Goal: Task Accomplishment & Management: Use online tool/utility

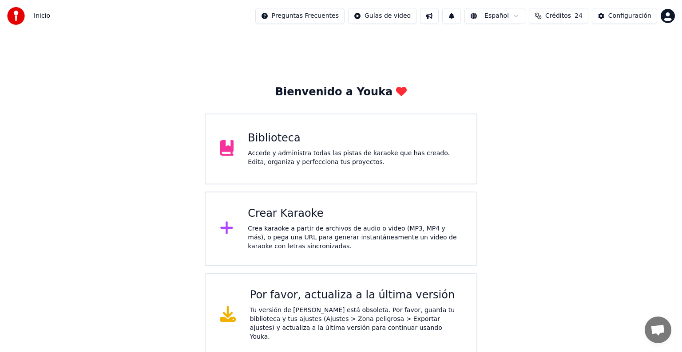
click at [254, 161] on div "Accede y administra todas las pistas de karaoke que has creado. Edita, organiza…" at bounding box center [355, 158] width 214 height 18
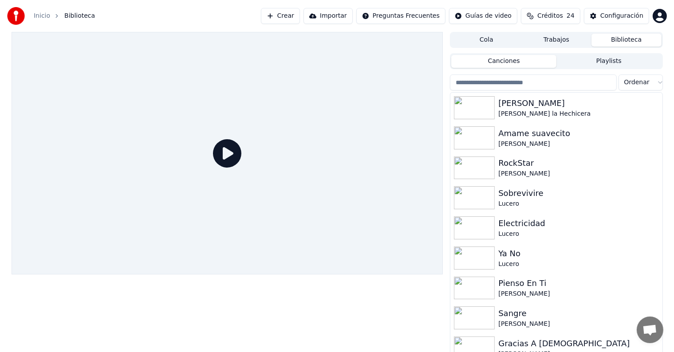
click at [595, 80] on input "search" at bounding box center [533, 83] width 166 height 16
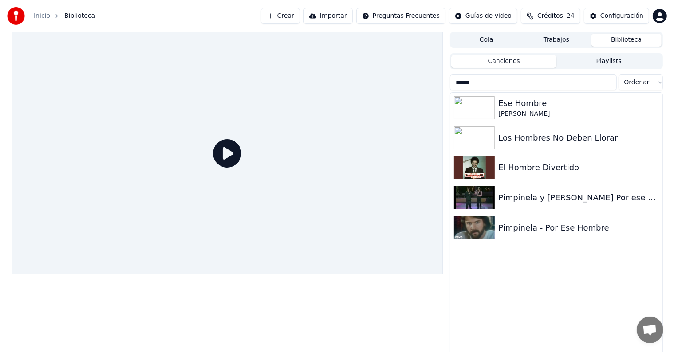
type input "******"
click at [523, 168] on div "El Hombre Divertido" at bounding box center [578, 168] width 160 height 12
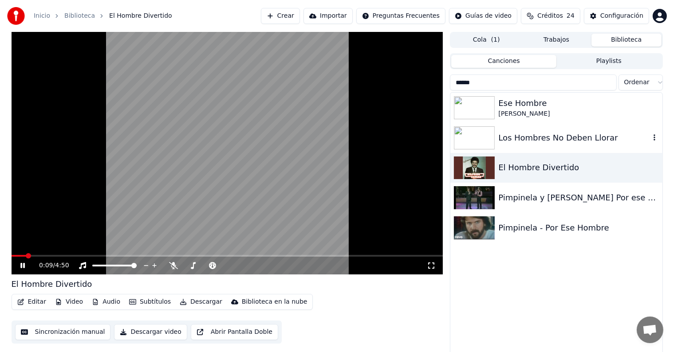
click at [537, 133] on div "Los Hombres No Deben Llorar" at bounding box center [573, 138] width 151 height 12
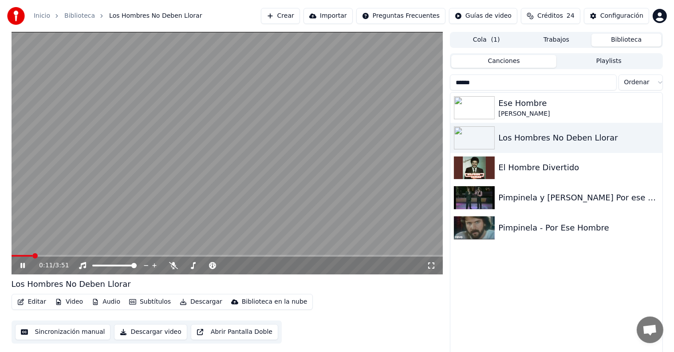
click at [17, 268] on div "0:11 / 3:51" at bounding box center [227, 265] width 425 height 9
click at [24, 267] on icon at bounding box center [22, 265] width 4 height 5
click at [563, 127] on div "Los Hombres No Deben Llorar" at bounding box center [556, 138] width 212 height 30
click at [580, 139] on div "Los Hombres No Deben Llorar" at bounding box center [573, 138] width 151 height 12
click at [519, 169] on div "El Hombre Divertido" at bounding box center [573, 168] width 151 height 12
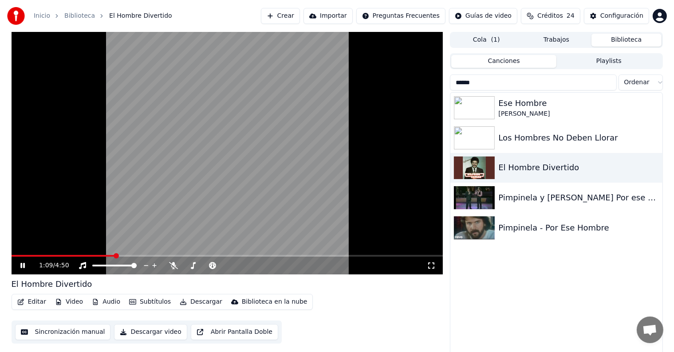
click at [96, 256] on span at bounding box center [64, 256] width 104 height 2
click at [30, 303] on button "Editar" at bounding box center [32, 302] width 36 height 12
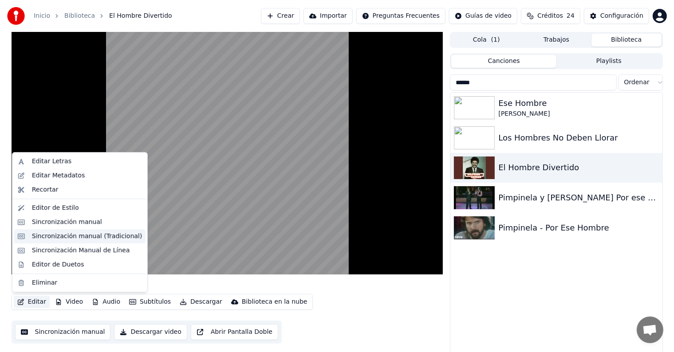
click at [38, 238] on div "Sincronización manual (Tradicional)" at bounding box center [87, 236] width 110 height 9
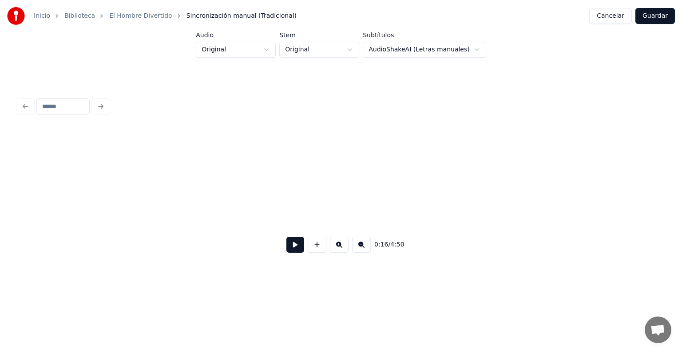
scroll to position [0, 1835]
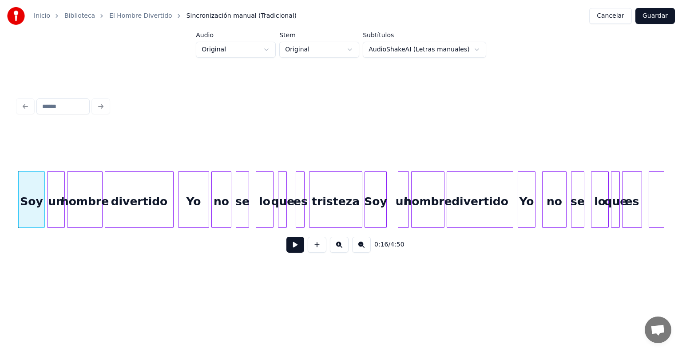
click at [370, 200] on div "Soy" at bounding box center [375, 202] width 21 height 60
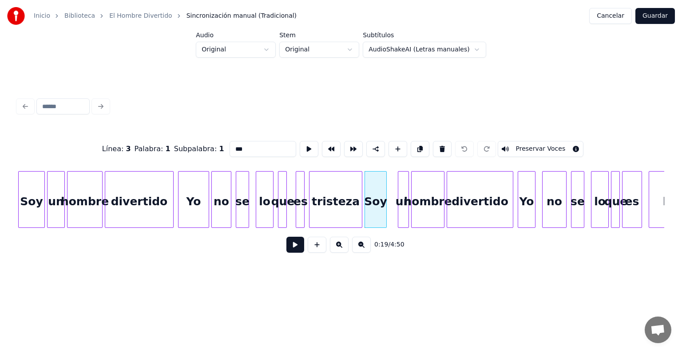
click at [30, 199] on div "Soy" at bounding box center [32, 202] width 26 height 60
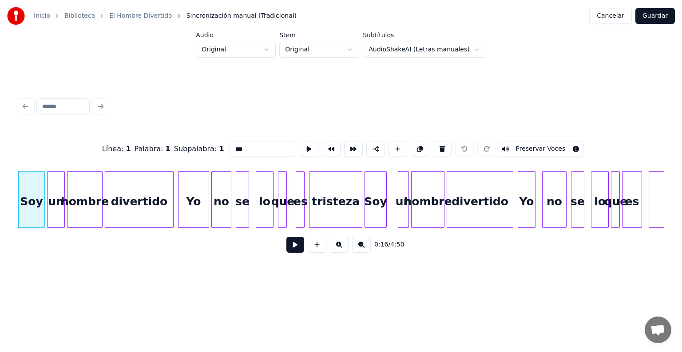
click at [300, 252] on button at bounding box center [295, 245] width 18 height 16
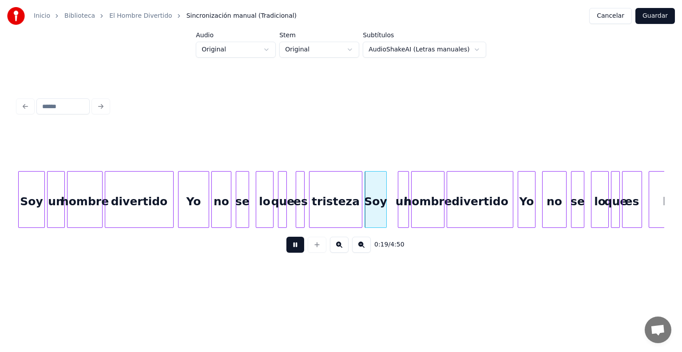
click at [377, 210] on div "Soy" at bounding box center [375, 202] width 21 height 60
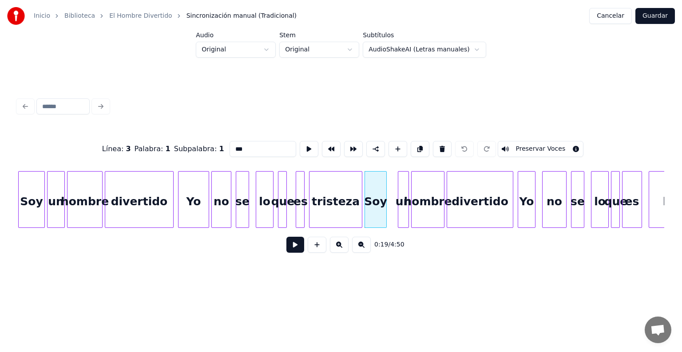
click at [401, 207] on div "un" at bounding box center [403, 202] width 10 height 60
click at [426, 201] on div "hombre" at bounding box center [427, 202] width 32 height 60
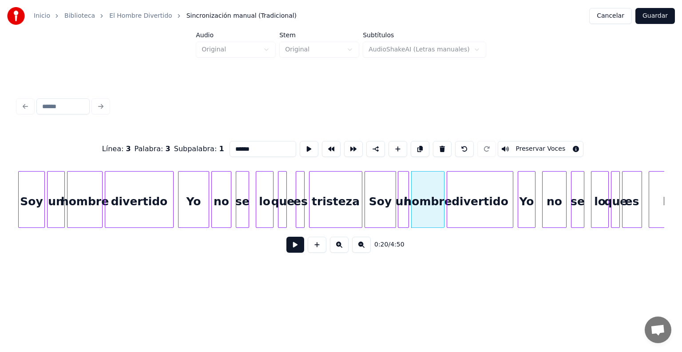
click at [31, 197] on div "Soy" at bounding box center [32, 202] width 26 height 60
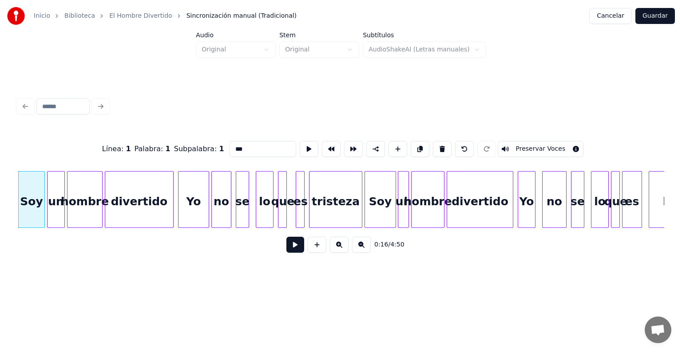
click at [554, 142] on button "Preservar Voces" at bounding box center [540, 149] width 86 height 16
click at [55, 205] on div "un" at bounding box center [55, 202] width 17 height 60
click at [545, 147] on button "Preservar Voces" at bounding box center [540, 149] width 86 height 16
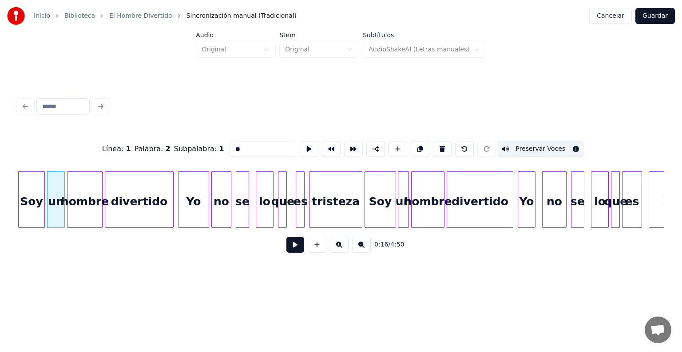
click at [83, 203] on div "hombre" at bounding box center [84, 202] width 35 height 60
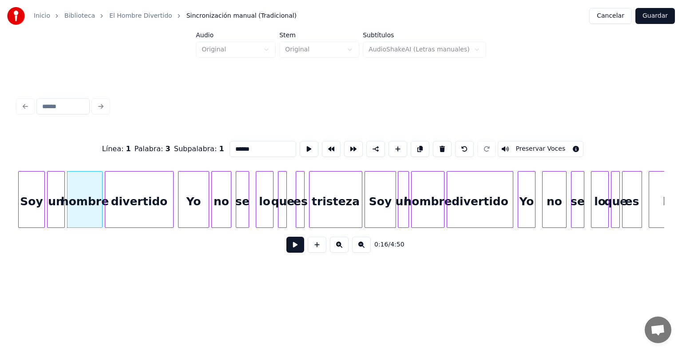
click at [542, 146] on button "Preservar Voces" at bounding box center [540, 149] width 86 height 16
click at [131, 206] on div "divertido" at bounding box center [139, 202] width 68 height 60
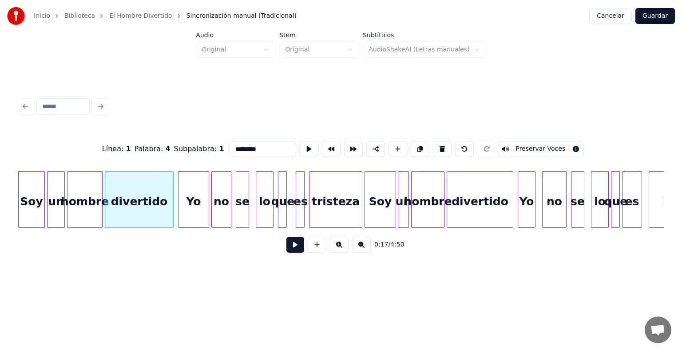
click at [541, 142] on button "Preservar Voces" at bounding box center [540, 149] width 86 height 16
click at [378, 201] on div "Soy" at bounding box center [380, 202] width 31 height 60
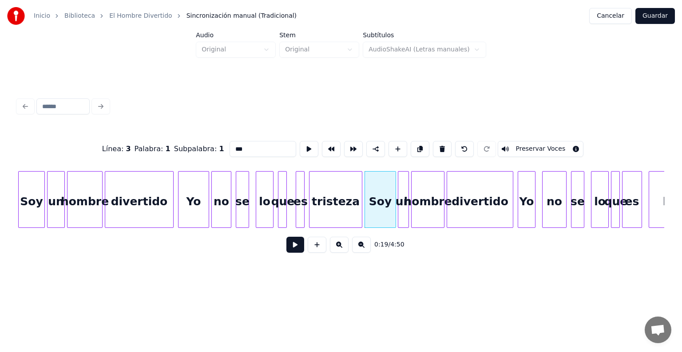
click at [547, 147] on button "Preservar Voces" at bounding box center [540, 149] width 86 height 16
click at [406, 202] on div at bounding box center [407, 200] width 3 height 56
click at [549, 148] on button "Preservar Voces" at bounding box center [540, 149] width 86 height 16
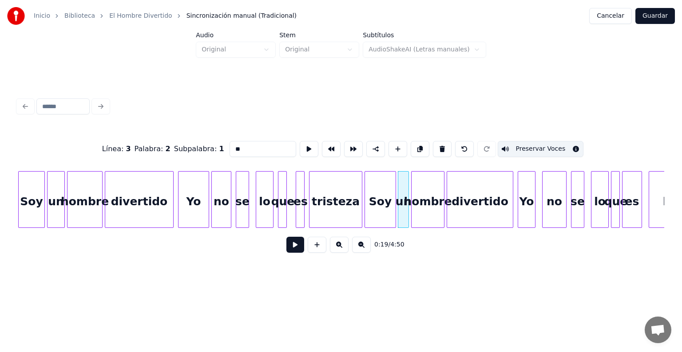
click at [424, 205] on div "hombre" at bounding box center [427, 202] width 32 height 60
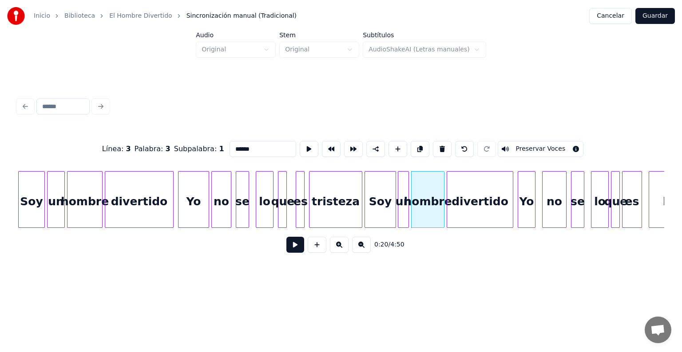
click at [547, 145] on button "Preservar Voces" at bounding box center [540, 149] width 86 height 16
click at [474, 194] on div "divertido" at bounding box center [480, 202] width 66 height 60
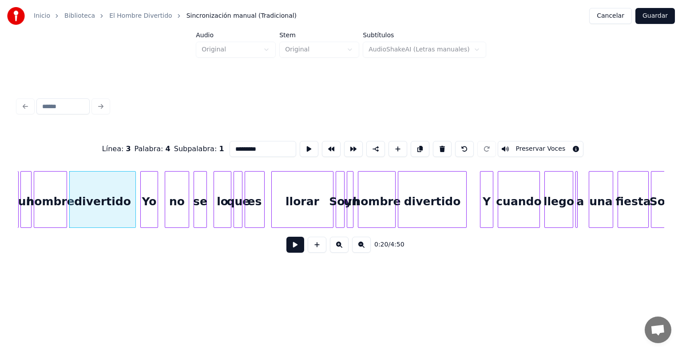
scroll to position [0, 2215]
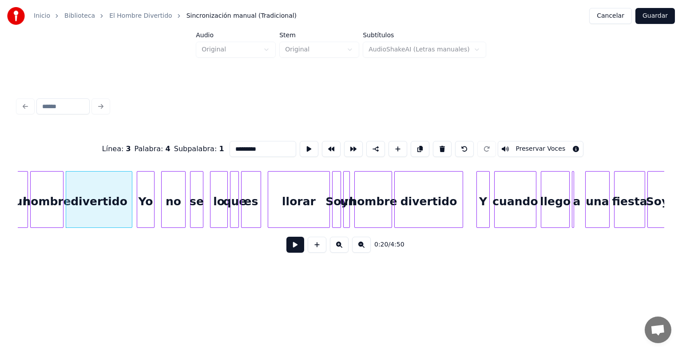
click at [291, 207] on div "llorar" at bounding box center [298, 202] width 61 height 60
type input "******"
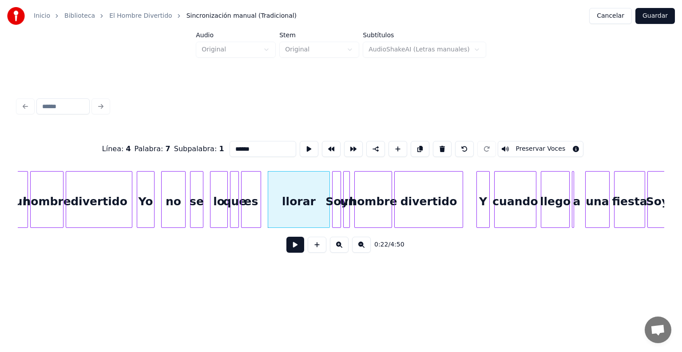
click at [286, 249] on button at bounding box center [295, 245] width 18 height 16
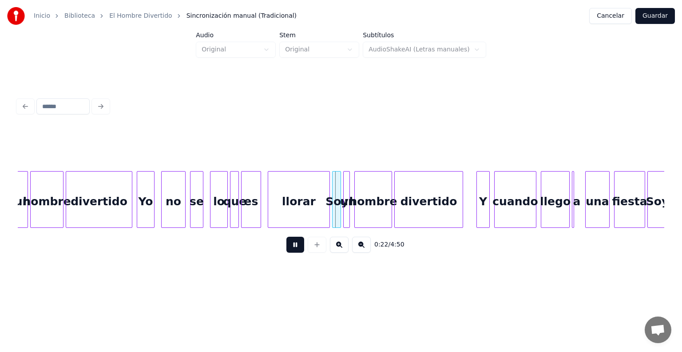
click at [337, 212] on div "Soy" at bounding box center [336, 202] width 9 height 60
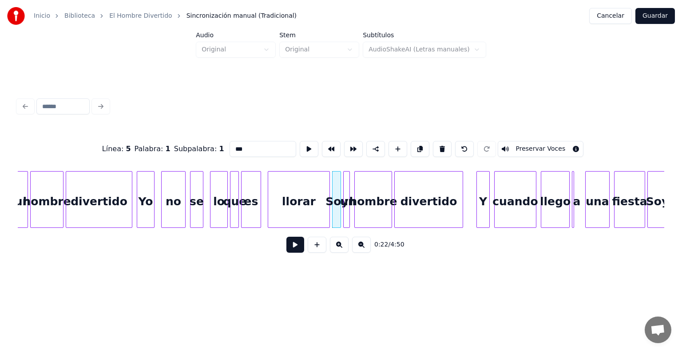
click at [551, 147] on button "Preservar Voces" at bounding box center [540, 149] width 86 height 16
click at [347, 213] on div at bounding box center [348, 200] width 3 height 56
click at [551, 144] on button "Preservar Voces" at bounding box center [540, 149] width 86 height 16
click at [369, 211] on div "hombre" at bounding box center [373, 202] width 37 height 60
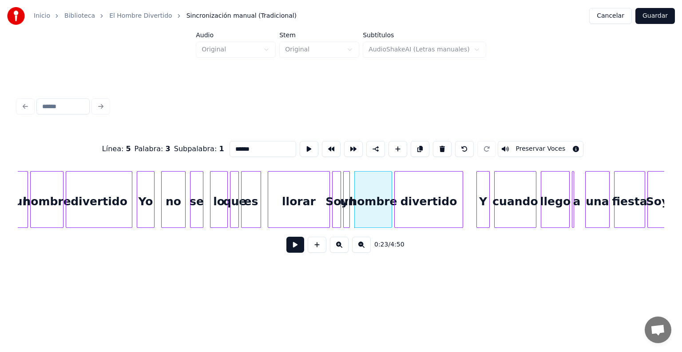
click at [552, 142] on button "Preservar Voces" at bounding box center [540, 149] width 86 height 16
click at [412, 210] on div "divertido" at bounding box center [429, 202] width 68 height 60
click at [410, 210] on div "divertido" at bounding box center [429, 202] width 68 height 60
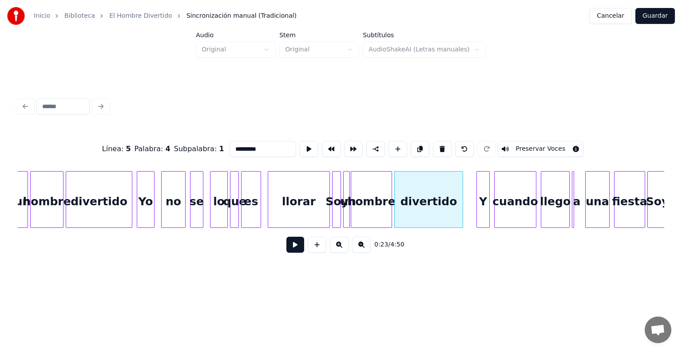
click at [560, 149] on button "Preservar Voces" at bounding box center [540, 149] width 86 height 16
click at [367, 206] on div "hombre" at bounding box center [371, 202] width 40 height 60
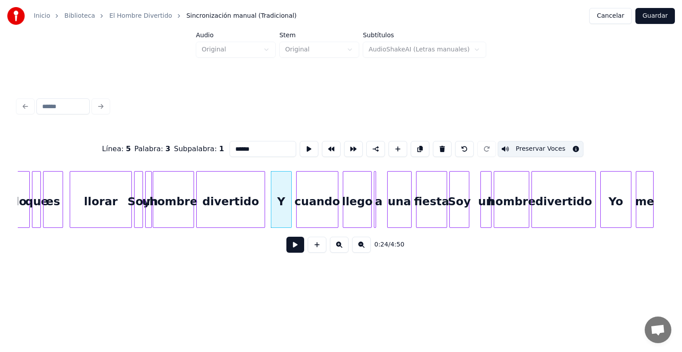
scroll to position [0, 2414]
click at [456, 208] on div "Soy" at bounding box center [458, 202] width 19 height 60
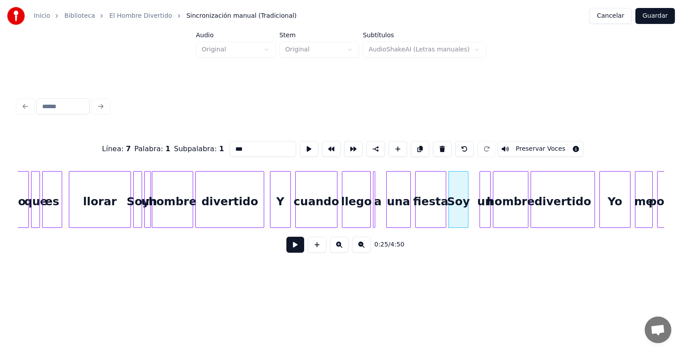
click at [552, 143] on button "Preservar Voces" at bounding box center [540, 149] width 86 height 16
click at [485, 199] on div "un" at bounding box center [485, 202] width 10 height 60
click at [550, 146] on button "Preservar Voces" at bounding box center [540, 149] width 86 height 16
click at [507, 199] on div "hombre" at bounding box center [510, 202] width 35 height 60
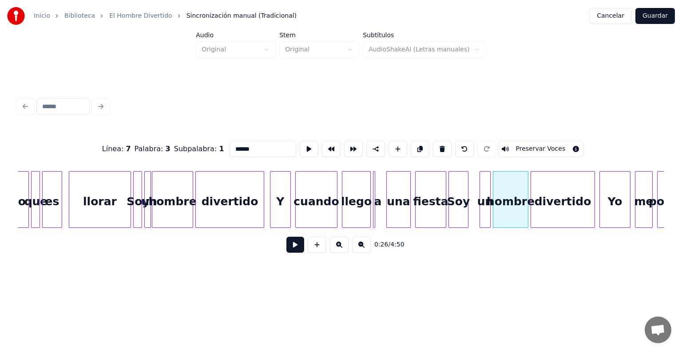
click at [552, 144] on button "Preservar Voces" at bounding box center [540, 149] width 86 height 16
click at [545, 200] on div "divertido" at bounding box center [562, 202] width 63 height 60
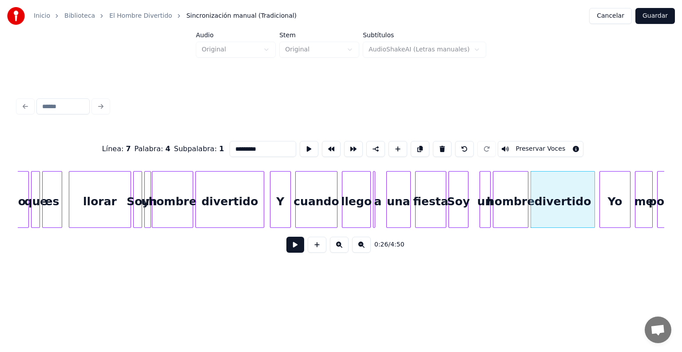
click at [551, 146] on button "Preservar Voces" at bounding box center [540, 149] width 86 height 16
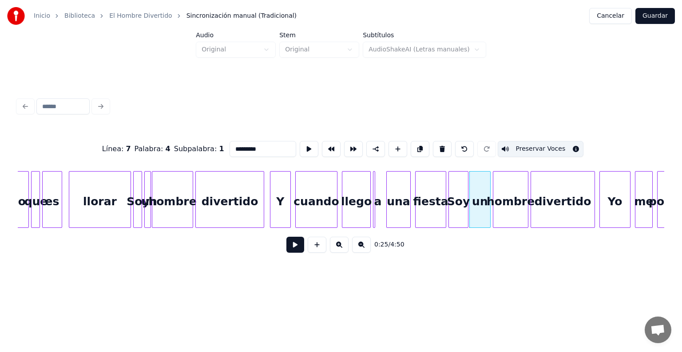
click at [458, 206] on div "Soy" at bounding box center [458, 202] width 19 height 60
type input "***"
click at [286, 250] on button at bounding box center [295, 245] width 18 height 16
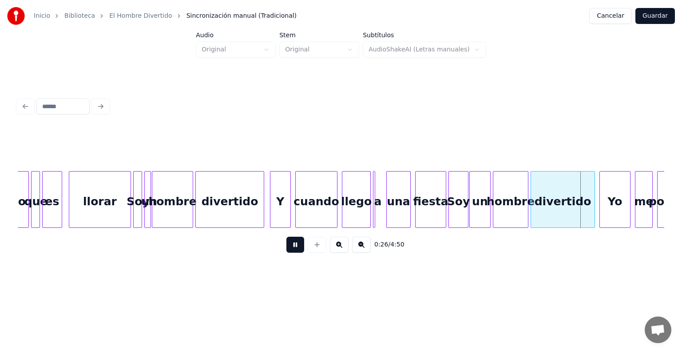
click at [292, 242] on button at bounding box center [295, 245] width 18 height 16
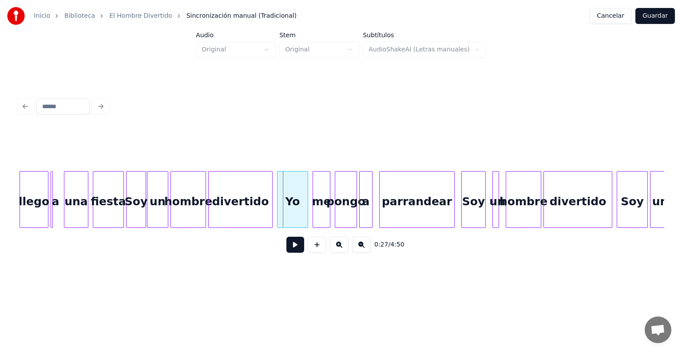
scroll to position [0, 2737]
click at [470, 204] on div "Soy" at bounding box center [473, 202] width 24 height 60
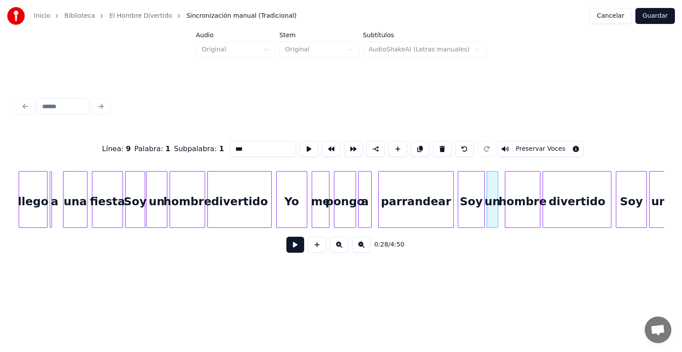
click at [474, 207] on div "Soy" at bounding box center [471, 202] width 26 height 60
click at [533, 145] on button "Preservar Voces" at bounding box center [540, 149] width 86 height 16
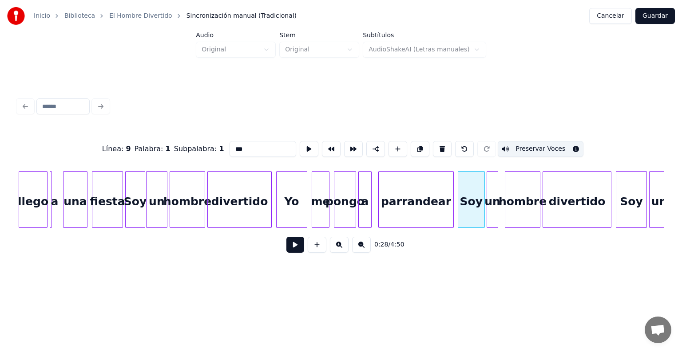
click at [495, 201] on div at bounding box center [496, 200] width 3 height 56
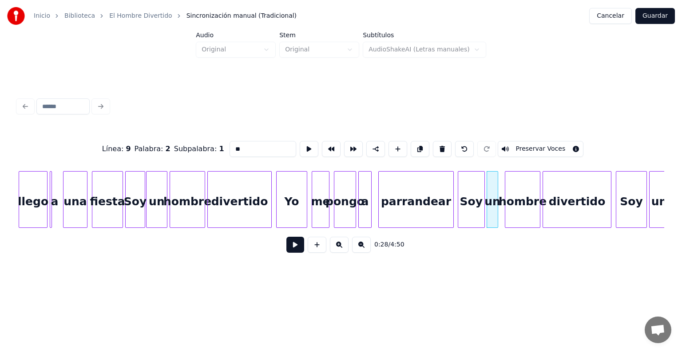
click at [528, 145] on button "Preservar Voces" at bounding box center [540, 149] width 86 height 16
click at [522, 201] on div "hombre" at bounding box center [522, 202] width 35 height 60
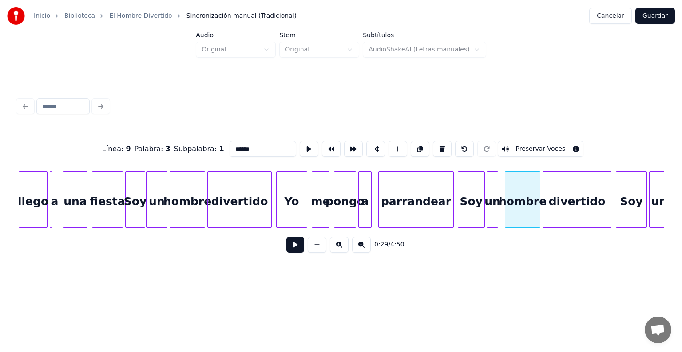
click at [540, 146] on button "Preservar Voces" at bounding box center [540, 149] width 86 height 16
click at [570, 199] on div "divertido" at bounding box center [577, 202] width 68 height 60
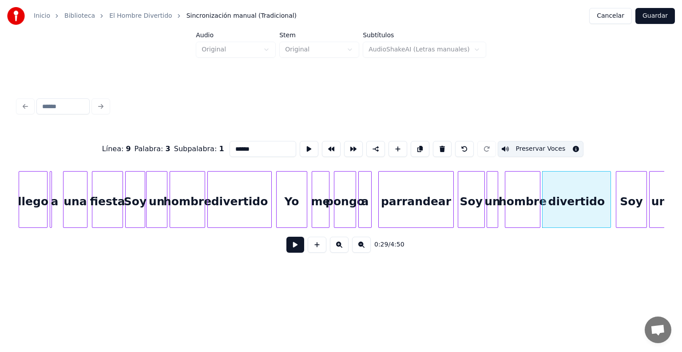
click at [548, 148] on button "Preservar Voces" at bounding box center [540, 149] width 86 height 16
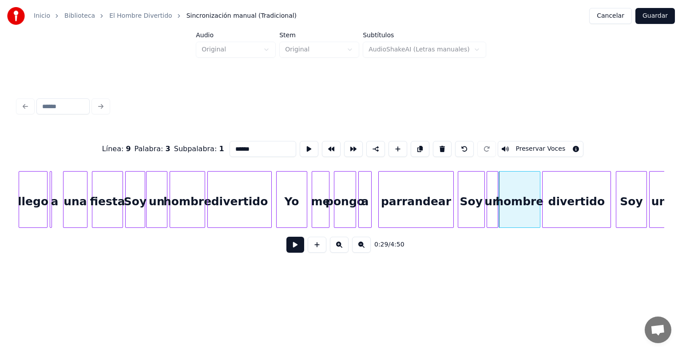
click at [464, 205] on div "Soy" at bounding box center [471, 202] width 26 height 60
type input "***"
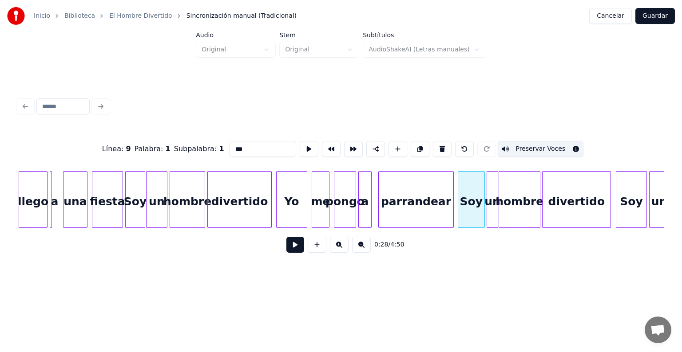
click at [286, 252] on button at bounding box center [295, 245] width 18 height 16
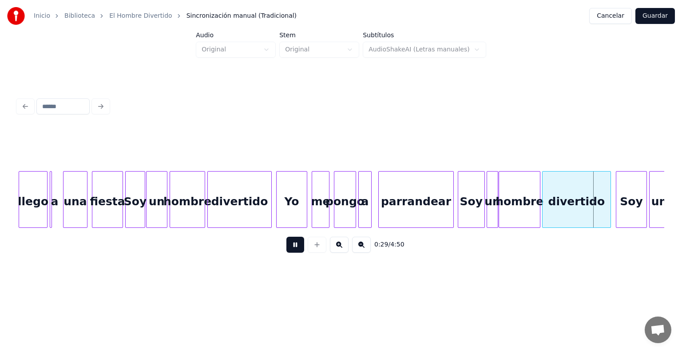
click at [289, 244] on button at bounding box center [295, 245] width 18 height 16
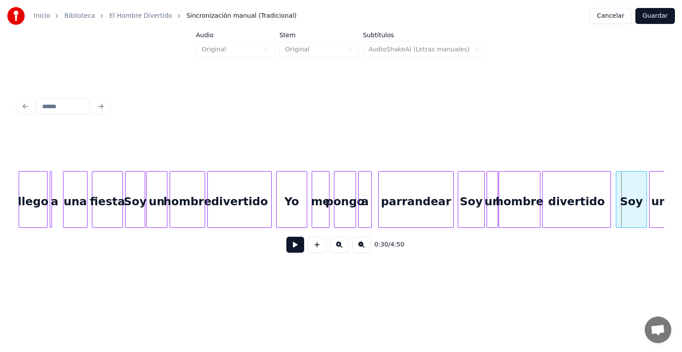
click at [288, 243] on button at bounding box center [295, 245] width 18 height 16
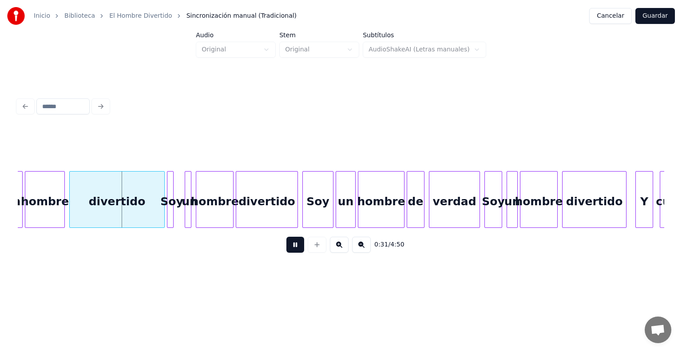
click at [169, 215] on div at bounding box center [168, 200] width 3 height 56
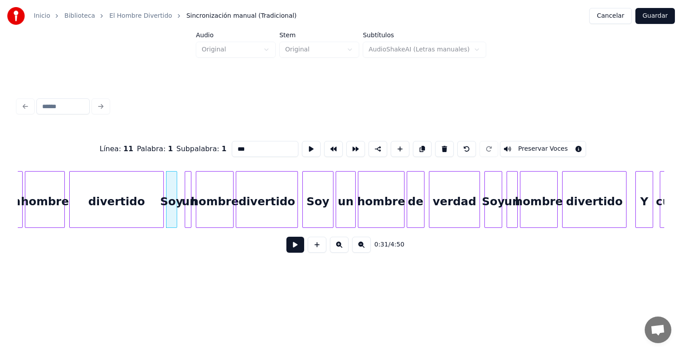
click at [171, 217] on div "Soy" at bounding box center [171, 202] width 11 height 60
click at [552, 145] on button "Preservar Voces" at bounding box center [543, 149] width 86 height 16
click at [187, 217] on div at bounding box center [186, 200] width 3 height 56
click at [548, 142] on button "Preservar Voces" at bounding box center [543, 149] width 86 height 16
click at [214, 209] on div "hombre" at bounding box center [214, 202] width 37 height 60
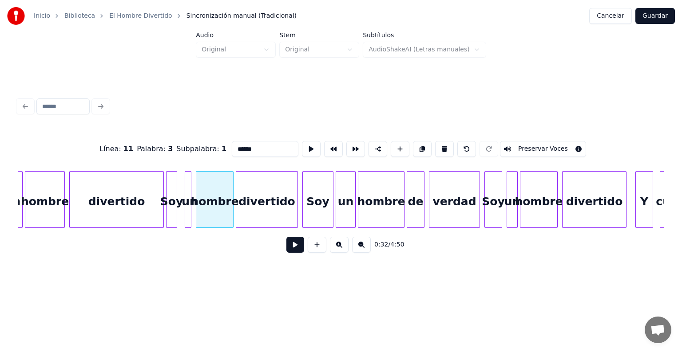
click at [549, 142] on button "Preservar Voces" at bounding box center [543, 149] width 86 height 16
click at [260, 214] on div "divertido" at bounding box center [266, 202] width 61 height 60
type input "*********"
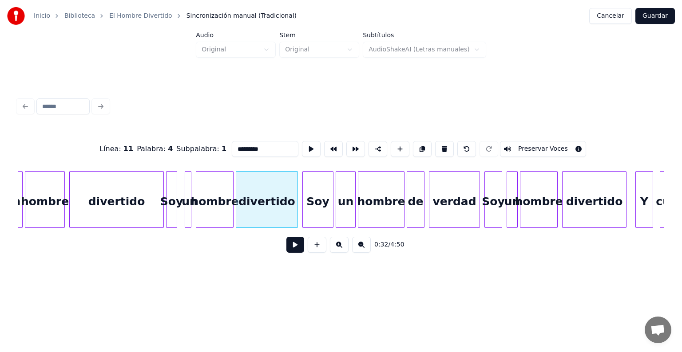
click at [553, 143] on button "Preservar Voces" at bounding box center [543, 149] width 86 height 16
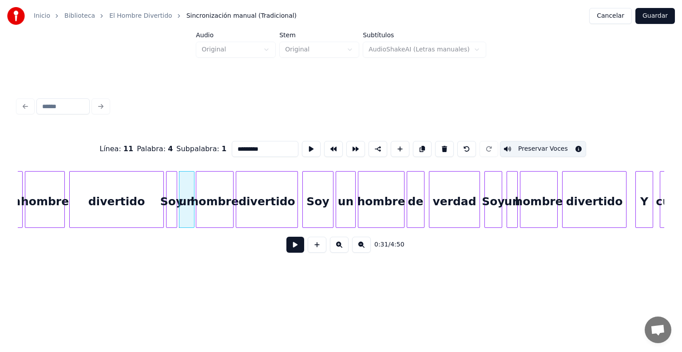
click at [286, 249] on button at bounding box center [295, 245] width 18 height 16
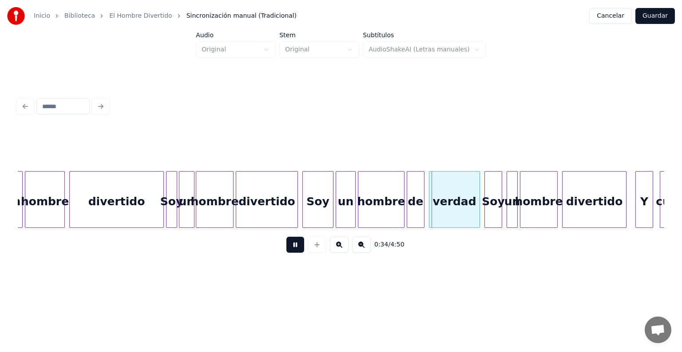
click at [282, 205] on div "divertido" at bounding box center [266, 202] width 61 height 60
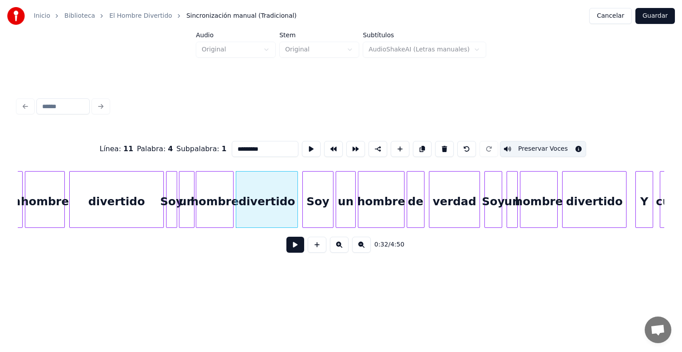
click at [493, 201] on div "Soy" at bounding box center [493, 202] width 17 height 60
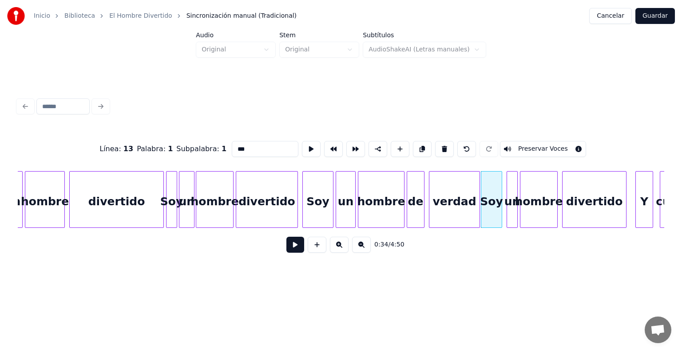
click at [528, 145] on button "Preservar Voces" at bounding box center [543, 149] width 86 height 16
click at [513, 198] on div "un" at bounding box center [512, 202] width 10 height 60
click at [529, 145] on button "Preservar Voces" at bounding box center [543, 149] width 86 height 16
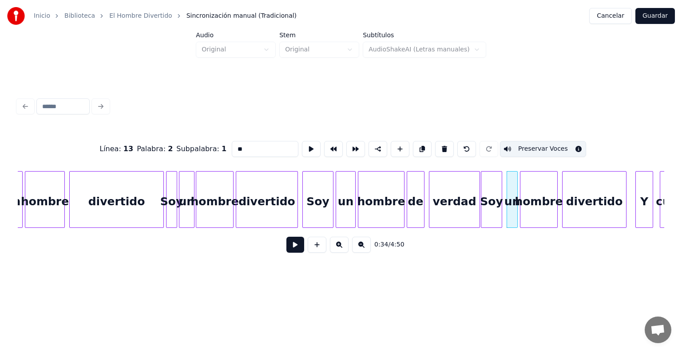
click at [534, 193] on div "hombre" at bounding box center [538, 202] width 37 height 60
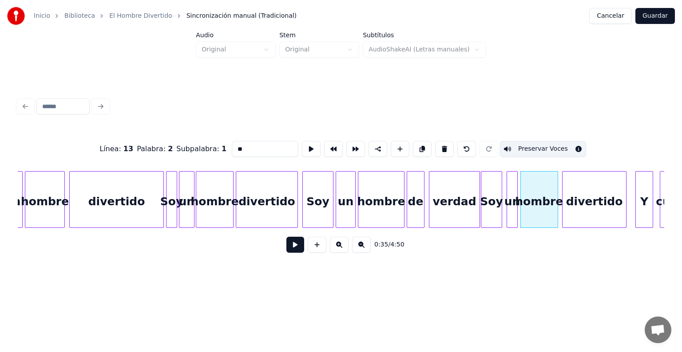
click at [539, 142] on button "Preservar Voces" at bounding box center [543, 149] width 86 height 16
click at [584, 196] on div "divertido" at bounding box center [593, 202] width 63 height 60
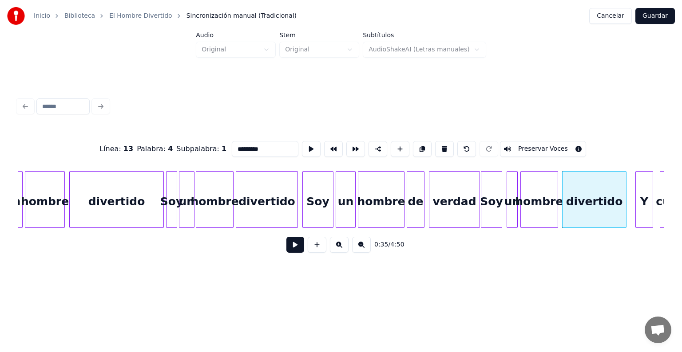
click at [551, 149] on button "Preservar Voces" at bounding box center [543, 149] width 86 height 16
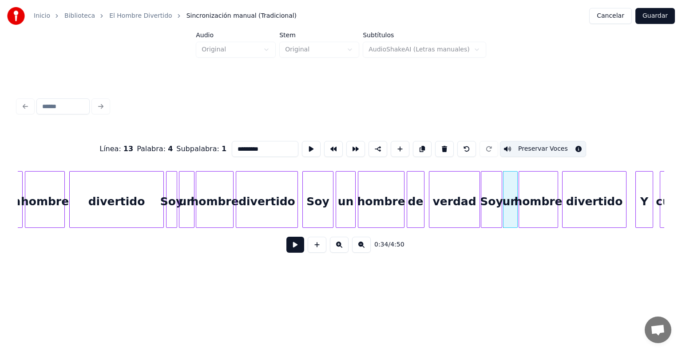
click at [521, 208] on div "hombre" at bounding box center [538, 202] width 39 height 60
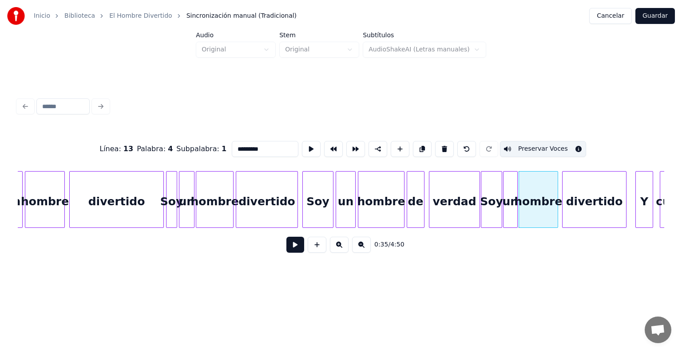
click at [482, 205] on div at bounding box center [482, 200] width 3 height 56
type input "***"
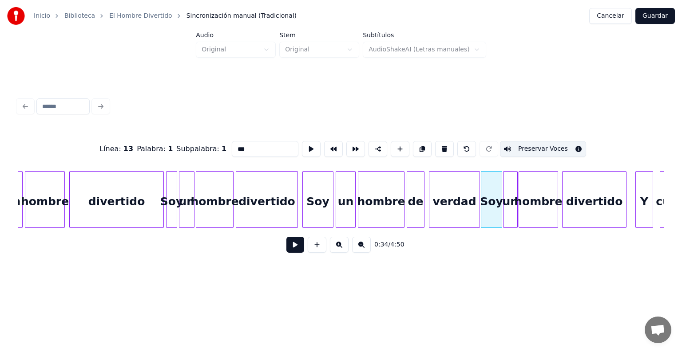
click at [286, 251] on button at bounding box center [295, 245] width 18 height 16
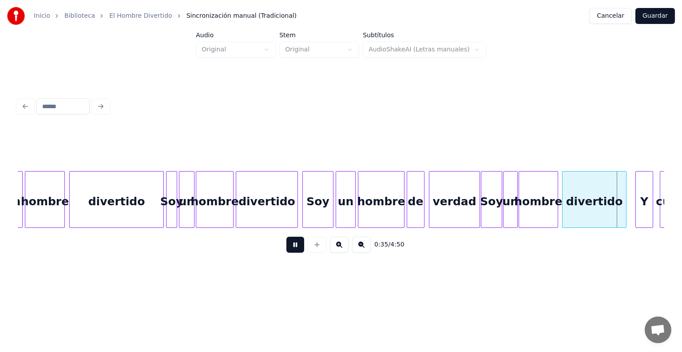
click at [290, 242] on button at bounding box center [295, 245] width 18 height 16
click at [294, 248] on button at bounding box center [295, 245] width 18 height 16
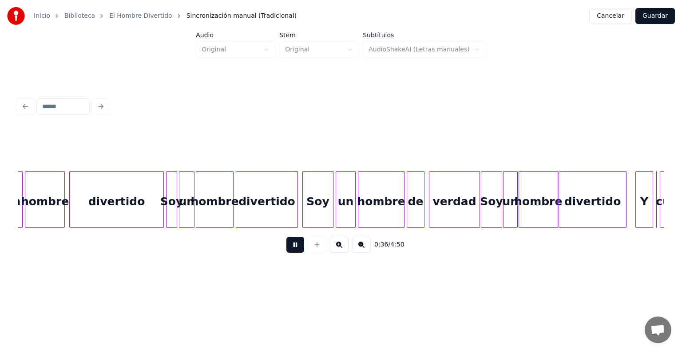
scroll to position [0, 4030]
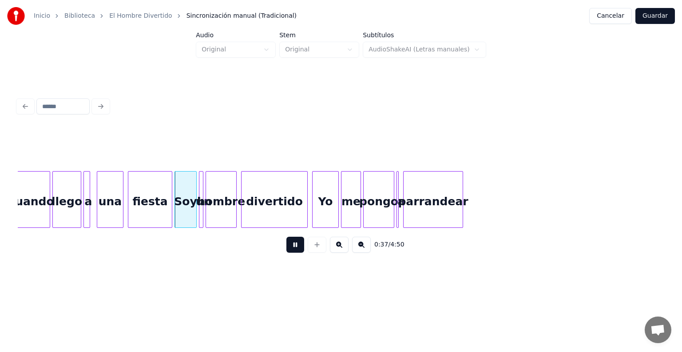
click at [181, 209] on div "Soy" at bounding box center [185, 202] width 21 height 60
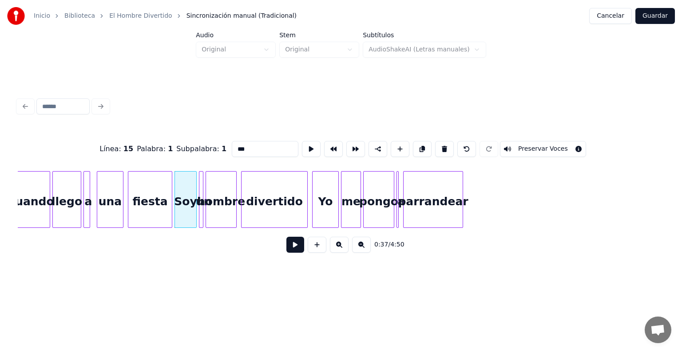
click at [551, 144] on button "Preservar Voces" at bounding box center [543, 149] width 86 height 16
click at [199, 212] on div at bounding box center [200, 200] width 3 height 56
click at [546, 147] on button "Preservar Voces" at bounding box center [543, 149] width 86 height 16
click at [216, 210] on div "hombre" at bounding box center [221, 202] width 30 height 60
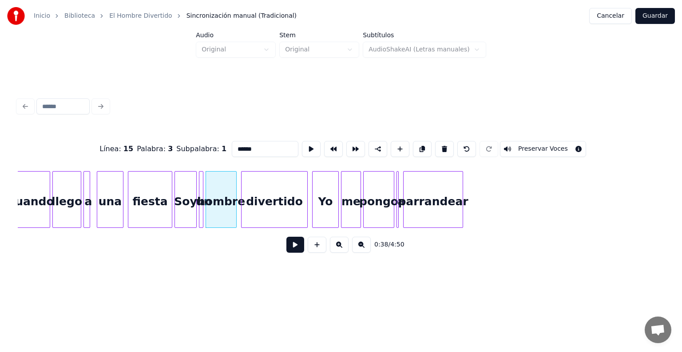
click at [544, 145] on button "Preservar Voces" at bounding box center [543, 149] width 86 height 16
click at [259, 209] on div "divertido" at bounding box center [274, 202] width 66 height 60
type input "*********"
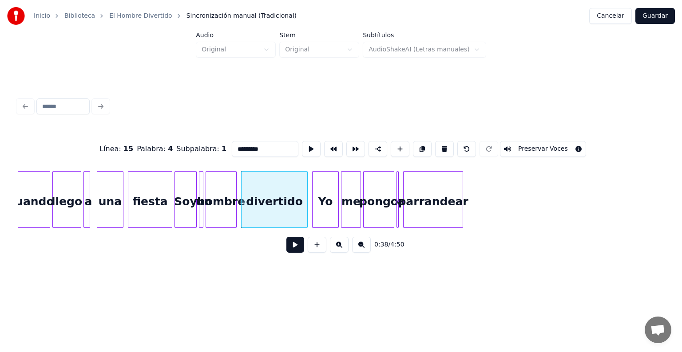
click at [546, 142] on button "Preservar Voces" at bounding box center [543, 149] width 86 height 16
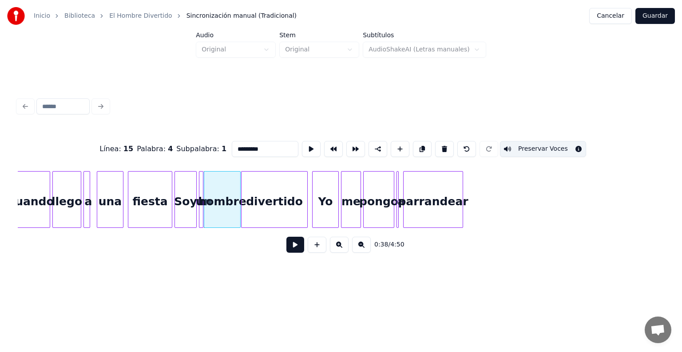
click at [286, 245] on button at bounding box center [295, 245] width 18 height 16
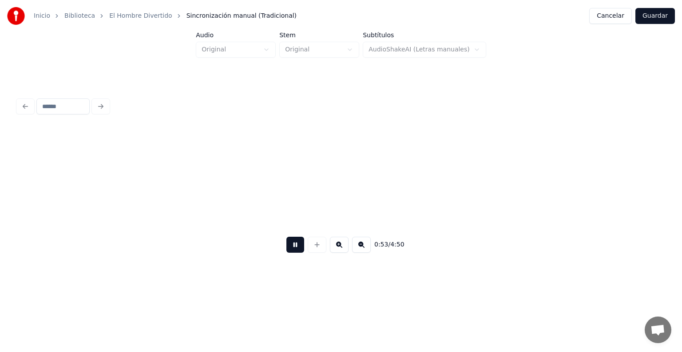
scroll to position [0, 5974]
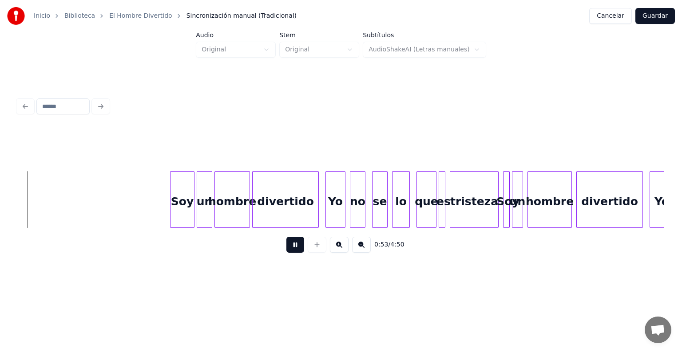
click at [612, 203] on div "divertido" at bounding box center [609, 202] width 66 height 60
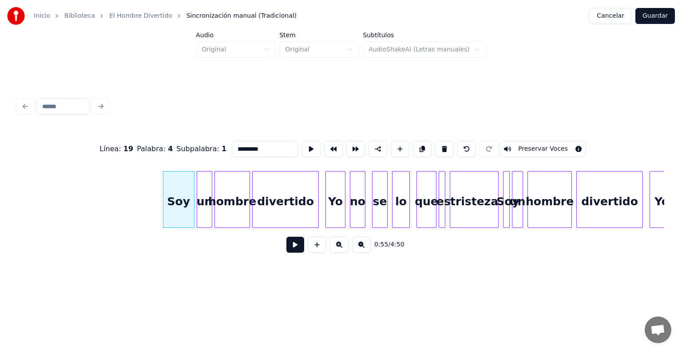
click at [174, 204] on div "Soy" at bounding box center [178, 202] width 31 height 60
type input "***"
click at [286, 245] on button at bounding box center [295, 245] width 18 height 16
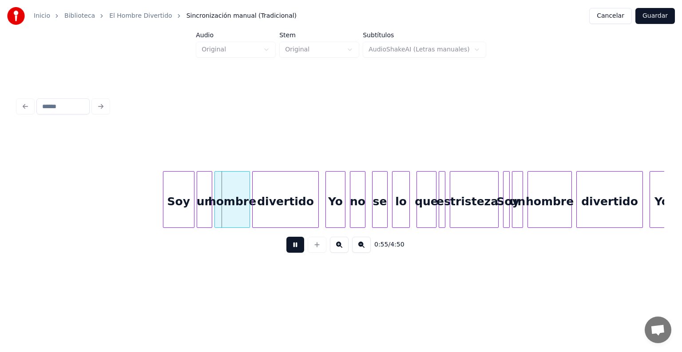
click at [181, 207] on div "Soy" at bounding box center [178, 202] width 31 height 60
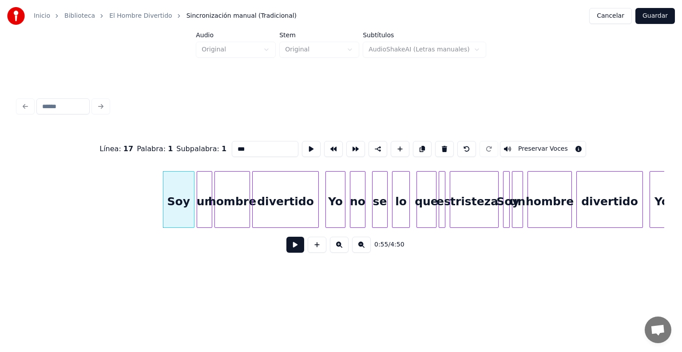
click at [206, 209] on div "un" at bounding box center [204, 202] width 15 height 60
click at [233, 211] on div "hombre" at bounding box center [232, 202] width 35 height 60
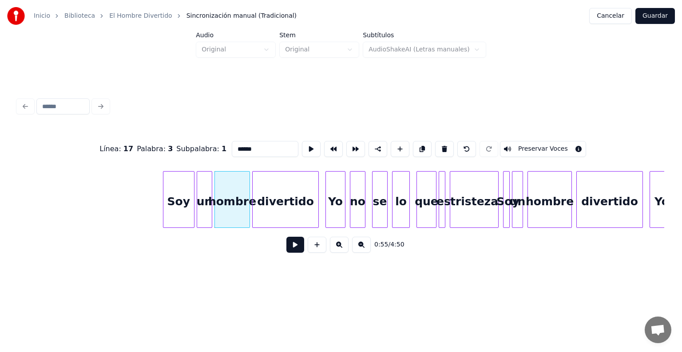
click at [276, 209] on div "divertido" at bounding box center [286, 202] width 66 height 60
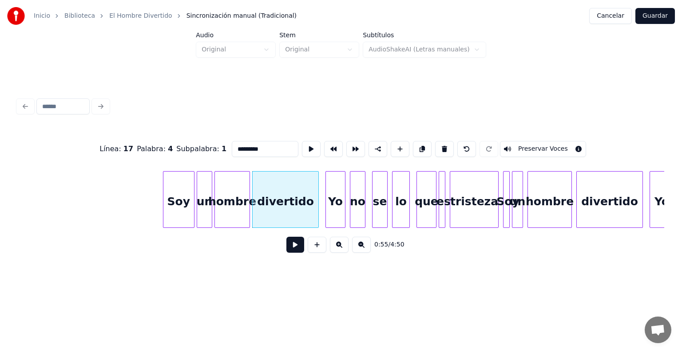
click at [182, 204] on div "Soy" at bounding box center [178, 202] width 31 height 60
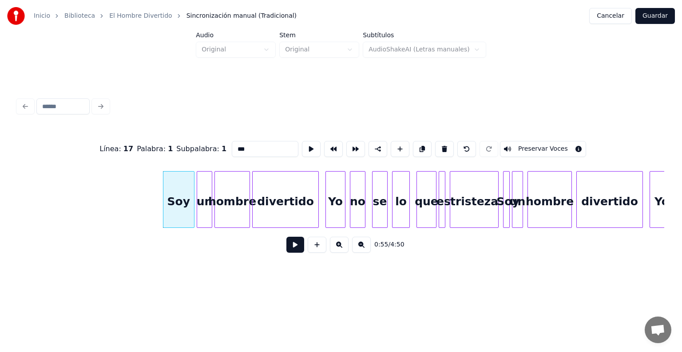
click at [557, 147] on button "Preservar Voces" at bounding box center [543, 149] width 86 height 16
click at [210, 206] on div at bounding box center [210, 200] width 3 height 56
click at [556, 146] on button "Preservar Voces" at bounding box center [543, 149] width 86 height 16
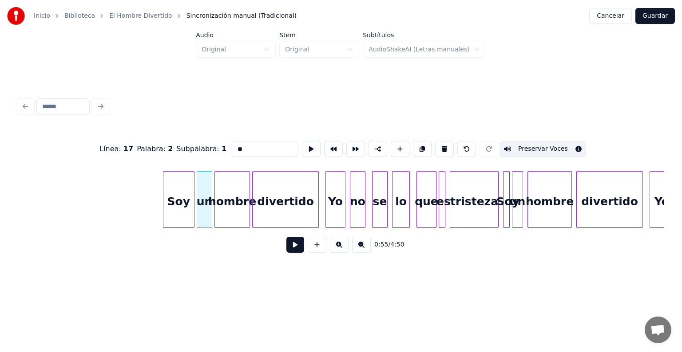
click at [234, 206] on div "hombre" at bounding box center [232, 202] width 35 height 60
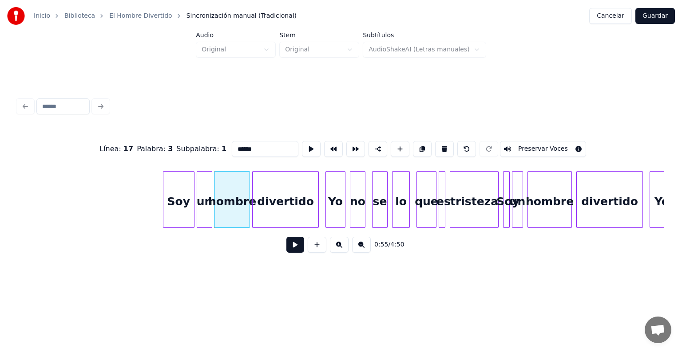
click at [558, 144] on button "Preservar Voces" at bounding box center [543, 149] width 86 height 16
click at [267, 207] on div "divertido" at bounding box center [286, 202] width 66 height 60
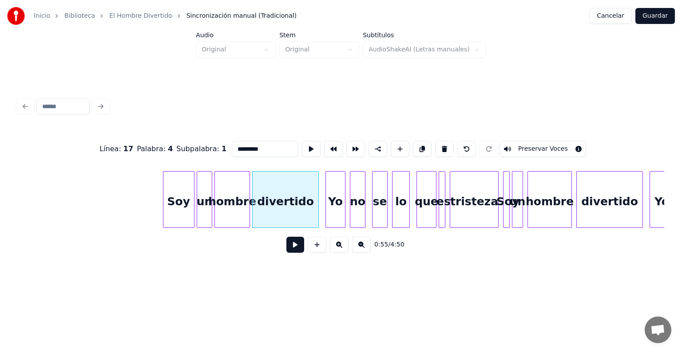
click at [556, 141] on button "Preservar Voces" at bounding box center [543, 149] width 86 height 16
click at [178, 210] on div "Soy" at bounding box center [178, 202] width 31 height 60
type input "***"
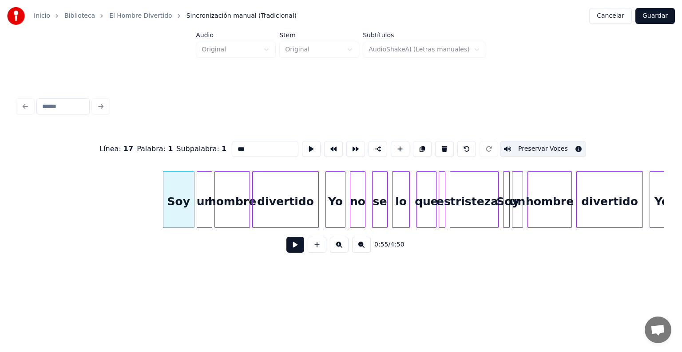
click at [286, 250] on button at bounding box center [295, 245] width 18 height 16
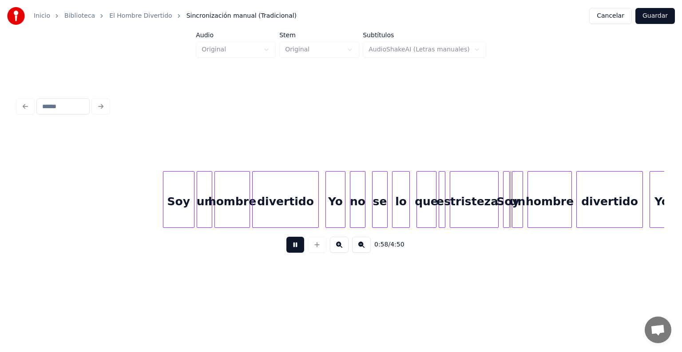
click at [504, 206] on div at bounding box center [504, 200] width 3 height 56
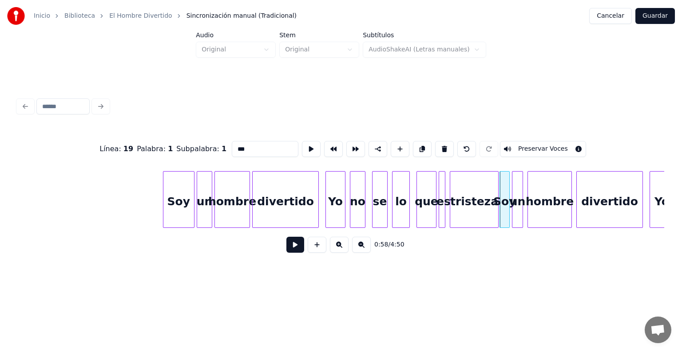
click at [517, 198] on div "un" at bounding box center [517, 202] width 10 height 60
click at [503, 190] on div "Soy" at bounding box center [504, 202] width 9 height 60
click at [527, 146] on button "Preservar Voces" at bounding box center [543, 149] width 86 height 16
click at [514, 196] on div at bounding box center [513, 200] width 3 height 56
click at [527, 149] on button "Preservar Voces" at bounding box center [543, 149] width 86 height 16
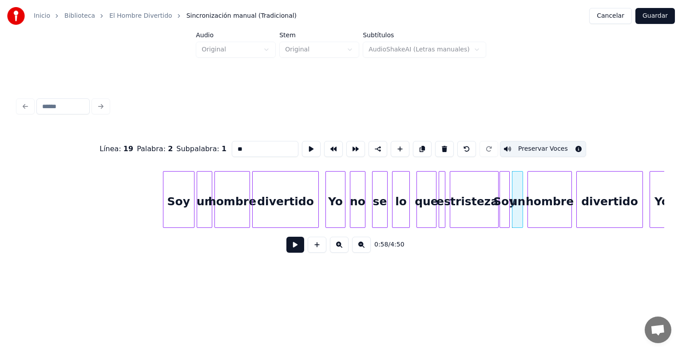
click at [541, 197] on div "hombre" at bounding box center [549, 202] width 43 height 60
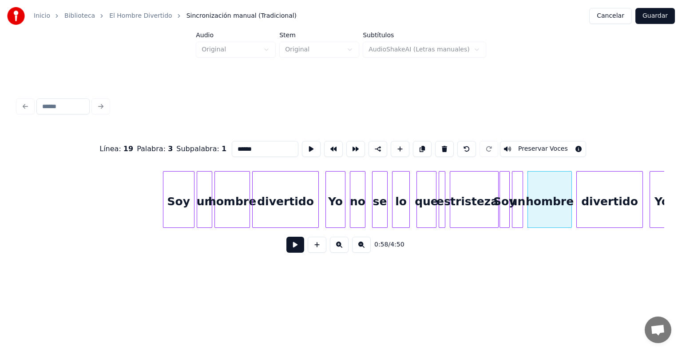
click at [546, 148] on button "Preservar Voces" at bounding box center [543, 149] width 86 height 16
click at [594, 195] on div "divertido" at bounding box center [609, 202] width 66 height 60
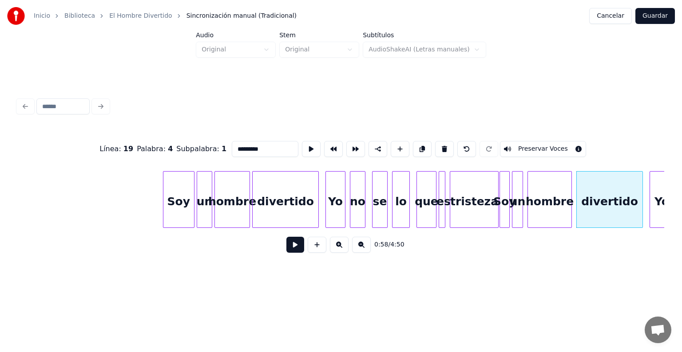
click at [543, 147] on button "Preservar Voces" at bounding box center [543, 149] width 86 height 16
click at [502, 204] on div at bounding box center [501, 200] width 3 height 56
type input "***"
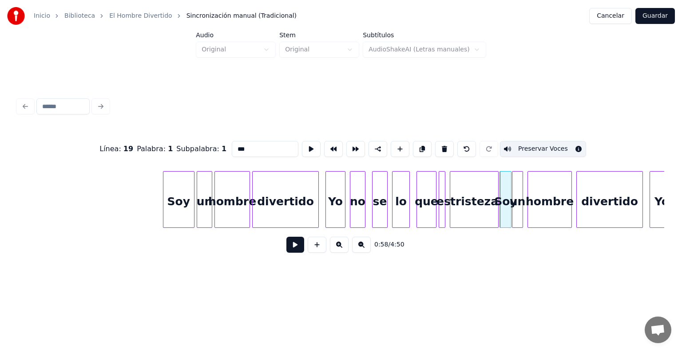
click at [508, 202] on div "Soy" at bounding box center [505, 202] width 11 height 60
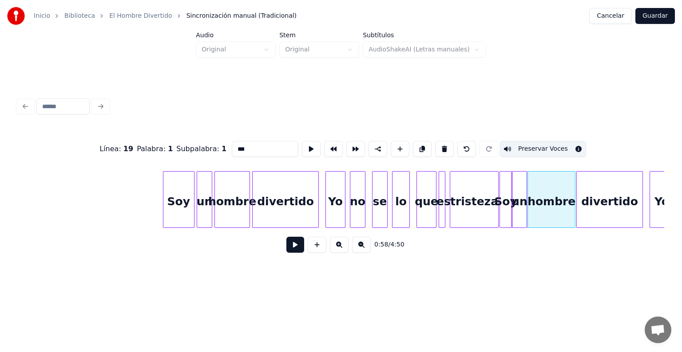
click at [502, 207] on div at bounding box center [501, 200] width 3 height 56
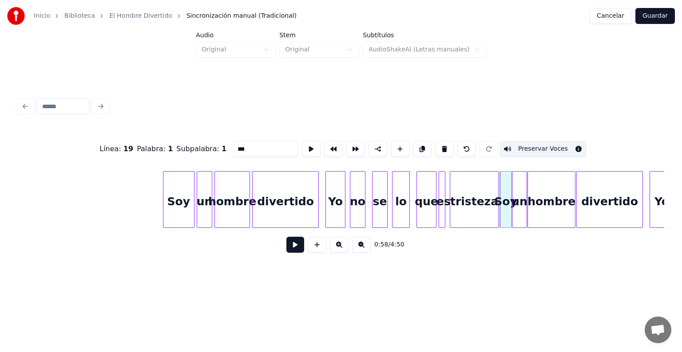
click at [287, 249] on button at bounding box center [295, 245] width 18 height 16
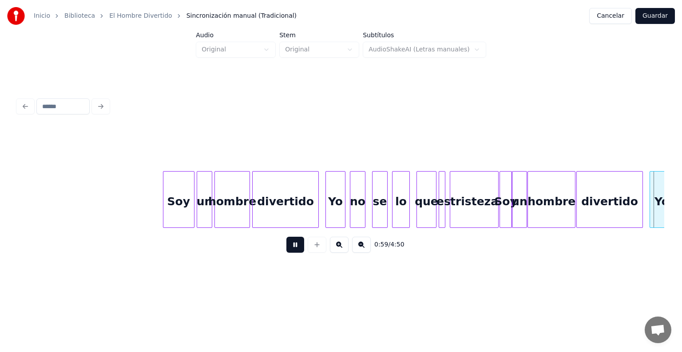
scroll to position [0, 6621]
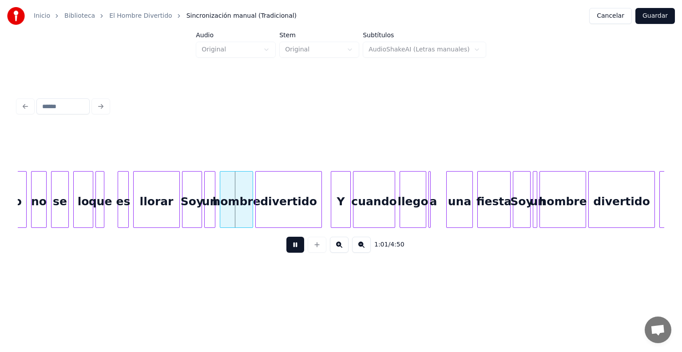
click at [102, 209] on div at bounding box center [102, 200] width 3 height 56
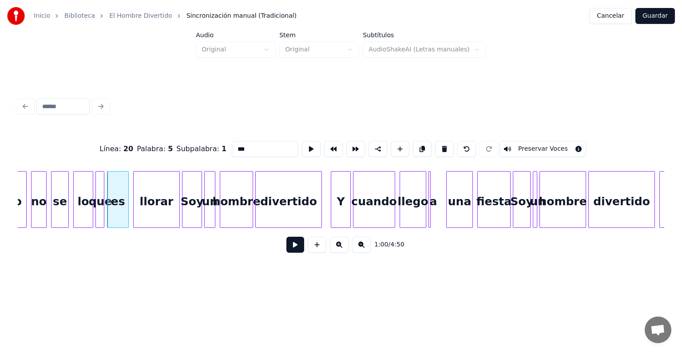
click at [190, 217] on div "Soy" at bounding box center [191, 202] width 19 height 60
click at [555, 143] on button "Preservar Voces" at bounding box center [543, 149] width 86 height 16
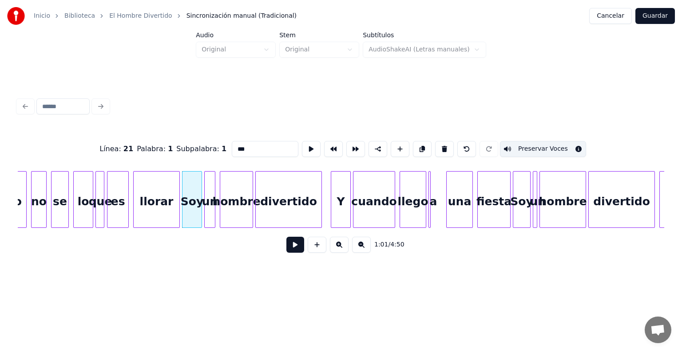
click at [208, 213] on div "un" at bounding box center [210, 202] width 10 height 60
click at [553, 143] on button "Preservar Voces" at bounding box center [543, 149] width 86 height 16
click at [230, 212] on div "hombre" at bounding box center [236, 202] width 32 height 60
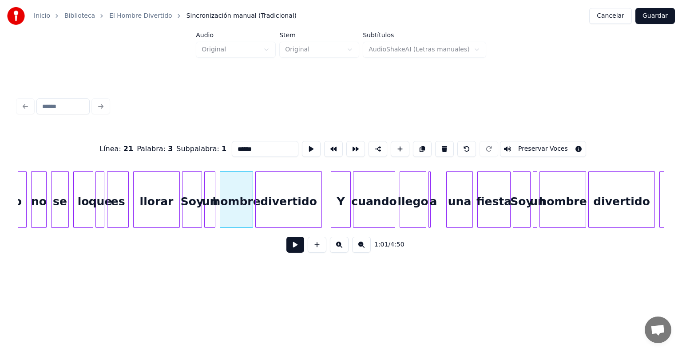
click at [552, 142] on button "Preservar Voces" at bounding box center [543, 149] width 86 height 16
click at [269, 210] on div "divertido" at bounding box center [289, 202] width 66 height 60
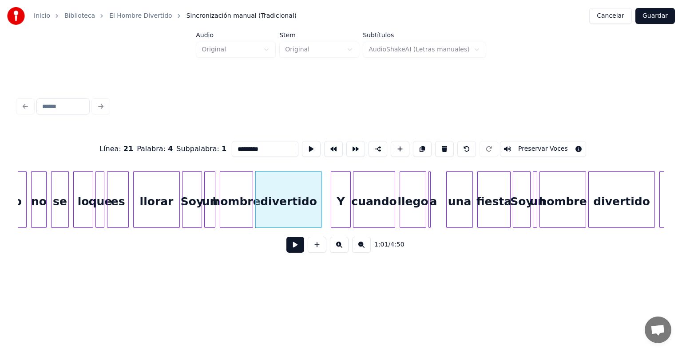
click at [553, 142] on button "Preservar Voces" at bounding box center [543, 149] width 86 height 16
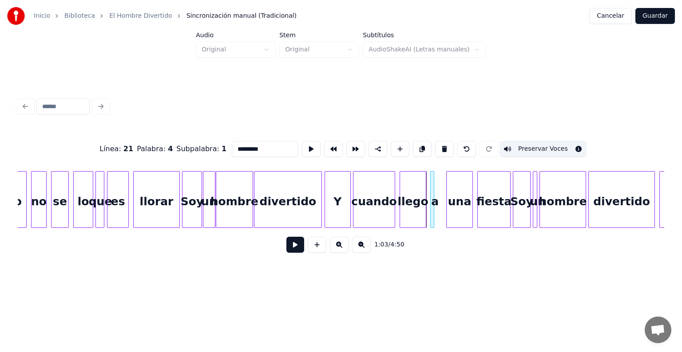
click at [430, 219] on div "a" at bounding box center [432, 199] width 4 height 57
click at [447, 217] on div at bounding box center [447, 200] width 3 height 56
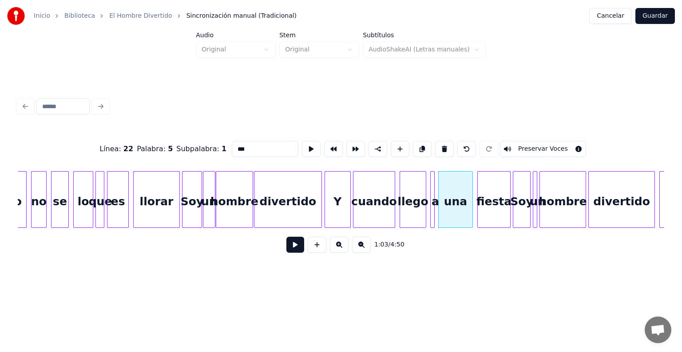
click at [490, 205] on div "fiesta" at bounding box center [494, 202] width 32 height 60
type input "******"
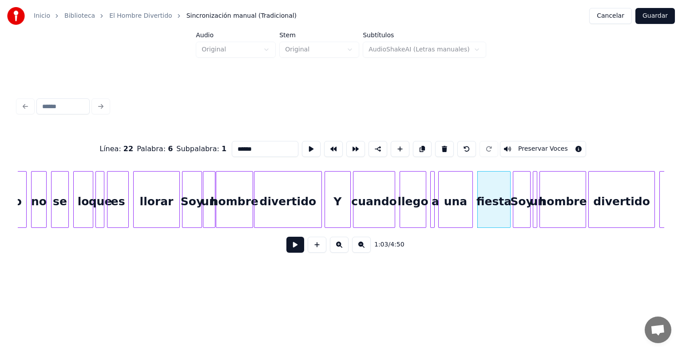
click at [286, 249] on button at bounding box center [295, 245] width 18 height 16
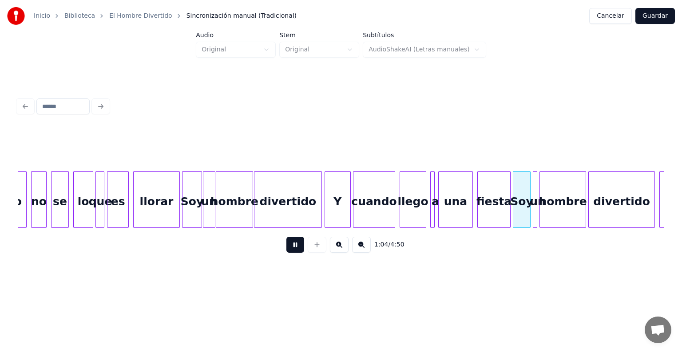
click at [286, 248] on button at bounding box center [295, 245] width 18 height 16
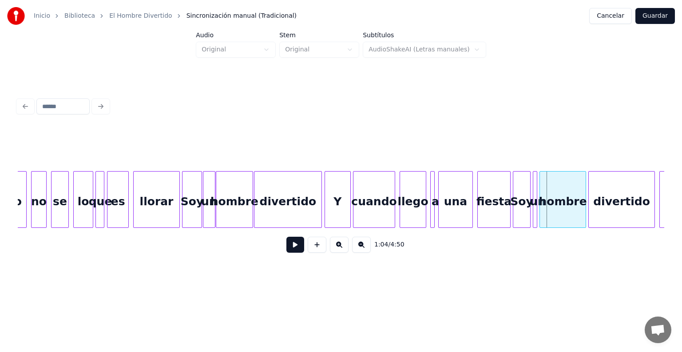
click at [524, 216] on div "Soy" at bounding box center [521, 202] width 17 height 60
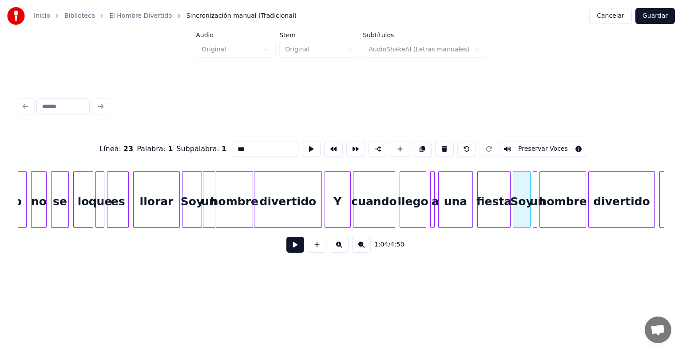
click at [549, 149] on button "Preservar Voces" at bounding box center [543, 149] width 86 height 16
click at [537, 197] on div "un" at bounding box center [537, 202] width 9 height 60
click at [552, 146] on button "Preservar Voces" at bounding box center [543, 149] width 86 height 16
click at [560, 193] on div "hombre" at bounding box center [563, 202] width 46 height 60
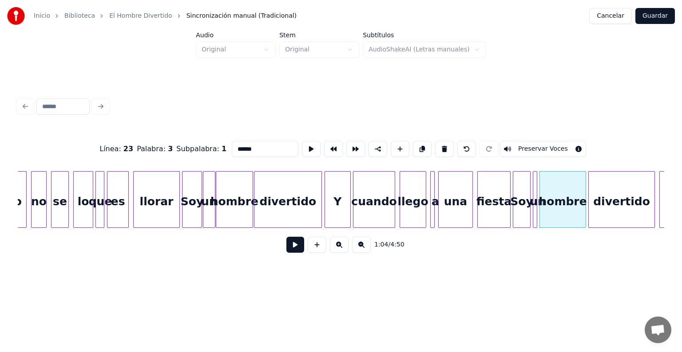
click at [562, 146] on button "Preservar Voces" at bounding box center [543, 149] width 86 height 16
click at [618, 197] on div "divertido" at bounding box center [621, 202] width 66 height 60
type input "*********"
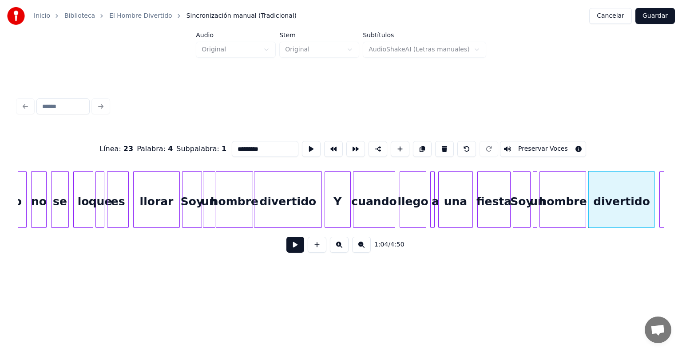
click at [556, 147] on button "Preservar Voces" at bounding box center [543, 149] width 86 height 16
click at [295, 248] on button at bounding box center [295, 245] width 18 height 16
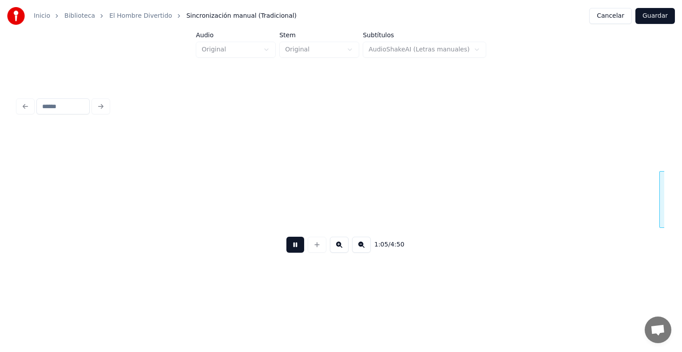
scroll to position [0, 7268]
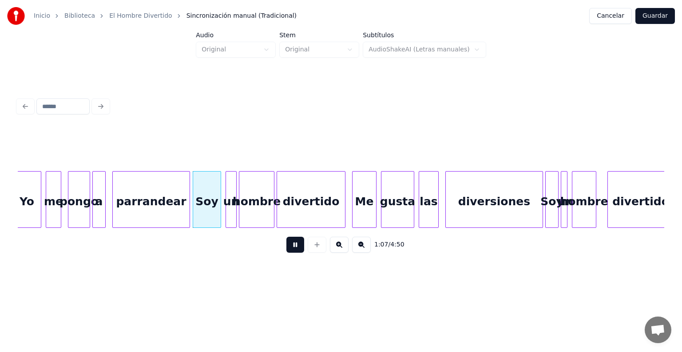
click at [196, 216] on div "Soy" at bounding box center [207, 202] width 28 height 60
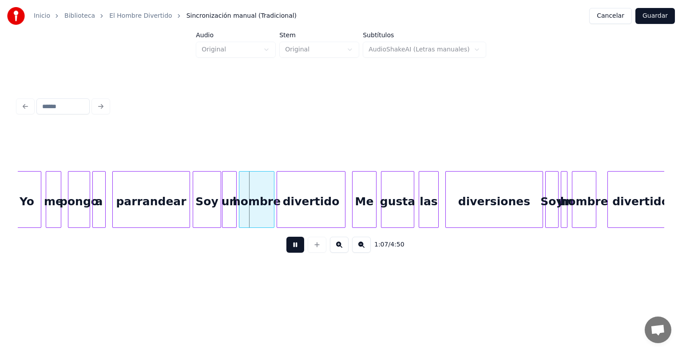
click at [207, 215] on div "Soy" at bounding box center [207, 202] width 28 height 60
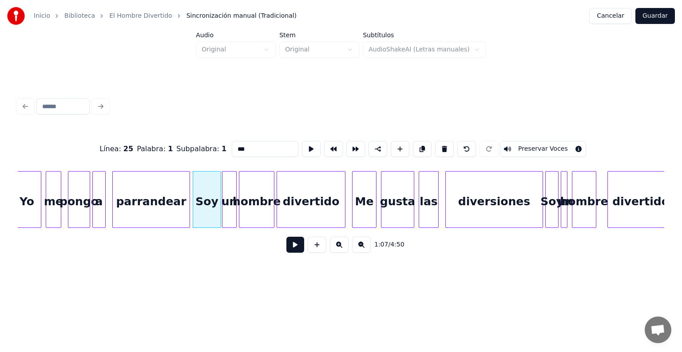
click at [551, 144] on button "Preservar Voces" at bounding box center [543, 149] width 86 height 16
click at [223, 206] on div at bounding box center [223, 200] width 3 height 56
click at [551, 141] on button "Preservar Voces" at bounding box center [543, 149] width 86 height 16
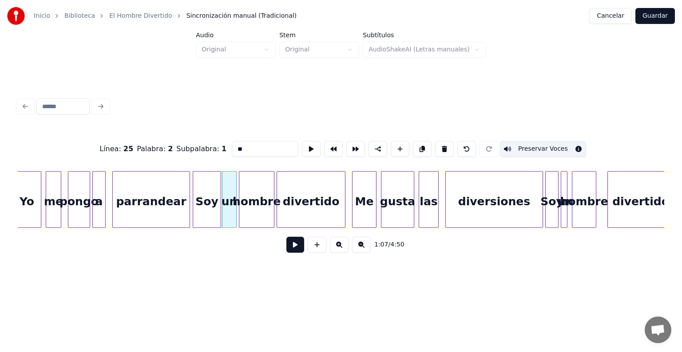
click at [246, 210] on div "hombre" at bounding box center [256, 202] width 35 height 60
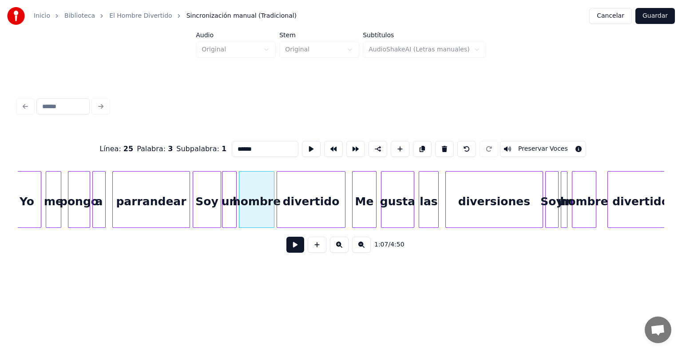
click at [551, 143] on button "Preservar Voces" at bounding box center [543, 149] width 86 height 16
click at [310, 211] on div "divertido" at bounding box center [311, 202] width 68 height 60
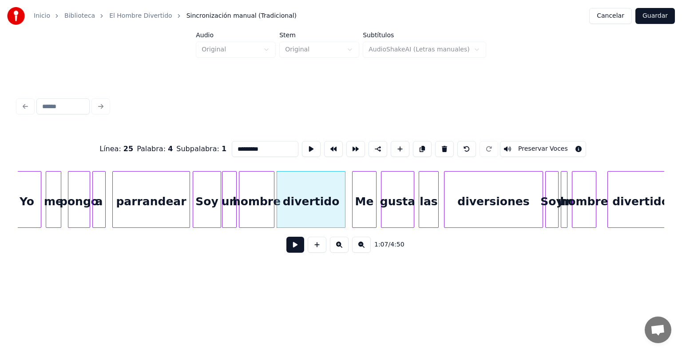
click at [446, 213] on div "diversiones" at bounding box center [493, 202] width 98 height 60
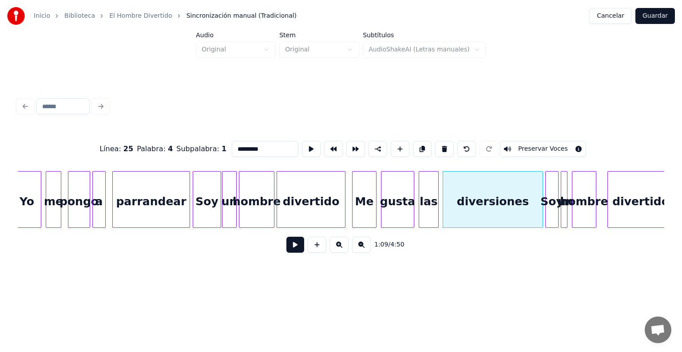
click at [556, 210] on div at bounding box center [556, 200] width 3 height 56
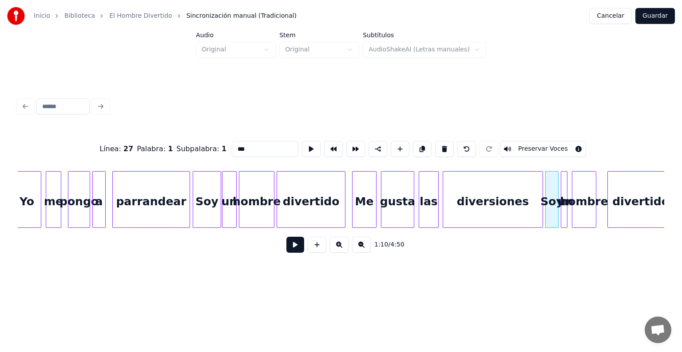
click at [530, 144] on button "Preservar Voces" at bounding box center [543, 149] width 86 height 16
click at [565, 213] on div at bounding box center [565, 200] width 3 height 56
click at [538, 147] on button "Preservar Voces" at bounding box center [543, 149] width 86 height 16
click at [580, 193] on div "hombre" at bounding box center [584, 202] width 24 height 60
click at [554, 146] on button "Preservar Voces" at bounding box center [543, 149] width 86 height 16
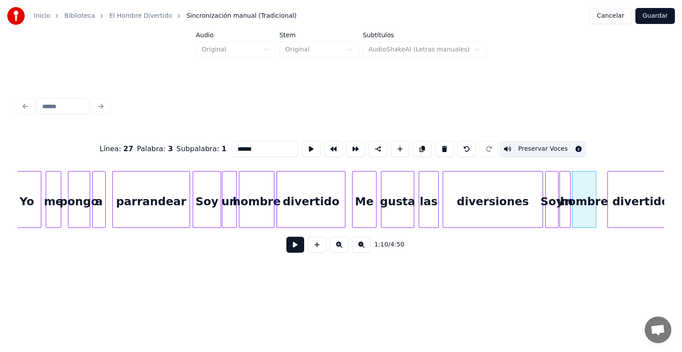
click at [621, 202] on div "divertido" at bounding box center [641, 202] width 66 height 60
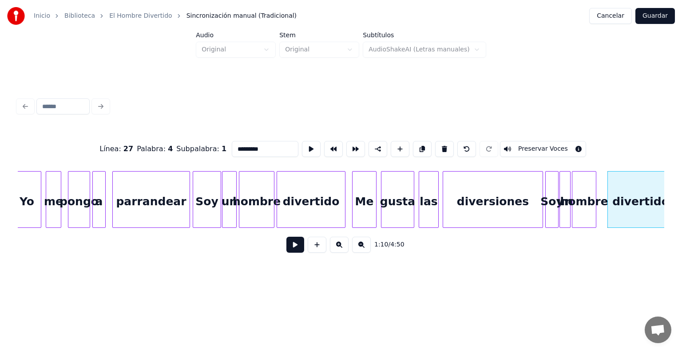
click at [554, 149] on button "Preservar Voces" at bounding box center [543, 149] width 86 height 16
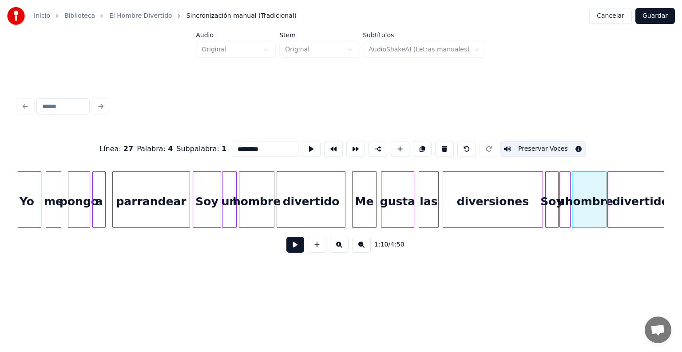
click at [546, 202] on div at bounding box center [546, 200] width 3 height 56
type input "***"
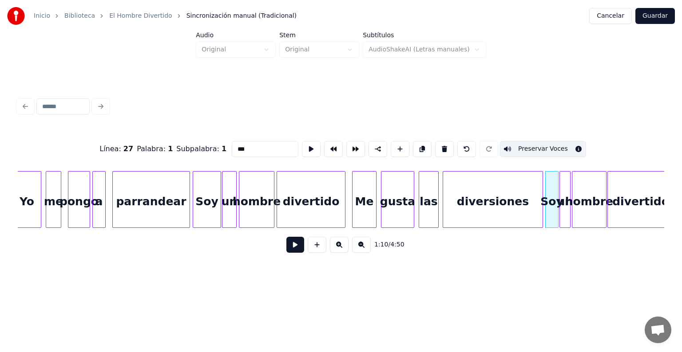
click at [292, 253] on button at bounding box center [295, 245] width 18 height 16
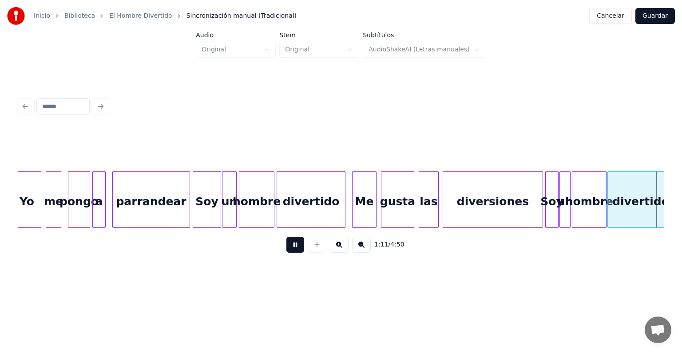
scroll to position [0, 7915]
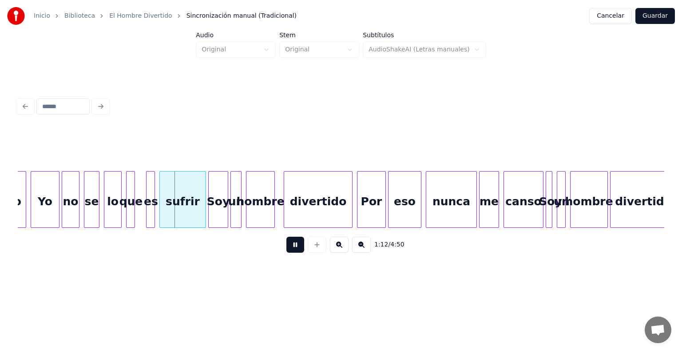
click at [216, 212] on div "Soy" at bounding box center [218, 202] width 19 height 60
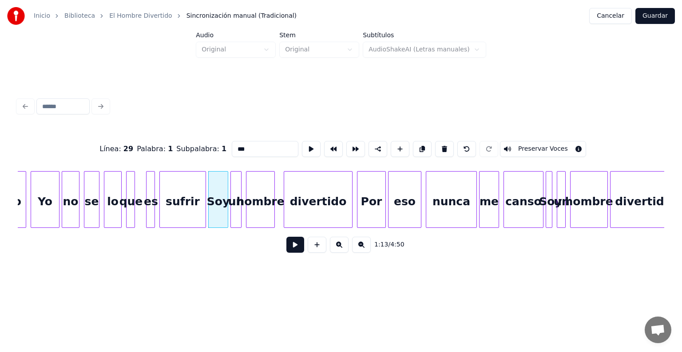
click at [547, 143] on button "Preservar Voces" at bounding box center [543, 149] width 86 height 16
click at [233, 210] on div at bounding box center [232, 200] width 3 height 56
click at [543, 143] on button "Preservar Voces" at bounding box center [543, 149] width 86 height 16
click at [258, 208] on div "hombre" at bounding box center [260, 202] width 28 height 60
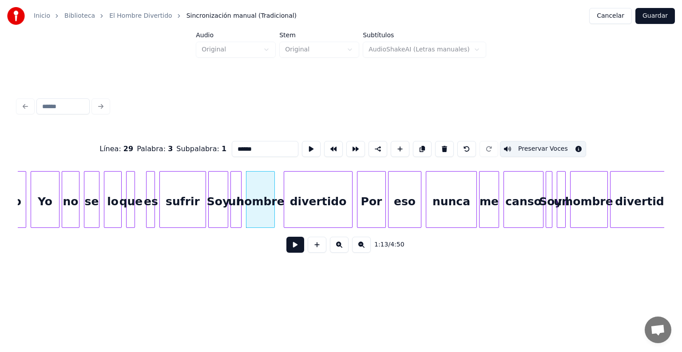
click at [548, 143] on button "Preservar Voces" at bounding box center [543, 149] width 86 height 16
click at [301, 215] on div "divertido" at bounding box center [318, 202] width 68 height 60
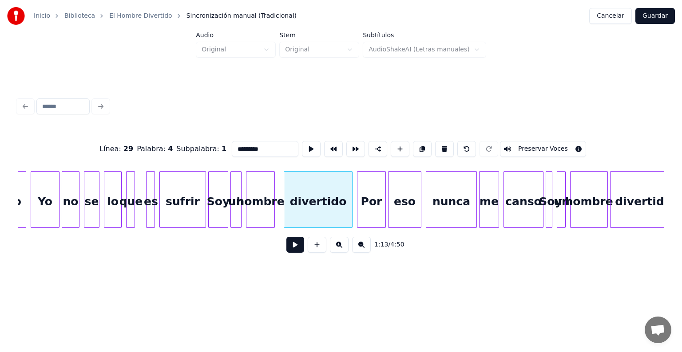
click at [546, 144] on button "Preservar Voces" at bounding box center [543, 149] width 86 height 16
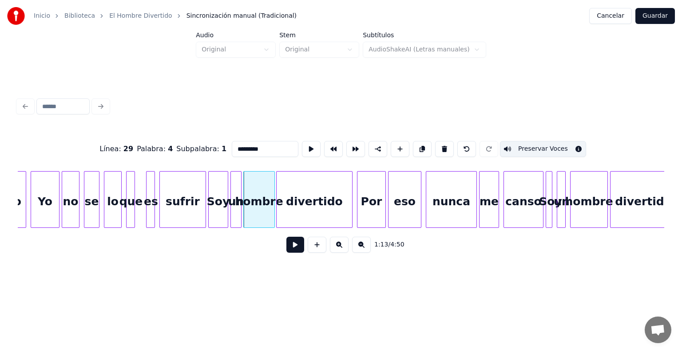
click at [550, 209] on div at bounding box center [550, 200] width 3 height 56
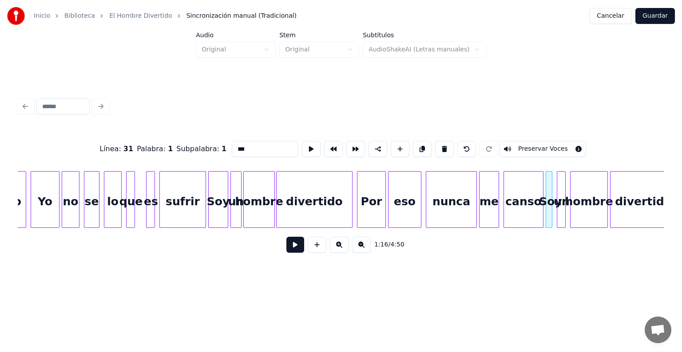
click at [518, 146] on button "Preservar Voces" at bounding box center [543, 149] width 86 height 16
click at [560, 194] on div "un" at bounding box center [561, 202] width 9 height 60
click at [551, 146] on button "Preservar Voces" at bounding box center [543, 149] width 86 height 16
click at [582, 193] on div "hombre" at bounding box center [588, 202] width 37 height 60
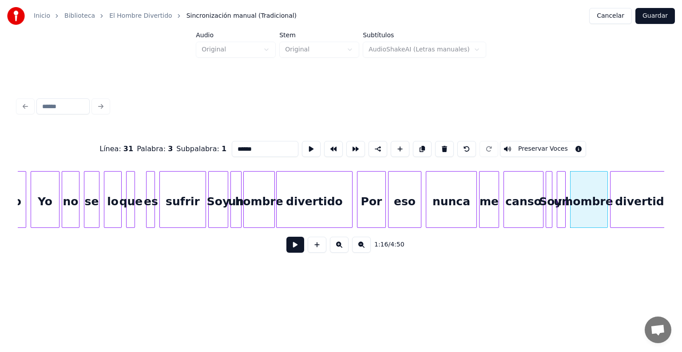
click at [565, 146] on button "Preservar Voces" at bounding box center [543, 149] width 86 height 16
click at [627, 211] on div "divertido" at bounding box center [643, 202] width 66 height 60
type input "*********"
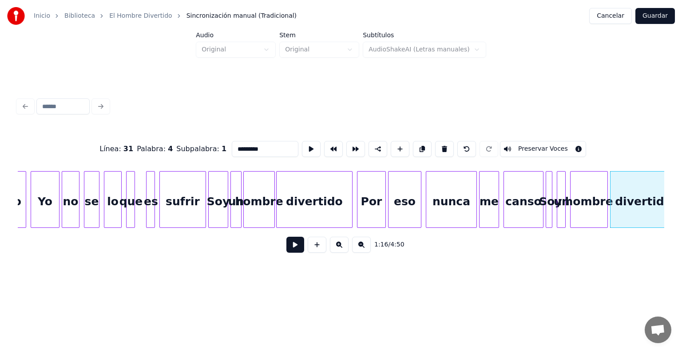
click at [560, 149] on button "Preservar Voces" at bounding box center [543, 149] width 86 height 16
click at [543, 210] on div at bounding box center [544, 200] width 3 height 56
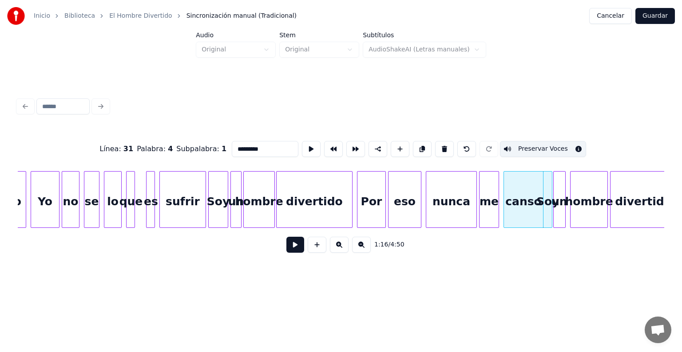
click at [553, 217] on div at bounding box center [554, 200] width 3 height 56
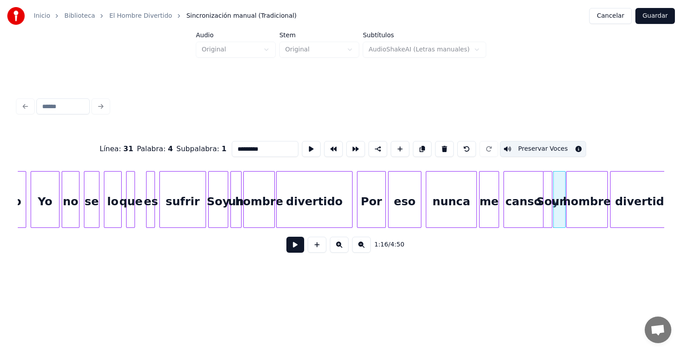
click at [567, 221] on div at bounding box center [567, 200] width 3 height 56
click at [609, 217] on div at bounding box center [609, 200] width 3 height 56
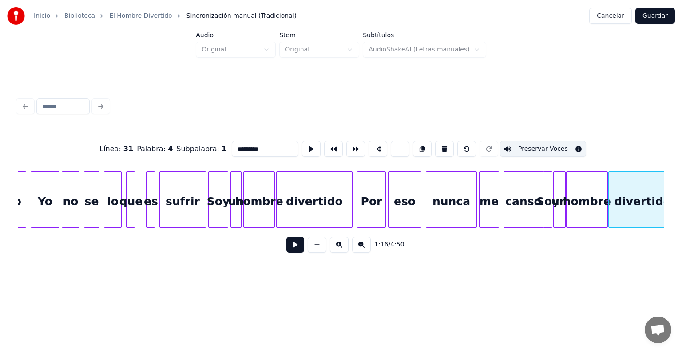
click at [286, 253] on button at bounding box center [295, 245] width 18 height 16
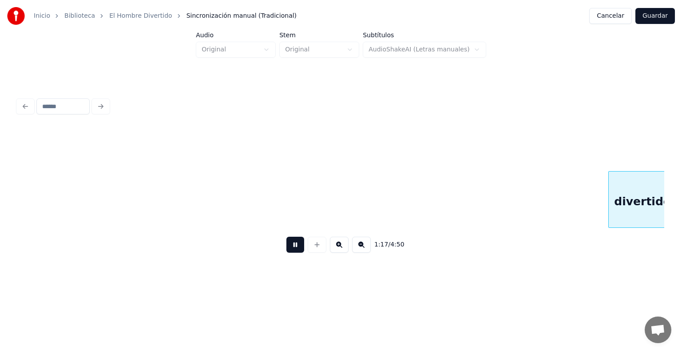
scroll to position [0, 8561]
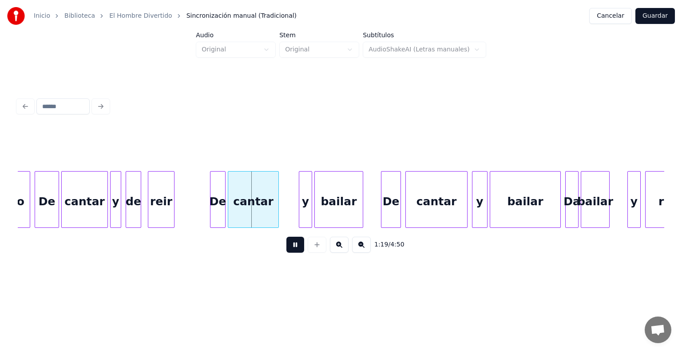
click at [211, 212] on div at bounding box center [211, 200] width 3 height 56
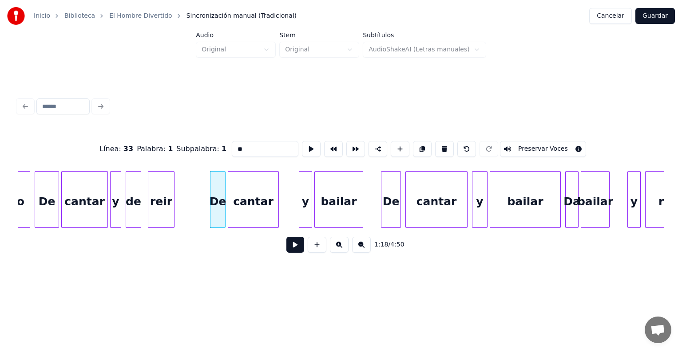
click at [290, 251] on button at bounding box center [295, 245] width 18 height 16
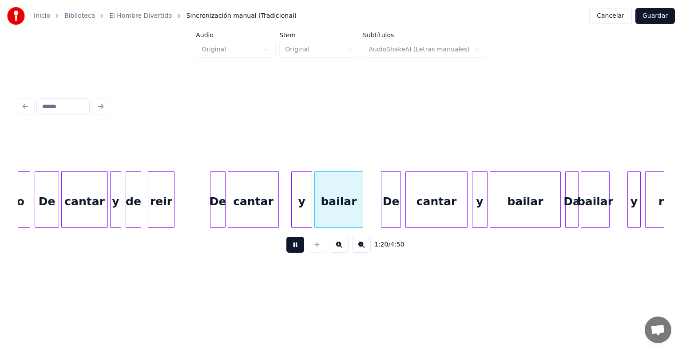
click at [217, 208] on div "De" at bounding box center [217, 202] width 15 height 60
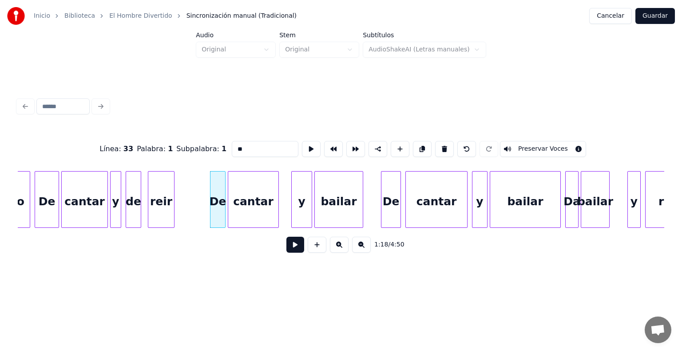
click at [565, 144] on button "Preservar Voces" at bounding box center [543, 149] width 86 height 16
click at [251, 204] on div "cantar" at bounding box center [253, 202] width 50 height 60
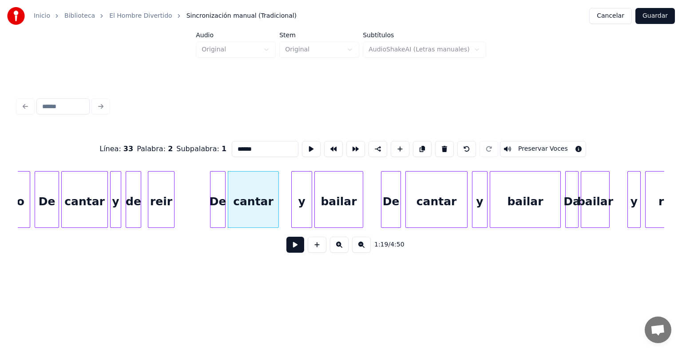
click at [554, 144] on button "Preservar Voces" at bounding box center [543, 149] width 86 height 16
click at [299, 208] on div "y" at bounding box center [302, 202] width 20 height 60
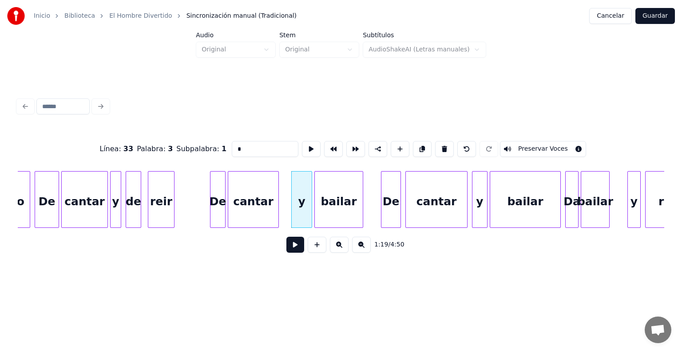
click at [554, 143] on button "Preservar Voces" at bounding box center [543, 149] width 86 height 16
click at [336, 207] on div "bailar" at bounding box center [339, 202] width 48 height 60
type input "******"
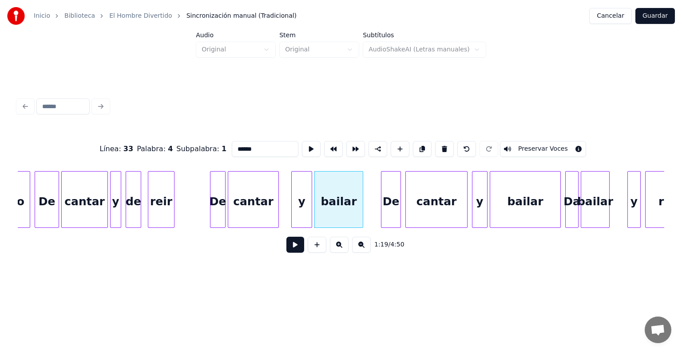
click at [551, 149] on button "Preservar Voces" at bounding box center [543, 149] width 86 height 16
click at [286, 249] on button at bounding box center [295, 245] width 18 height 16
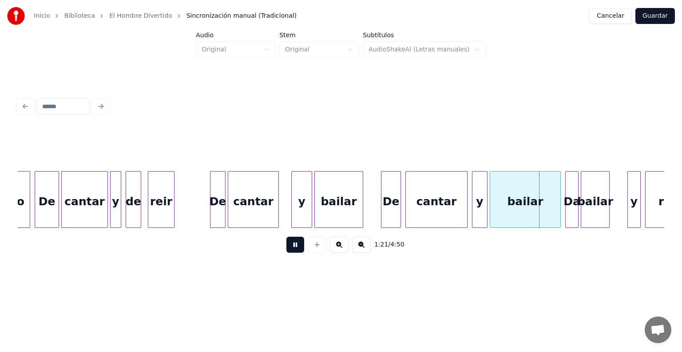
click at [572, 209] on div "Da" at bounding box center [571, 202] width 12 height 60
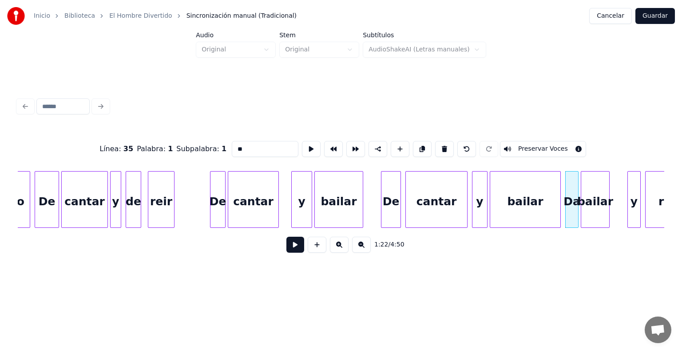
click at [232, 143] on input "**" at bounding box center [265, 149] width 67 height 16
click at [528, 148] on button "Preservar Voces" at bounding box center [543, 149] width 86 height 16
click at [597, 199] on div "bailar" at bounding box center [595, 202] width 28 height 60
click at [547, 144] on button "Preservar Voces" at bounding box center [543, 149] width 86 height 16
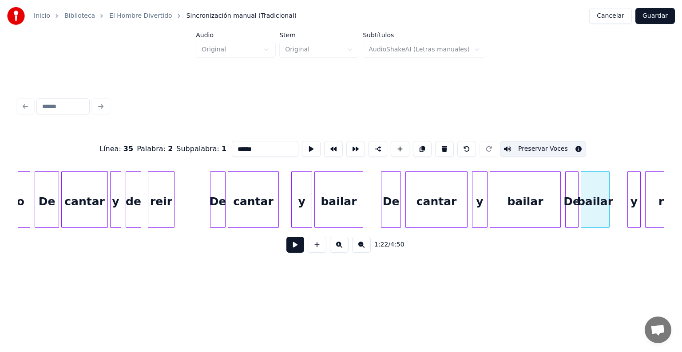
click at [638, 205] on div at bounding box center [638, 200] width 3 height 56
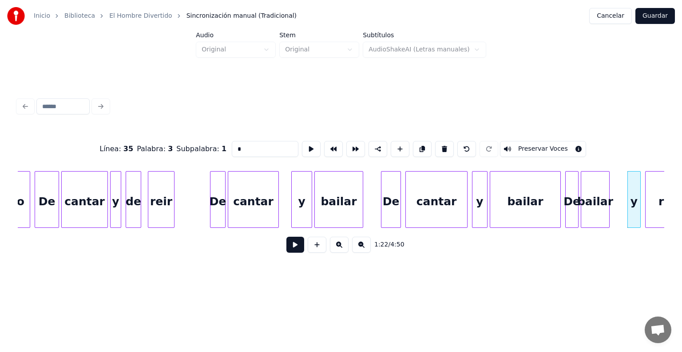
click at [548, 146] on button "Preservar Voces" at bounding box center [543, 149] width 86 height 16
click at [658, 199] on div "reir" at bounding box center [669, 202] width 48 height 60
click at [542, 145] on button "Preservar Voces" at bounding box center [543, 149] width 86 height 16
click at [393, 206] on div "De" at bounding box center [390, 202] width 19 height 60
type input "**"
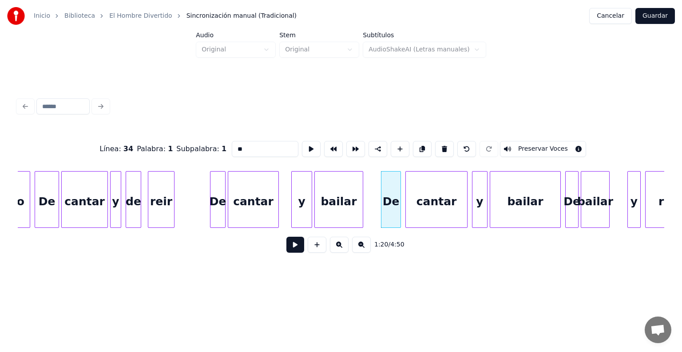
click at [288, 252] on button at bounding box center [295, 245] width 18 height 16
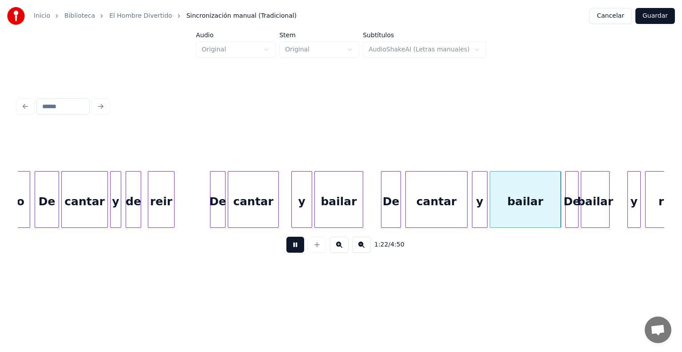
click at [294, 246] on button at bounding box center [295, 245] width 18 height 16
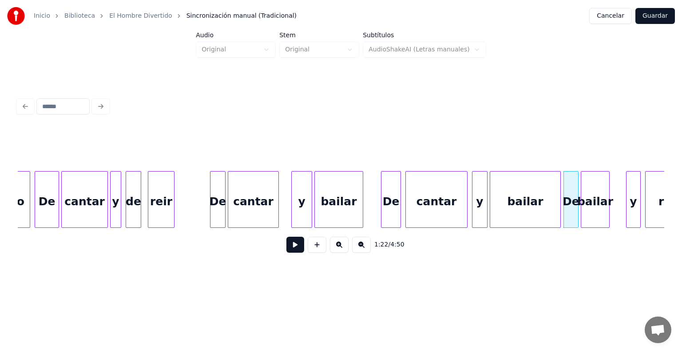
click at [628, 204] on div "y" at bounding box center [633, 202] width 14 height 60
click at [292, 250] on button at bounding box center [295, 245] width 18 height 16
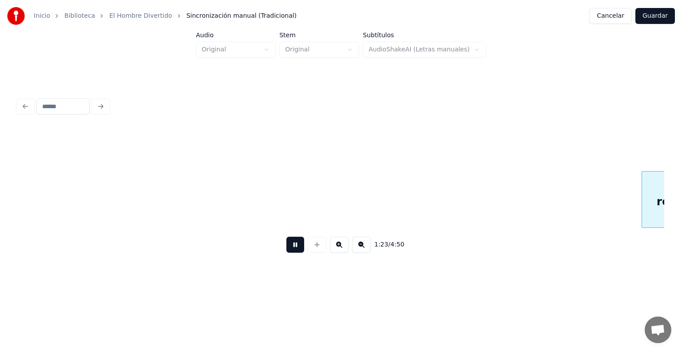
scroll to position [0, 9208]
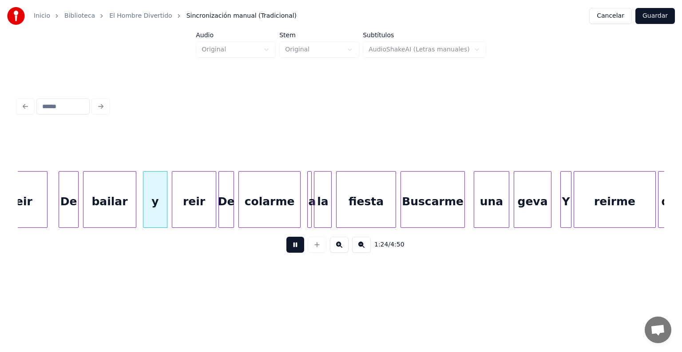
click at [60, 216] on div at bounding box center [60, 200] width 3 height 56
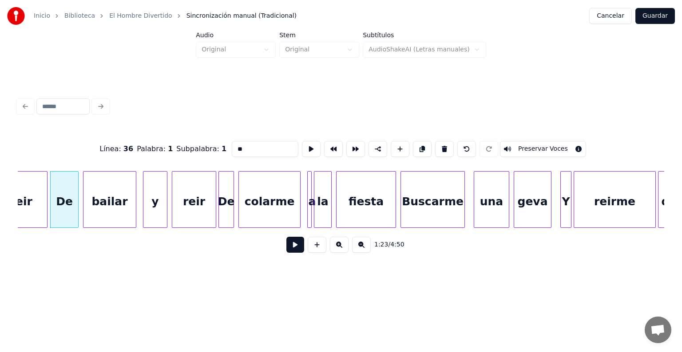
click at [286, 253] on button at bounding box center [295, 245] width 18 height 16
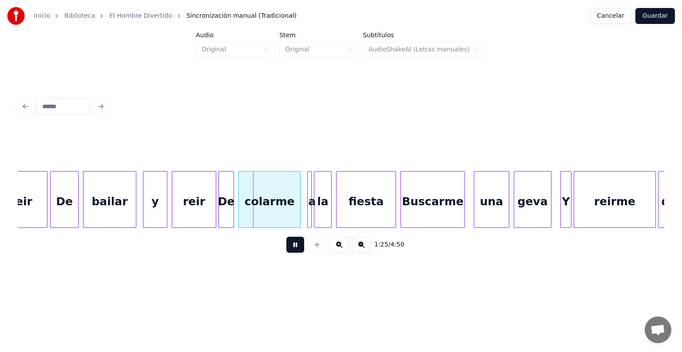
click at [220, 208] on div at bounding box center [220, 200] width 3 height 56
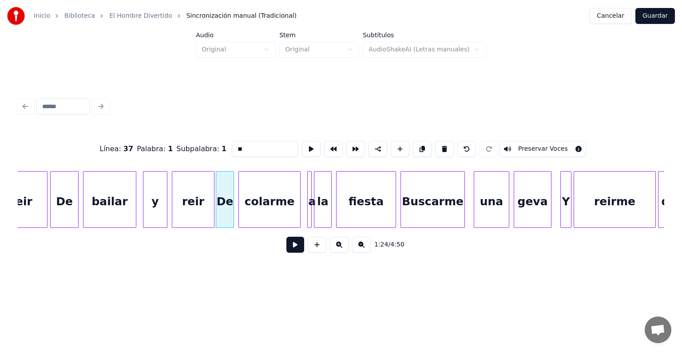
click at [558, 142] on button "Preservar Voces" at bounding box center [543, 149] width 86 height 16
click at [255, 207] on div "colarme" at bounding box center [269, 202] width 61 height 60
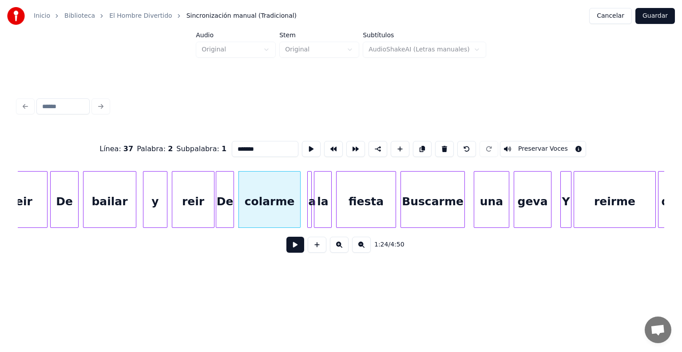
click at [556, 141] on button "Preservar Voces" at bounding box center [543, 149] width 86 height 16
click at [309, 215] on div at bounding box center [309, 200] width 3 height 56
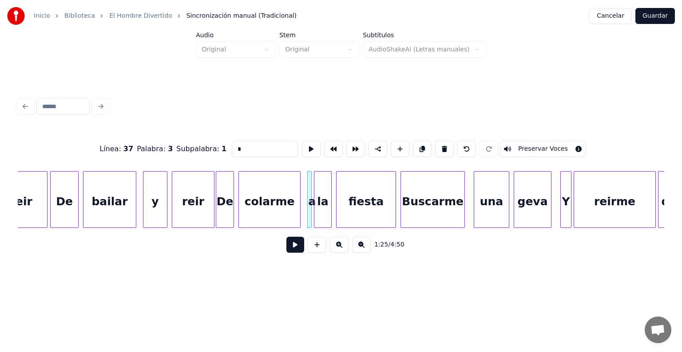
click at [557, 141] on button "Preservar Voces" at bounding box center [543, 149] width 86 height 16
click at [329, 211] on div at bounding box center [329, 200] width 3 height 56
click at [560, 127] on div "Línea : 37 Palabra : 3 Subpalabra : 1 * Preservar Voces" at bounding box center [341, 149] width 646 height 44
click at [360, 208] on div "fiesta" at bounding box center [365, 202] width 59 height 60
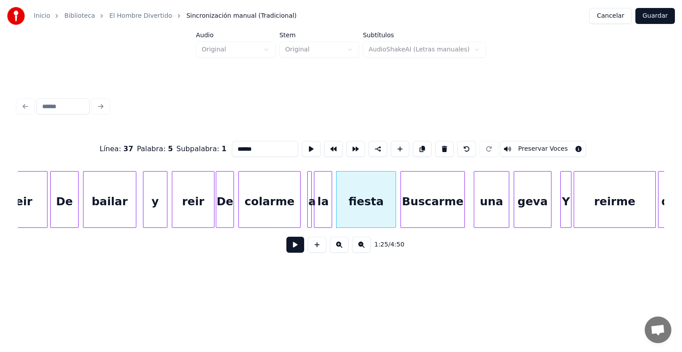
click at [560, 127] on div "Línea : 37 Palabra : 5 Subpalabra : 1 ****** Preservar Voces" at bounding box center [341, 149] width 646 height 44
click at [423, 205] on div "Buscarme" at bounding box center [432, 202] width 63 height 60
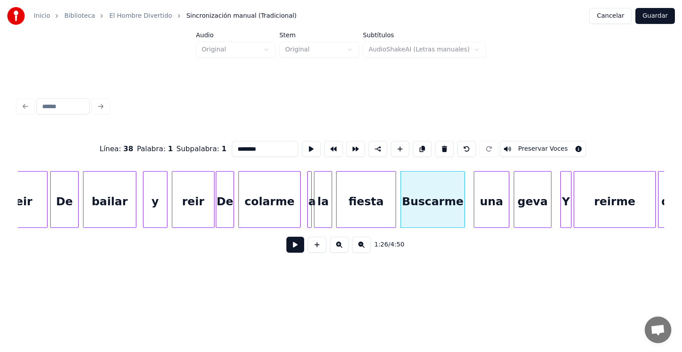
click at [555, 127] on div "Línea : 38 Palabra : 1 Subpalabra : 1 ******** Preservar Voces" at bounding box center [341, 149] width 646 height 44
click at [491, 199] on div "una" at bounding box center [491, 202] width 35 height 60
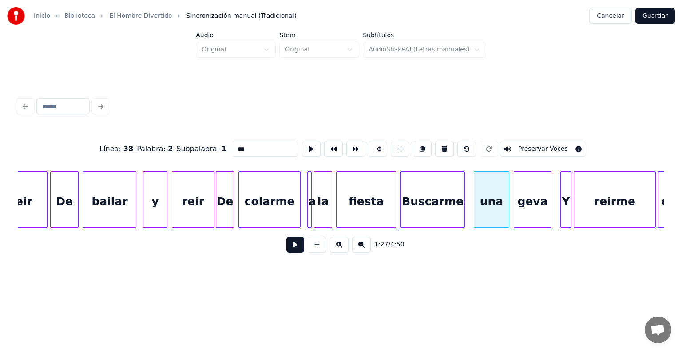
click at [555, 127] on div "Línea : 38 Palabra : 2 Subpalabra : 1 *** Preservar Voces" at bounding box center [341, 149] width 646 height 44
click at [528, 199] on div "geva" at bounding box center [532, 202] width 37 height 60
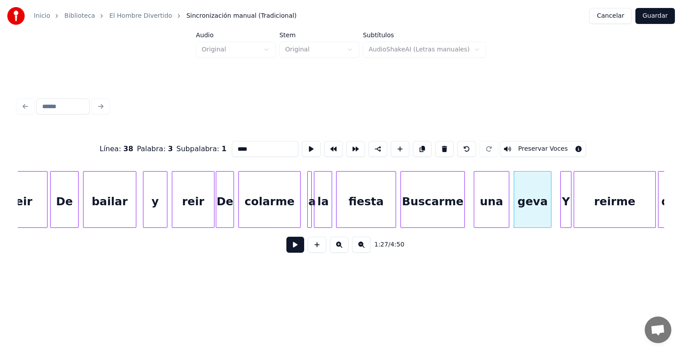
click at [559, 127] on div "Línea : 38 Palabra : 3 Subpalabra : 1 **** Preservar Voces" at bounding box center [341, 149] width 646 height 44
click at [561, 203] on div at bounding box center [561, 200] width 3 height 56
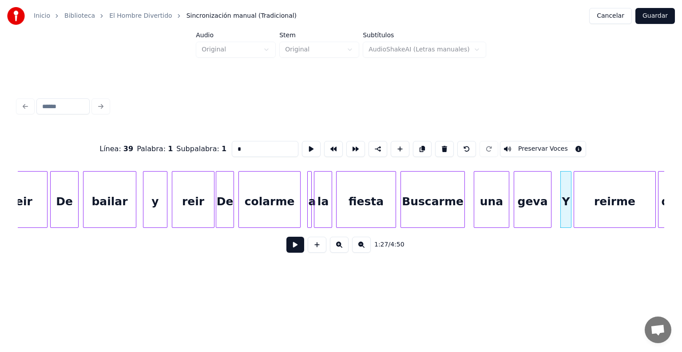
click at [553, 141] on button "Preservar Voces" at bounding box center [543, 149] width 86 height 16
click at [588, 202] on div "reirme" at bounding box center [614, 202] width 81 height 60
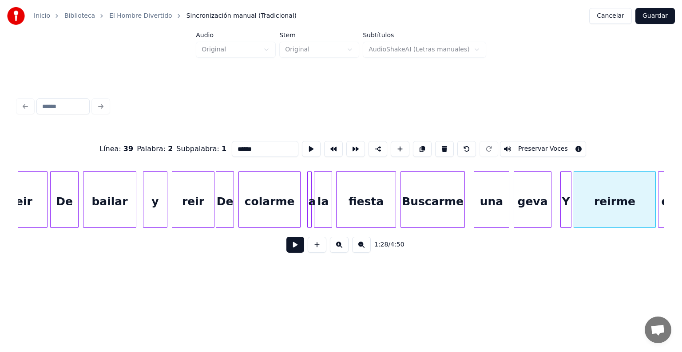
click at [533, 146] on button "Preservar Voces" at bounding box center [543, 149] width 86 height 16
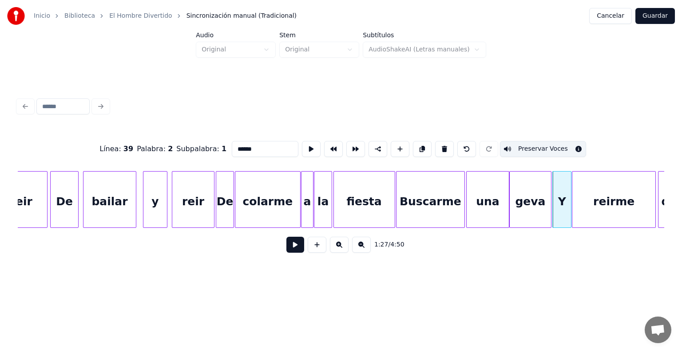
click at [574, 199] on div at bounding box center [573, 200] width 3 height 56
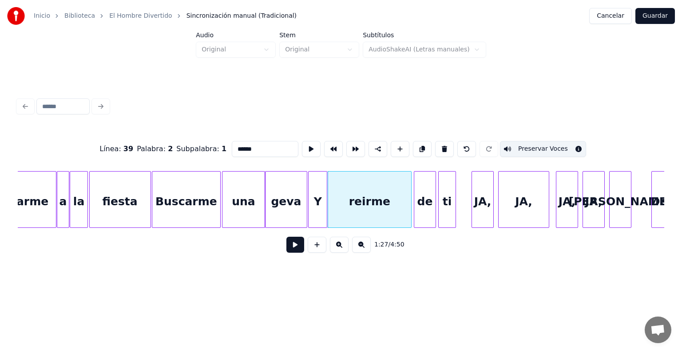
scroll to position [0, 9452]
click at [433, 199] on div at bounding box center [433, 200] width 3 height 56
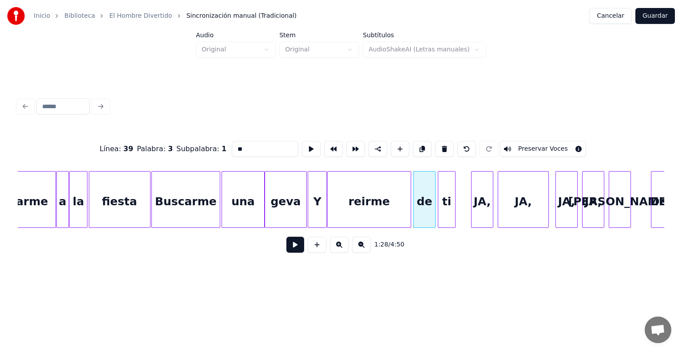
click at [528, 143] on button "Preservar Voces" at bounding box center [543, 149] width 86 height 16
click at [453, 201] on div at bounding box center [453, 200] width 3 height 56
click at [531, 144] on button "Preservar Voces" at bounding box center [543, 149] width 86 height 16
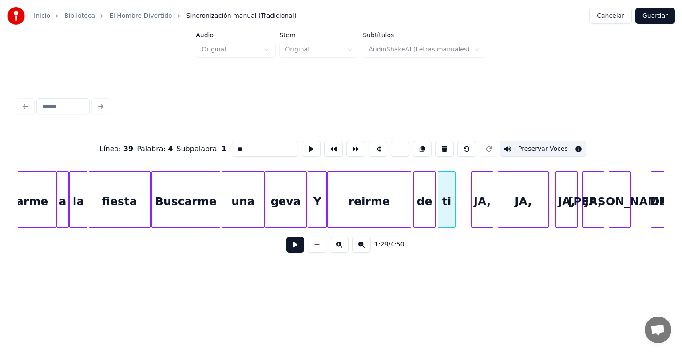
click at [484, 204] on div "JA," at bounding box center [481, 202] width 21 height 60
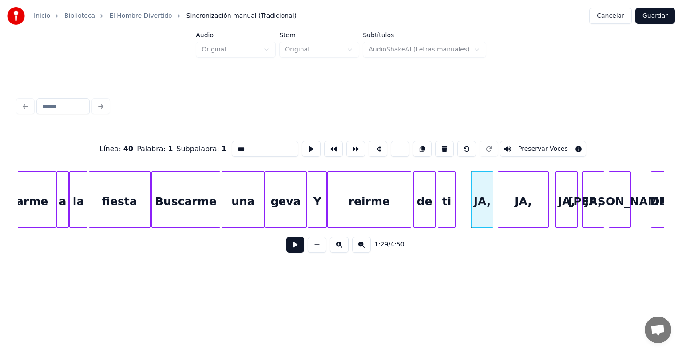
click at [513, 146] on button "Preservar Voces" at bounding box center [543, 149] width 86 height 16
click at [521, 199] on div "JA," at bounding box center [523, 202] width 50 height 60
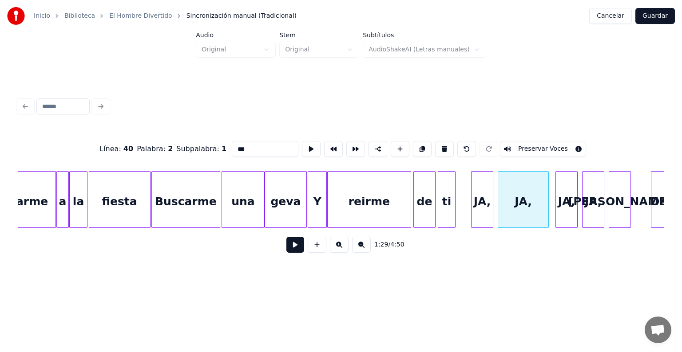
click at [543, 145] on button "Preservar Voces" at bounding box center [543, 149] width 86 height 16
click at [517, 195] on div "JA," at bounding box center [523, 202] width 50 height 60
click at [234, 148] on input "***" at bounding box center [265, 149] width 67 height 16
click at [472, 199] on div at bounding box center [472, 200] width 3 height 56
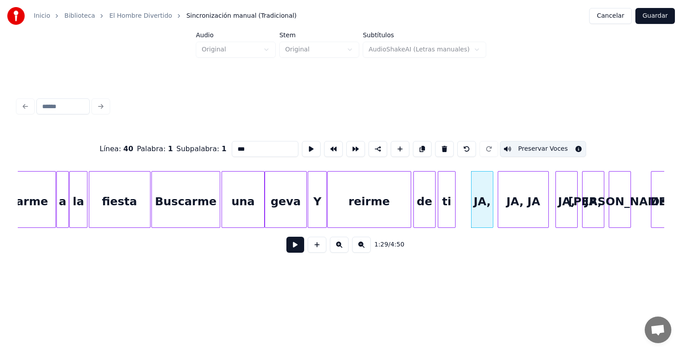
click at [512, 195] on div "JA, JA" at bounding box center [523, 202] width 50 height 60
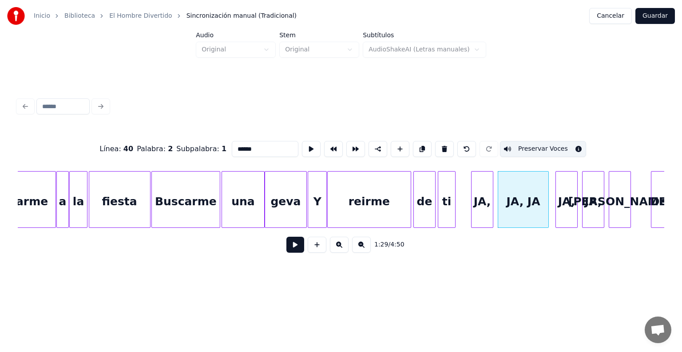
click at [480, 197] on div "JA," at bounding box center [481, 202] width 21 height 60
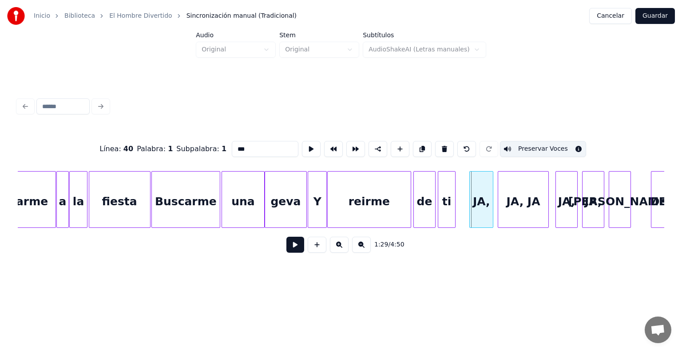
click at [472, 206] on div "JA," at bounding box center [481, 202] width 23 height 60
click at [511, 196] on div "JA, JA" at bounding box center [523, 202] width 50 height 60
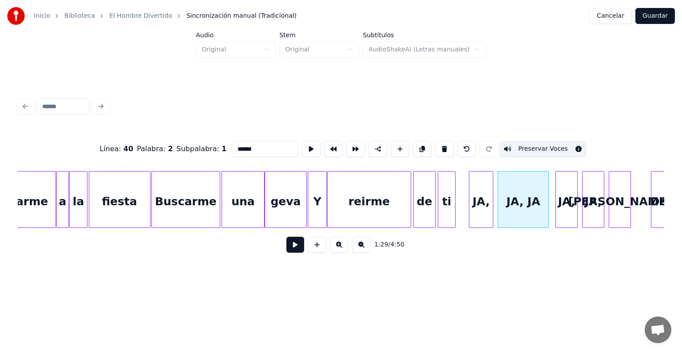
click at [563, 195] on div "JA," at bounding box center [566, 202] width 21 height 60
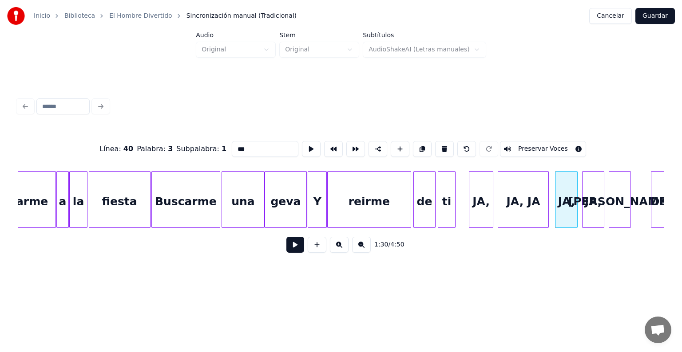
click at [536, 146] on button "Preservar Voces" at bounding box center [543, 149] width 86 height 16
click at [602, 201] on div at bounding box center [602, 200] width 3 height 56
click at [546, 142] on button "Preservar Voces" at bounding box center [543, 149] width 86 height 16
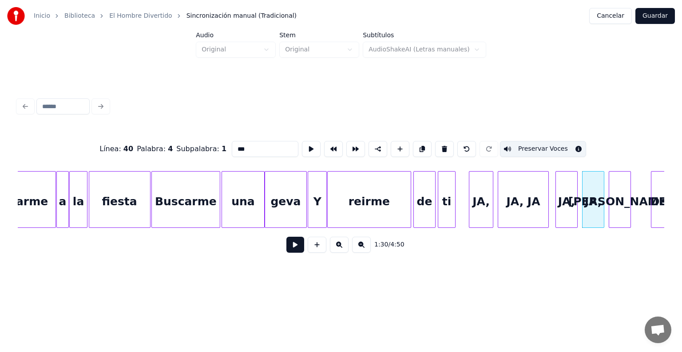
click at [621, 197] on div "[PERSON_NAME]" at bounding box center [619, 202] width 21 height 60
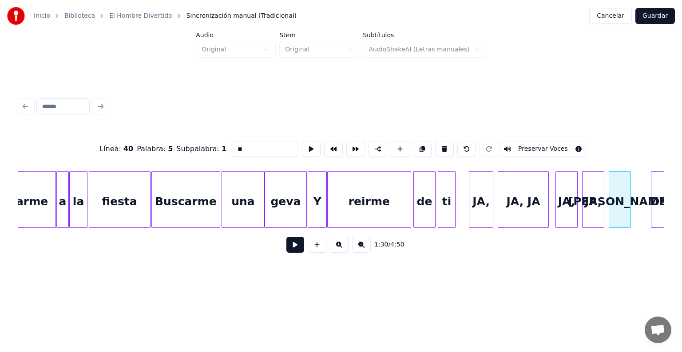
click at [484, 202] on div "JA," at bounding box center [481, 202] width 24 height 60
type input "***"
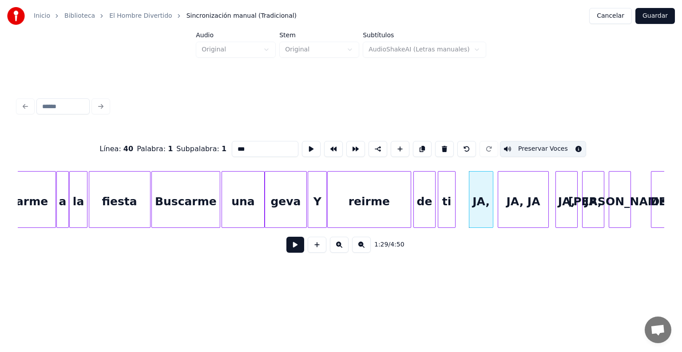
click at [289, 249] on button at bounding box center [295, 245] width 18 height 16
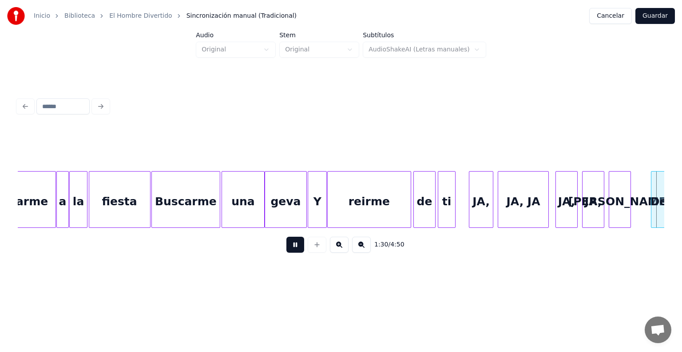
scroll to position [0, 10099]
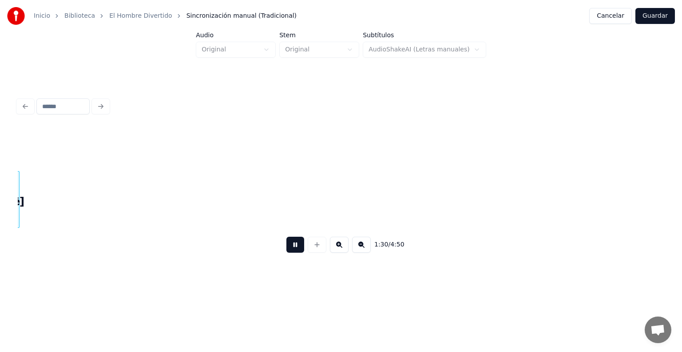
click at [310, 250] on div at bounding box center [317, 245] width 22 height 16
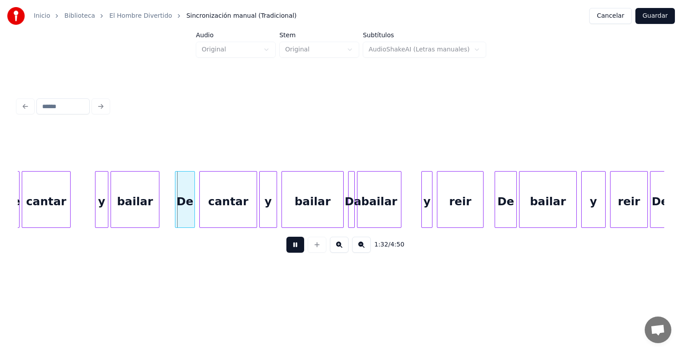
click at [286, 243] on button at bounding box center [295, 245] width 18 height 16
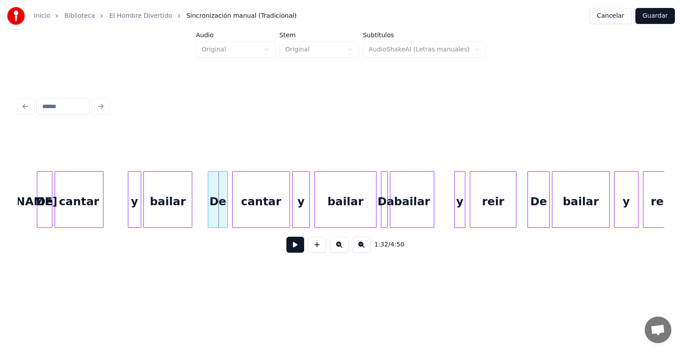
scroll to position [0, 10039]
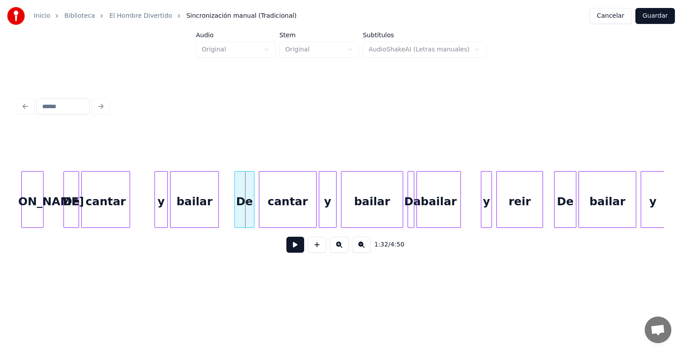
click at [72, 209] on div "De" at bounding box center [71, 202] width 15 height 60
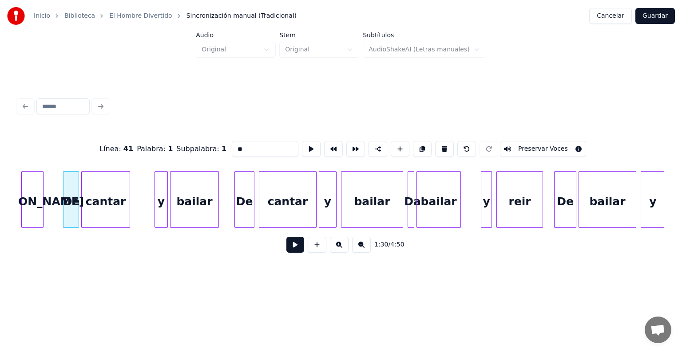
click at [553, 143] on button "Preservar Voces" at bounding box center [543, 149] width 86 height 16
click at [103, 211] on div "cantar" at bounding box center [106, 202] width 48 height 60
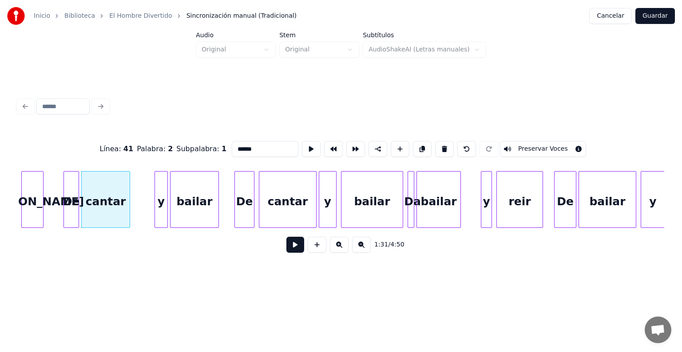
click at [550, 144] on button "Preservar Voces" at bounding box center [543, 149] width 86 height 16
click at [162, 213] on div "y" at bounding box center [161, 202] width 12 height 60
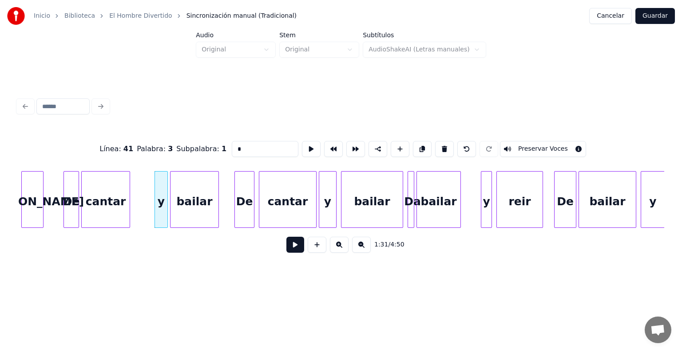
click at [546, 142] on button "Preservar Voces" at bounding box center [543, 149] width 86 height 16
click at [195, 217] on div "bailar" at bounding box center [194, 202] width 48 height 60
type input "******"
click at [288, 250] on button at bounding box center [295, 245] width 18 height 16
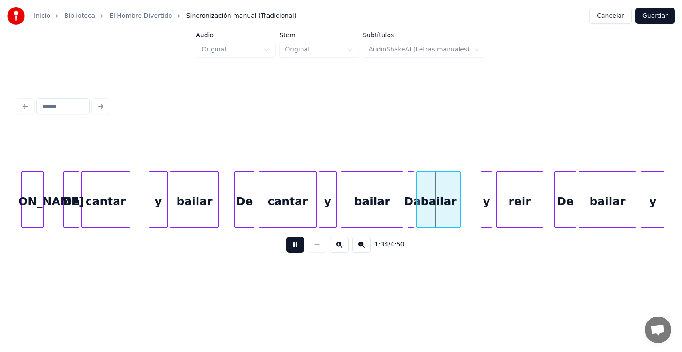
click at [389, 214] on div "bailar" at bounding box center [371, 202] width 61 height 60
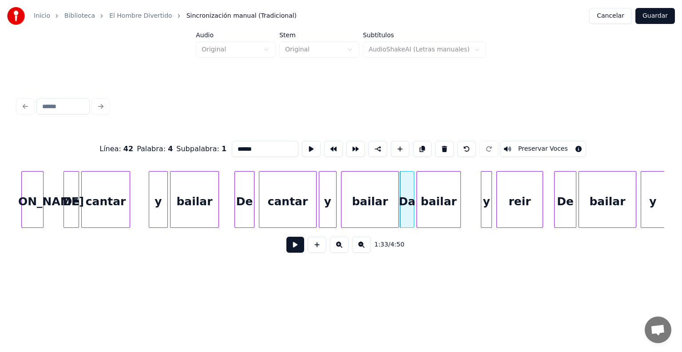
click at [406, 202] on div "Da" at bounding box center [407, 202] width 14 height 60
click at [241, 149] on input "**" at bounding box center [265, 149] width 67 height 16
click at [412, 207] on div at bounding box center [412, 200] width 3 height 56
click at [554, 144] on button "Preservar Voces" at bounding box center [543, 149] width 86 height 16
click at [428, 203] on div "bailar" at bounding box center [438, 202] width 43 height 60
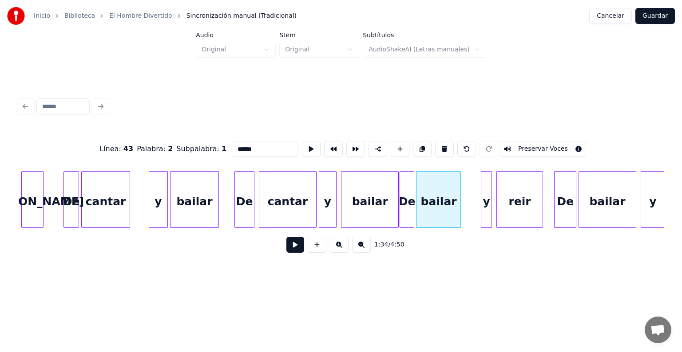
click at [554, 144] on button "Preservar Voces" at bounding box center [543, 149] width 86 height 16
click at [483, 204] on div at bounding box center [482, 200] width 3 height 56
click at [553, 142] on button "Preservar Voces" at bounding box center [543, 149] width 86 height 16
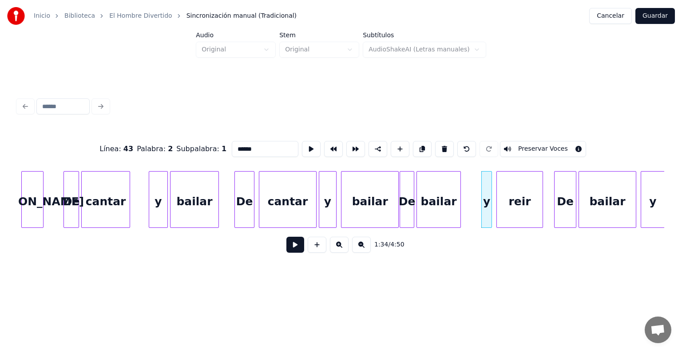
click at [514, 206] on div "reir" at bounding box center [520, 202] width 46 height 60
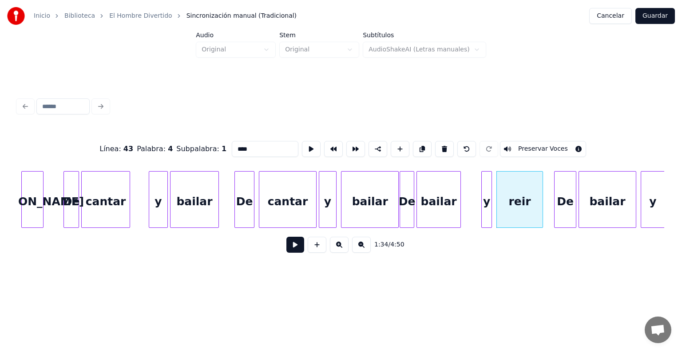
click at [553, 142] on button "Preservar Voces" at bounding box center [543, 149] width 86 height 16
click at [412, 207] on div at bounding box center [412, 200] width 3 height 56
type input "**"
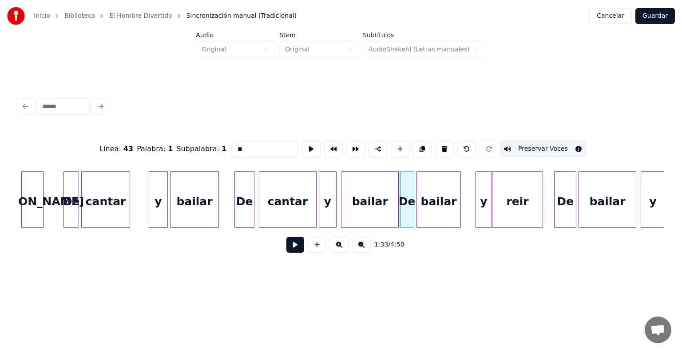
click at [286, 247] on button at bounding box center [295, 245] width 18 height 16
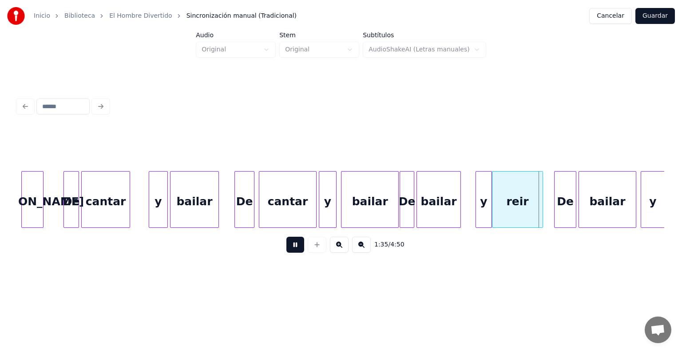
click at [286, 244] on button at bounding box center [295, 245] width 18 height 16
click at [286, 243] on button at bounding box center [295, 245] width 18 height 16
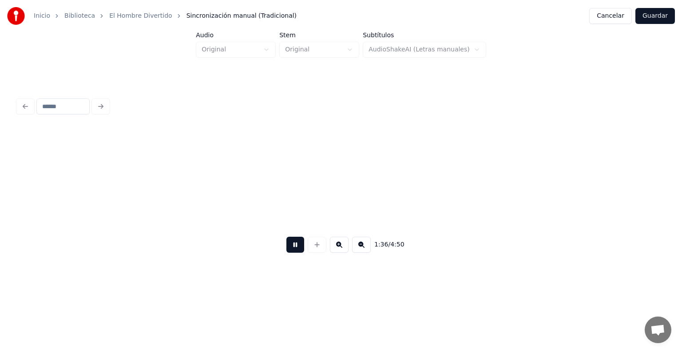
scroll to position [0, 10686]
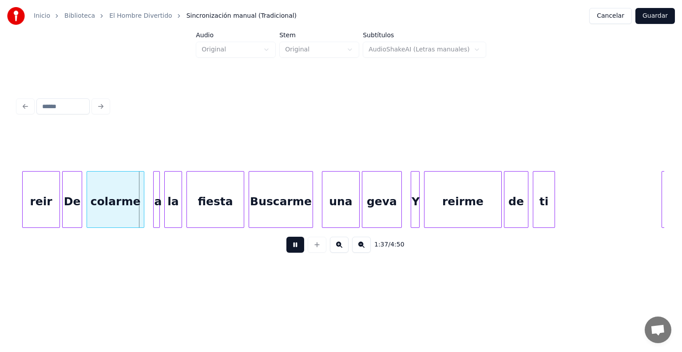
click at [64, 207] on div at bounding box center [64, 200] width 3 height 56
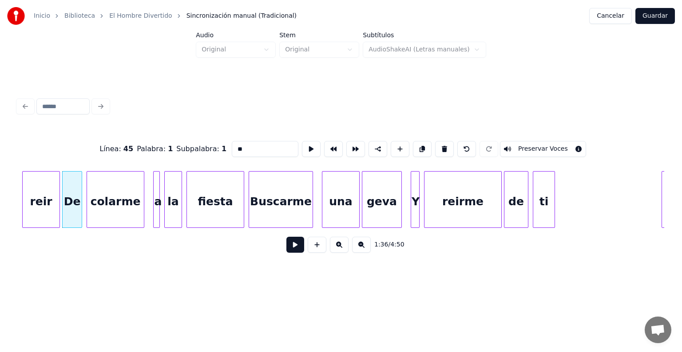
click at [541, 146] on button "Preservar Voces" at bounding box center [543, 149] width 86 height 16
click at [117, 206] on div "colarme" at bounding box center [115, 202] width 57 height 60
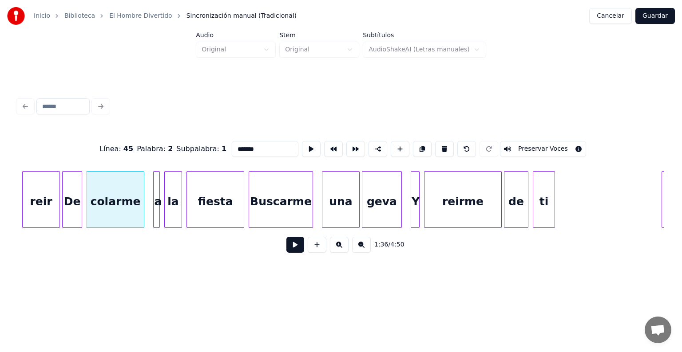
click at [543, 141] on button "Preservar Voces" at bounding box center [543, 149] width 86 height 16
click at [155, 209] on div at bounding box center [155, 200] width 3 height 56
click at [542, 142] on button "Preservar Voces" at bounding box center [543, 149] width 86 height 16
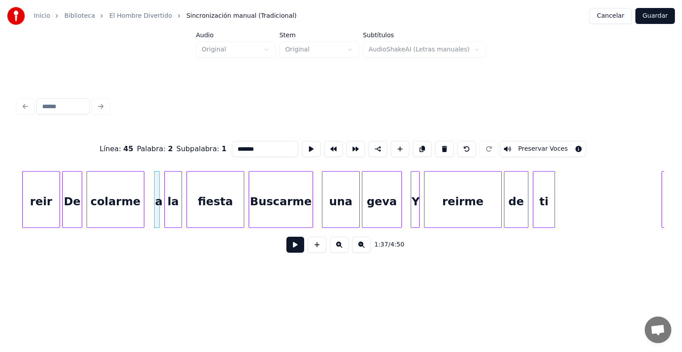
click at [180, 210] on div at bounding box center [180, 200] width 3 height 56
click at [545, 141] on button "Preservar Voces" at bounding box center [543, 149] width 86 height 16
click at [213, 212] on div "fiesta" at bounding box center [215, 202] width 57 height 60
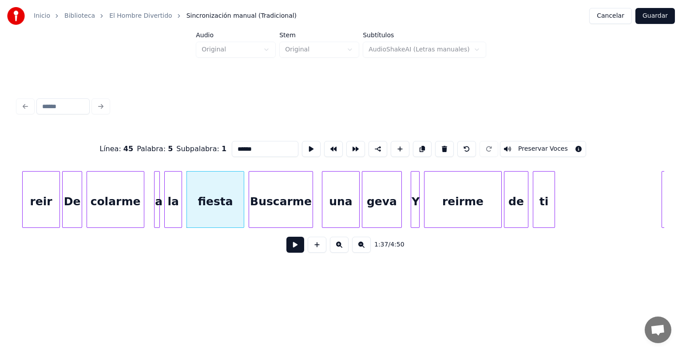
click at [542, 141] on button "Preservar Voces" at bounding box center [543, 149] width 86 height 16
click at [273, 206] on div "Buscarme" at bounding box center [280, 202] width 63 height 60
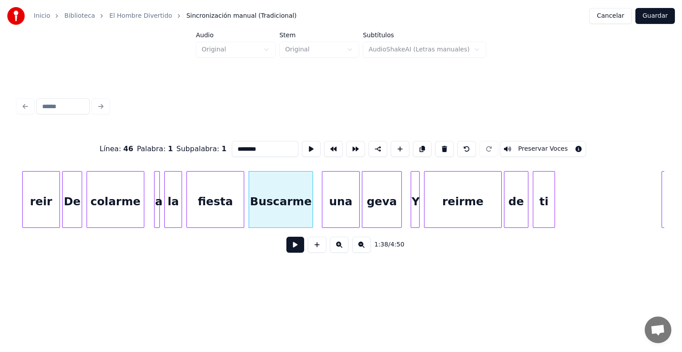
click at [541, 141] on button "Preservar Voces" at bounding box center [543, 149] width 86 height 16
click at [340, 198] on div "una" at bounding box center [340, 202] width 37 height 60
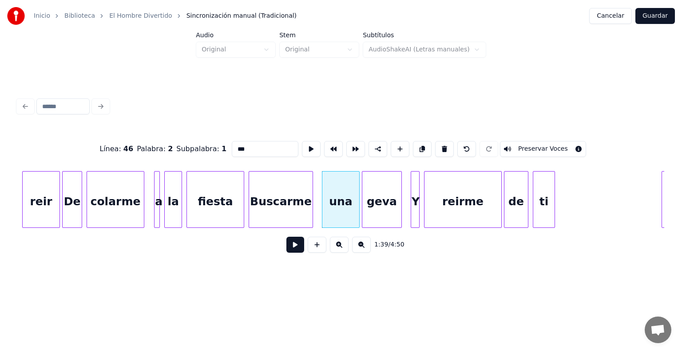
click at [537, 141] on button "Preservar Voces" at bounding box center [543, 149] width 86 height 16
click at [386, 200] on div "geva" at bounding box center [381, 202] width 39 height 60
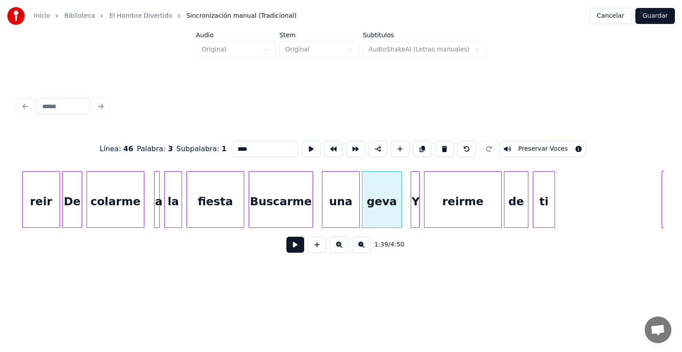
click at [534, 142] on button "Preservar Voces" at bounding box center [543, 149] width 86 height 16
click at [412, 197] on div at bounding box center [412, 200] width 3 height 56
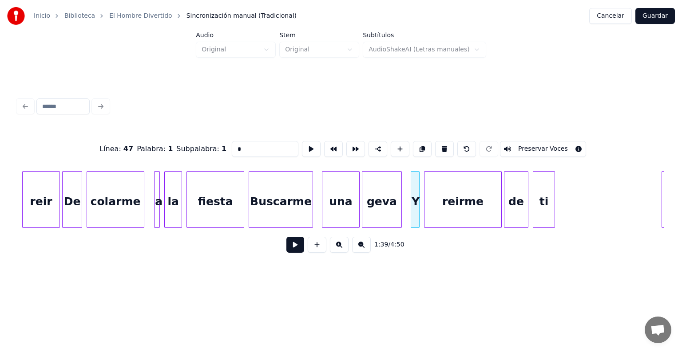
click at [536, 142] on button "Preservar Voces" at bounding box center [543, 149] width 86 height 16
click at [452, 199] on div "reirme" at bounding box center [462, 202] width 77 height 60
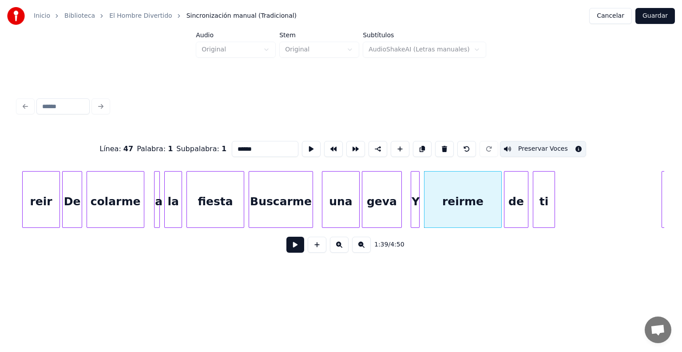
click at [537, 142] on button "Preservar Voces" at bounding box center [543, 149] width 86 height 16
click at [513, 199] on div "de" at bounding box center [516, 202] width 24 height 60
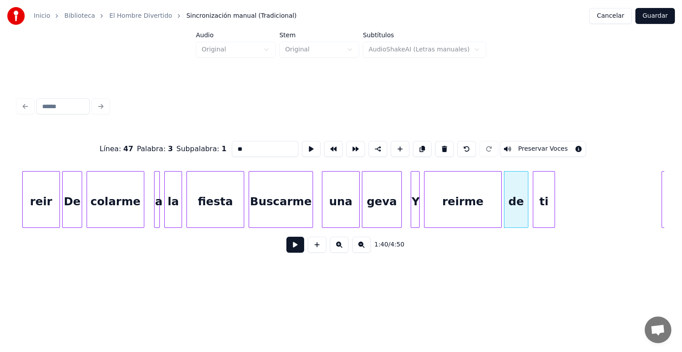
click at [535, 143] on button "Preservar Voces" at bounding box center [543, 149] width 86 height 16
click at [540, 200] on div "ti" at bounding box center [543, 202] width 21 height 60
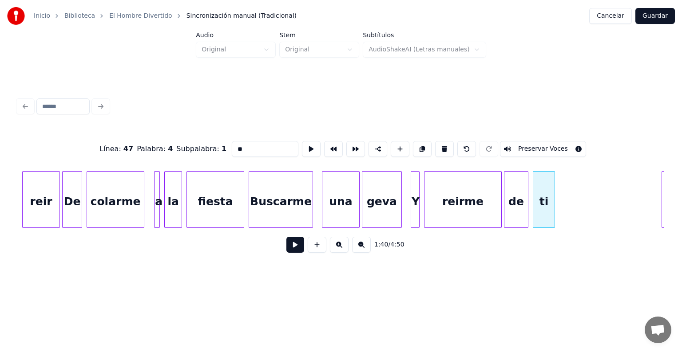
click at [549, 143] on button "Preservar Voces" at bounding box center [543, 149] width 86 height 16
click at [63, 216] on div at bounding box center [62, 200] width 3 height 56
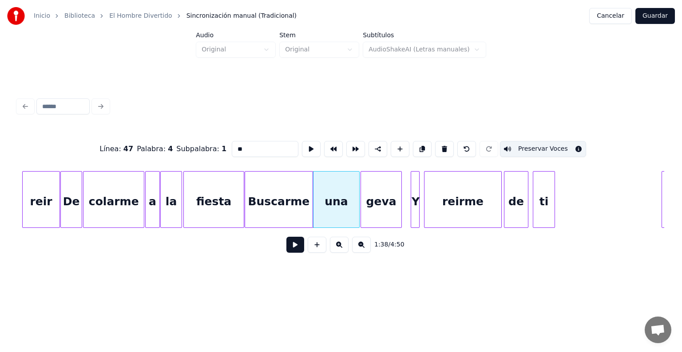
click at [362, 205] on div at bounding box center [362, 200] width 3 height 56
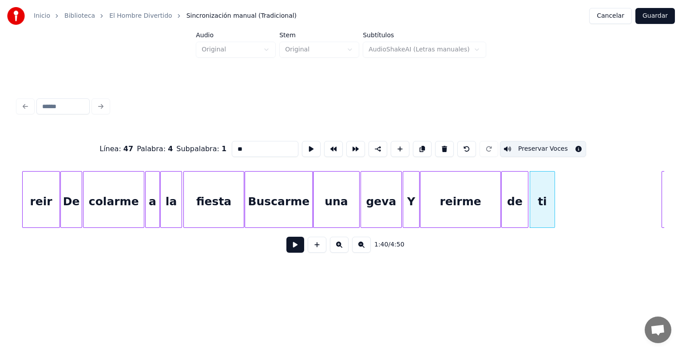
click at [71, 199] on div "De" at bounding box center [71, 202] width 21 height 60
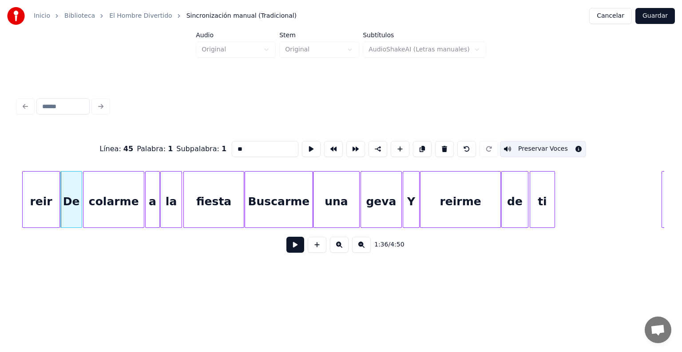
click at [106, 204] on div "colarme" at bounding box center [113, 202] width 60 height 60
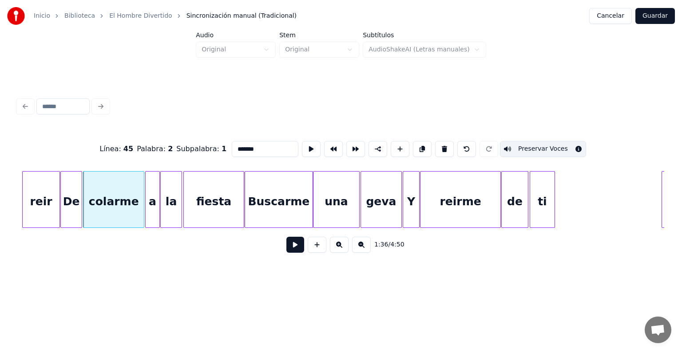
click at [146, 209] on div at bounding box center [147, 200] width 3 height 56
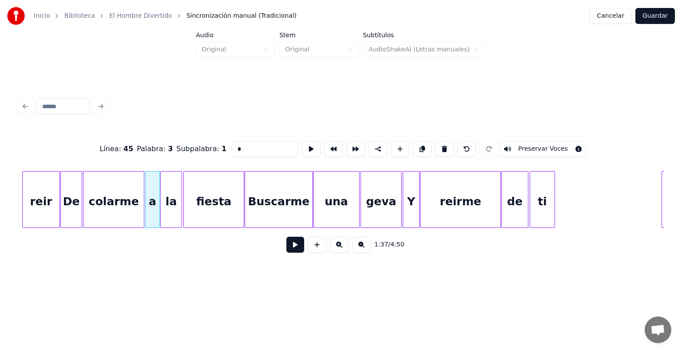
click at [552, 142] on button "Preservar Voces" at bounding box center [543, 149] width 86 height 16
click at [173, 208] on div "la" at bounding box center [171, 202] width 21 height 60
click at [554, 143] on button "Preservar Voces" at bounding box center [543, 149] width 86 height 16
click at [199, 200] on div "fiesta" at bounding box center [214, 202] width 60 height 60
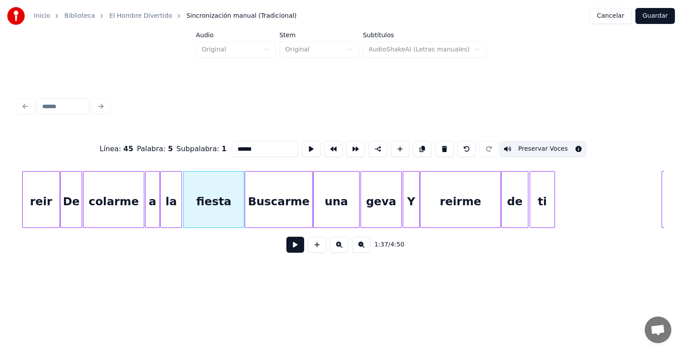
click at [264, 197] on div "Buscarme" at bounding box center [278, 202] width 67 height 60
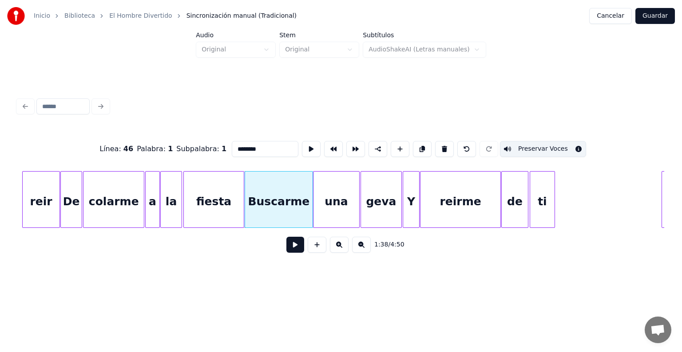
click at [330, 200] on div "una" at bounding box center [336, 202] width 46 height 60
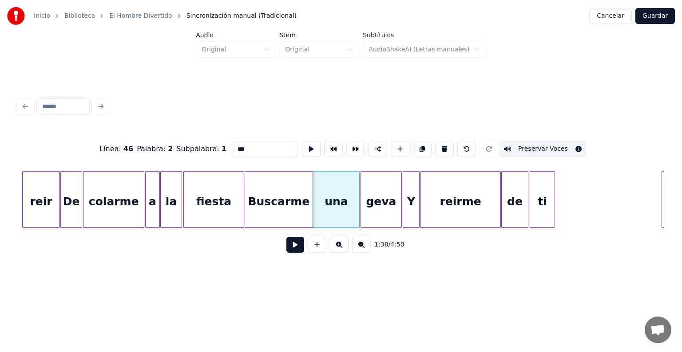
click at [379, 195] on div "geva" at bounding box center [381, 202] width 40 height 60
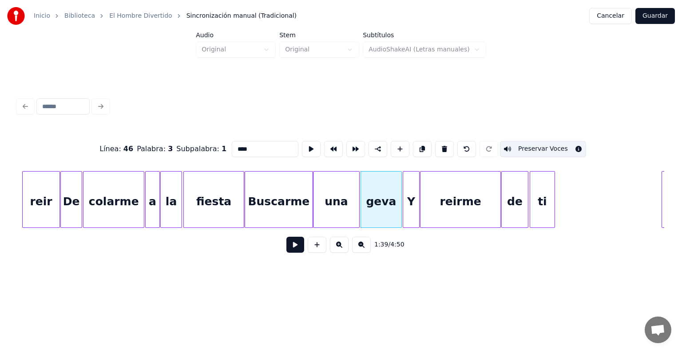
click at [418, 197] on div at bounding box center [417, 200] width 3 height 56
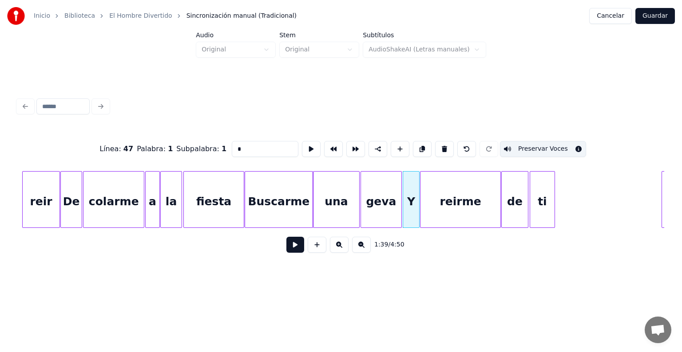
click at [444, 195] on div "reirme" at bounding box center [460, 202] width 80 height 60
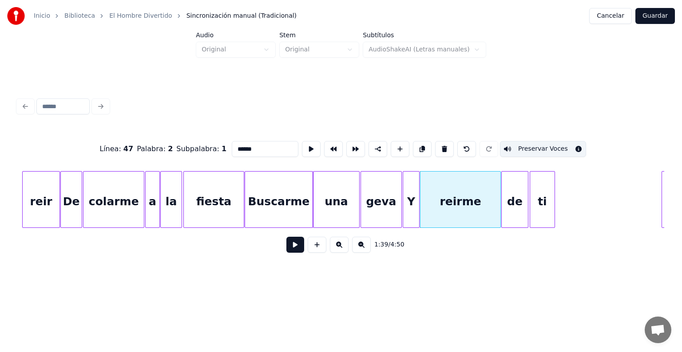
click at [508, 192] on div "de" at bounding box center [514, 202] width 26 height 60
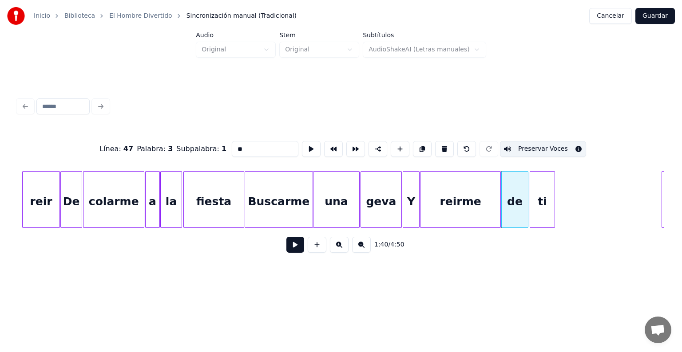
click at [541, 187] on div "ti" at bounding box center [542, 202] width 24 height 60
type input "**"
click at [286, 248] on button at bounding box center [295, 245] width 18 height 16
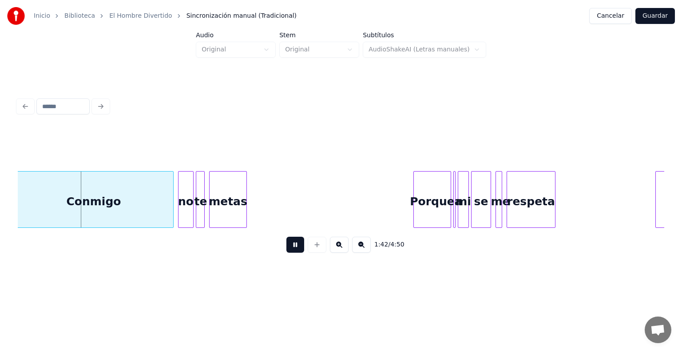
click at [48, 207] on div "Conmigo" at bounding box center [93, 202] width 159 height 60
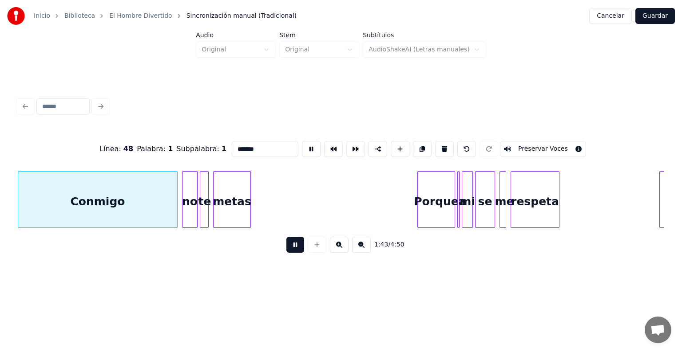
click at [176, 217] on div at bounding box center [175, 200] width 3 height 56
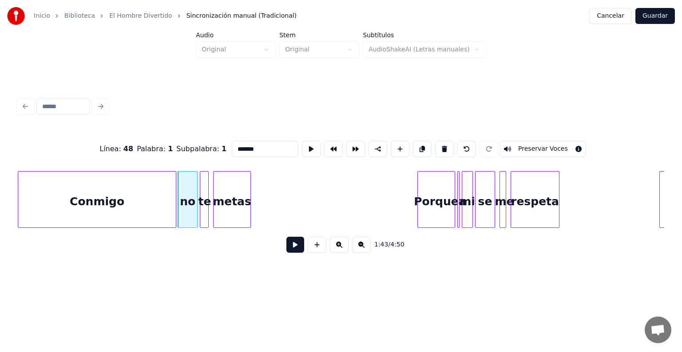
click at [141, 207] on div "Conmigo" at bounding box center [97, 202] width 158 height 60
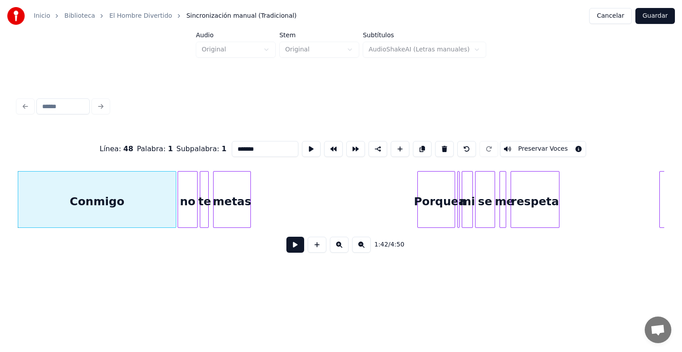
click at [560, 142] on button "Preservar Voces" at bounding box center [543, 149] width 86 height 16
click at [189, 207] on div "no" at bounding box center [187, 202] width 19 height 60
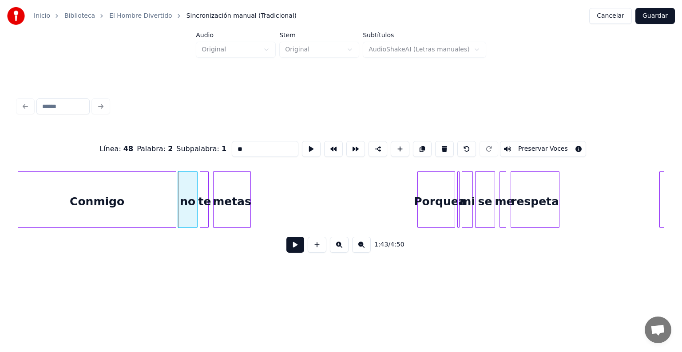
click at [552, 142] on button "Preservar Voces" at bounding box center [543, 149] width 86 height 16
click at [206, 209] on div at bounding box center [206, 200] width 3 height 56
click at [553, 143] on button "Preservar Voces" at bounding box center [543, 149] width 86 height 16
click at [230, 211] on div "metas" at bounding box center [231, 202] width 37 height 60
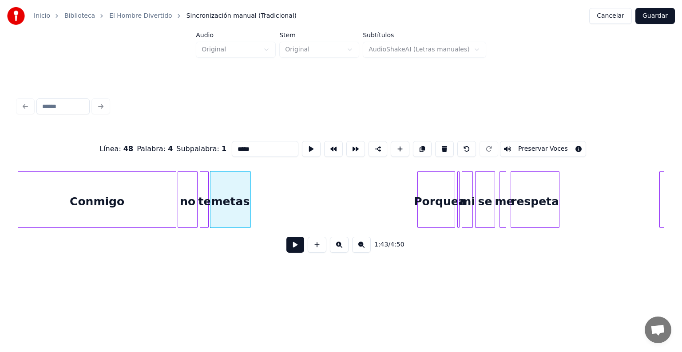
click at [429, 202] on div "Porque" at bounding box center [436, 202] width 37 height 60
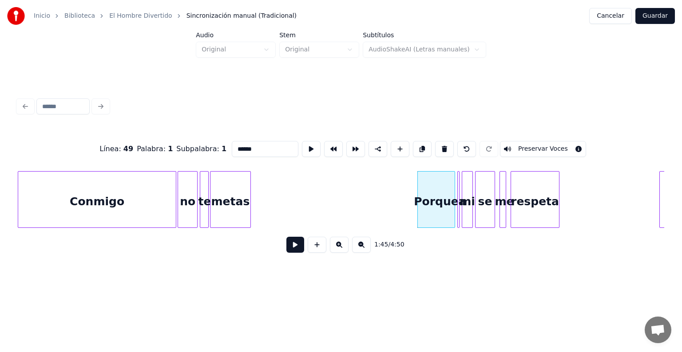
click at [339, 253] on button at bounding box center [339, 245] width 19 height 16
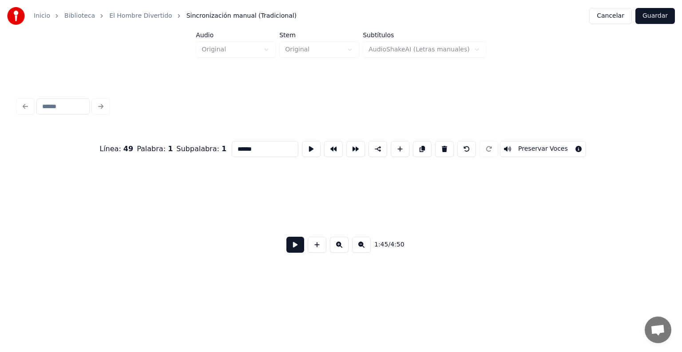
scroll to position [0, 13676]
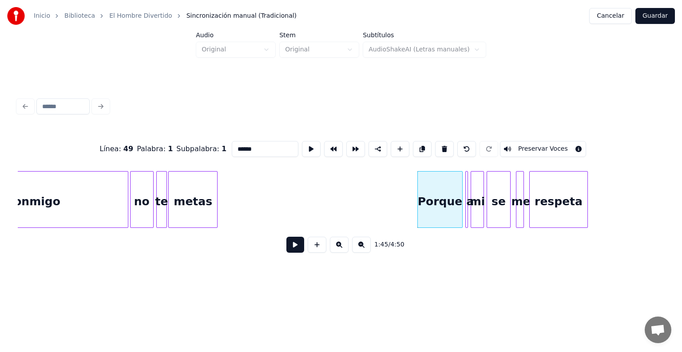
click at [435, 203] on div "Porque" at bounding box center [440, 202] width 44 height 60
click at [554, 141] on button "Preservar Voces" at bounding box center [543, 149] width 86 height 16
click at [465, 197] on div at bounding box center [466, 200] width 3 height 56
click at [553, 144] on button "Preservar Voces" at bounding box center [543, 149] width 86 height 16
click at [472, 199] on div at bounding box center [472, 200] width 3 height 56
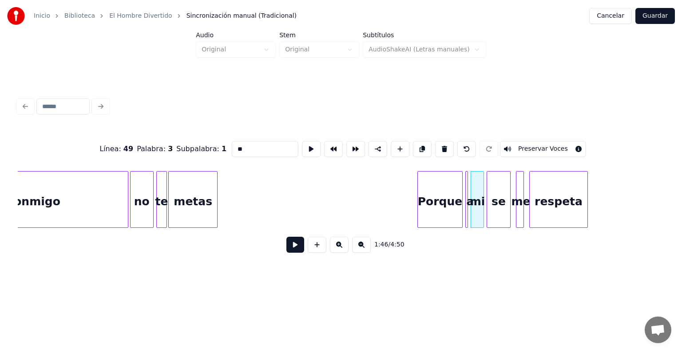
click at [554, 144] on button "Preservar Voces" at bounding box center [543, 149] width 86 height 16
click at [496, 199] on div "se" at bounding box center [498, 202] width 23 height 60
click at [554, 144] on button "Preservar Voces" at bounding box center [543, 149] width 86 height 16
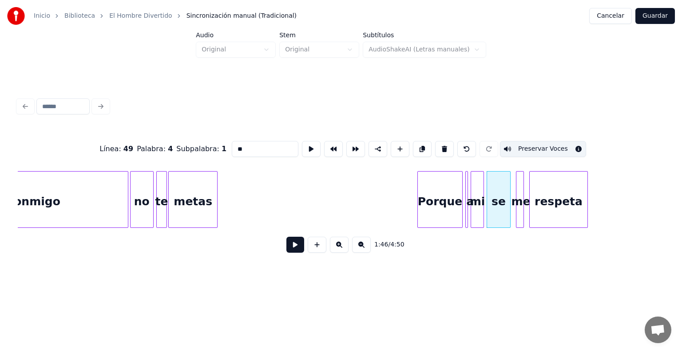
click at [516, 198] on div at bounding box center [517, 200] width 3 height 56
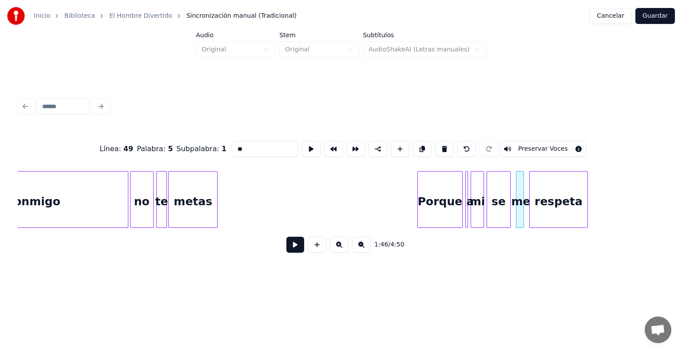
click at [553, 144] on button "Preservar Voces" at bounding box center [543, 149] width 86 height 16
click at [538, 197] on div "respeta" at bounding box center [558, 202] width 58 height 60
type input "*******"
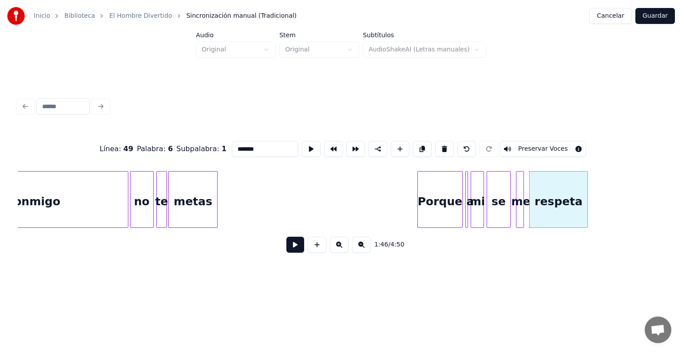
click at [550, 154] on div "Línea : 49 Palabra : 6 Subpalabra : 1 ******* Preservar Voces" at bounding box center [341, 149] width 646 height 44
click at [550, 150] on button "Preservar Voces" at bounding box center [543, 149] width 86 height 16
click at [464, 193] on div "a" at bounding box center [464, 199] width 5 height 57
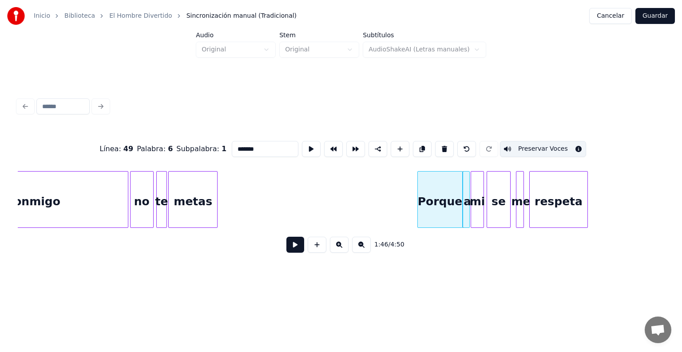
click at [468, 197] on div at bounding box center [467, 200] width 3 height 56
click at [485, 204] on div at bounding box center [483, 200] width 3 height 56
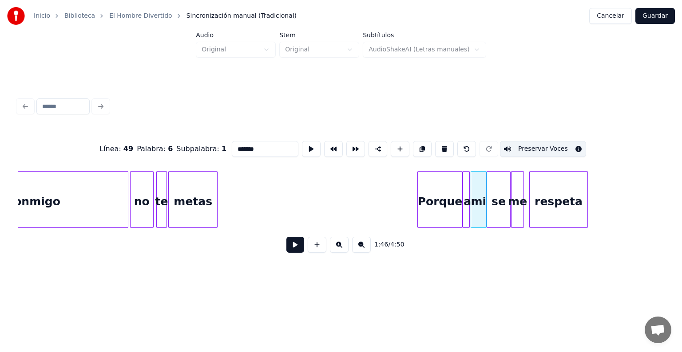
click at [512, 216] on div at bounding box center [512, 200] width 3 height 56
click at [527, 221] on div at bounding box center [526, 200] width 3 height 56
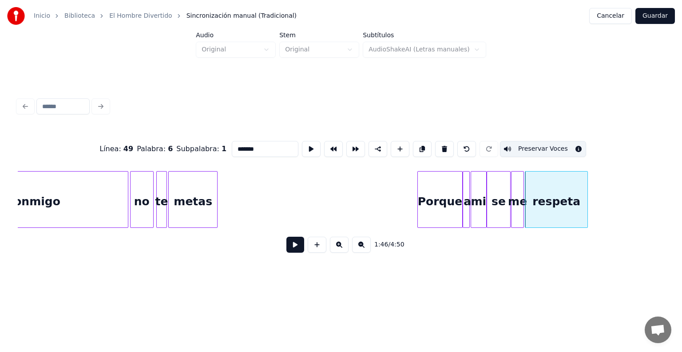
click at [663, 18] on button "Guardar" at bounding box center [654, 16] width 39 height 16
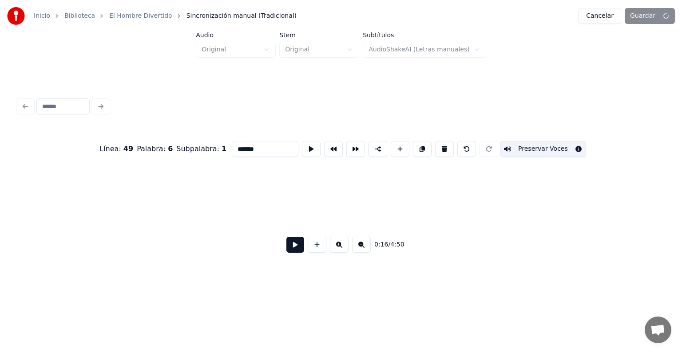
scroll to position [0, 2202]
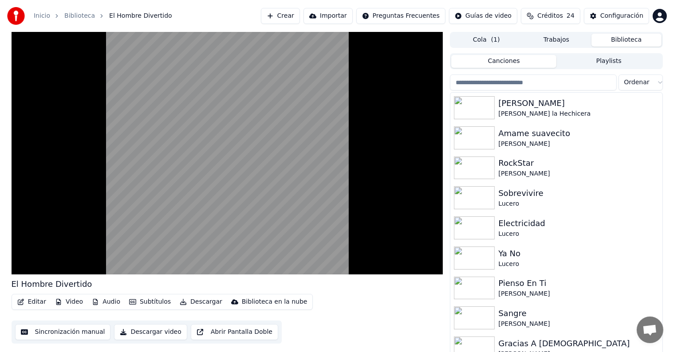
click at [138, 210] on video at bounding box center [228, 153] width 432 height 243
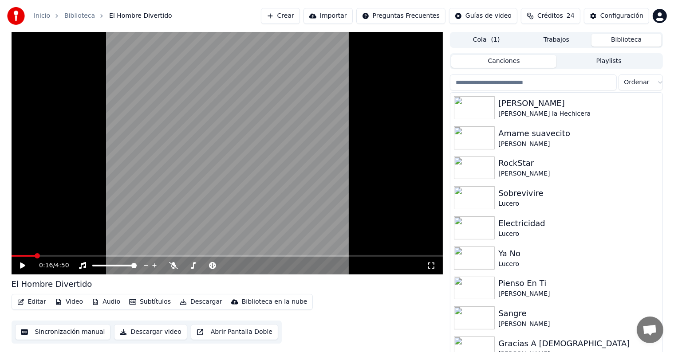
click at [137, 202] on video at bounding box center [228, 153] width 432 height 243
click at [28, 302] on button "Editar" at bounding box center [32, 302] width 36 height 12
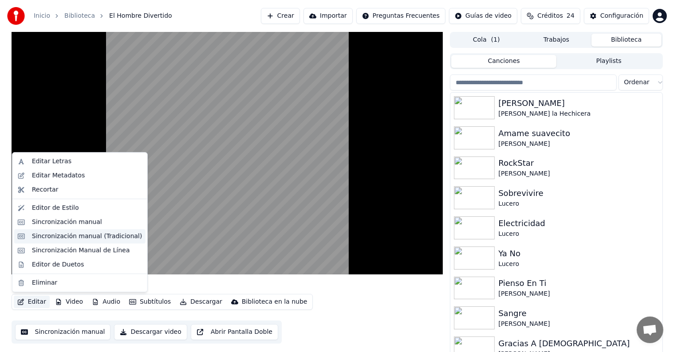
click at [35, 235] on div "Sincronización manual (Tradicional)" at bounding box center [87, 236] width 110 height 9
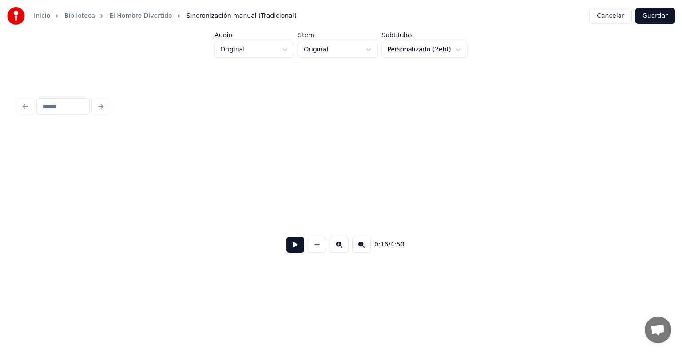
scroll to position [0, 2202]
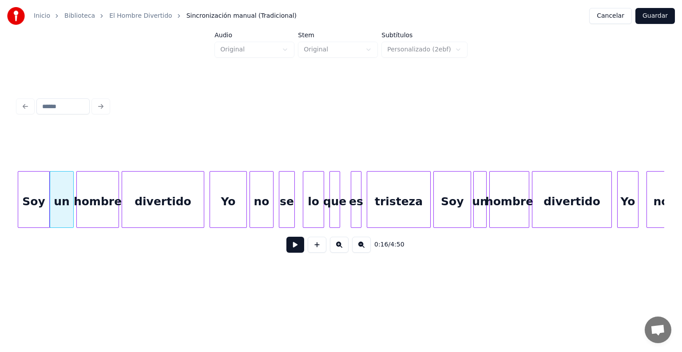
click at [72, 208] on div at bounding box center [72, 200] width 3 height 56
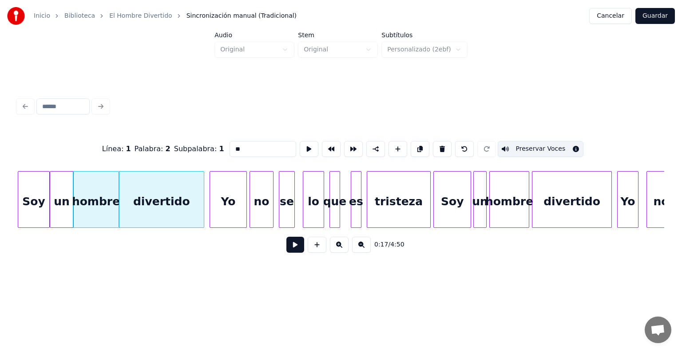
click at [286, 250] on button at bounding box center [295, 245] width 18 height 16
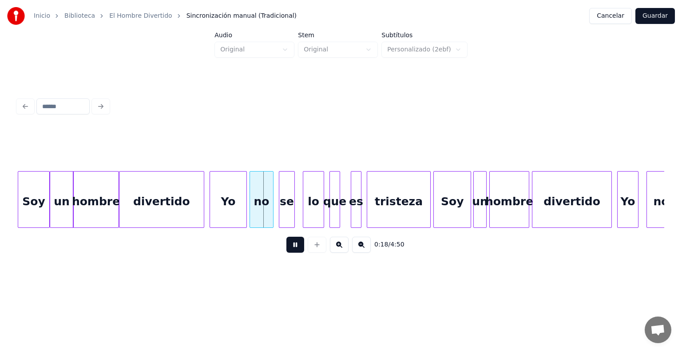
click at [667, 12] on button "Guardar" at bounding box center [654, 16] width 39 height 16
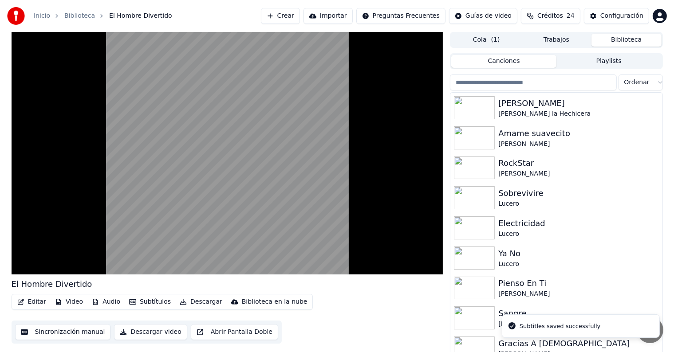
click at [30, 238] on video at bounding box center [228, 153] width 432 height 243
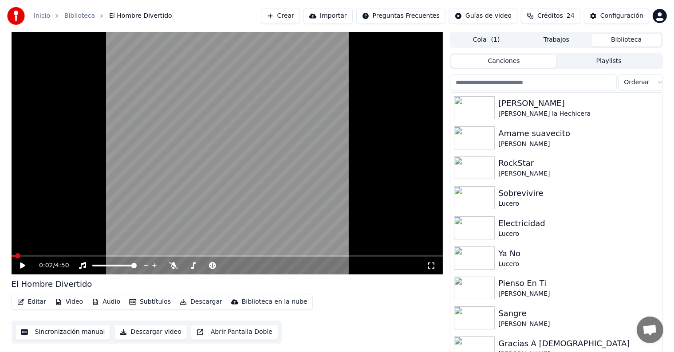
click at [21, 268] on icon at bounding box center [29, 265] width 21 height 7
click at [32, 257] on span at bounding box center [23, 256] width 22 height 2
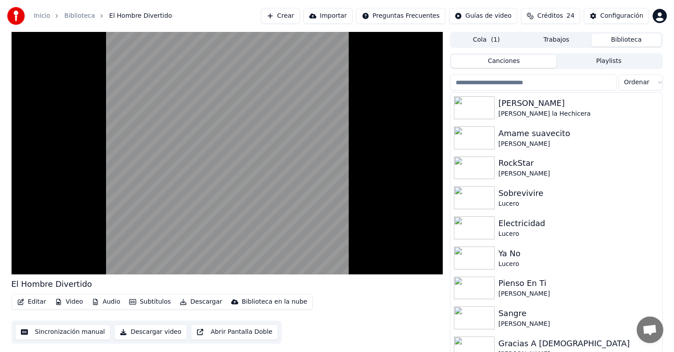
click at [30, 302] on button "Editar" at bounding box center [32, 302] width 36 height 12
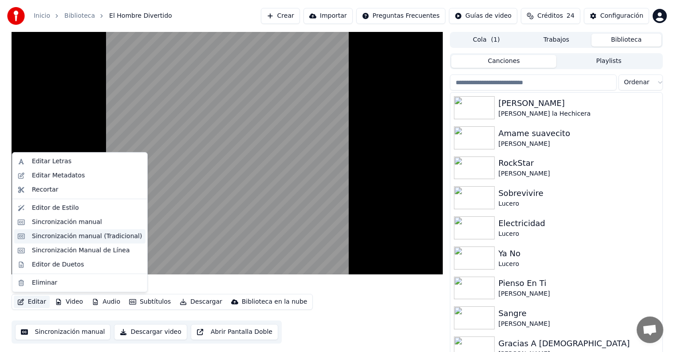
click at [33, 238] on div "Sincronización manual (Tradicional)" at bounding box center [87, 236] width 110 height 9
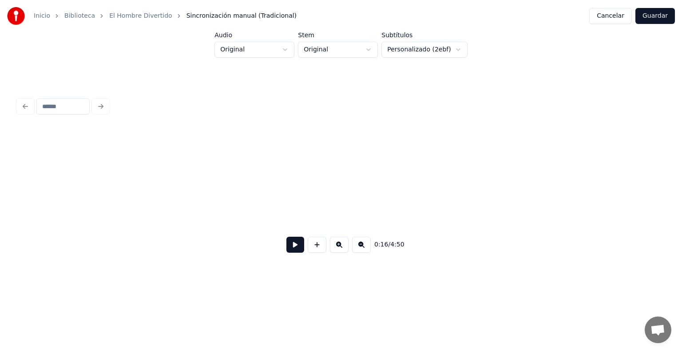
scroll to position [0, 2202]
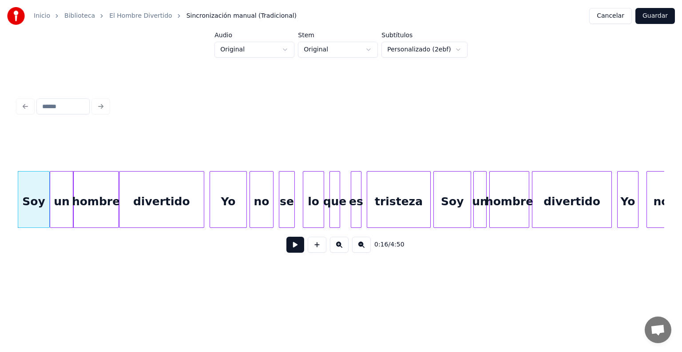
click at [556, 193] on div "divertido" at bounding box center [571, 202] width 79 height 60
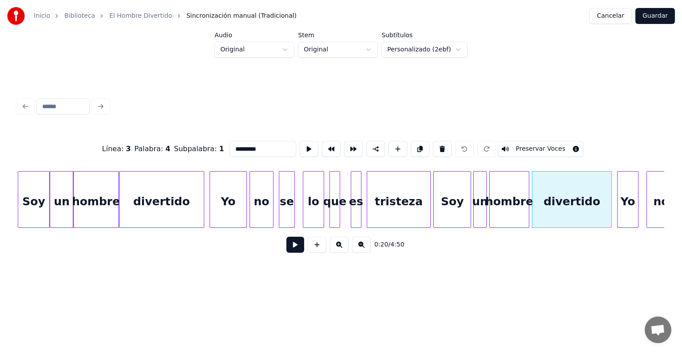
click at [530, 141] on button "Preservar Voces" at bounding box center [540, 149] width 86 height 16
click at [505, 204] on div "hombre" at bounding box center [508, 202] width 39 height 60
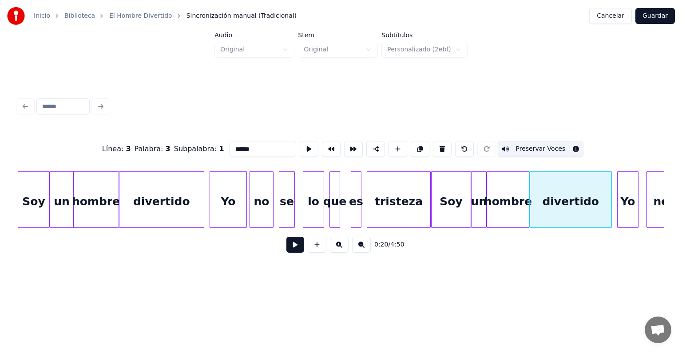
click at [38, 200] on div "Soy" at bounding box center [33, 202] width 31 height 60
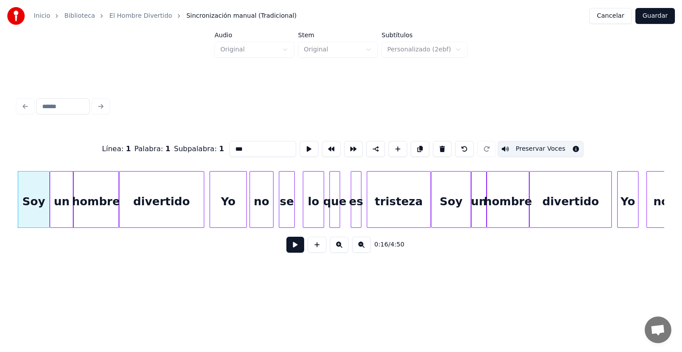
click at [100, 209] on div "hombre" at bounding box center [95, 202] width 45 height 60
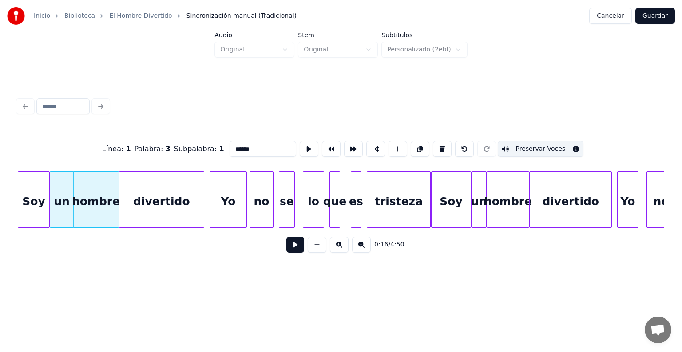
click at [63, 209] on div "un" at bounding box center [61, 202] width 23 height 60
click at [38, 205] on div "Soy" at bounding box center [33, 202] width 31 height 60
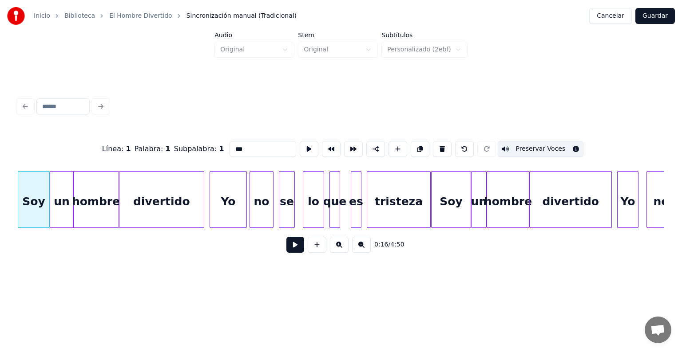
click at [90, 208] on div "hombre" at bounding box center [95, 202] width 45 height 60
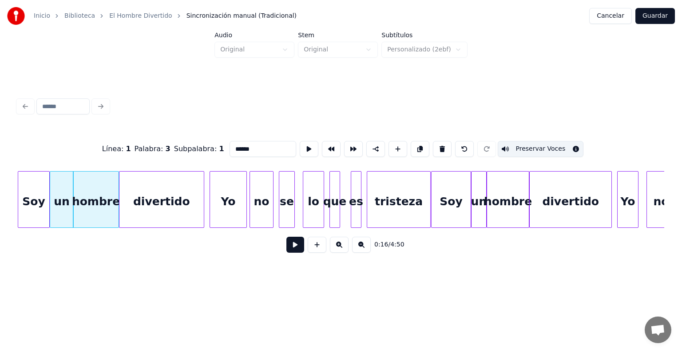
click at [99, 203] on div "hombre" at bounding box center [95, 202] width 45 height 60
click at [147, 205] on div "divertido" at bounding box center [161, 202] width 84 height 60
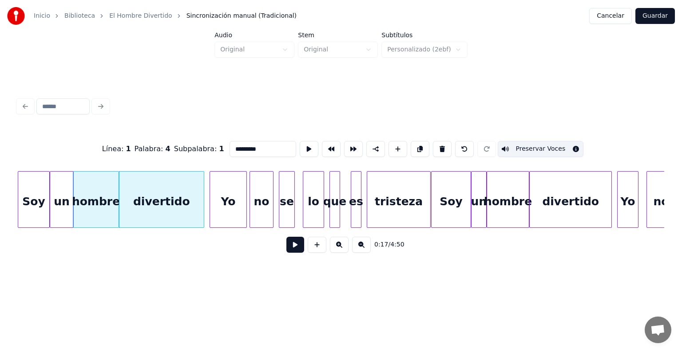
click at [92, 207] on div "hombre" at bounding box center [95, 202] width 45 height 60
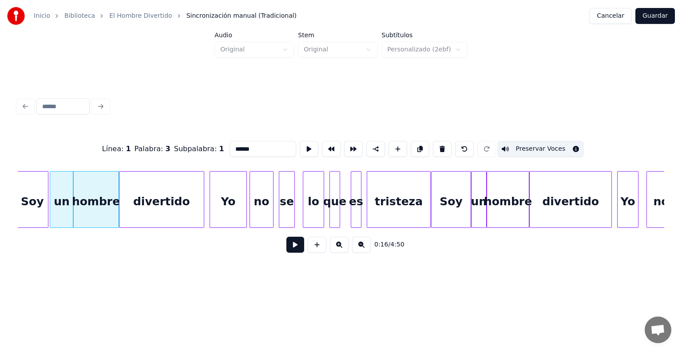
scroll to position [0, 2199]
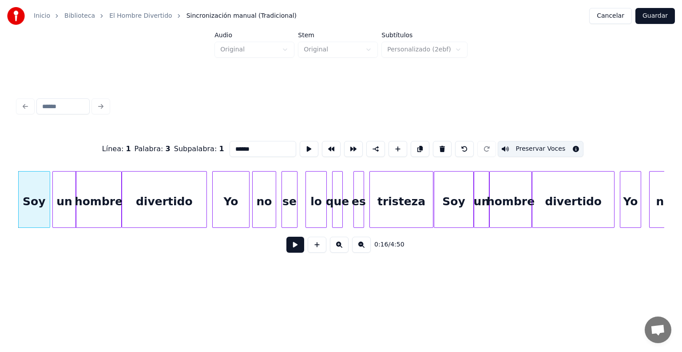
click at [59, 212] on div "un" at bounding box center [64, 202] width 23 height 60
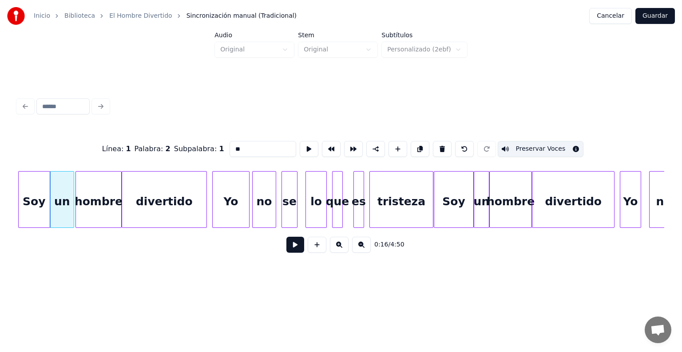
click at [94, 211] on div "hombre" at bounding box center [98, 202] width 45 height 60
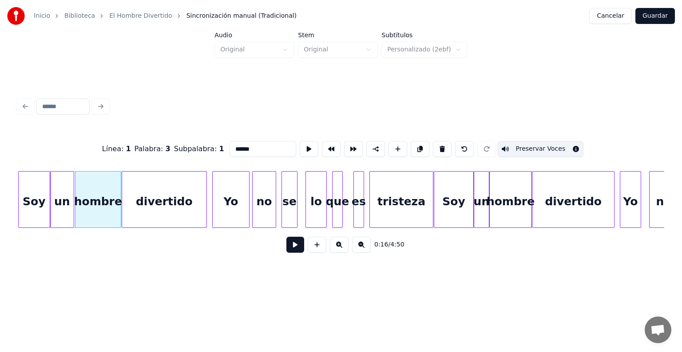
click at [156, 215] on div "divertido" at bounding box center [164, 202] width 84 height 60
type input "*********"
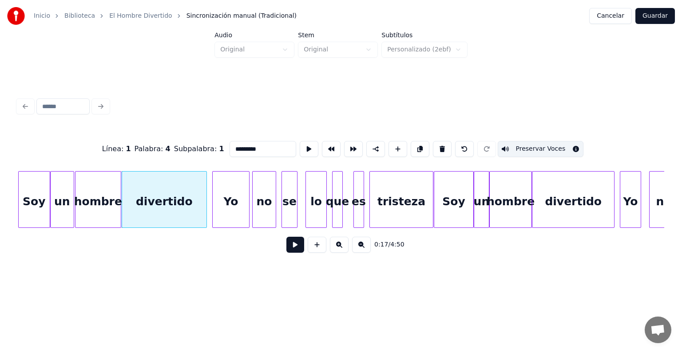
click at [648, 13] on button "Guardar" at bounding box center [654, 16] width 39 height 16
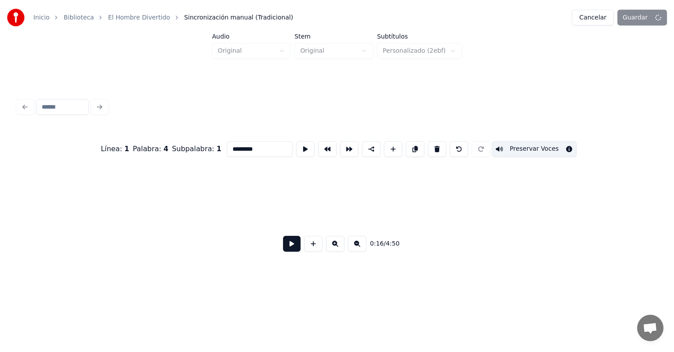
scroll to position [0, 2202]
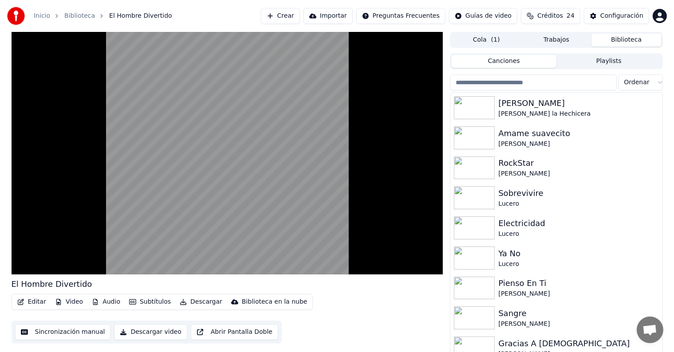
click at [28, 303] on button "Editar" at bounding box center [32, 302] width 36 height 12
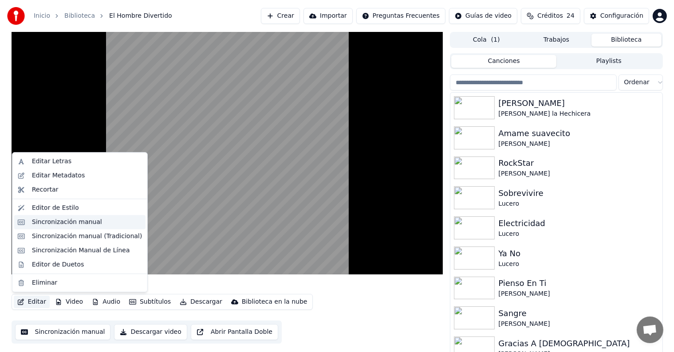
click at [47, 225] on div "Sincronización manual" at bounding box center [67, 222] width 70 height 9
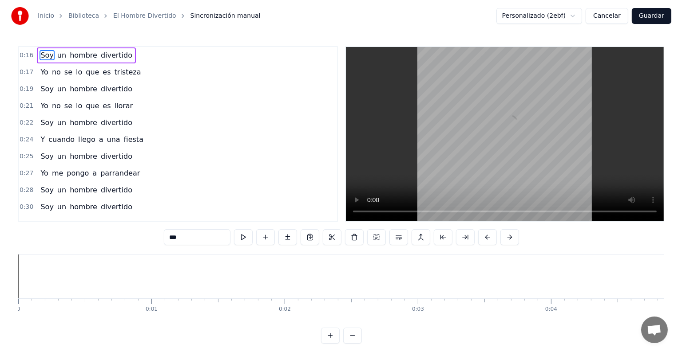
scroll to position [0, 2155]
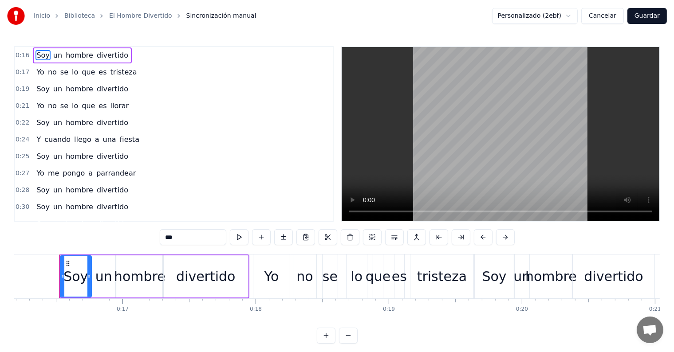
click at [601, 15] on button "Cancelar" at bounding box center [602, 16] width 43 height 16
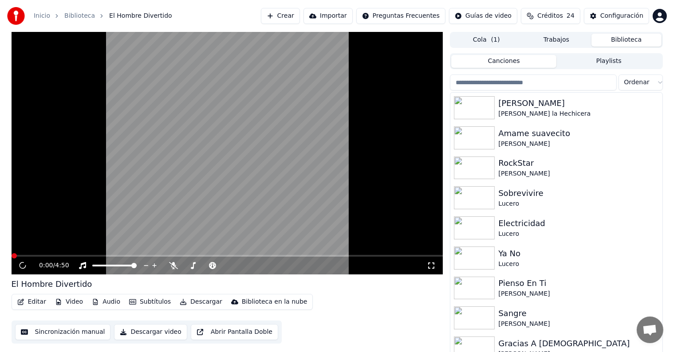
click at [31, 302] on button "Editar" at bounding box center [32, 302] width 36 height 12
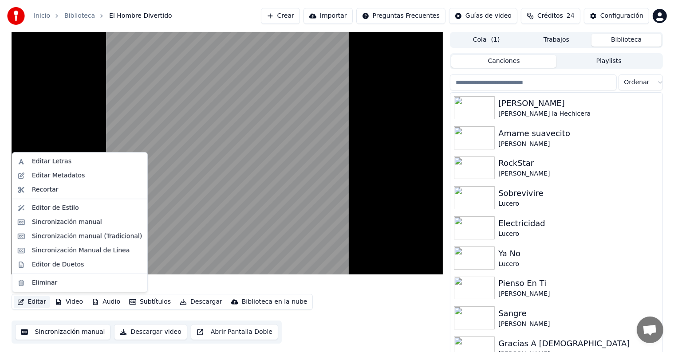
click at [36, 239] on div "Sincronización manual (Tradicional)" at bounding box center [87, 236] width 110 height 9
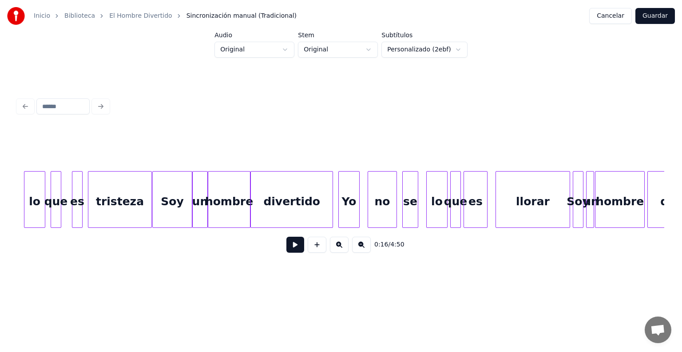
scroll to position [0, 2482]
click at [174, 201] on div "Soy" at bounding box center [171, 202] width 39 height 60
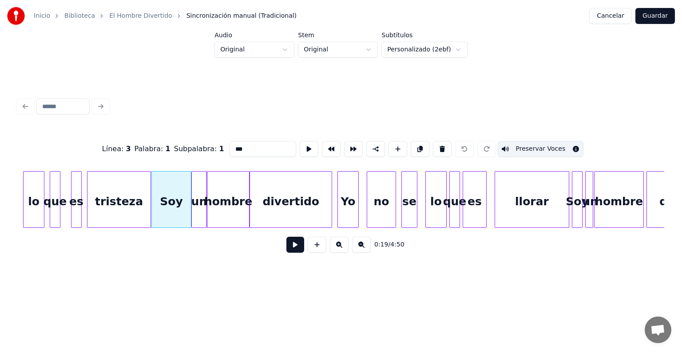
click at [205, 205] on div at bounding box center [205, 200] width 3 height 56
click at [228, 203] on div "hombre" at bounding box center [228, 202] width 42 height 60
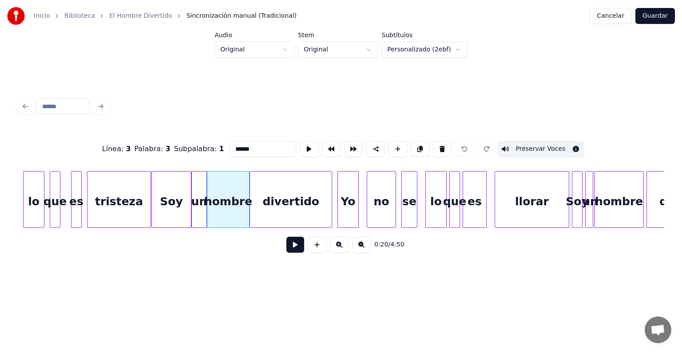
click at [278, 202] on div "divertido" at bounding box center [291, 202] width 82 height 60
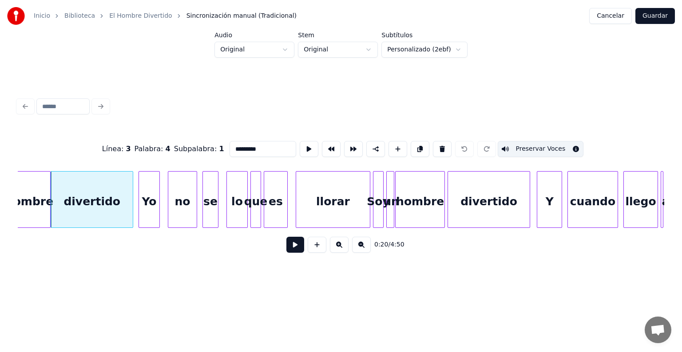
scroll to position [0, 2687]
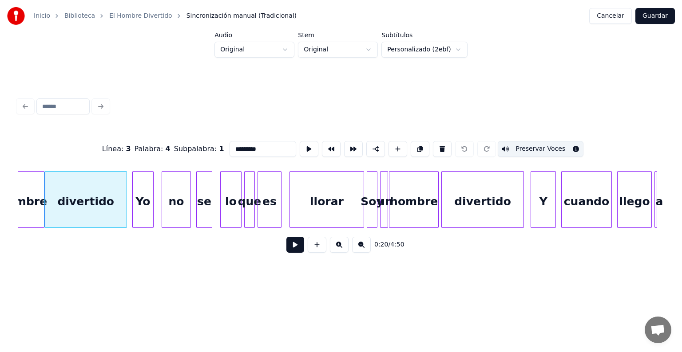
click at [371, 209] on div "Soy" at bounding box center [372, 202] width 10 height 60
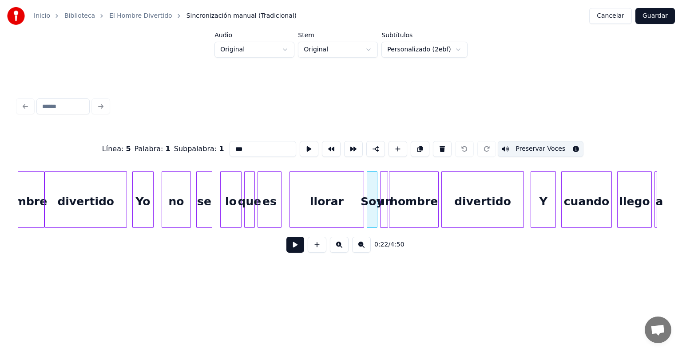
click at [381, 210] on div at bounding box center [381, 200] width 3 height 56
click at [403, 207] on div "hombre" at bounding box center [413, 202] width 49 height 60
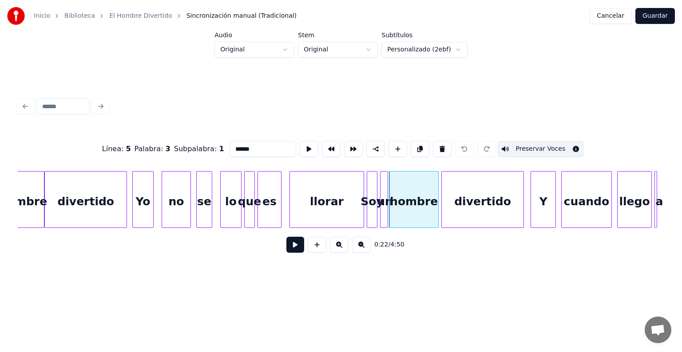
click at [467, 204] on div "divertido" at bounding box center [483, 202] width 82 height 60
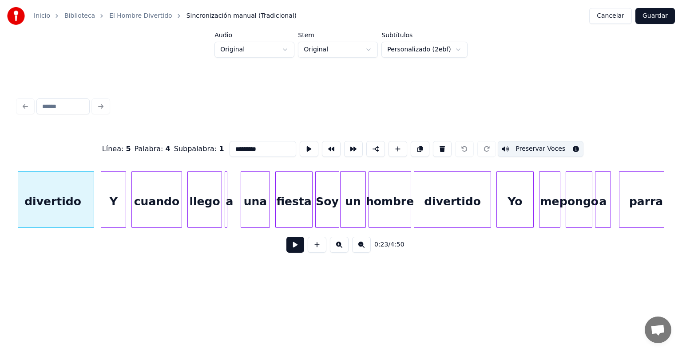
scroll to position [0, 3118]
click at [326, 208] on div "Soy" at bounding box center [325, 202] width 23 height 60
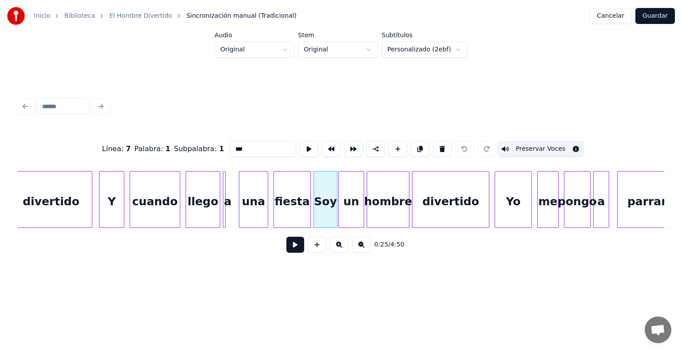
click at [350, 207] on div "un" at bounding box center [351, 202] width 25 height 60
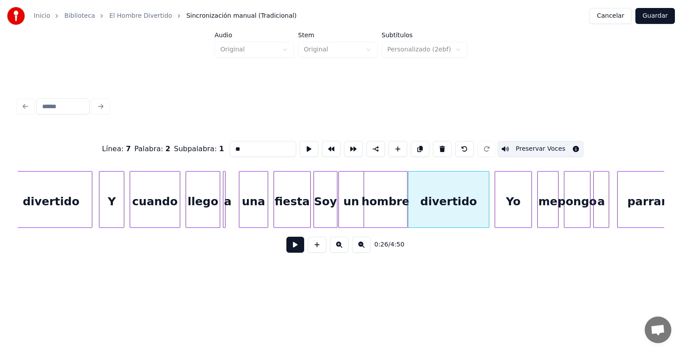
click at [426, 207] on div "divertido" at bounding box center [448, 202] width 80 height 60
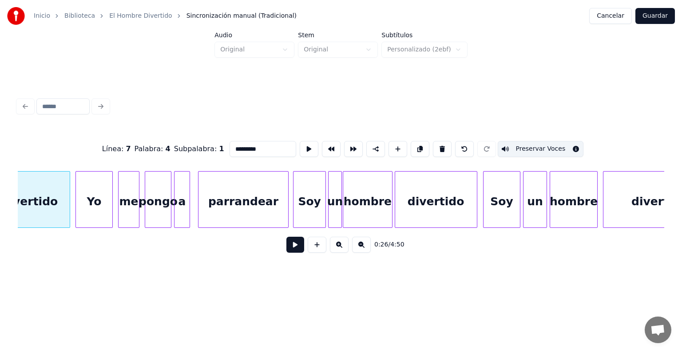
scroll to position [0, 3539]
click at [303, 206] on div "Soy" at bounding box center [308, 202] width 32 height 60
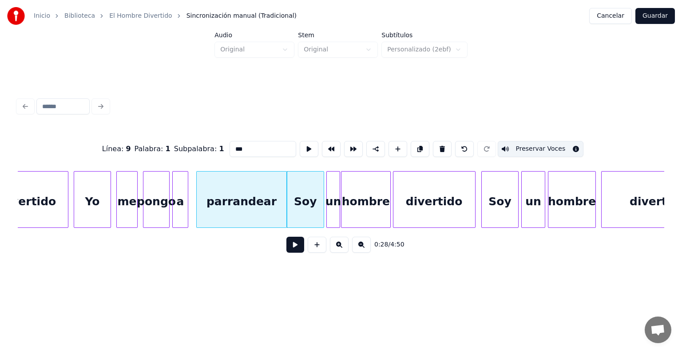
click at [329, 211] on div at bounding box center [328, 200] width 3 height 56
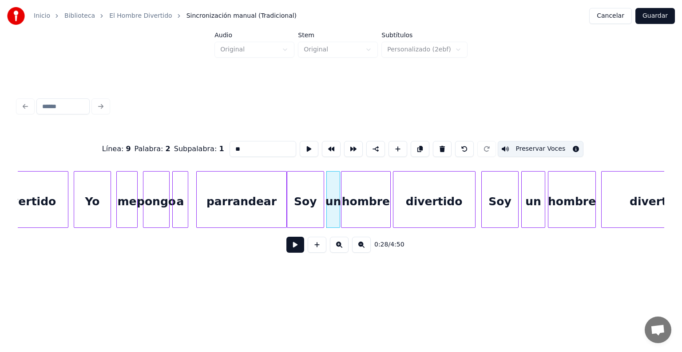
click at [355, 212] on div "hombre" at bounding box center [365, 202] width 49 height 60
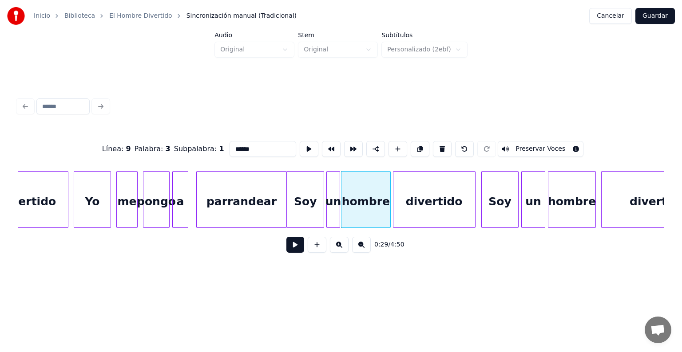
click at [410, 208] on div "divertido" at bounding box center [434, 202] width 82 height 60
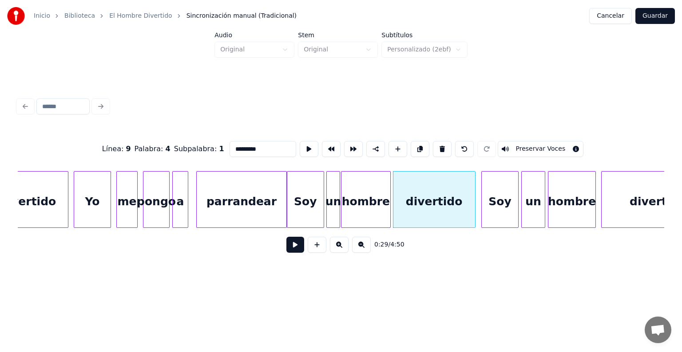
click at [368, 208] on div "hombre" at bounding box center [365, 202] width 49 height 60
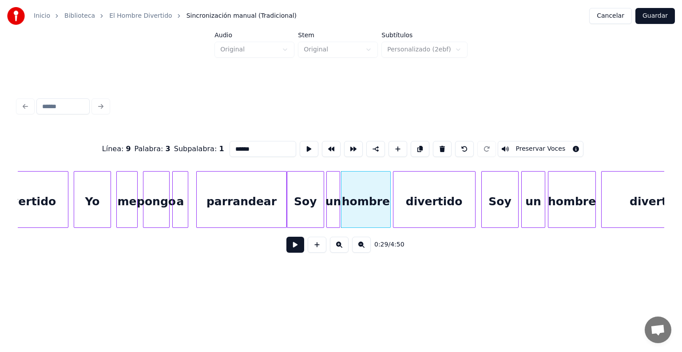
click at [534, 145] on button "Preservar Voces" at bounding box center [540, 149] width 86 height 16
click at [430, 201] on div "divertido" at bounding box center [434, 202] width 82 height 60
type input "*********"
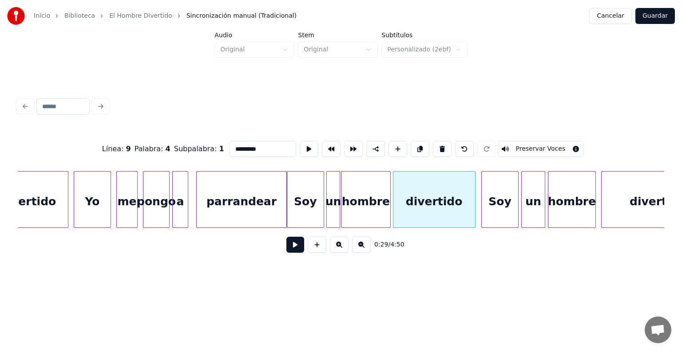
click at [531, 146] on button "Preservar Voces" at bounding box center [540, 149] width 86 height 16
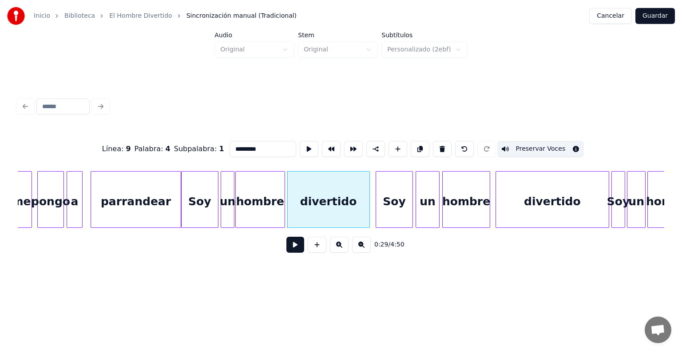
scroll to position [0, 3655]
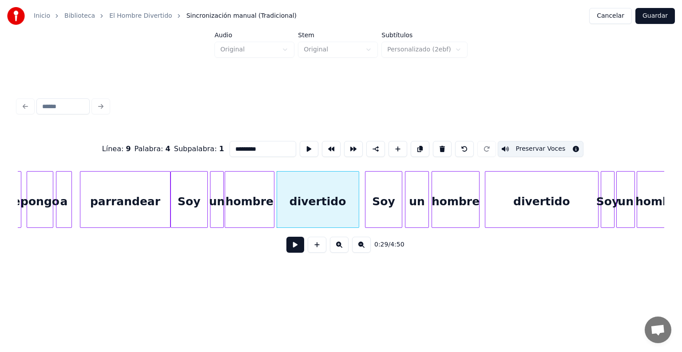
click at [290, 248] on button at bounding box center [295, 245] width 18 height 16
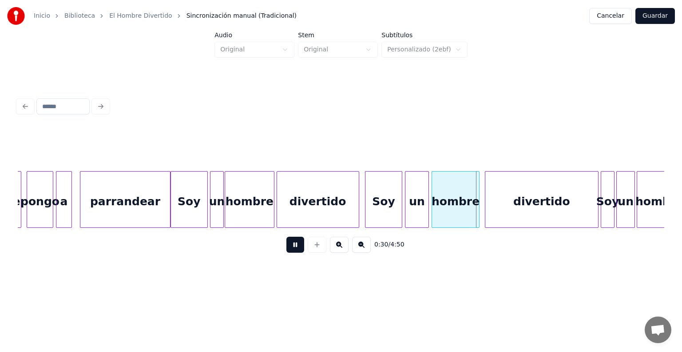
click at [356, 210] on div "divertido" at bounding box center [318, 202] width 82 height 60
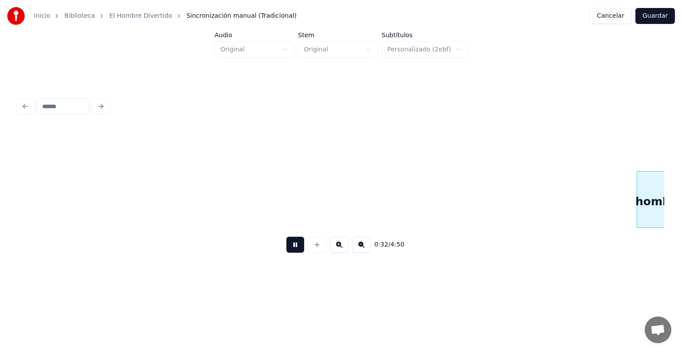
scroll to position [0, 4303]
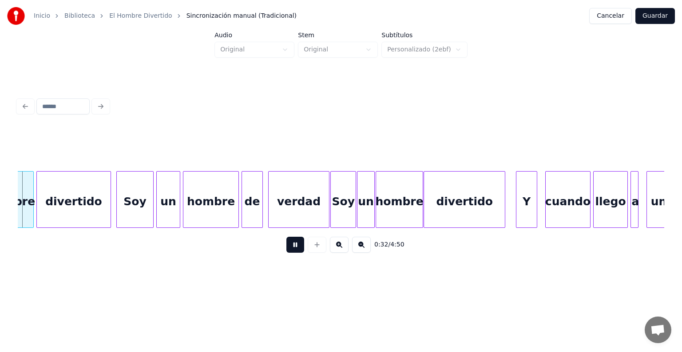
click at [286, 248] on button at bounding box center [295, 245] width 18 height 16
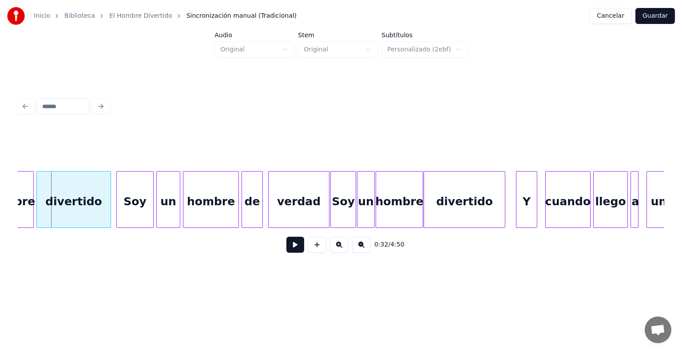
click at [344, 209] on div "Soy" at bounding box center [343, 202] width 25 height 60
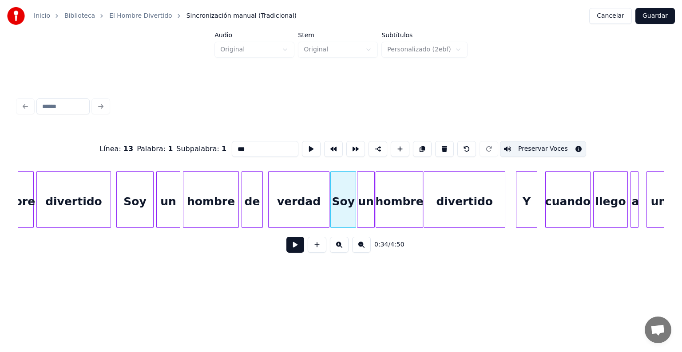
click at [367, 207] on div "un" at bounding box center [365, 202] width 17 height 60
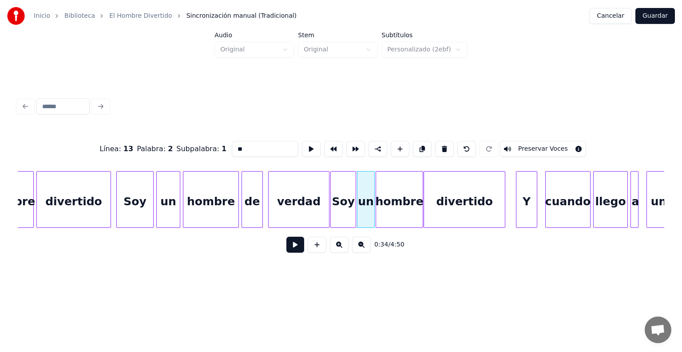
click at [530, 145] on button "Preservar Voces" at bounding box center [543, 149] width 86 height 16
click at [408, 206] on div "hombre" at bounding box center [399, 202] width 47 height 60
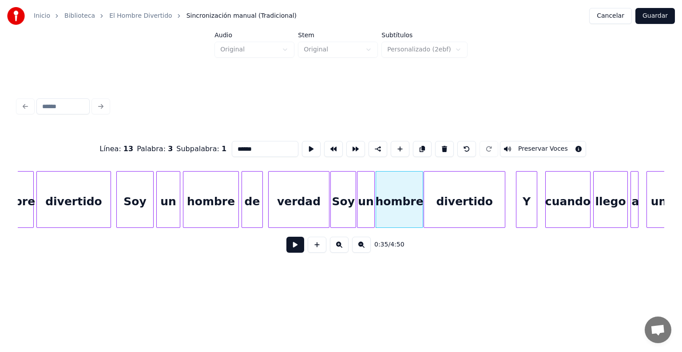
click at [535, 143] on button "Preservar Voces" at bounding box center [543, 149] width 86 height 16
click at [456, 202] on div "divertido" at bounding box center [464, 202] width 81 height 60
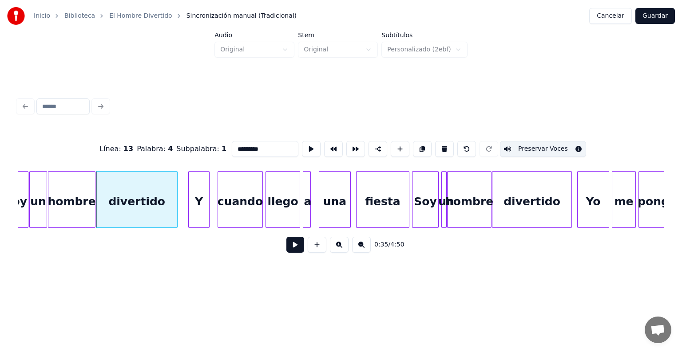
scroll to position [0, 4631]
click at [430, 203] on div "Soy" at bounding box center [424, 202] width 26 height 60
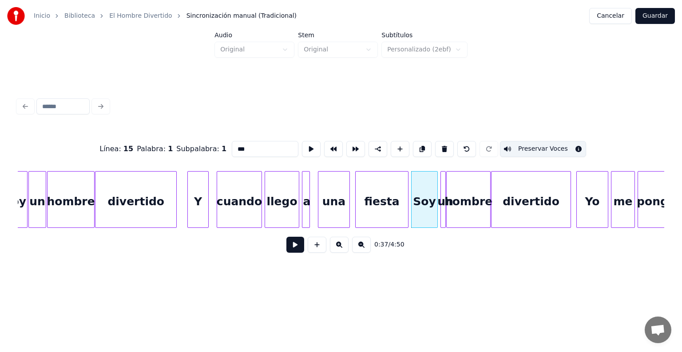
click at [442, 201] on div at bounding box center [443, 200] width 3 height 56
click at [458, 197] on div "hombre" at bounding box center [467, 202] width 43 height 60
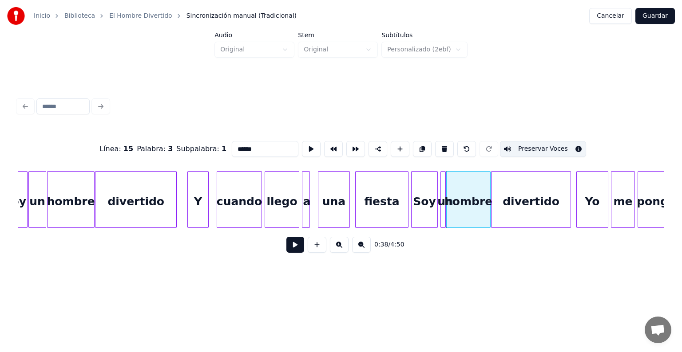
click at [518, 196] on div "divertido" at bounding box center [530, 202] width 79 height 60
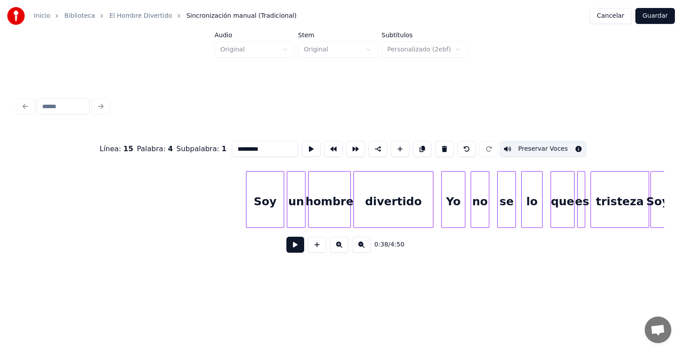
scroll to position [0, 7119]
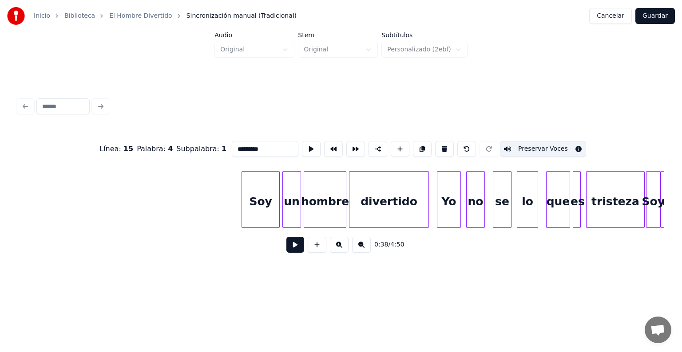
click at [255, 195] on div "Soy" at bounding box center [260, 202] width 37 height 60
click at [295, 201] on div "un" at bounding box center [292, 202] width 18 height 60
click at [320, 205] on div "hombre" at bounding box center [325, 202] width 42 height 60
click at [376, 202] on div "divertido" at bounding box center [388, 202] width 79 height 60
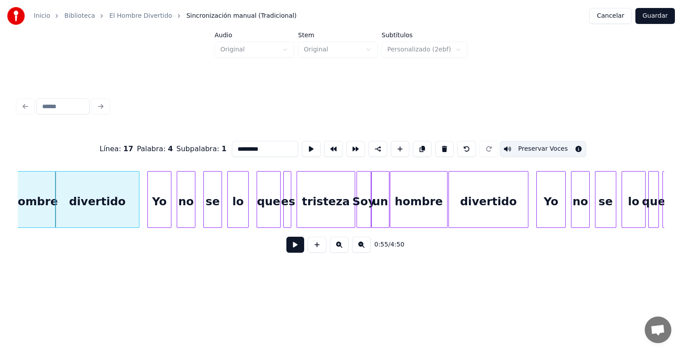
scroll to position [0, 7409]
click at [357, 208] on div at bounding box center [357, 200] width 3 height 56
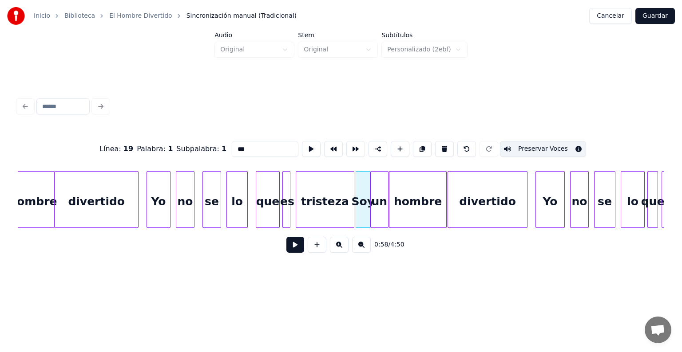
click at [377, 211] on div "un" at bounding box center [379, 202] width 17 height 60
click at [398, 208] on div "hombre" at bounding box center [417, 202] width 57 height 60
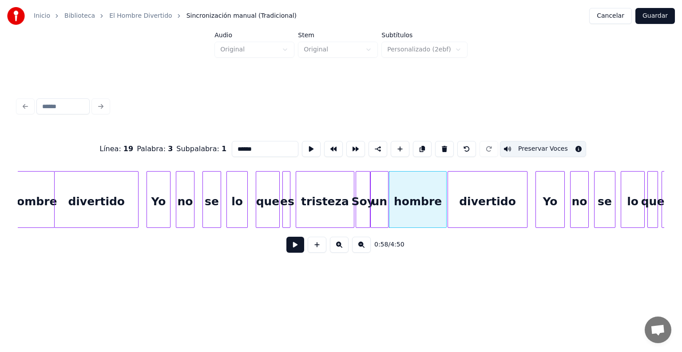
click at [469, 199] on div "divertido" at bounding box center [487, 202] width 79 height 60
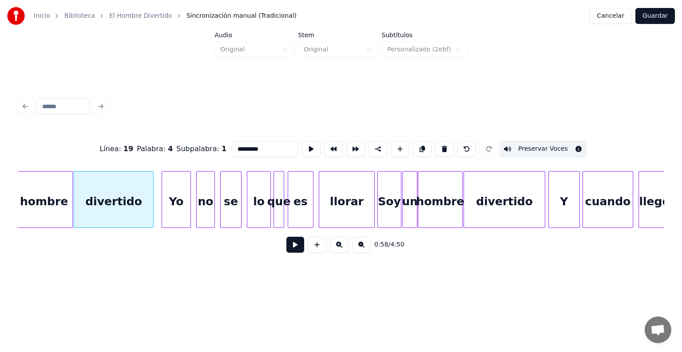
scroll to position [0, 7785]
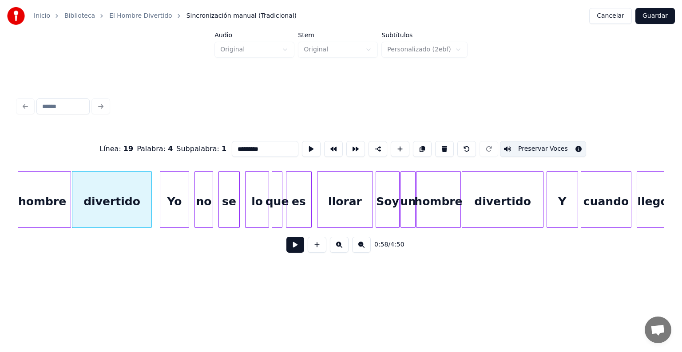
click at [383, 209] on div "Soy" at bounding box center [387, 202] width 23 height 60
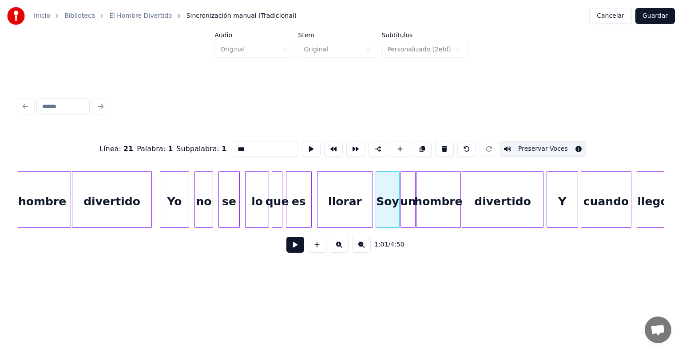
click at [407, 207] on div "un" at bounding box center [408, 202] width 14 height 60
click at [427, 201] on div "hombre" at bounding box center [438, 202] width 44 height 60
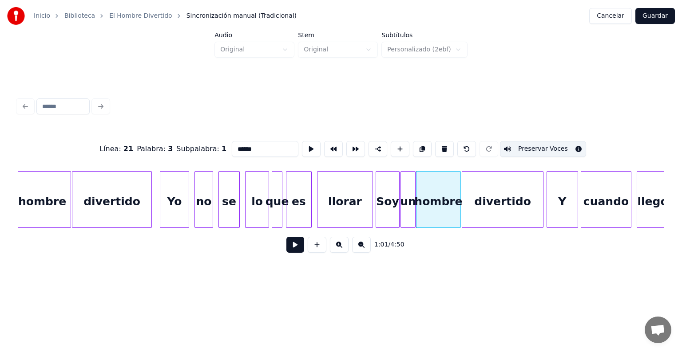
click at [492, 199] on div "divertido" at bounding box center [502, 202] width 81 height 60
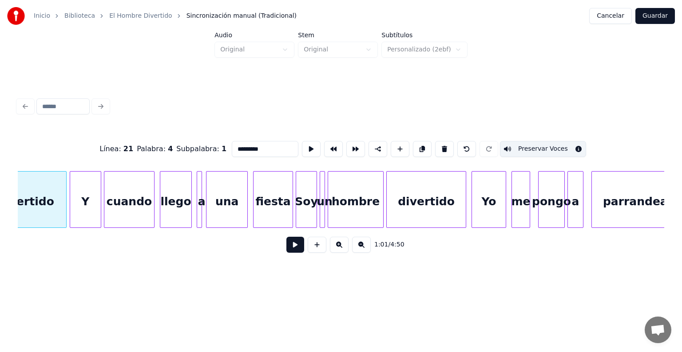
scroll to position [0, 8262]
click at [304, 215] on div "Soy" at bounding box center [305, 202] width 20 height 60
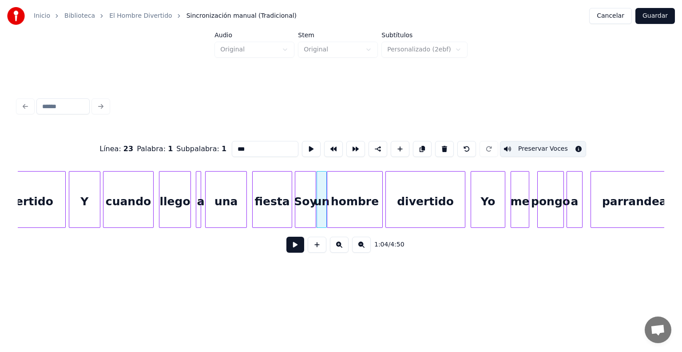
click at [343, 213] on div "hombre" at bounding box center [354, 202] width 55 height 60
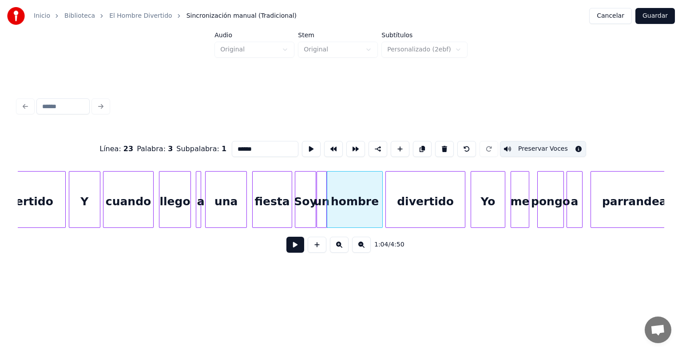
click at [409, 207] on div "divertido" at bounding box center [425, 202] width 79 height 60
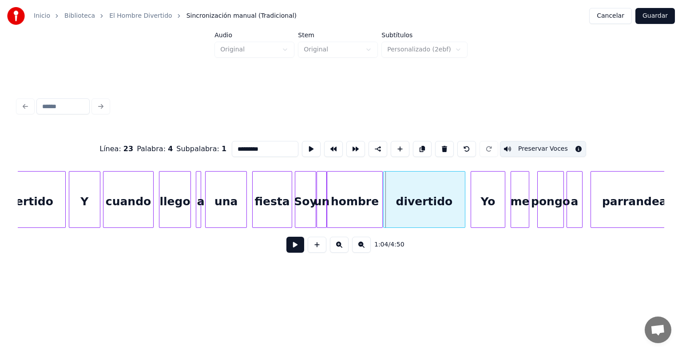
click at [387, 214] on div "divertido" at bounding box center [423, 202] width 81 height 60
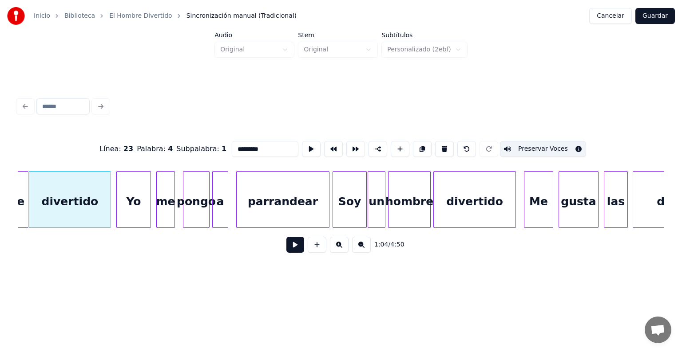
scroll to position [0, 8616]
click at [348, 211] on div "Soy" at bounding box center [349, 202] width 33 height 60
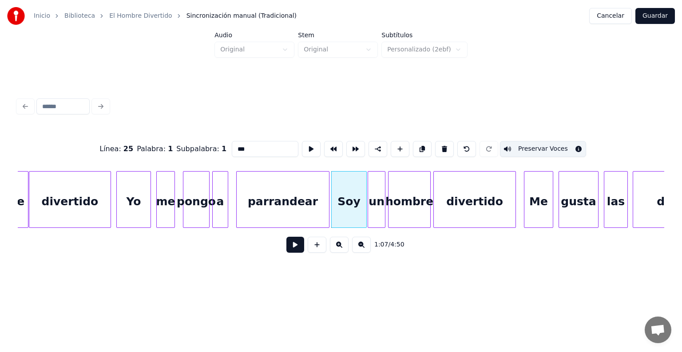
click at [377, 212] on div "un" at bounding box center [376, 202] width 17 height 60
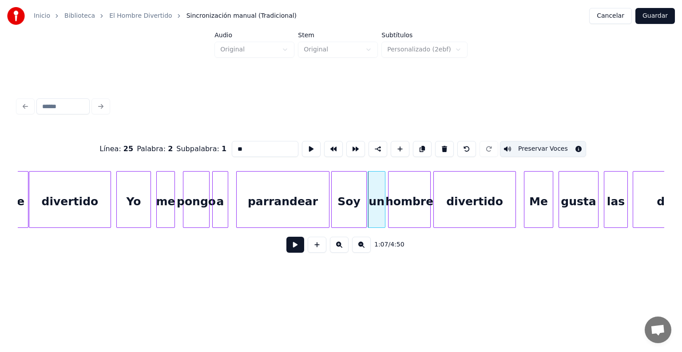
click at [399, 215] on div "hombre" at bounding box center [409, 202] width 42 height 60
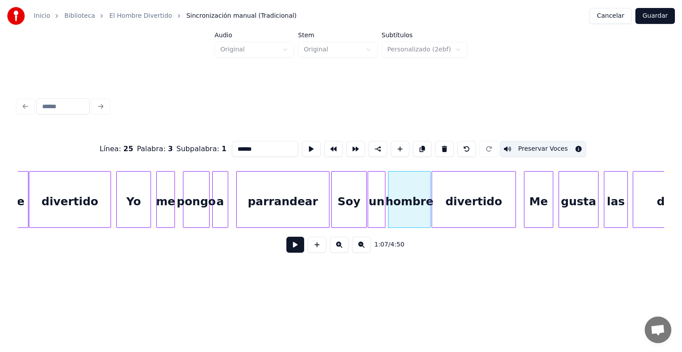
click at [434, 212] on div "divertido" at bounding box center [473, 202] width 83 height 60
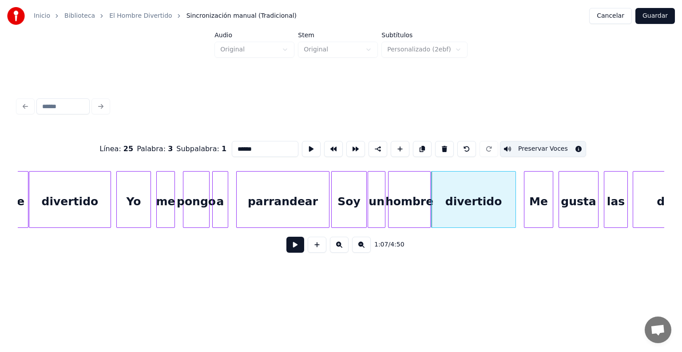
click at [453, 205] on div "divertido" at bounding box center [473, 202] width 84 height 60
click at [530, 145] on button "Preservar Voces" at bounding box center [543, 149] width 86 height 16
click at [405, 209] on div "hombre" at bounding box center [409, 202] width 42 height 60
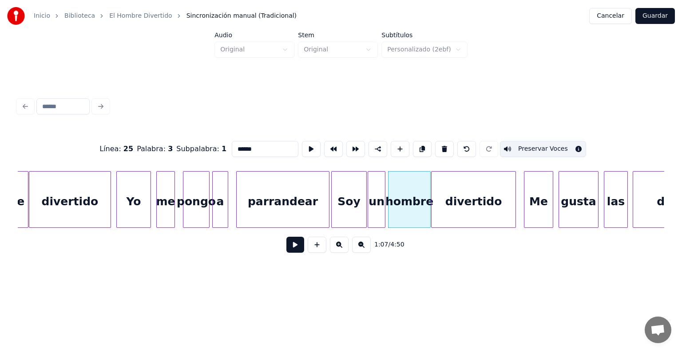
click at [377, 215] on div "un" at bounding box center [376, 202] width 17 height 60
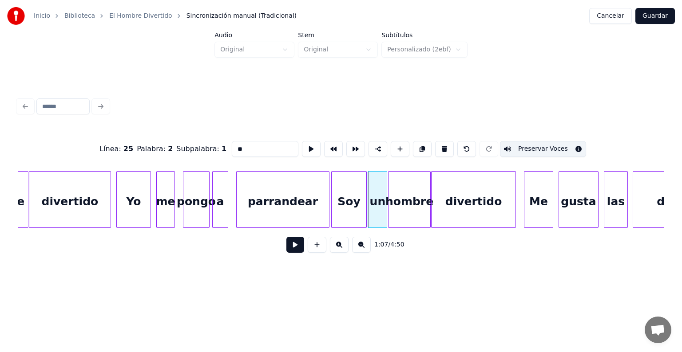
click at [347, 209] on div "Soy" at bounding box center [349, 202] width 35 height 60
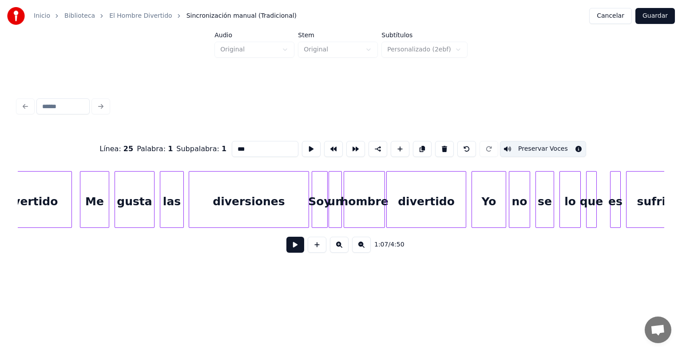
scroll to position [0, 9061]
click at [320, 209] on div "Soy" at bounding box center [318, 202] width 15 height 60
click at [334, 213] on div "un" at bounding box center [334, 202] width 12 height 60
click at [357, 215] on div "hombre" at bounding box center [363, 202] width 40 height 60
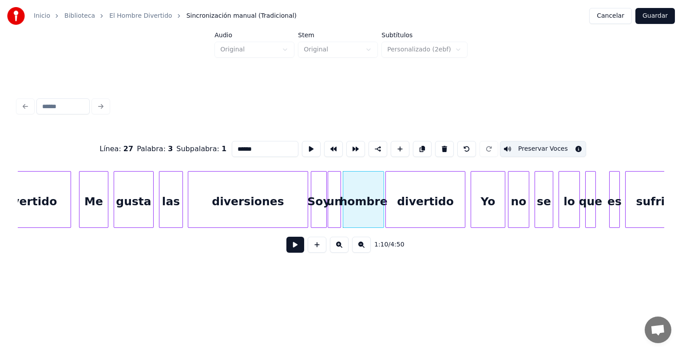
click at [407, 205] on div "divertido" at bounding box center [425, 202] width 79 height 60
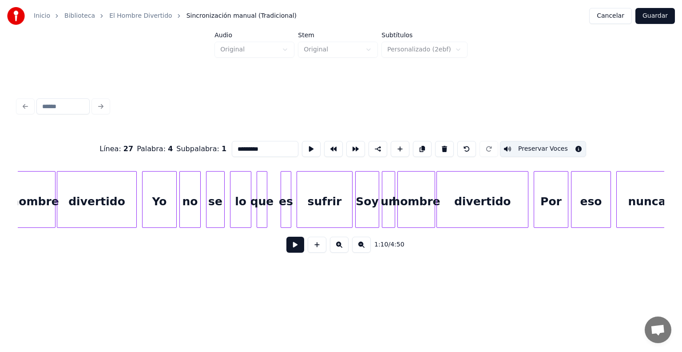
scroll to position [0, 9393]
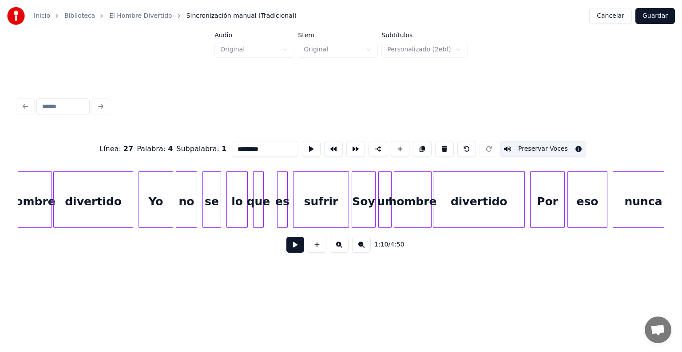
click at [359, 213] on div "Soy" at bounding box center [363, 202] width 23 height 60
click at [380, 213] on div "un" at bounding box center [384, 202] width 14 height 60
click at [378, 214] on div at bounding box center [378, 200] width 3 height 56
click at [415, 210] on div "hombre" at bounding box center [412, 202] width 36 height 60
click at [465, 213] on div "divertido" at bounding box center [478, 202] width 91 height 60
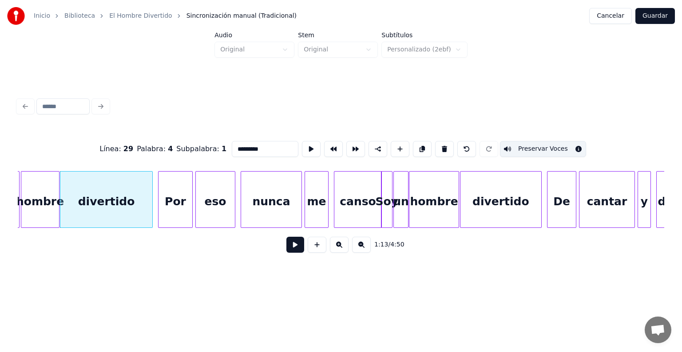
scroll to position [0, 9767]
click at [383, 209] on div "Soy" at bounding box center [384, 202] width 11 height 60
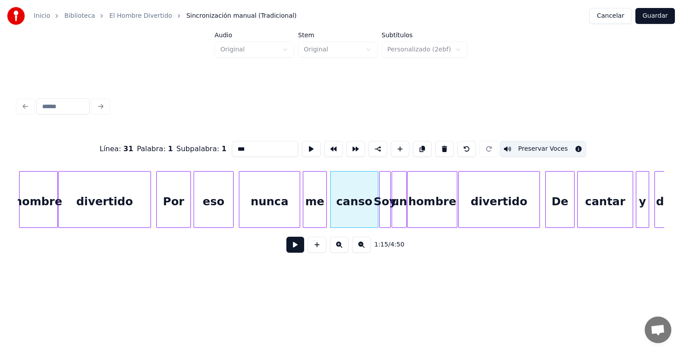
click at [359, 204] on div "canso" at bounding box center [354, 202] width 47 height 60
click at [384, 209] on div "Soy" at bounding box center [384, 202] width 11 height 60
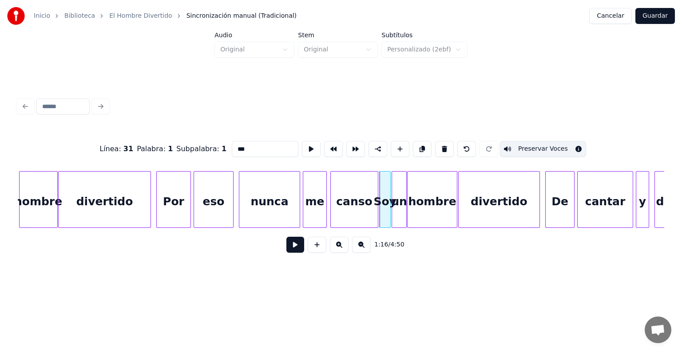
click at [404, 216] on div at bounding box center [404, 200] width 3 height 56
click at [419, 213] on div "hombre" at bounding box center [431, 202] width 49 height 60
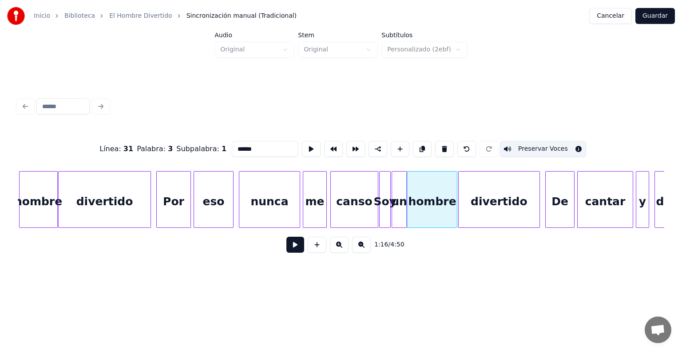
click at [477, 208] on div "divertido" at bounding box center [498, 202] width 81 height 60
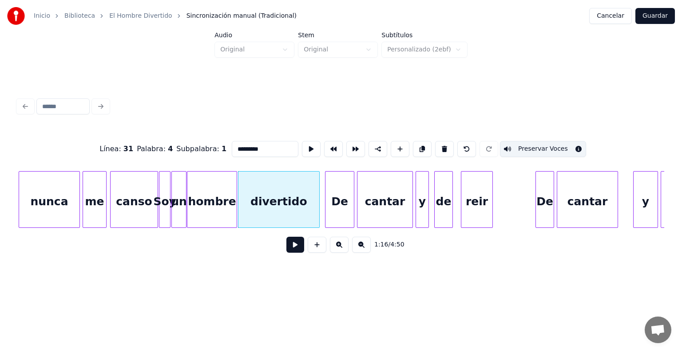
scroll to position [0, 10023]
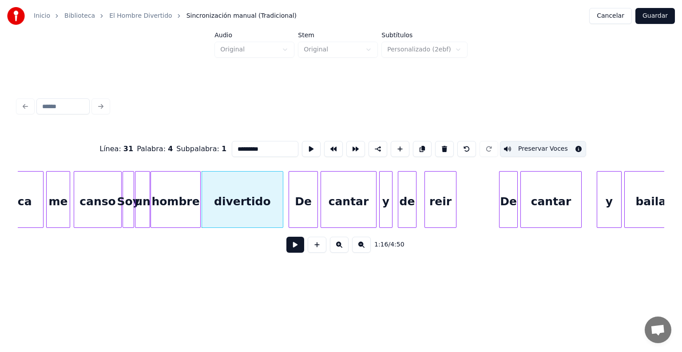
click at [307, 203] on div "De" at bounding box center [303, 202] width 28 height 60
type input "**"
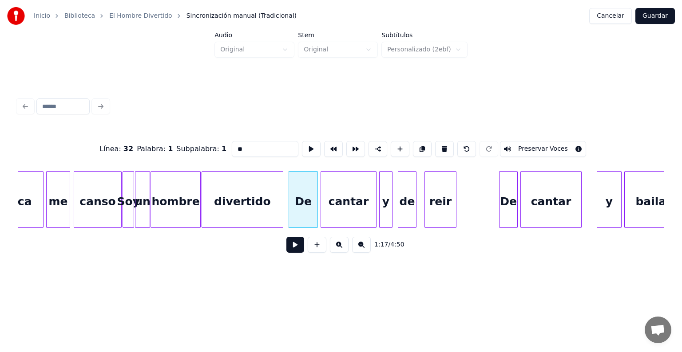
click at [286, 250] on button at bounding box center [295, 245] width 18 height 16
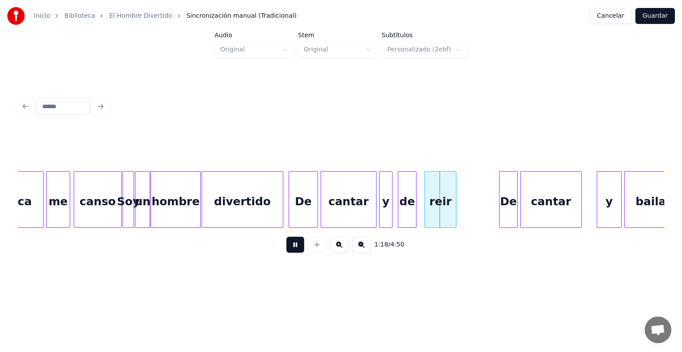
click at [286, 252] on button at bounding box center [295, 245] width 18 height 16
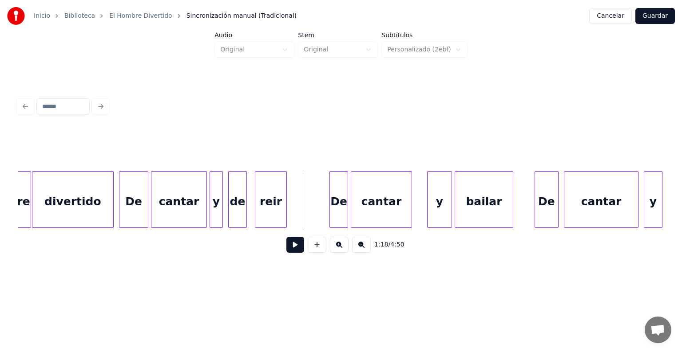
scroll to position [0, 10195]
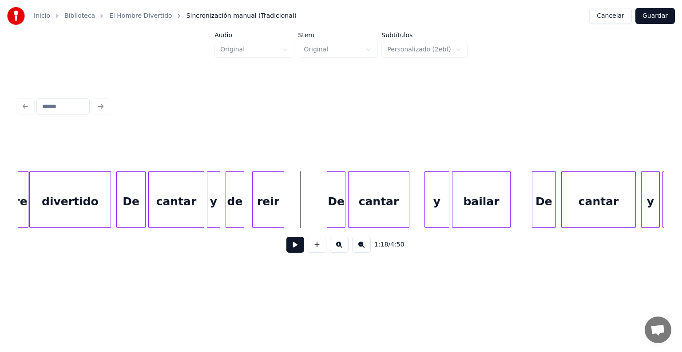
click at [335, 204] on div "De" at bounding box center [336, 202] width 18 height 60
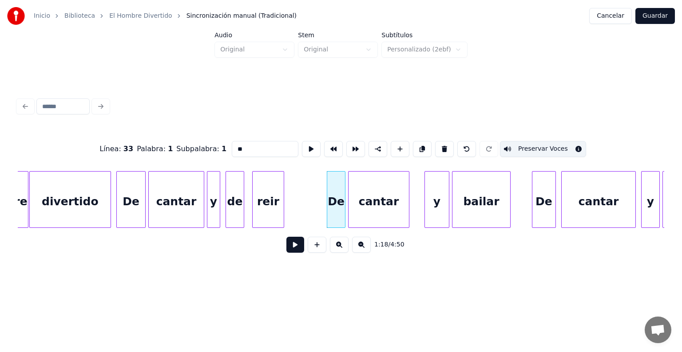
click at [386, 209] on div "cantar" at bounding box center [378, 202] width 60 height 60
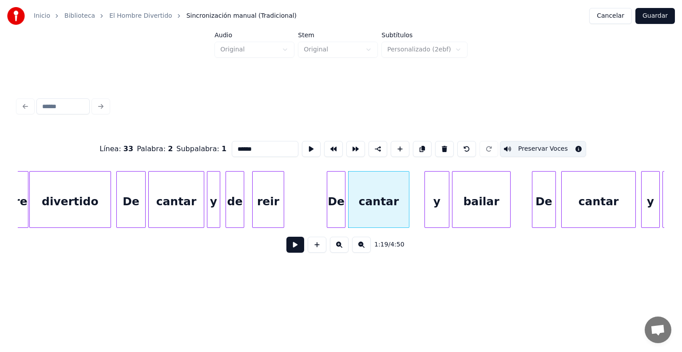
click at [447, 204] on div at bounding box center [447, 200] width 3 height 56
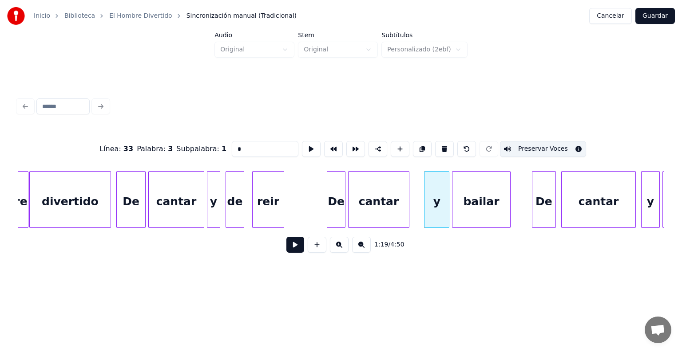
click at [491, 206] on div "bailar" at bounding box center [481, 202] width 58 height 60
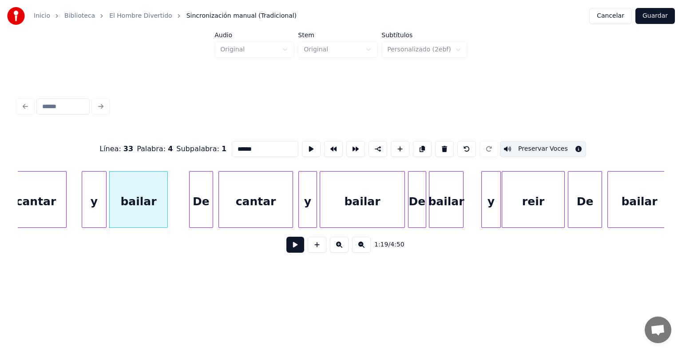
scroll to position [0, 10542]
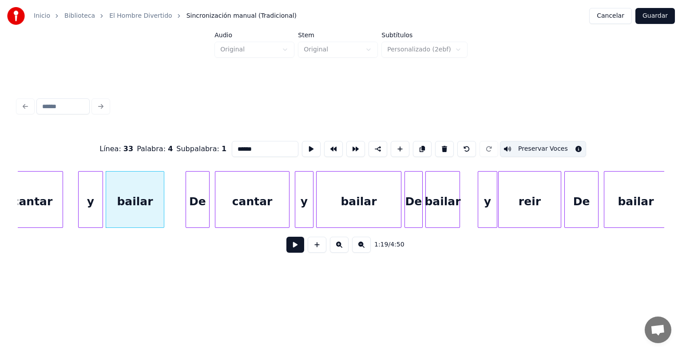
click at [414, 206] on div "De" at bounding box center [413, 202] width 17 height 60
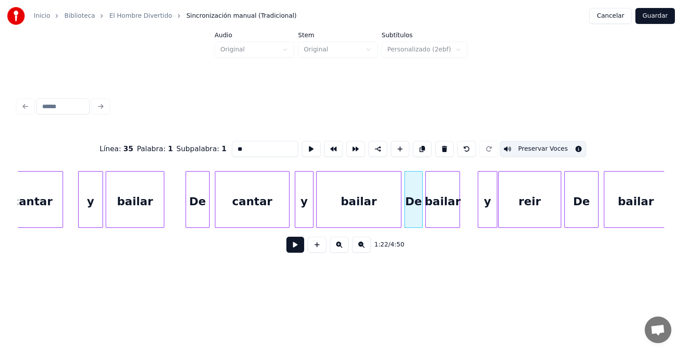
click at [442, 204] on div "bailar" at bounding box center [443, 202] width 34 height 60
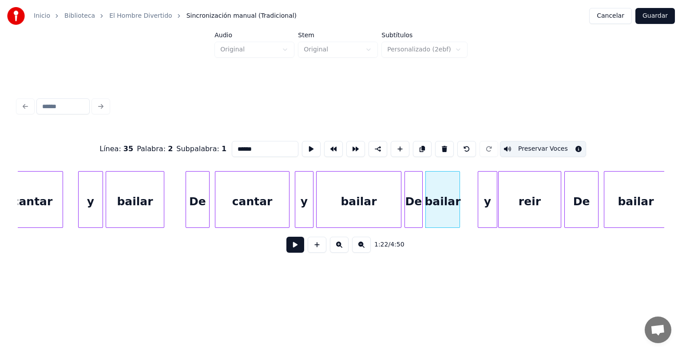
click at [486, 196] on div "y" at bounding box center [487, 202] width 19 height 60
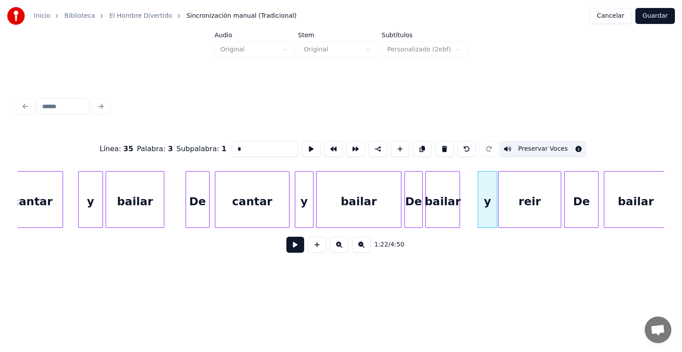
click at [518, 195] on div "reir" at bounding box center [529, 202] width 62 height 60
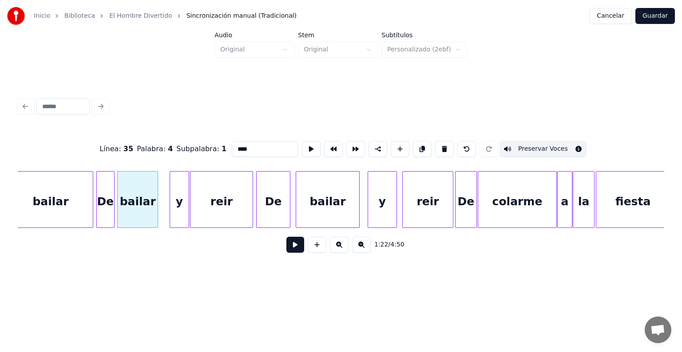
scroll to position [0, 10850]
click at [334, 207] on div "bailar" at bounding box center [326, 202] width 63 height 60
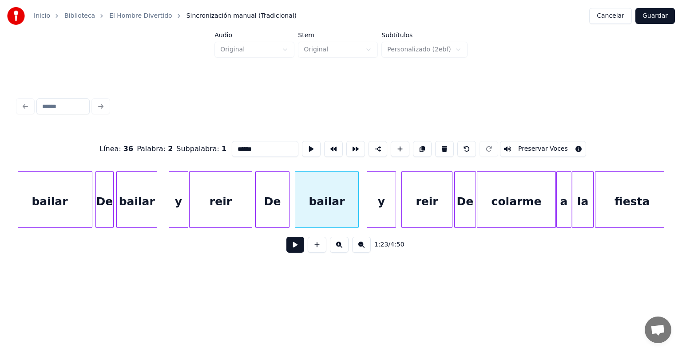
click at [377, 213] on div "y" at bounding box center [381, 202] width 28 height 60
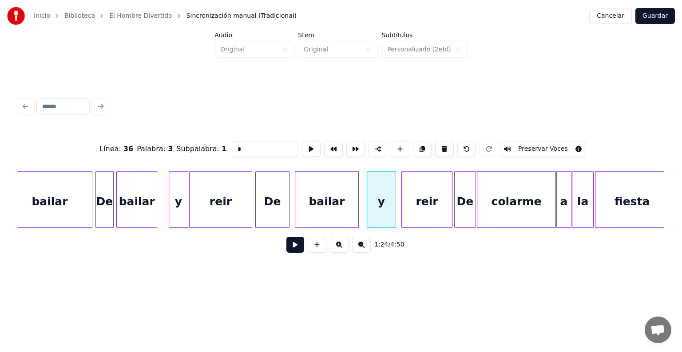
click at [419, 210] on div "reir" at bounding box center [427, 202] width 50 height 60
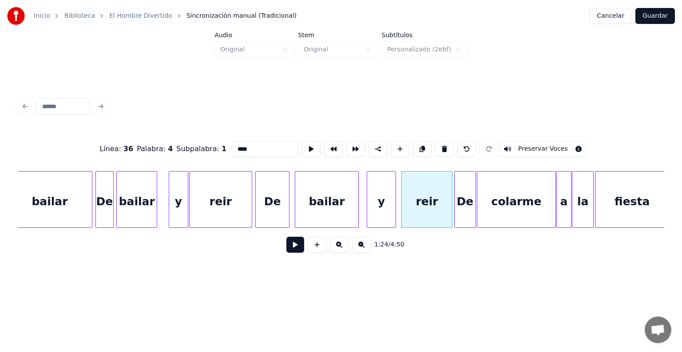
click at [464, 209] on div "De" at bounding box center [464, 202] width 21 height 60
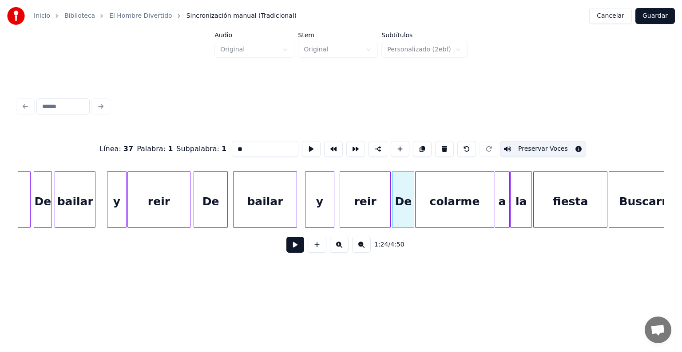
scroll to position [0, 10913]
click at [449, 202] on div "colarme" at bounding box center [453, 202] width 78 height 60
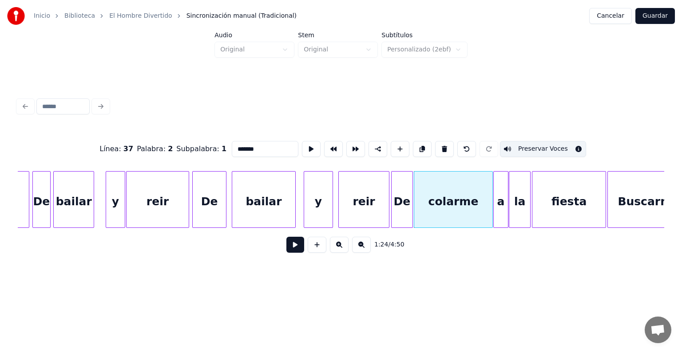
click at [507, 197] on div at bounding box center [506, 200] width 3 height 56
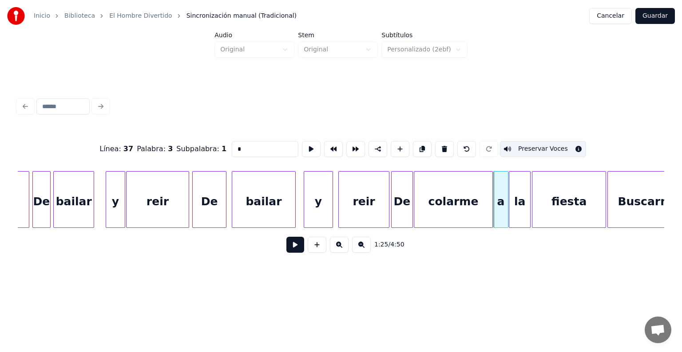
click at [521, 197] on div "la" at bounding box center [519, 202] width 21 height 60
click at [533, 147] on button "Preservar Voces" at bounding box center [543, 149] width 86 height 16
click at [549, 198] on div "fiesta" at bounding box center [568, 202] width 73 height 60
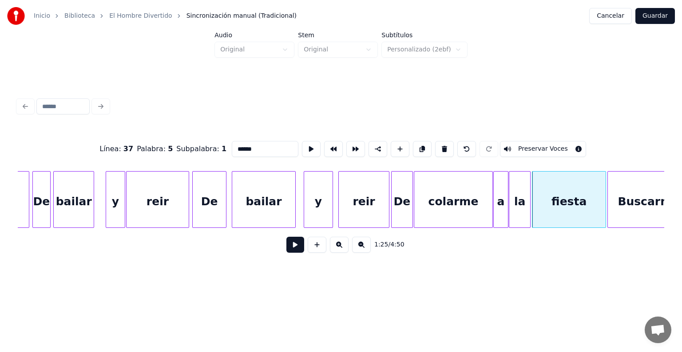
click at [533, 143] on button "Preservar Voces" at bounding box center [543, 149] width 86 height 16
click at [627, 201] on div "Buscarme" at bounding box center [649, 202] width 82 height 60
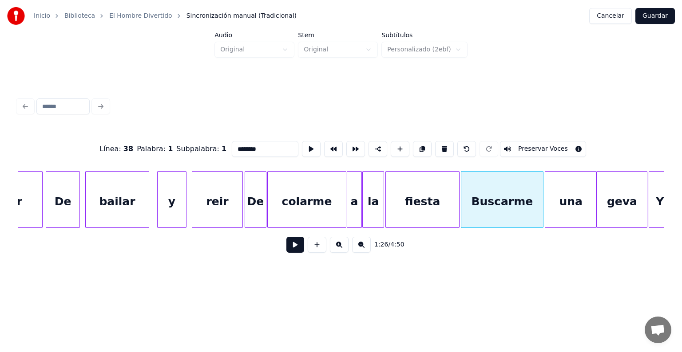
scroll to position [0, 11062]
click at [529, 145] on button "Preservar Voces" at bounding box center [543, 149] width 86 height 16
click at [569, 201] on div "una" at bounding box center [568, 202] width 51 height 60
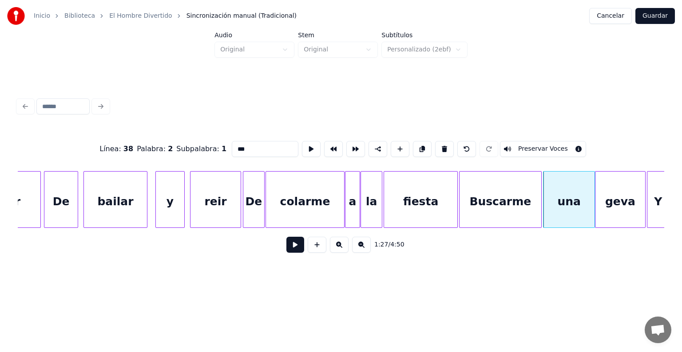
click at [543, 147] on button "Preservar Voces" at bounding box center [543, 149] width 86 height 16
click at [610, 202] on div "geva" at bounding box center [620, 202] width 50 height 60
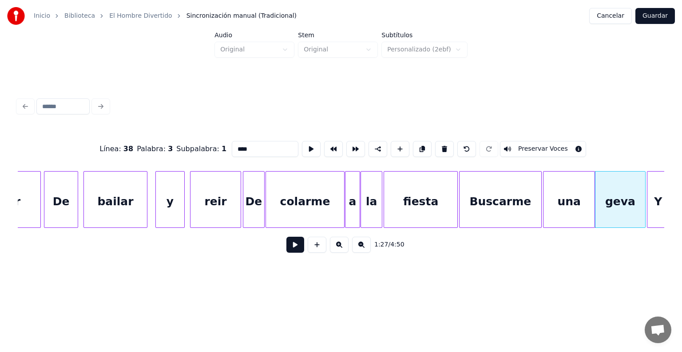
click at [544, 146] on button "Preservar Voces" at bounding box center [543, 149] width 86 height 16
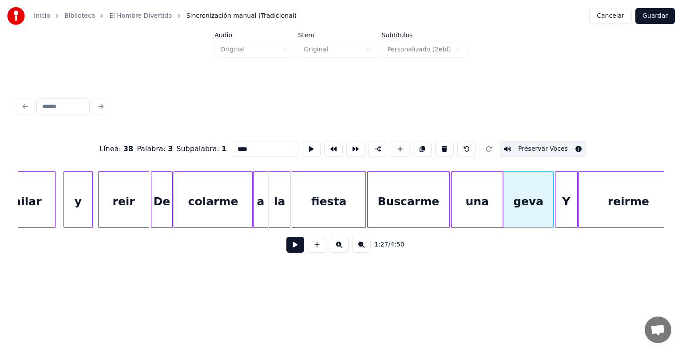
scroll to position [0, 11154]
click at [565, 192] on div "Y" at bounding box center [566, 202] width 22 height 60
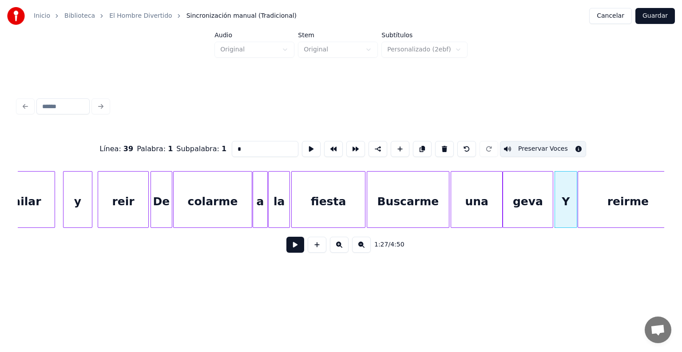
click at [533, 146] on button "Preservar Voces" at bounding box center [543, 149] width 86 height 16
click at [600, 202] on div "reirme" at bounding box center [628, 202] width 100 height 60
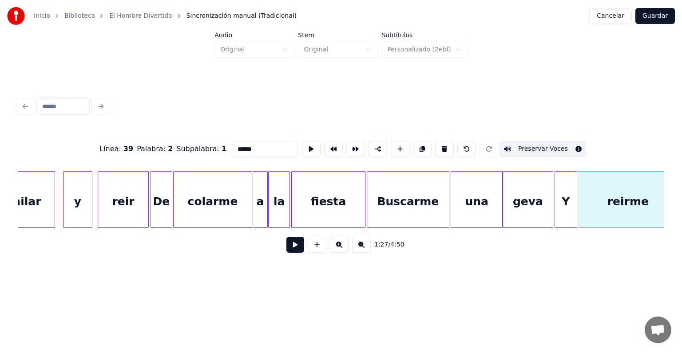
click at [561, 196] on div "Y" at bounding box center [566, 202] width 22 height 60
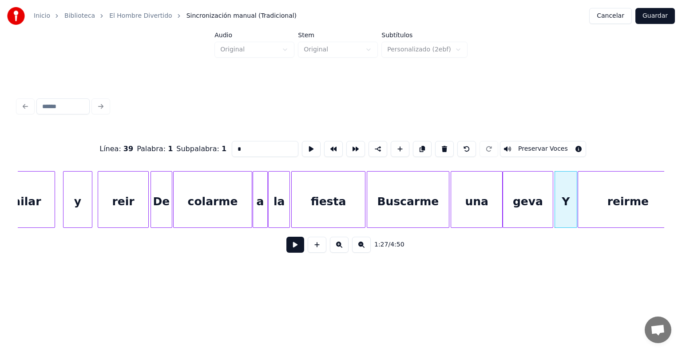
click at [535, 148] on button "Preservar Voces" at bounding box center [543, 149] width 86 height 16
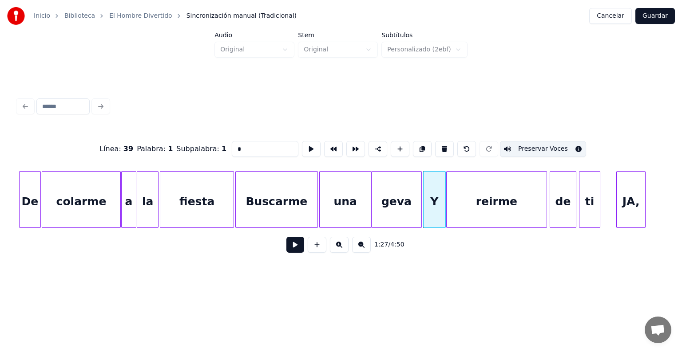
scroll to position [0, 11288]
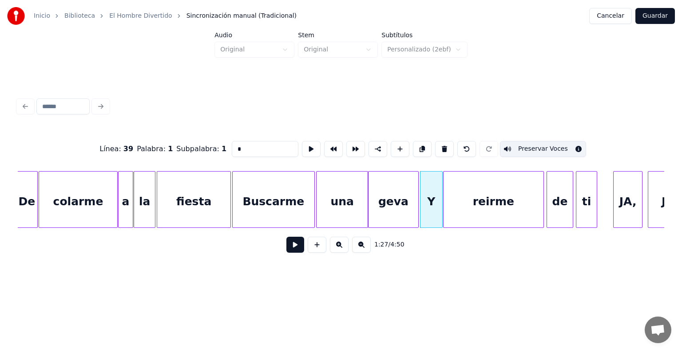
click at [560, 198] on div "de" at bounding box center [560, 202] width 26 height 60
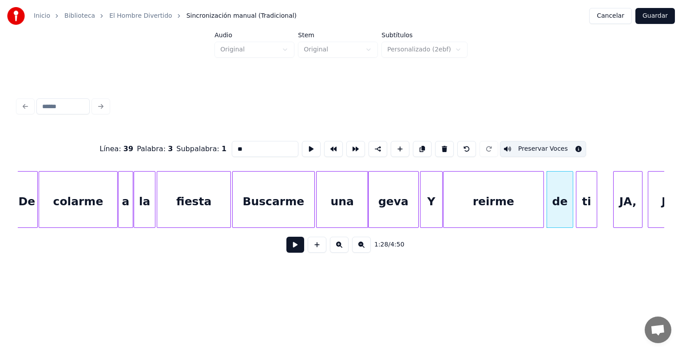
click at [582, 196] on div "ti" at bounding box center [586, 202] width 20 height 60
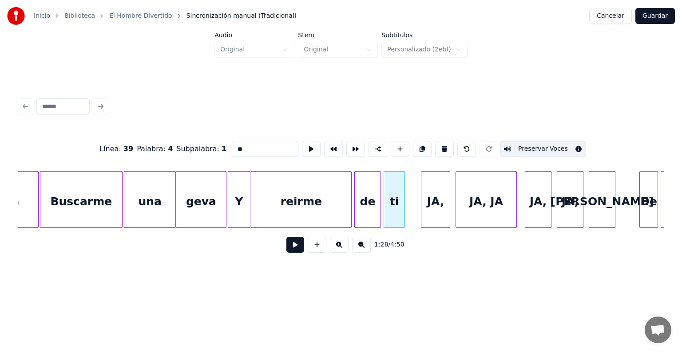
scroll to position [0, 11481]
click at [436, 193] on div "JA," at bounding box center [435, 202] width 28 height 60
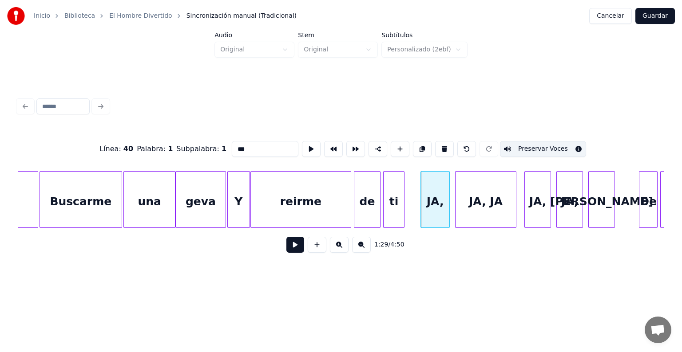
click at [476, 193] on div "JA, JA" at bounding box center [485, 202] width 60 height 60
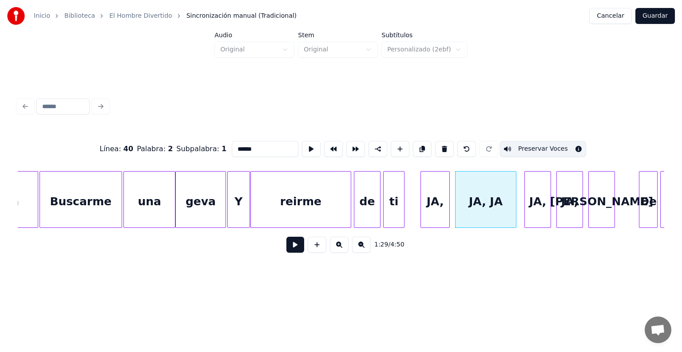
click at [533, 189] on div "JA," at bounding box center [538, 202] width 26 height 60
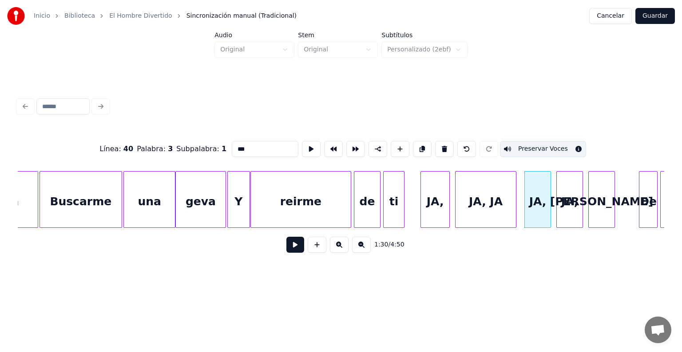
click at [557, 190] on div at bounding box center [557, 200] width 3 height 56
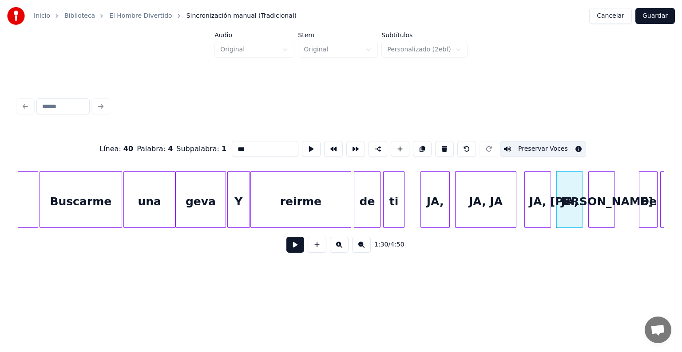
click at [598, 191] on div "[PERSON_NAME]" at bounding box center [601, 202] width 26 height 60
type input "**"
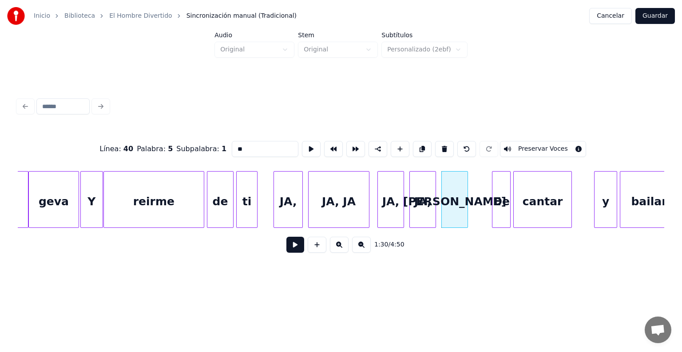
scroll to position [0, 11635]
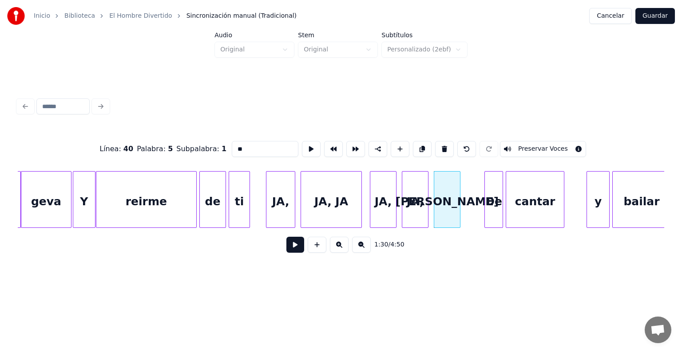
click at [287, 251] on button at bounding box center [295, 245] width 18 height 16
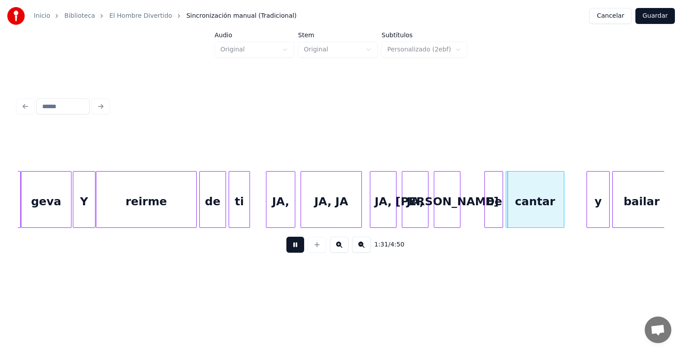
click at [288, 250] on button at bounding box center [295, 245] width 18 height 16
click at [495, 194] on div "De" at bounding box center [494, 202] width 18 height 60
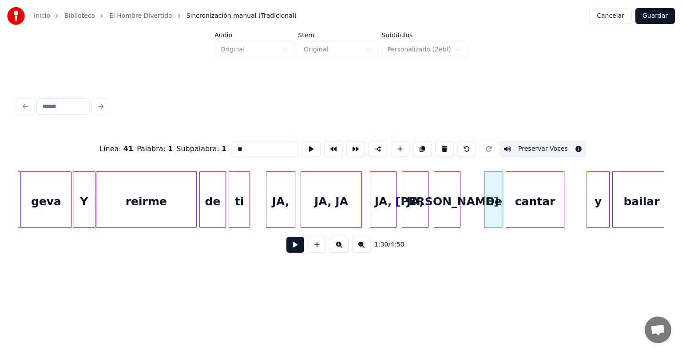
click at [529, 197] on div "cantar" at bounding box center [535, 202] width 58 height 60
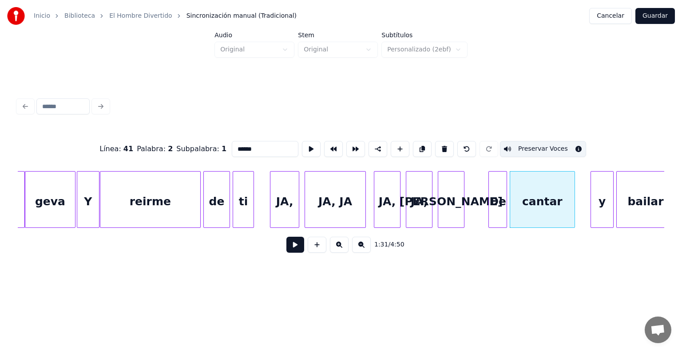
scroll to position [0, 11631]
click at [597, 201] on div "y" at bounding box center [602, 202] width 22 height 60
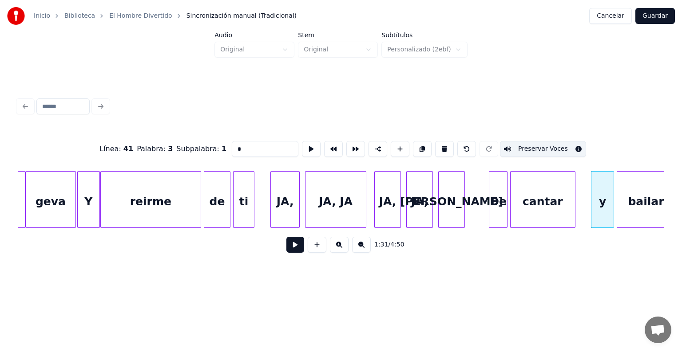
click at [632, 197] on div "bailar" at bounding box center [646, 202] width 58 height 60
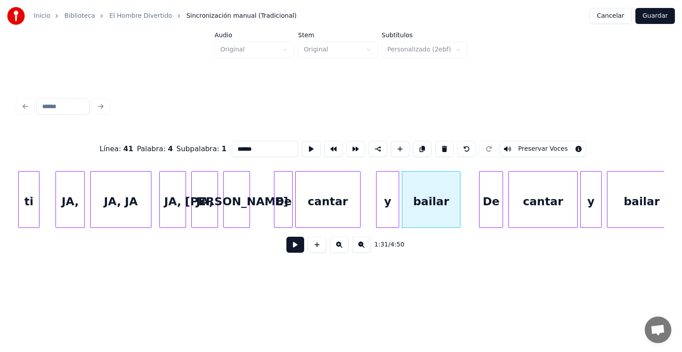
scroll to position [0, 11847]
click at [534, 144] on button "Preservar Voces" at bounding box center [543, 149] width 86 height 16
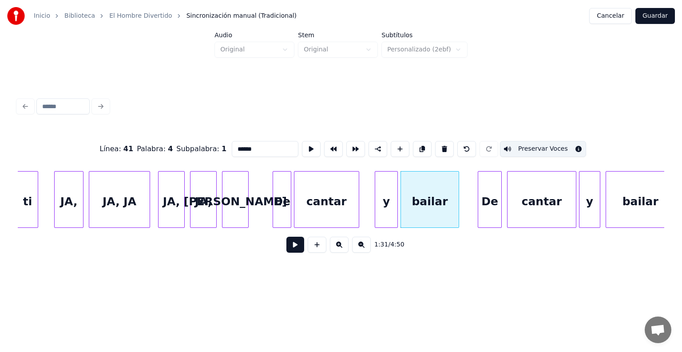
click at [479, 202] on div at bounding box center [479, 200] width 3 height 56
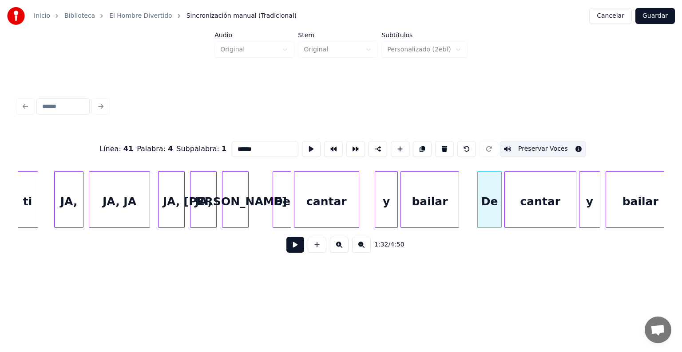
click at [508, 201] on div "cantar" at bounding box center [540, 202] width 71 height 60
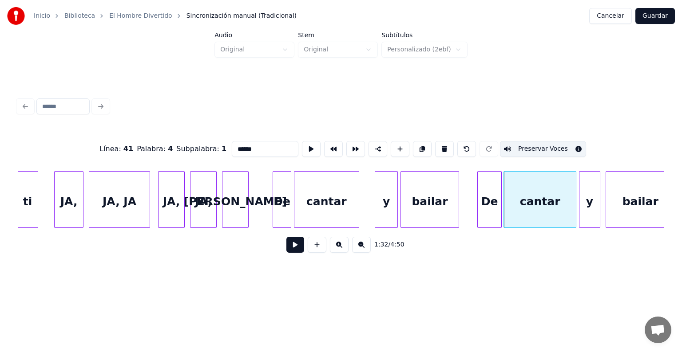
click at [389, 207] on div "y" at bounding box center [386, 202] width 22 height 60
type input "*"
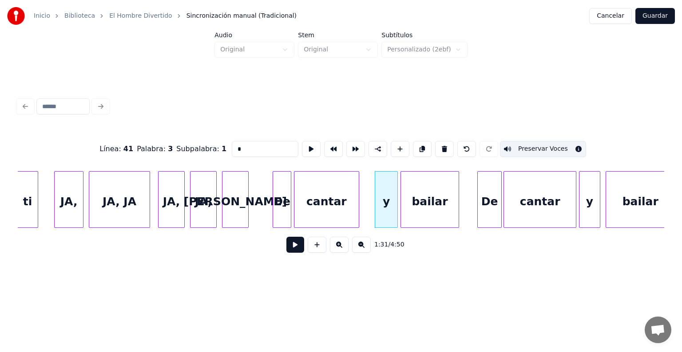
click at [286, 253] on button at bounding box center [295, 245] width 18 height 16
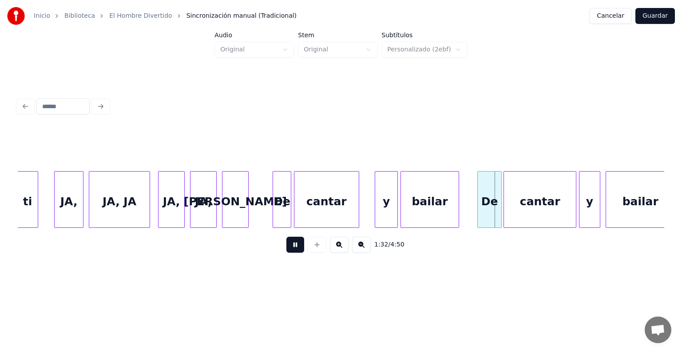
click at [287, 244] on button at bounding box center [295, 245] width 18 height 16
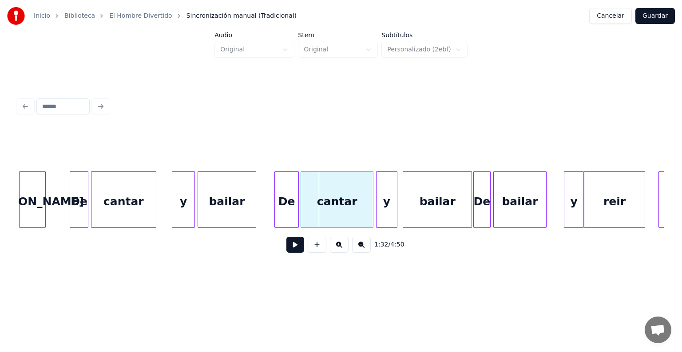
scroll to position [0, 12050]
click at [474, 200] on div at bounding box center [474, 200] width 3 height 56
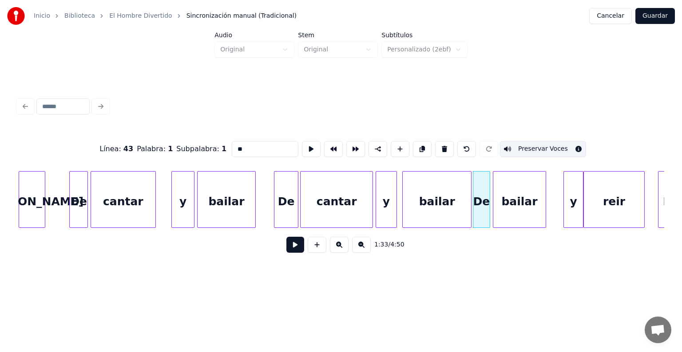
click at [511, 197] on div "bailar" at bounding box center [519, 202] width 52 height 60
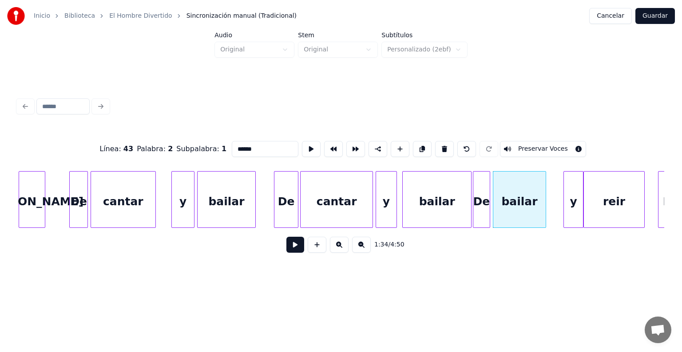
click at [529, 149] on button "Preservar Voces" at bounding box center [543, 149] width 86 height 16
click at [563, 201] on div "y" at bounding box center [571, 202] width 23 height 60
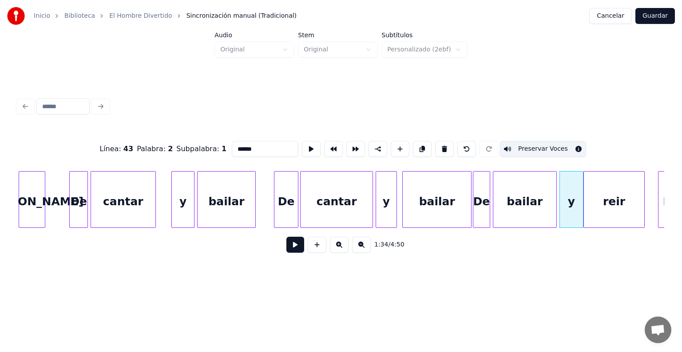
click at [565, 190] on div "y" at bounding box center [571, 202] width 23 height 60
click at [542, 146] on button "Preservar Voces" at bounding box center [543, 149] width 86 height 16
click at [600, 203] on div "reir" at bounding box center [614, 202] width 60 height 60
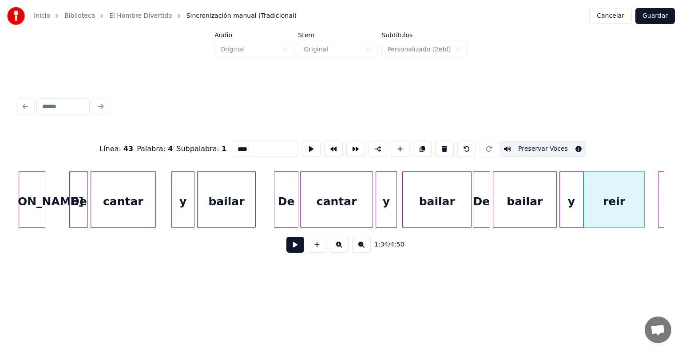
click at [509, 200] on div "bailar" at bounding box center [524, 202] width 63 height 60
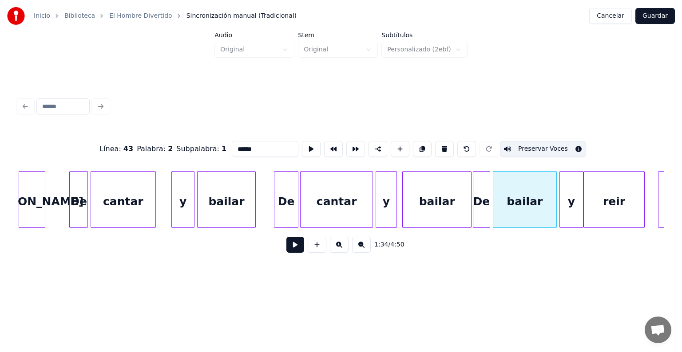
click at [474, 199] on div at bounding box center [474, 200] width 3 height 56
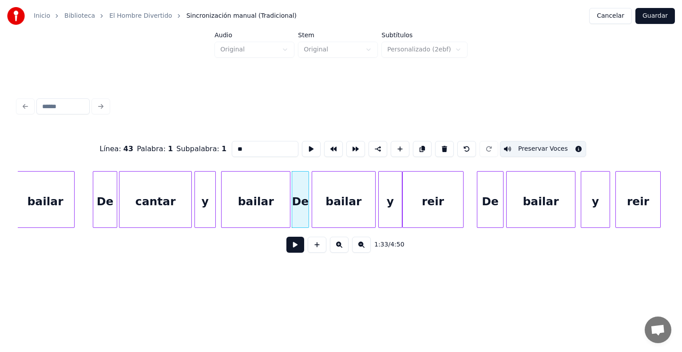
scroll to position [0, 12234]
click at [491, 198] on div "De" at bounding box center [488, 202] width 26 height 60
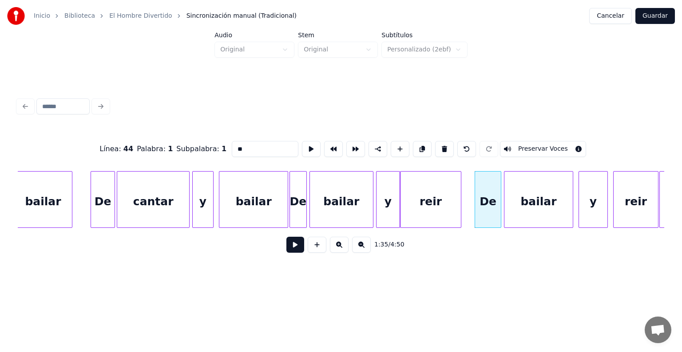
click at [533, 201] on div "bailar" at bounding box center [538, 202] width 68 height 60
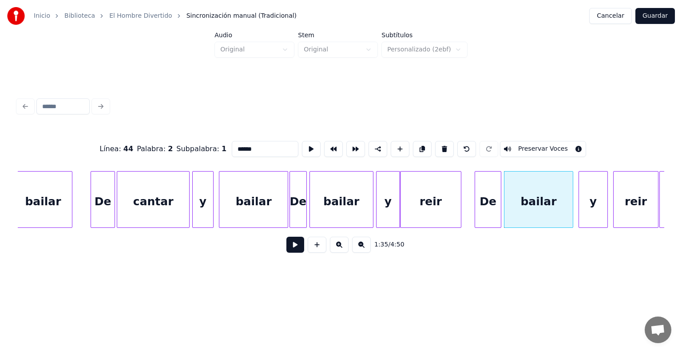
click at [588, 199] on div "y" at bounding box center [593, 202] width 28 height 60
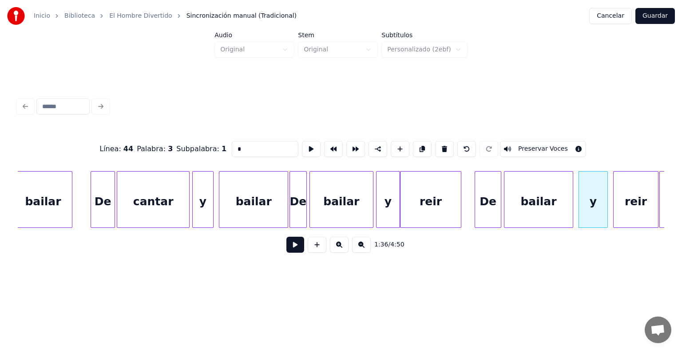
click at [629, 201] on div "reir" at bounding box center [635, 202] width 44 height 60
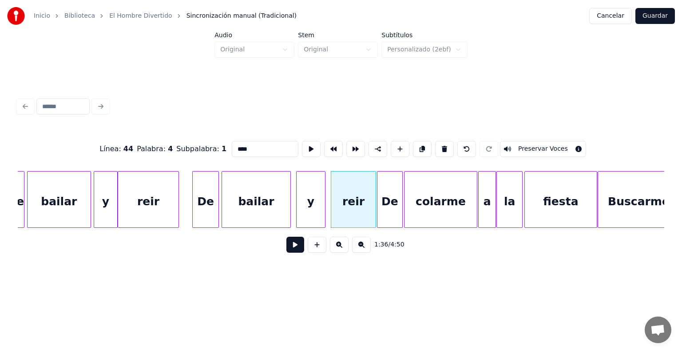
scroll to position [0, 12519]
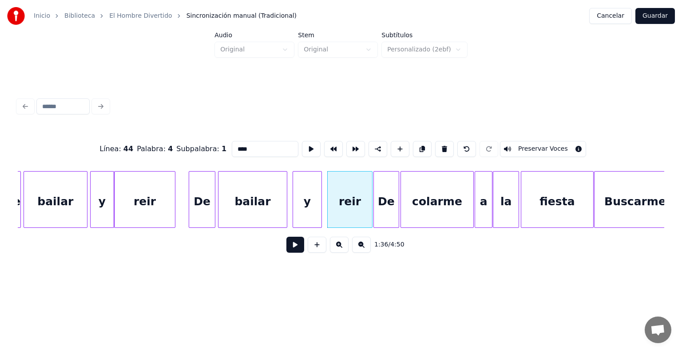
click at [383, 206] on div "De" at bounding box center [386, 202] width 25 height 60
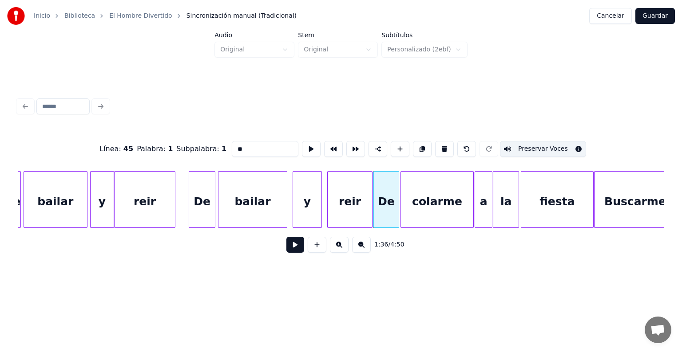
click at [426, 205] on div "colarme" at bounding box center [437, 202] width 72 height 60
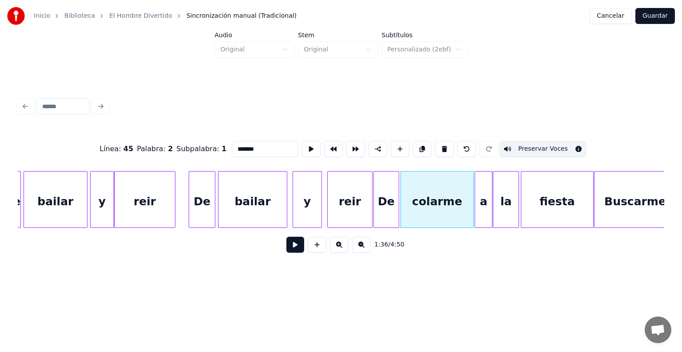
click at [484, 198] on div "a" at bounding box center [483, 202] width 17 height 60
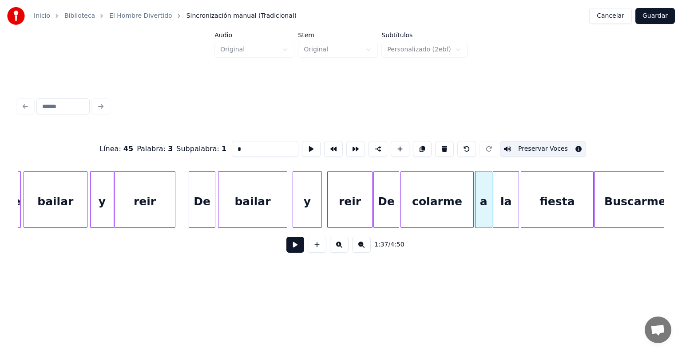
click at [505, 194] on div "la" at bounding box center [506, 202] width 26 height 60
click at [535, 194] on div "fiesta" at bounding box center [557, 202] width 72 height 60
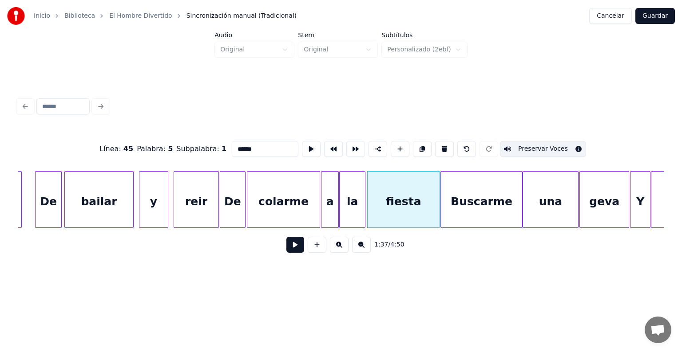
scroll to position [0, 12676]
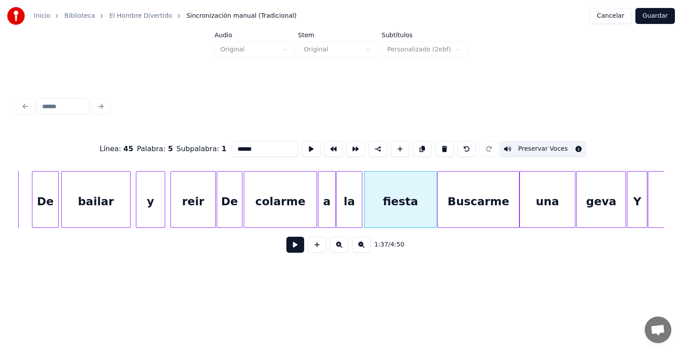
click at [477, 201] on div "Buscarme" at bounding box center [478, 202] width 81 height 60
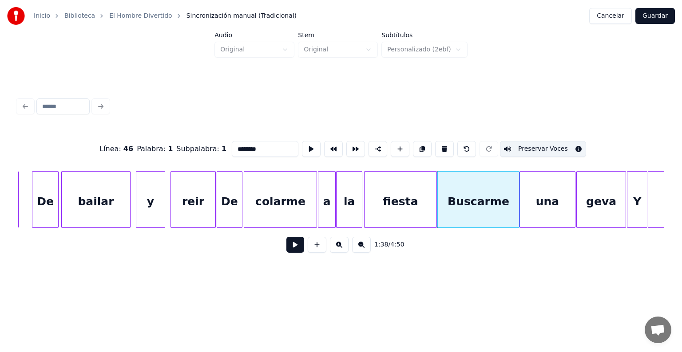
click at [541, 198] on div "una" at bounding box center [547, 202] width 55 height 60
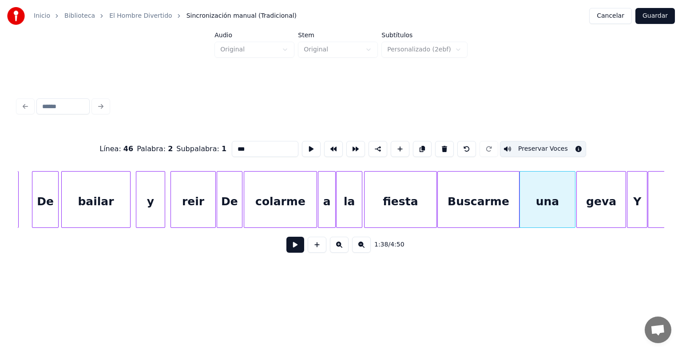
click at [595, 198] on div "geva" at bounding box center [600, 202] width 49 height 60
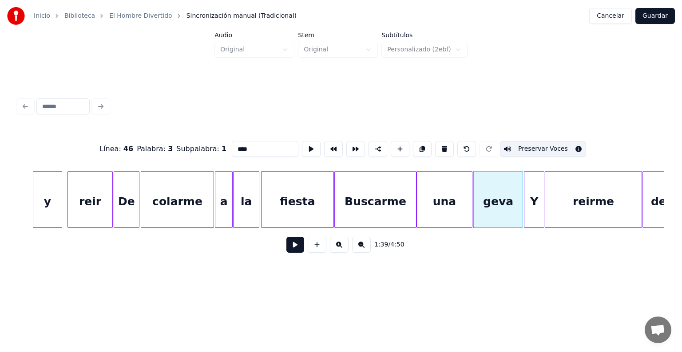
scroll to position [0, 12792]
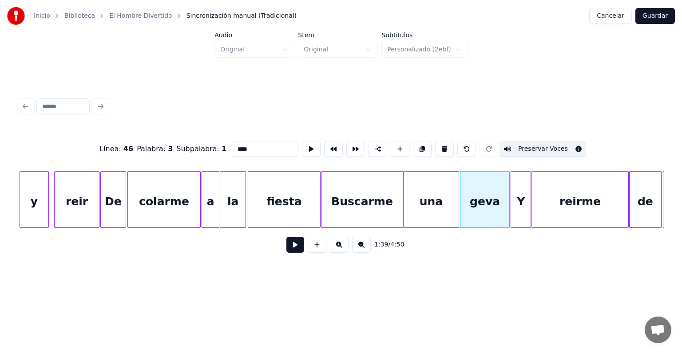
click at [519, 193] on div "Y" at bounding box center [521, 202] width 20 height 60
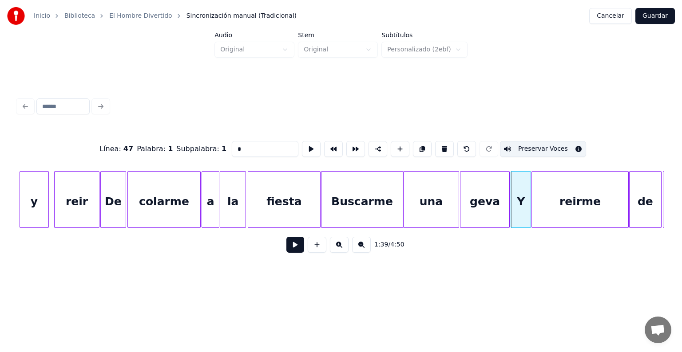
click at [556, 195] on div "reirme" at bounding box center [580, 202] width 96 height 60
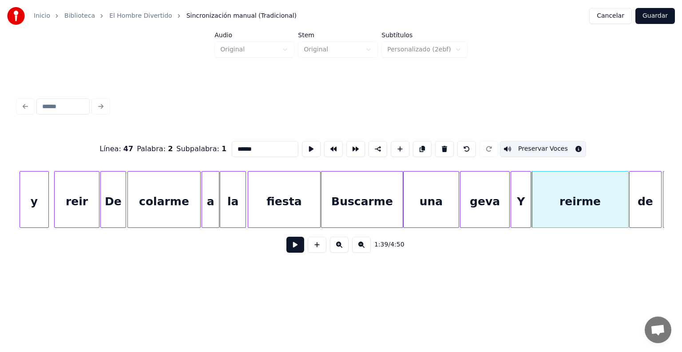
click at [639, 193] on div "de" at bounding box center [645, 202] width 32 height 60
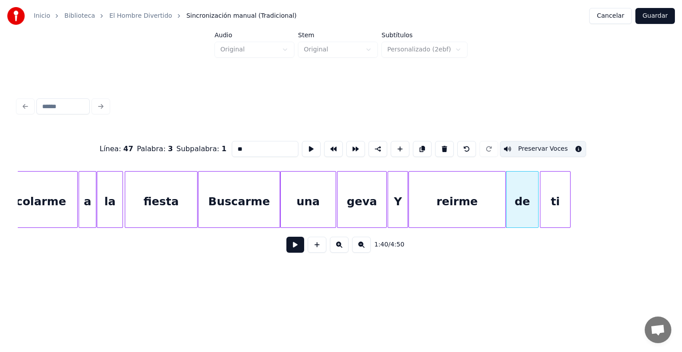
click at [554, 188] on div "ti" at bounding box center [555, 202] width 30 height 60
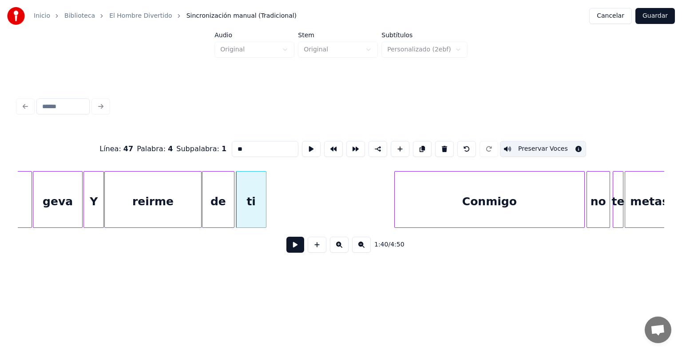
click at [430, 193] on div "Conmigo" at bounding box center [489, 202] width 189 height 60
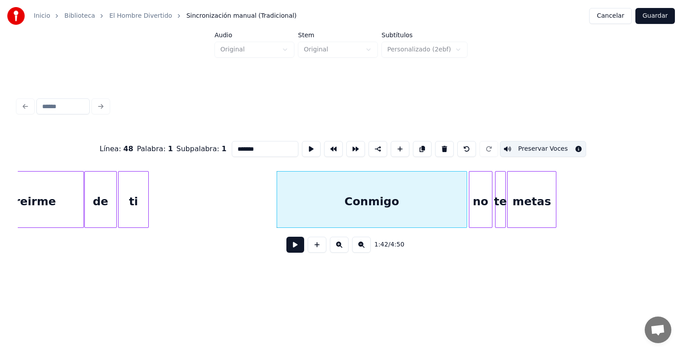
click at [481, 189] on div "no" at bounding box center [480, 202] width 23 height 60
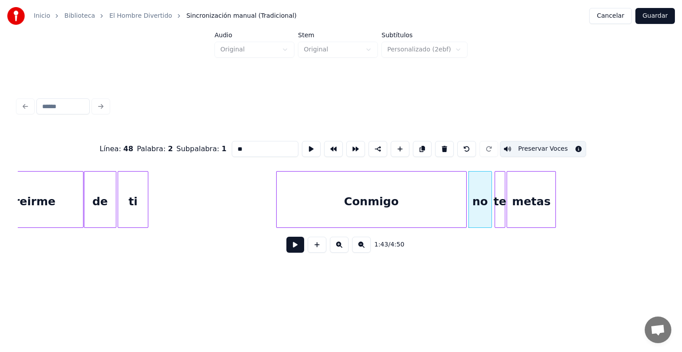
click at [499, 191] on div "te" at bounding box center [500, 202] width 10 height 60
click at [521, 192] on div "metas" at bounding box center [531, 202] width 48 height 60
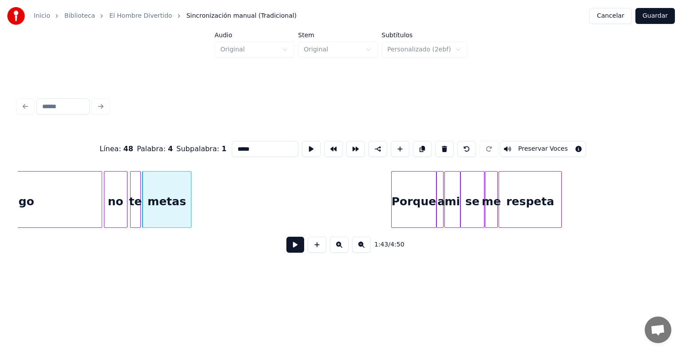
scroll to position [0, 13702]
click at [413, 200] on div "Porque" at bounding box center [413, 202] width 44 height 60
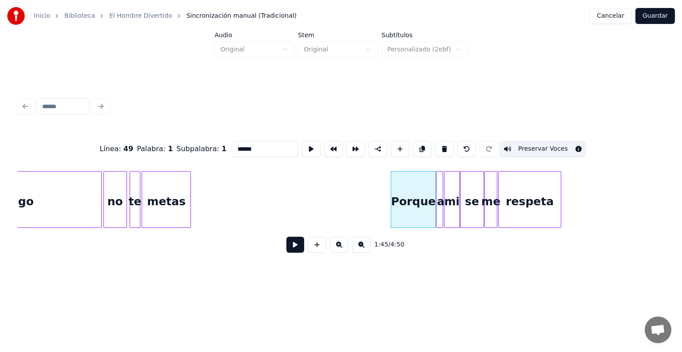
click at [437, 195] on div at bounding box center [437, 200] width 3 height 56
click at [452, 194] on div "mi" at bounding box center [451, 202] width 15 height 60
click at [438, 191] on div at bounding box center [437, 200] width 3 height 56
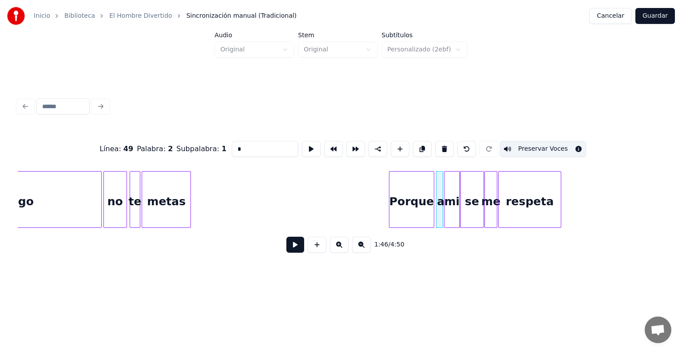
click at [461, 193] on div at bounding box center [461, 200] width 3 height 56
click at [485, 193] on div at bounding box center [486, 200] width 3 height 56
click at [519, 196] on div "respeta" at bounding box center [529, 202] width 62 height 60
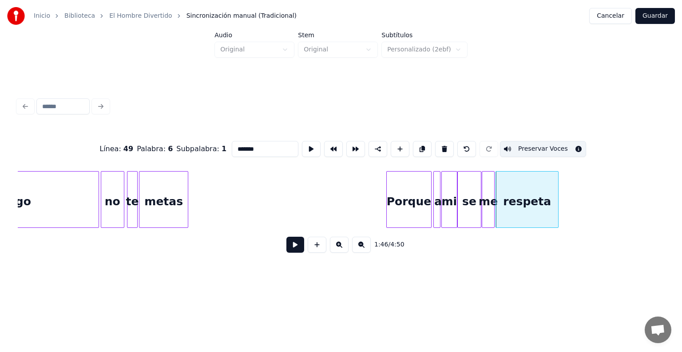
click at [468, 191] on div "se" at bounding box center [469, 202] width 23 height 60
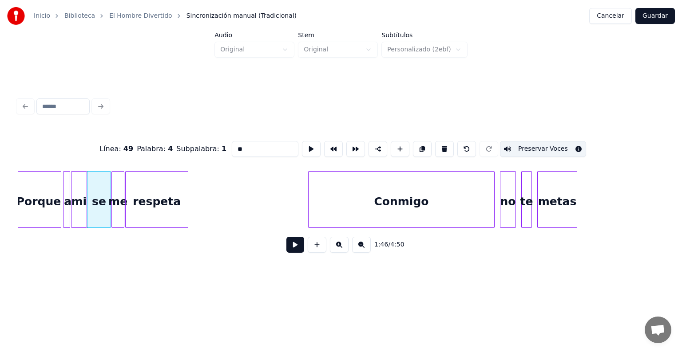
scroll to position [0, 14076]
click at [391, 195] on div "Conmigo" at bounding box center [400, 202] width 185 height 60
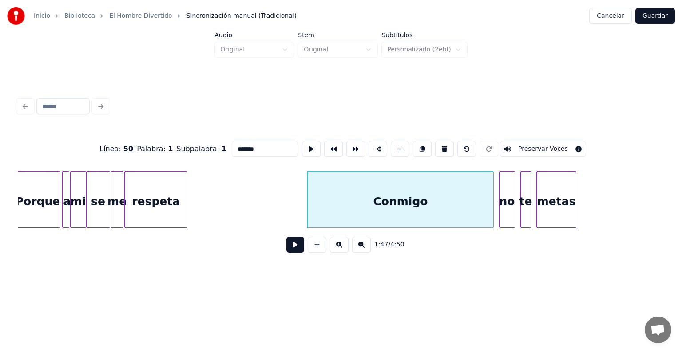
click at [528, 145] on button "Preservar Voces" at bounding box center [543, 149] width 86 height 16
click at [505, 193] on div "no" at bounding box center [506, 202] width 15 height 60
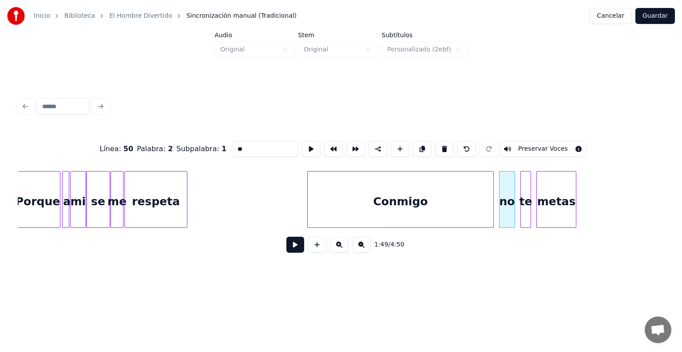
click at [529, 145] on button "Preservar Voces" at bounding box center [543, 149] width 86 height 16
click at [524, 190] on div "te" at bounding box center [526, 202] width 10 height 60
click at [534, 144] on button "Preservar Voces" at bounding box center [543, 149] width 86 height 16
click at [554, 189] on div "metas" at bounding box center [556, 202] width 39 height 60
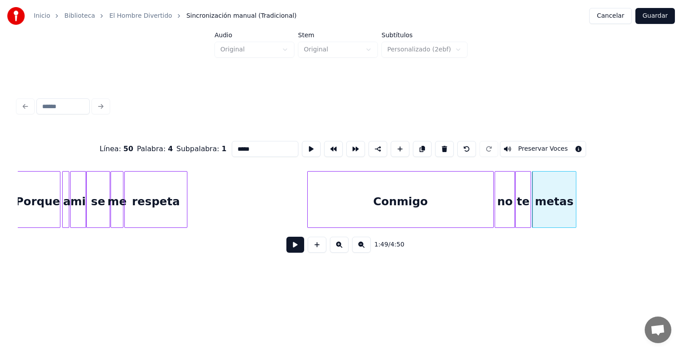
click at [350, 200] on div "Conmigo" at bounding box center [400, 202] width 185 height 60
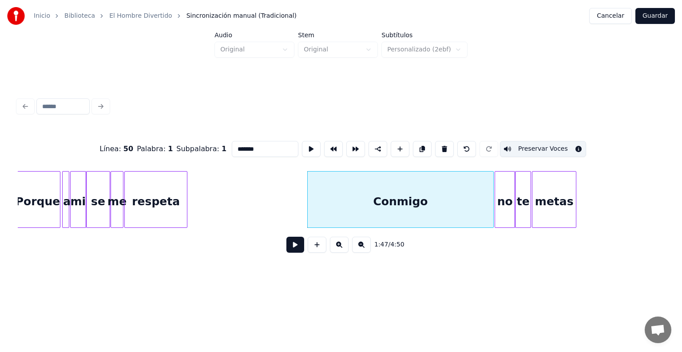
click at [501, 191] on div "no" at bounding box center [505, 202] width 20 height 60
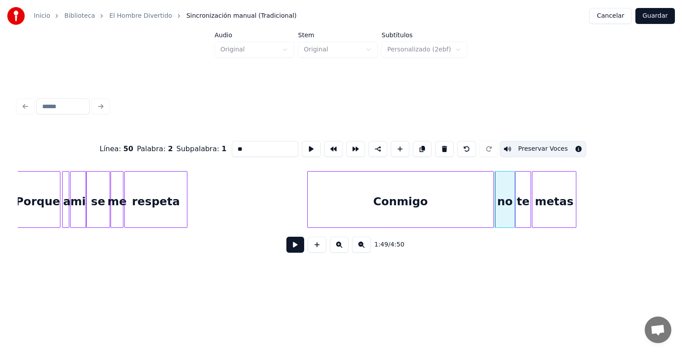
click at [517, 193] on div at bounding box center [516, 200] width 3 height 56
click at [544, 194] on div "metas" at bounding box center [553, 202] width 43 height 60
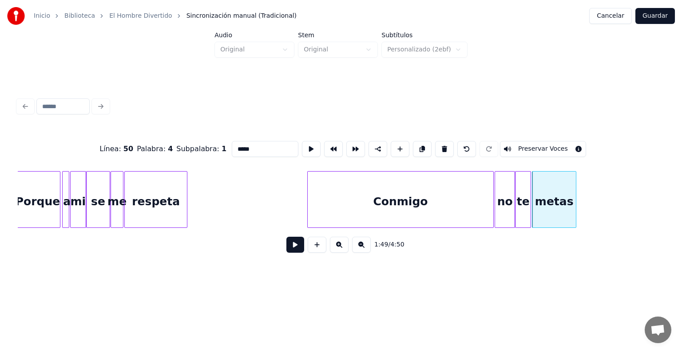
click at [530, 149] on button "Preservar Voces" at bounding box center [543, 149] width 86 height 16
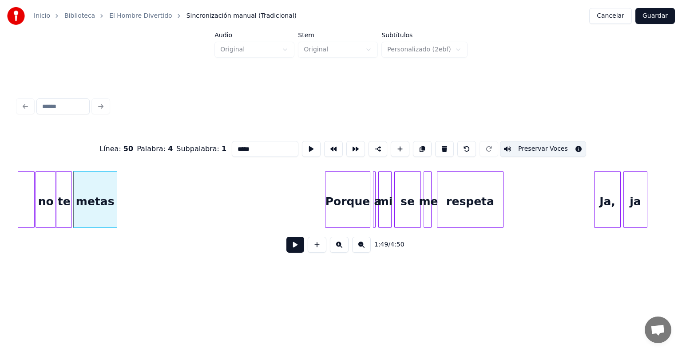
scroll to position [0, 14537]
click at [337, 203] on div "Porque" at bounding box center [345, 202] width 44 height 60
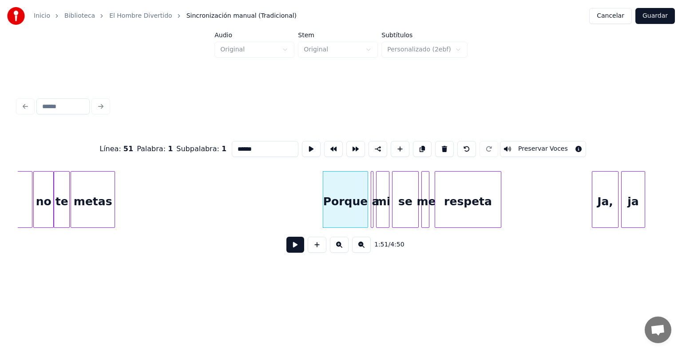
click at [553, 146] on button "Preservar Voces" at bounding box center [543, 149] width 86 height 16
click at [381, 201] on div "mi" at bounding box center [382, 202] width 12 height 60
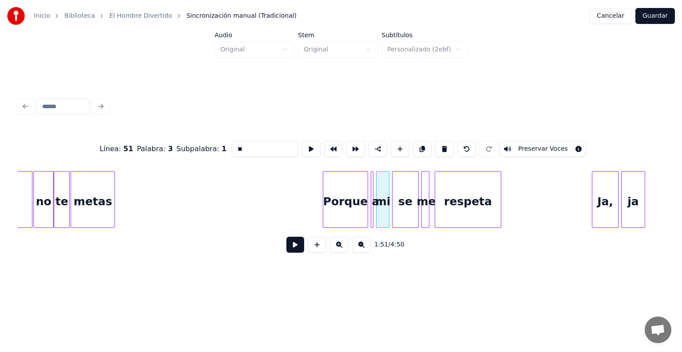
click at [519, 149] on button "Preservar Voces" at bounding box center [543, 149] width 86 height 16
click at [407, 209] on div "se" at bounding box center [405, 202] width 26 height 60
click at [515, 150] on button "Preservar Voces" at bounding box center [543, 149] width 86 height 16
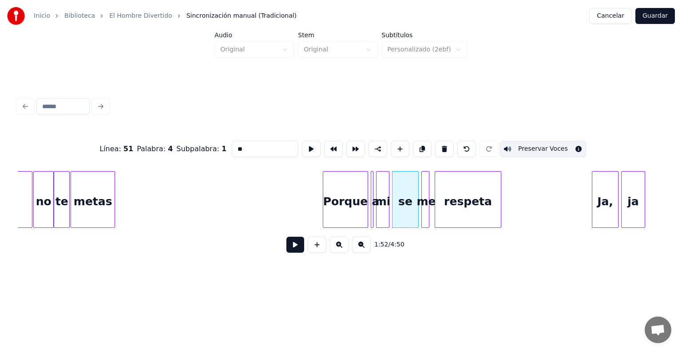
click at [427, 207] on div at bounding box center [427, 200] width 3 height 56
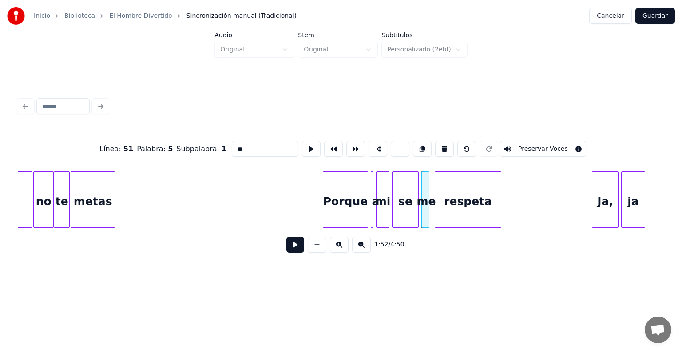
click at [466, 202] on div "respeta" at bounding box center [468, 202] width 66 height 60
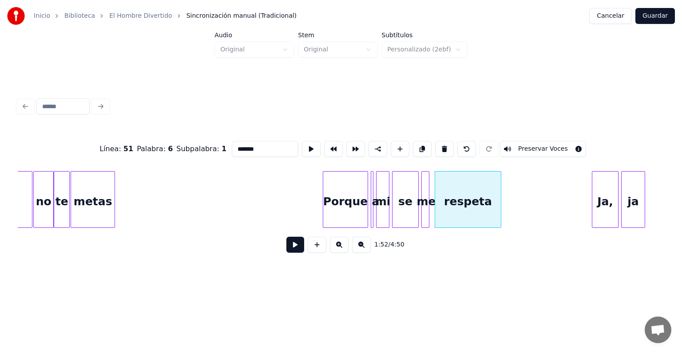
click at [531, 145] on button "Preservar Voces" at bounding box center [543, 149] width 86 height 16
click at [361, 199] on div "Porque" at bounding box center [345, 202] width 44 height 60
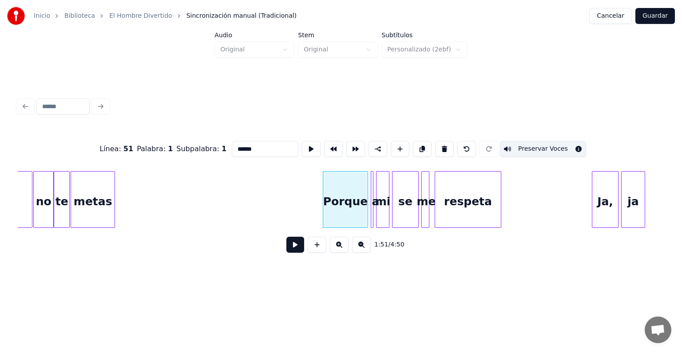
click at [335, 253] on button at bounding box center [339, 245] width 19 height 16
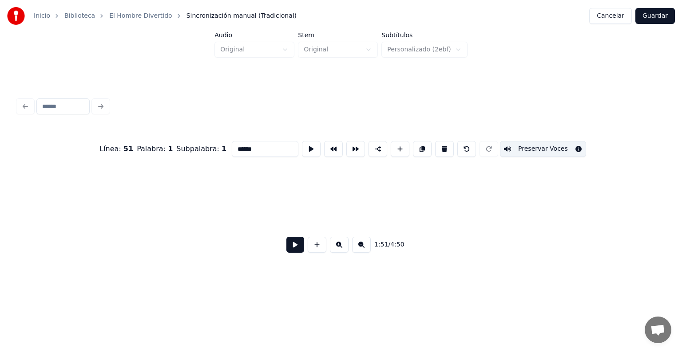
click at [334, 251] on button at bounding box center [339, 245] width 19 height 16
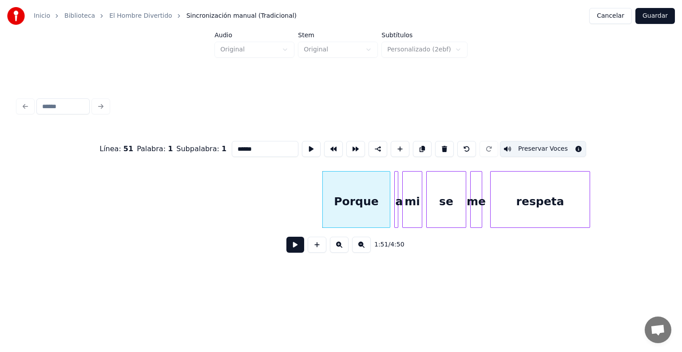
click at [333, 250] on button at bounding box center [339, 245] width 19 height 16
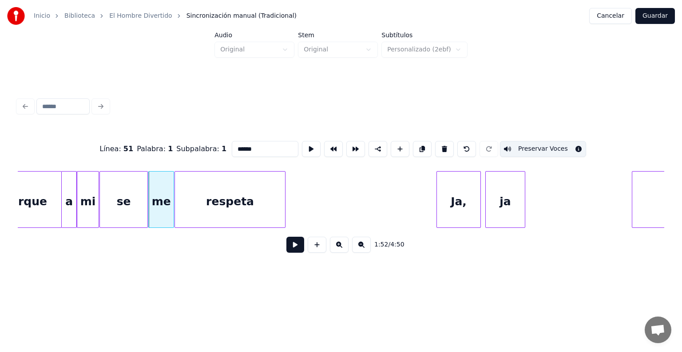
scroll to position [0, 24766]
click at [240, 199] on div "respeta" at bounding box center [229, 202] width 110 height 60
type input "*******"
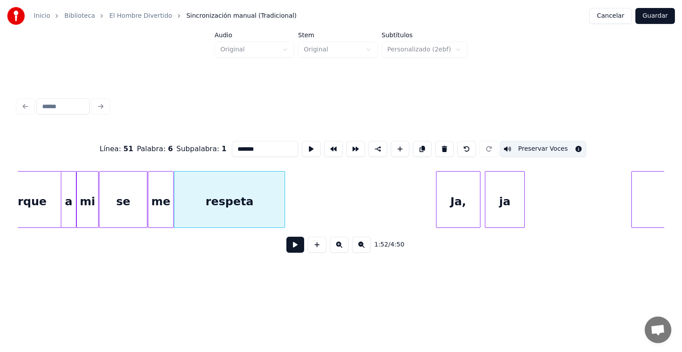
click at [286, 247] on button at bounding box center [295, 245] width 18 height 16
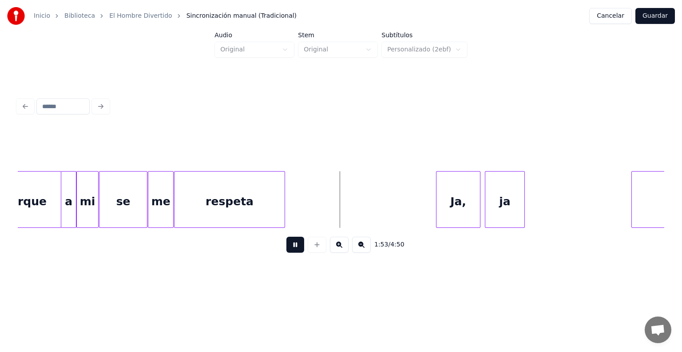
click at [233, 196] on div "respeta" at bounding box center [229, 202] width 110 height 60
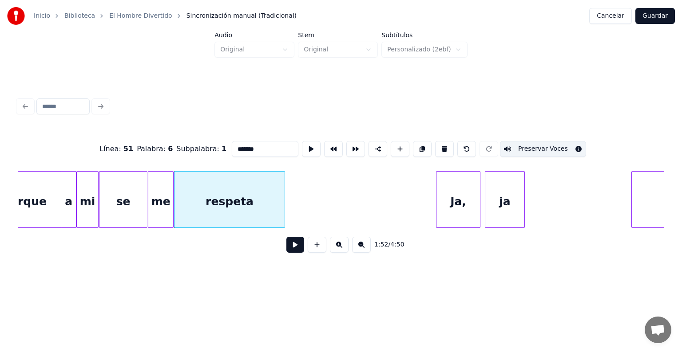
click at [286, 253] on button at bounding box center [295, 245] width 18 height 16
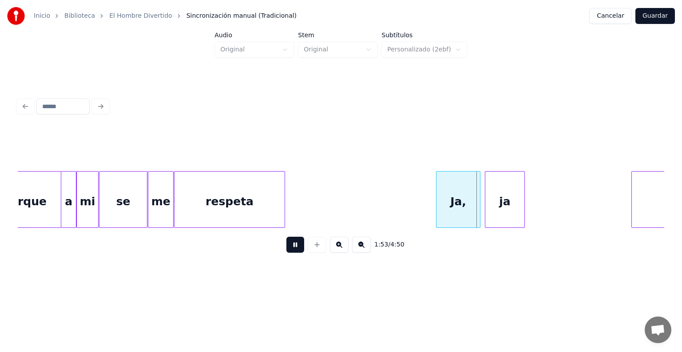
click at [287, 244] on button at bounding box center [295, 245] width 18 height 16
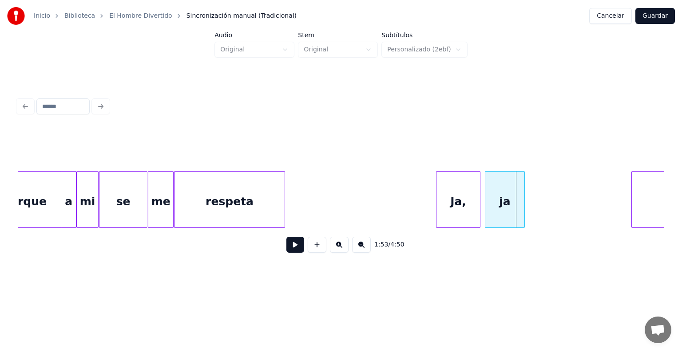
click at [454, 201] on div "Ja," at bounding box center [457, 202] width 43 height 60
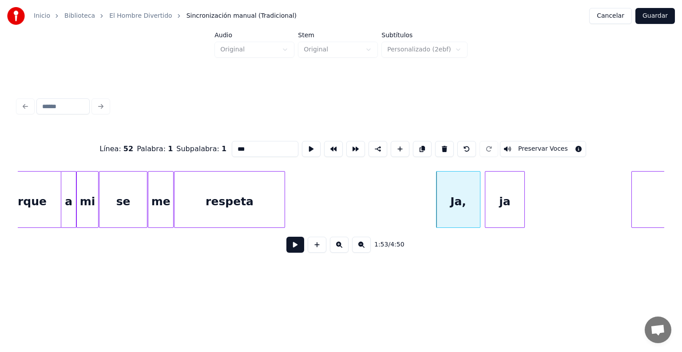
click at [509, 203] on div "ja" at bounding box center [504, 202] width 39 height 60
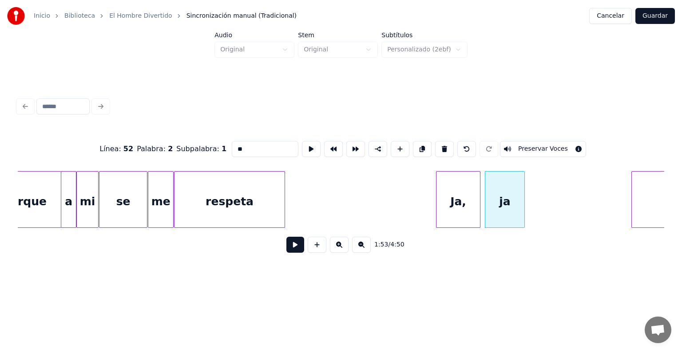
click at [460, 207] on div "Ja," at bounding box center [457, 202] width 43 height 60
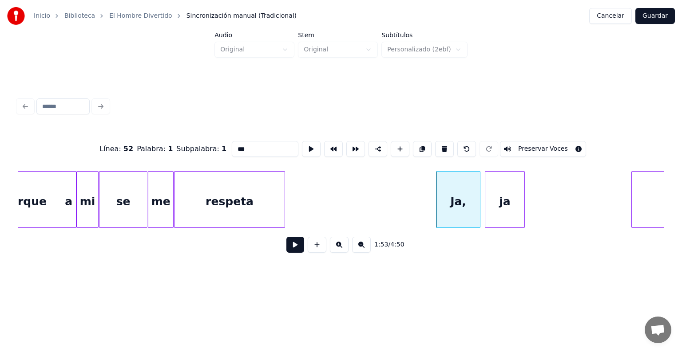
click at [517, 145] on button "Preservar Voces" at bounding box center [543, 149] width 86 height 16
click at [503, 197] on div "ja" at bounding box center [504, 202] width 39 height 60
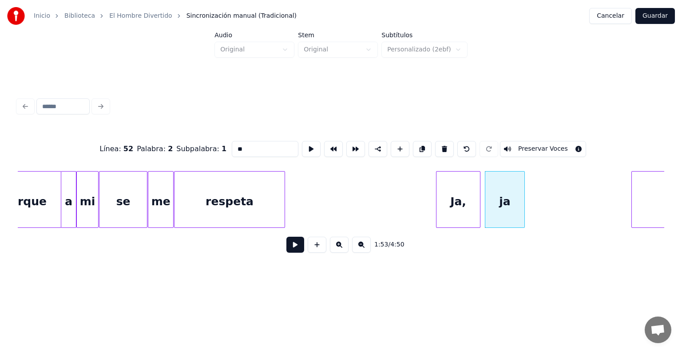
click at [529, 145] on button "Preservar Voces" at bounding box center [543, 149] width 86 height 16
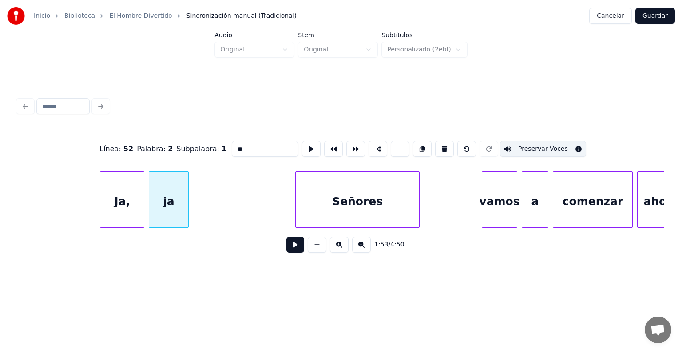
scroll to position [0, 25103]
click at [303, 204] on div "Señores" at bounding box center [356, 202] width 123 height 60
type input "*******"
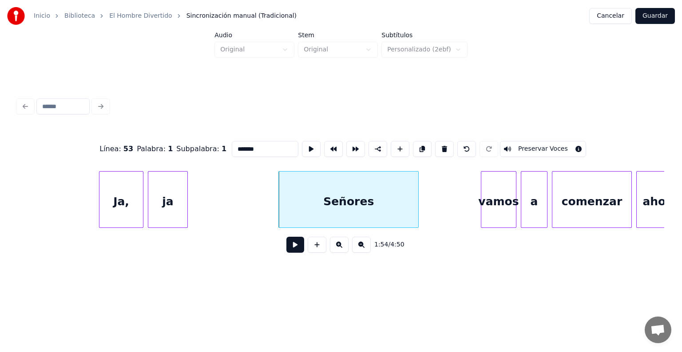
click at [289, 252] on button at bounding box center [295, 245] width 18 height 16
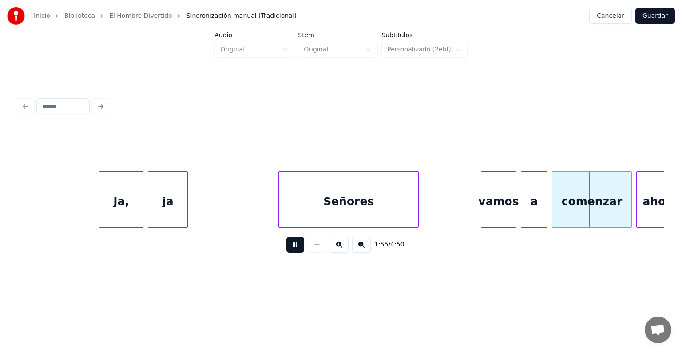
click at [332, 205] on div "Señores" at bounding box center [348, 202] width 139 height 60
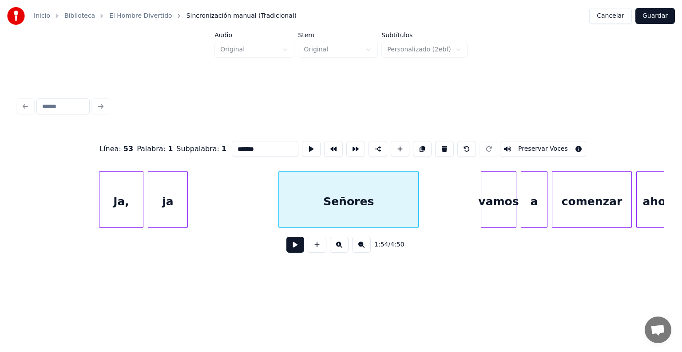
click at [122, 203] on div "Ja," at bounding box center [120, 202] width 43 height 60
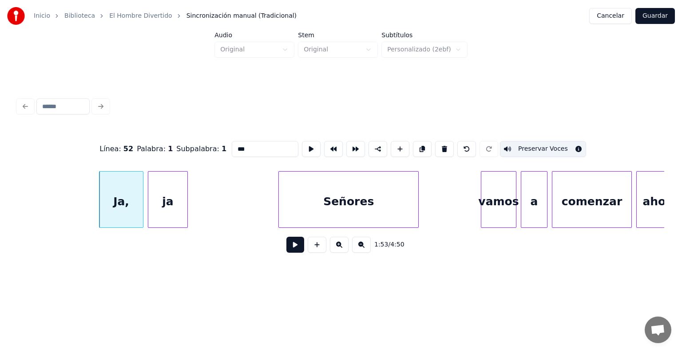
click at [542, 143] on button "Preservar Voces" at bounding box center [543, 149] width 86 height 16
click at [169, 207] on div "ja" at bounding box center [167, 202] width 39 height 60
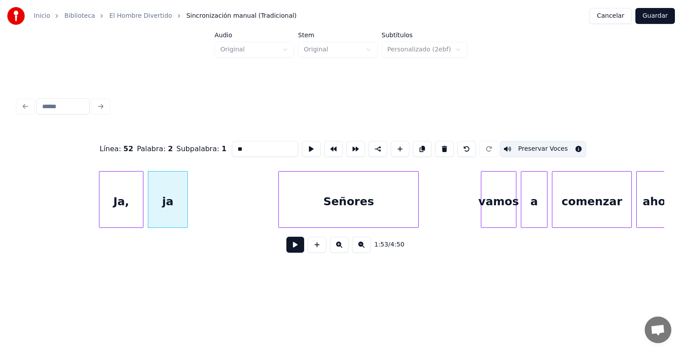
click at [539, 145] on button "Preservar Voces" at bounding box center [543, 149] width 86 height 16
click at [118, 198] on div "Ja," at bounding box center [120, 202] width 43 height 60
type input "***"
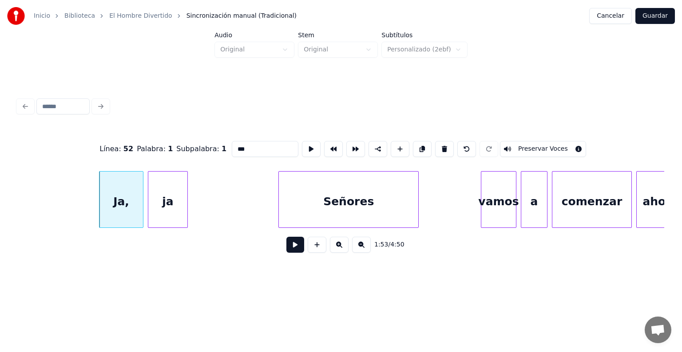
click at [286, 249] on button at bounding box center [295, 245] width 18 height 16
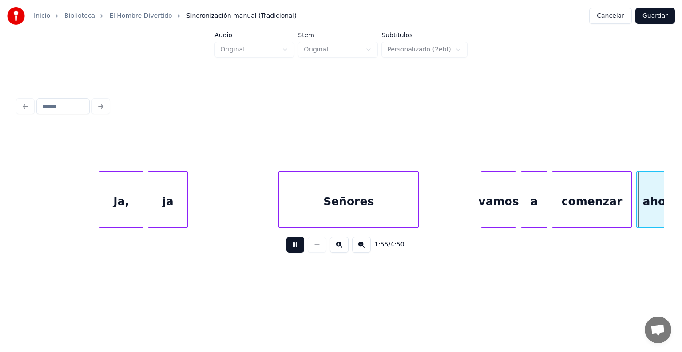
scroll to position [0, 25750]
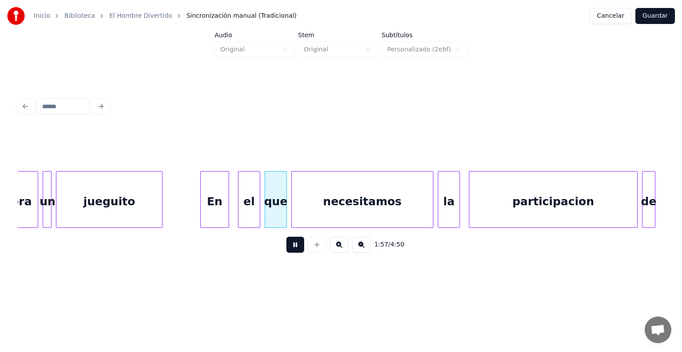
click at [204, 209] on div "En" at bounding box center [215, 202] width 28 height 60
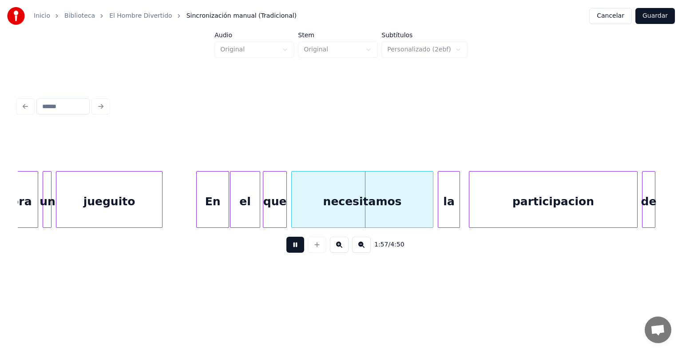
click at [265, 211] on div "que" at bounding box center [274, 202] width 23 height 60
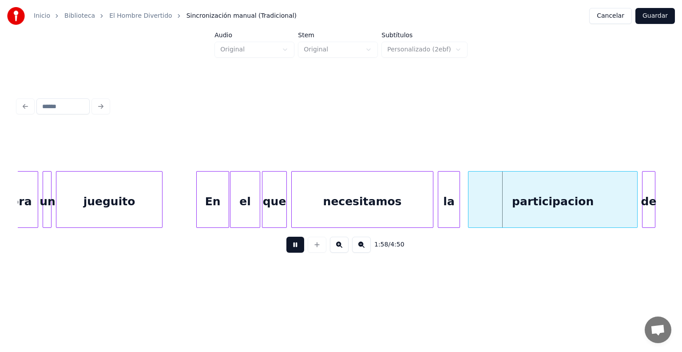
click at [470, 206] on div "participacion" at bounding box center [552, 202] width 169 height 60
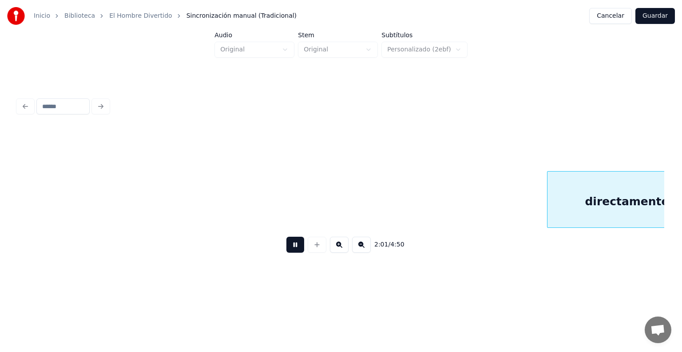
scroll to position [0, 27048]
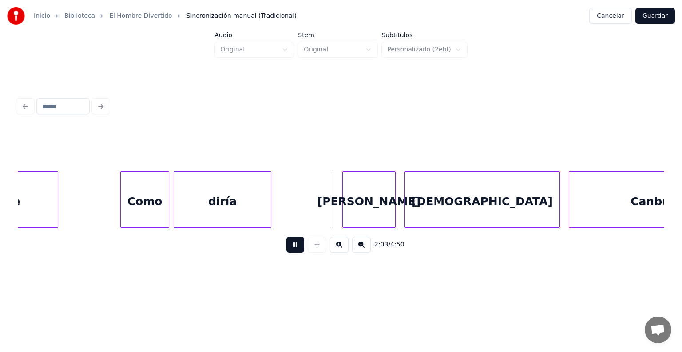
click at [343, 208] on div at bounding box center [344, 200] width 3 height 56
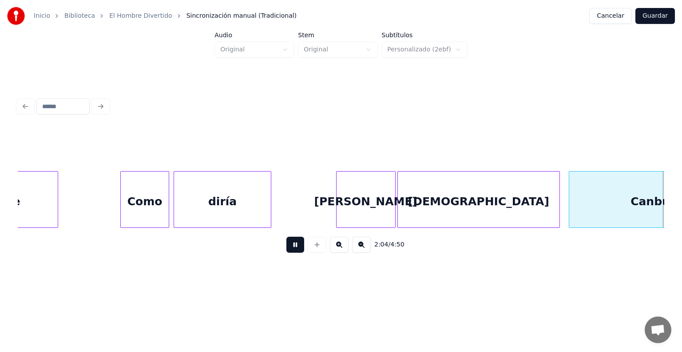
scroll to position [0, 27697]
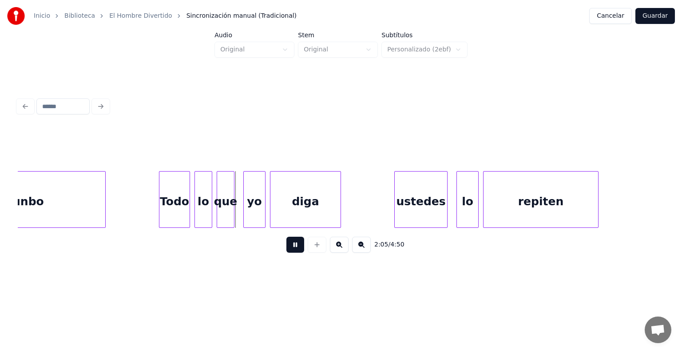
click at [160, 212] on div "Todo" at bounding box center [174, 202] width 30 height 60
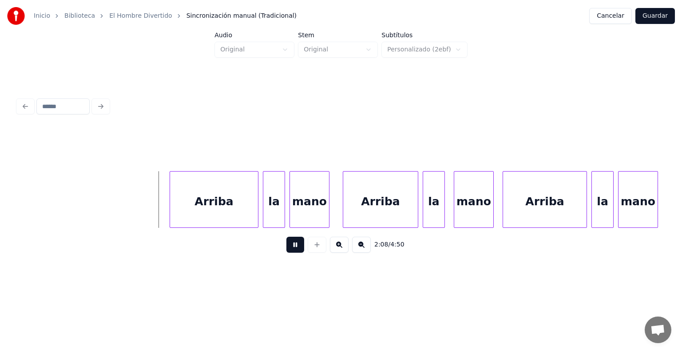
click at [187, 210] on div "Arriba" at bounding box center [214, 202] width 88 height 60
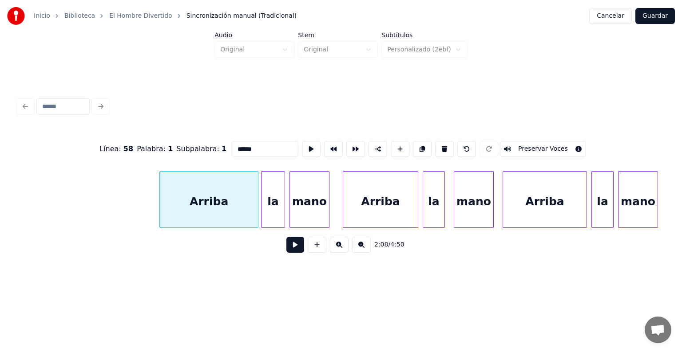
click at [264, 207] on div "la" at bounding box center [272, 202] width 23 height 60
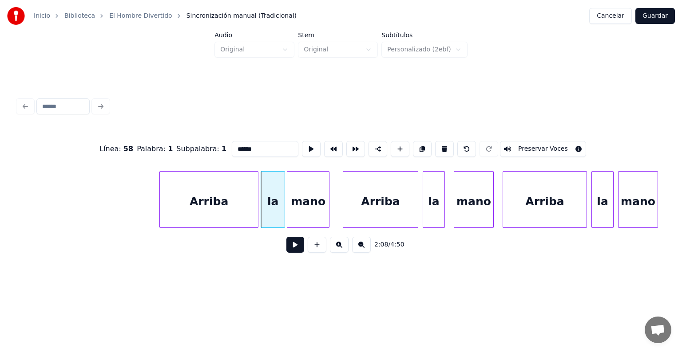
click at [291, 204] on div "mano" at bounding box center [308, 202] width 42 height 60
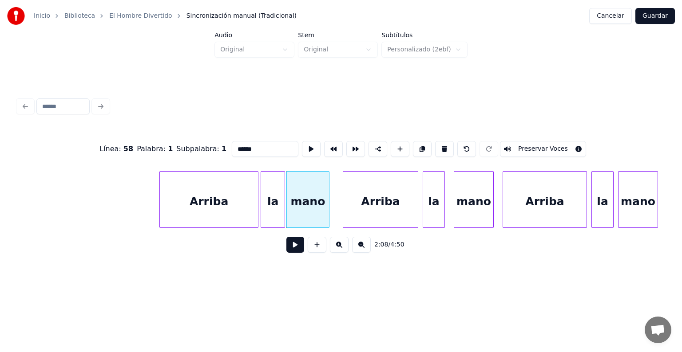
click at [327, 204] on div at bounding box center [327, 200] width 3 height 56
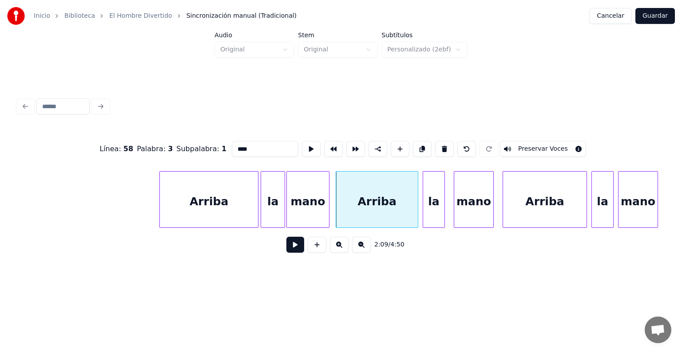
click at [350, 208] on div "Arriba" at bounding box center [377, 202] width 82 height 60
type input "******"
click at [286, 250] on button at bounding box center [295, 245] width 18 height 16
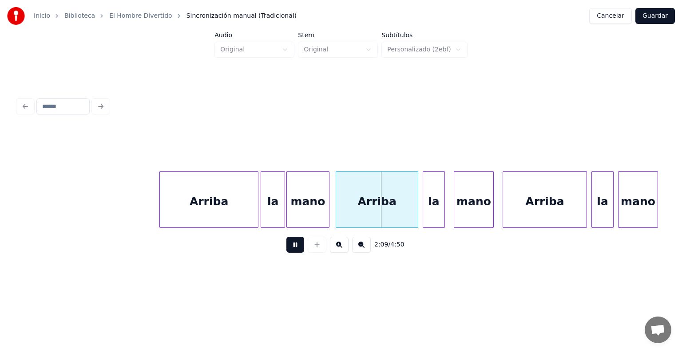
click at [286, 253] on button at bounding box center [295, 245] width 18 height 16
click at [286, 250] on button at bounding box center [295, 245] width 18 height 16
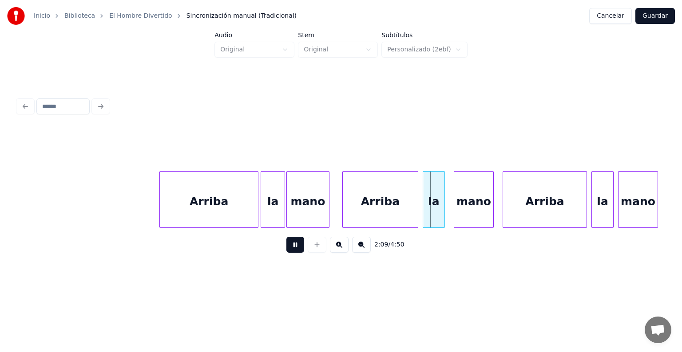
click at [286, 249] on button at bounding box center [295, 245] width 18 height 16
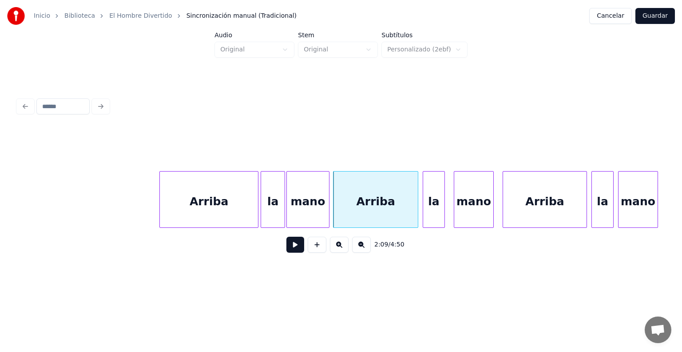
click at [286, 249] on button at bounding box center [295, 245] width 18 height 16
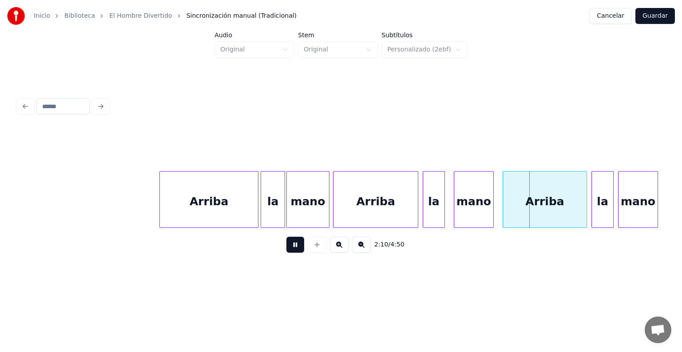
click at [334, 210] on div at bounding box center [334, 200] width 3 height 56
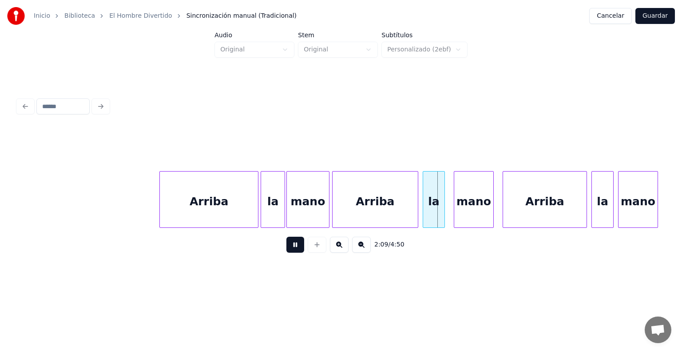
click at [333, 212] on div "Arriba" at bounding box center [374, 202] width 85 height 60
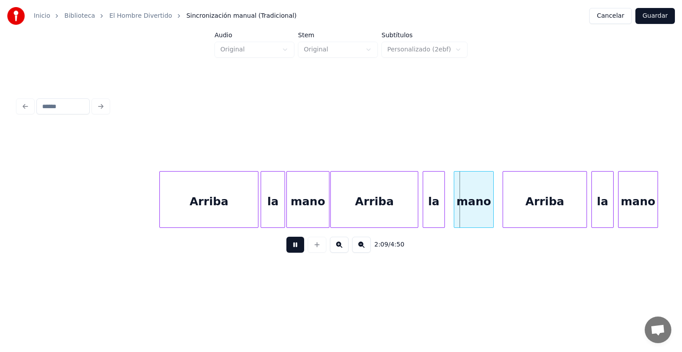
click at [304, 212] on div "mano" at bounding box center [308, 202] width 42 height 60
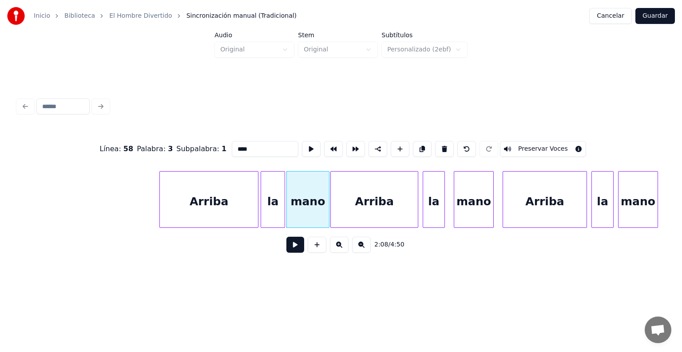
click at [207, 205] on div "Arriba" at bounding box center [209, 202] width 98 height 60
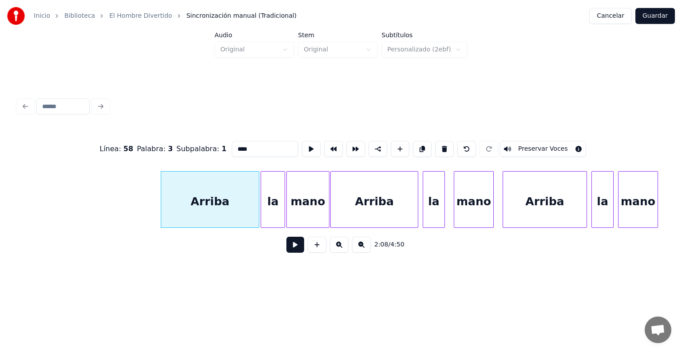
click at [286, 251] on button at bounding box center [295, 245] width 18 height 16
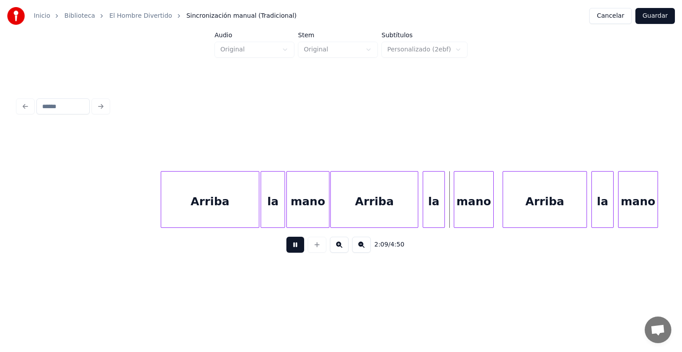
click at [343, 208] on div "Arriba" at bounding box center [374, 202] width 87 height 60
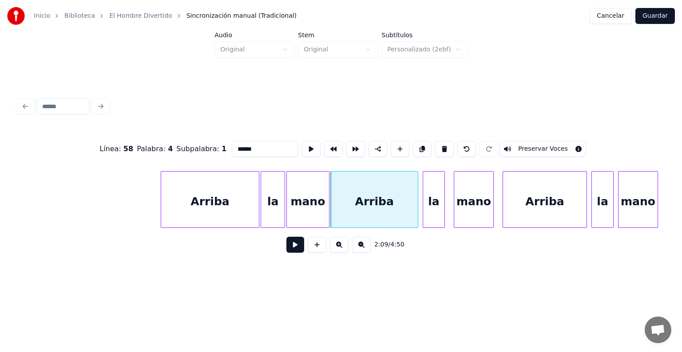
click at [528, 145] on button "Preservar Voces" at bounding box center [543, 149] width 86 height 16
click at [429, 205] on div "la" at bounding box center [433, 202] width 21 height 60
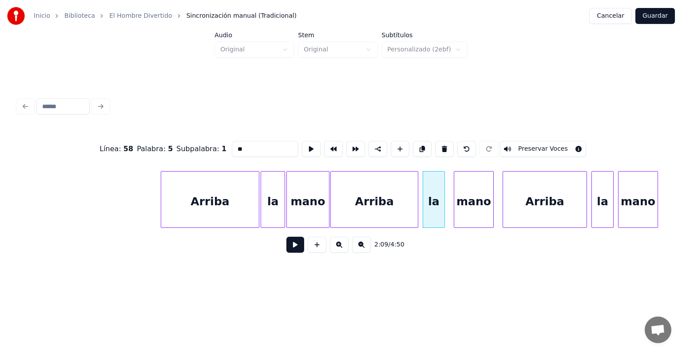
click at [510, 148] on button "Preservar Voces" at bounding box center [543, 149] width 86 height 16
click at [466, 198] on div "mano" at bounding box center [473, 202] width 39 height 60
type input "****"
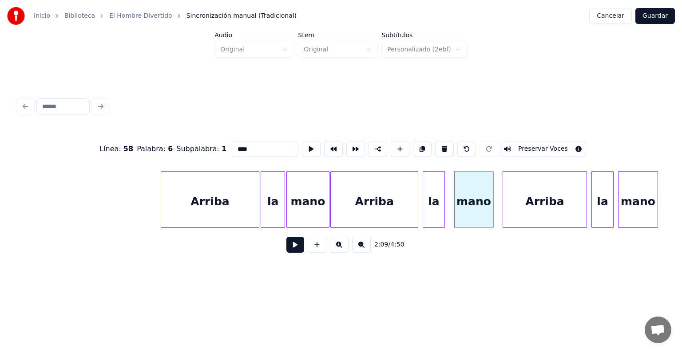
click at [519, 144] on button "Preservar Voces" at bounding box center [543, 149] width 86 height 16
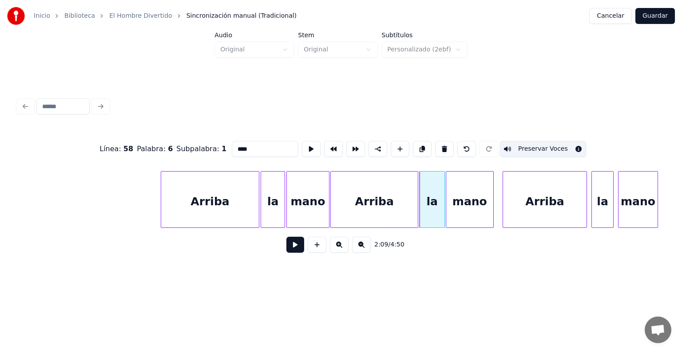
click at [290, 247] on button at bounding box center [295, 245] width 18 height 16
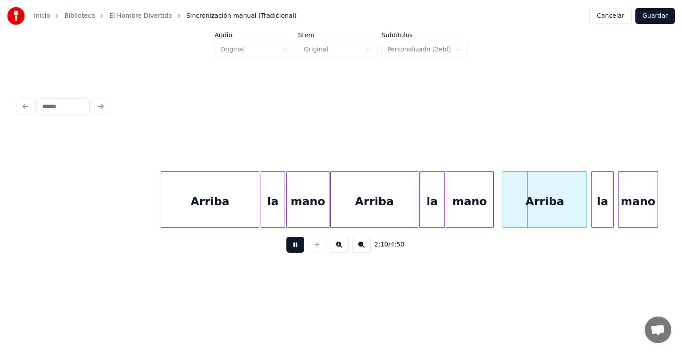
click at [465, 206] on div "mano" at bounding box center [469, 202] width 47 height 60
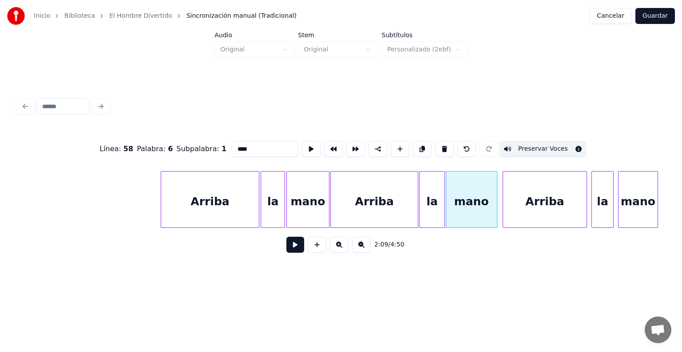
click at [491, 201] on div "mano" at bounding box center [471, 202] width 51 height 60
click at [302, 147] on button at bounding box center [311, 149] width 19 height 16
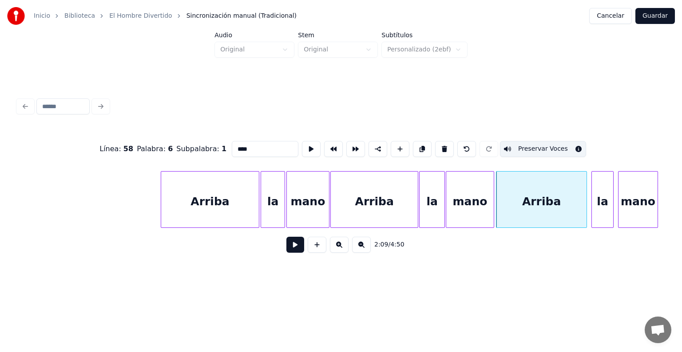
click at [464, 208] on div "mano" at bounding box center [470, 202] width 48 height 60
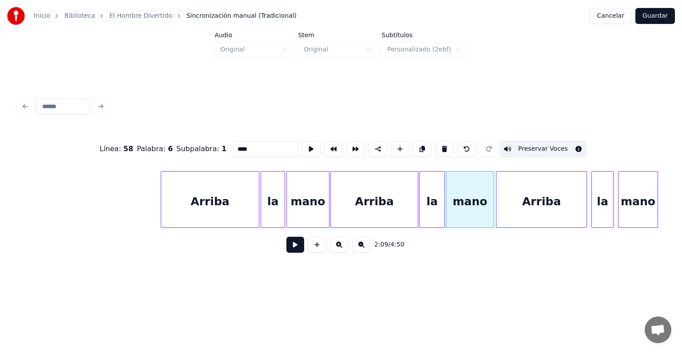
click at [302, 148] on button at bounding box center [311, 149] width 19 height 16
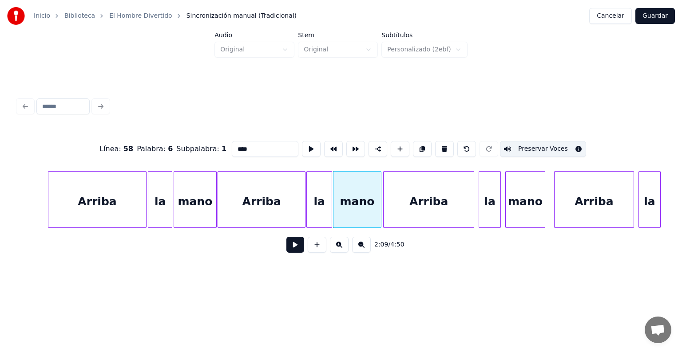
scroll to position [0, 28457]
click at [478, 202] on div at bounding box center [477, 200] width 3 height 56
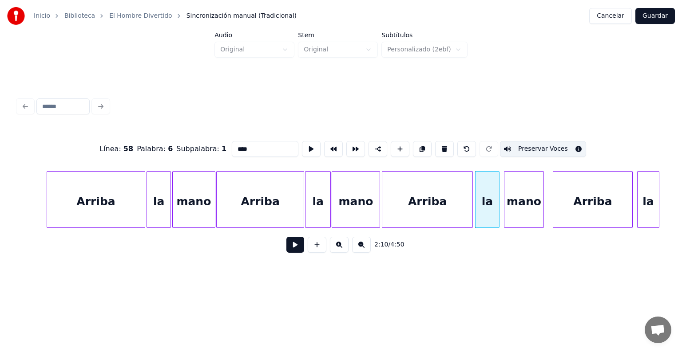
click at [505, 204] on div "mano" at bounding box center [523, 202] width 39 height 60
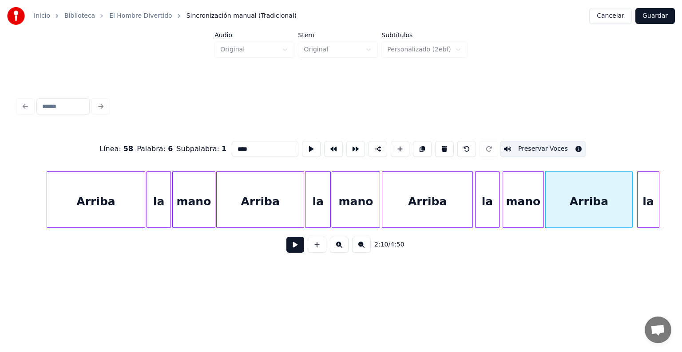
click at [302, 149] on button at bounding box center [311, 149] width 19 height 16
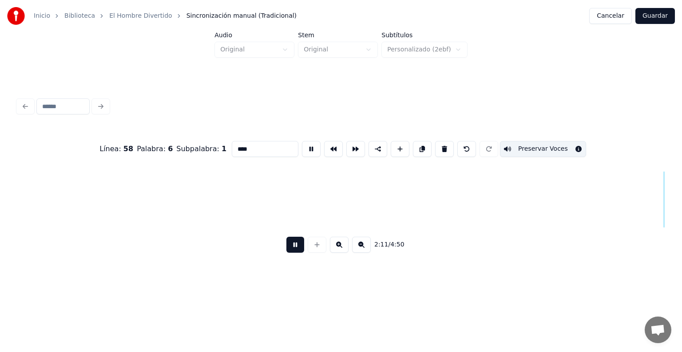
scroll to position [0, 29107]
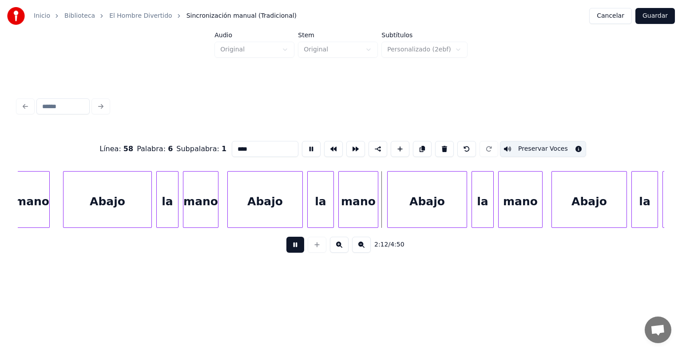
click at [302, 143] on button at bounding box center [311, 149] width 19 height 16
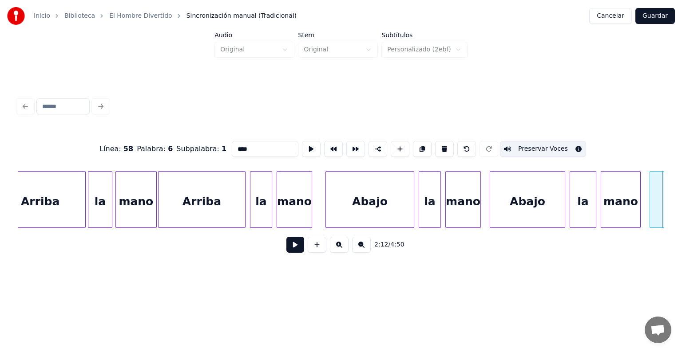
scroll to position [0, 28843]
click at [187, 203] on div "Arriba" at bounding box center [203, 202] width 87 height 60
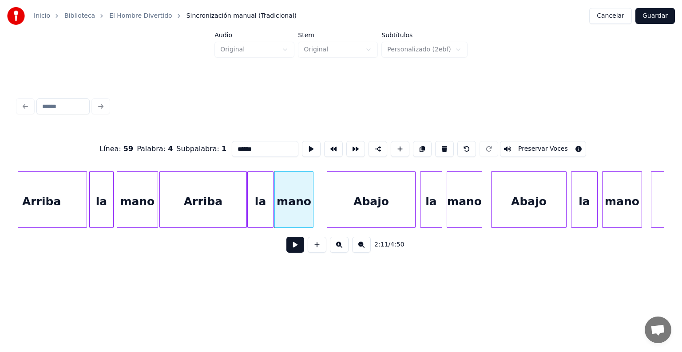
click at [188, 198] on div "Arriba" at bounding box center [203, 202] width 87 height 60
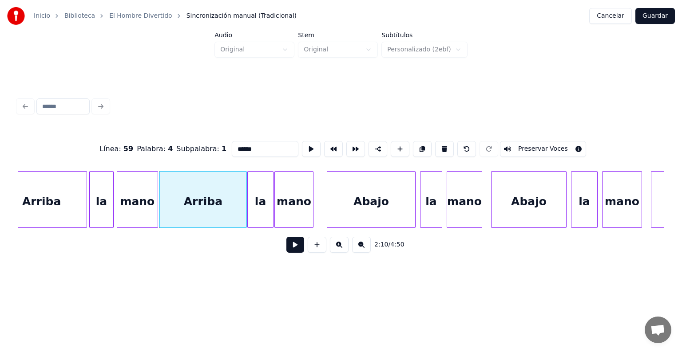
click at [541, 146] on button "Preservar Voces" at bounding box center [543, 149] width 86 height 16
click at [258, 204] on div "la" at bounding box center [260, 202] width 25 height 60
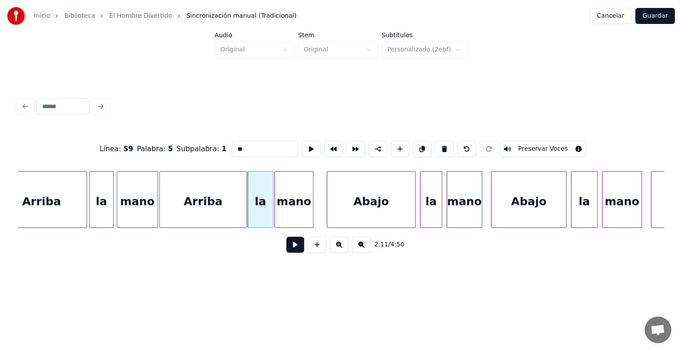
click at [535, 144] on button "Preservar Voces" at bounding box center [543, 149] width 86 height 16
click at [289, 209] on div "mano" at bounding box center [294, 202] width 38 height 60
type input "****"
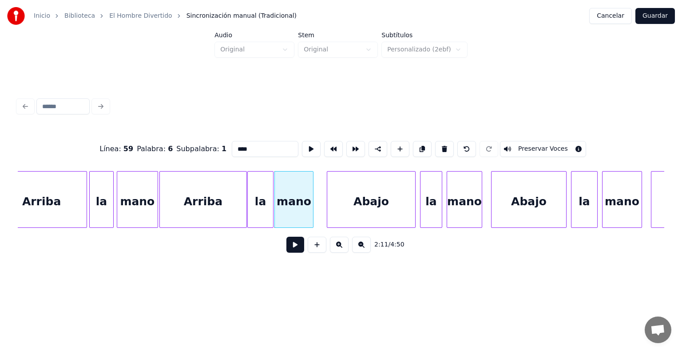
click at [541, 142] on button "Preservar Voces" at bounding box center [543, 149] width 86 height 16
click at [201, 203] on div "Arriba" at bounding box center [203, 202] width 87 height 60
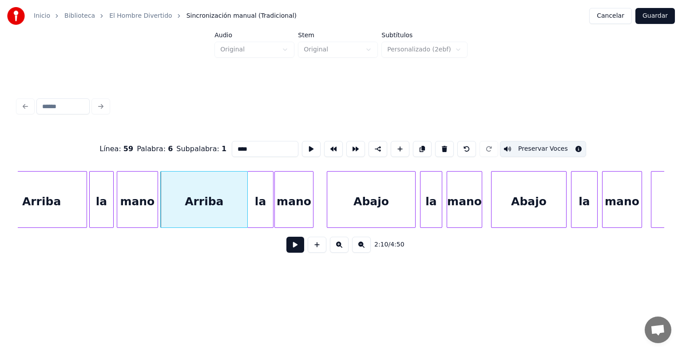
click at [286, 247] on button at bounding box center [295, 245] width 18 height 16
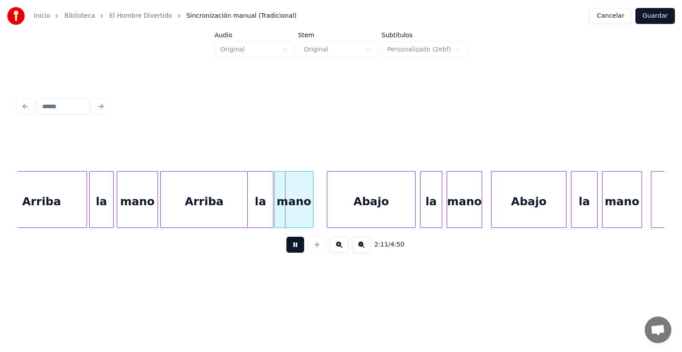
click at [291, 250] on button at bounding box center [295, 245] width 18 height 16
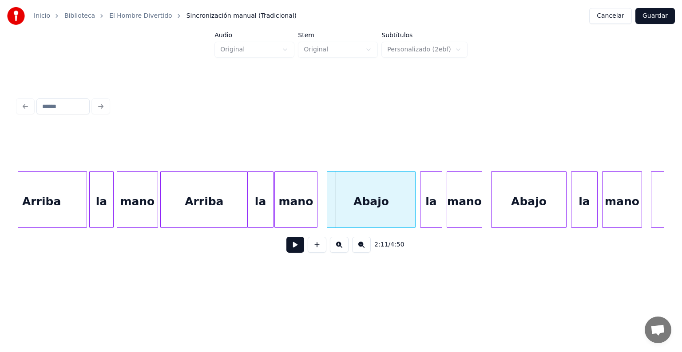
click at [312, 209] on div "mano" at bounding box center [296, 202] width 42 height 60
click at [294, 212] on div "mano" at bounding box center [296, 202] width 43 height 60
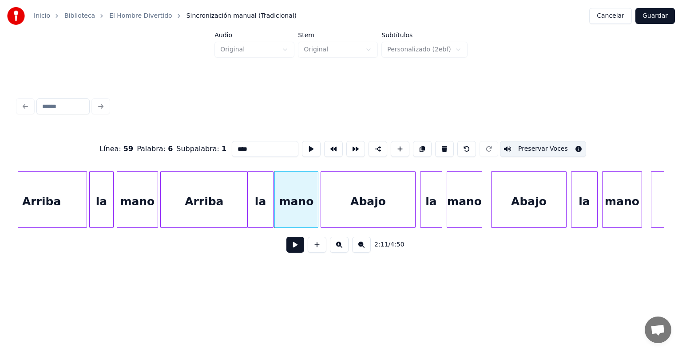
click at [302, 151] on button at bounding box center [311, 149] width 19 height 16
click at [286, 253] on button at bounding box center [295, 245] width 18 height 16
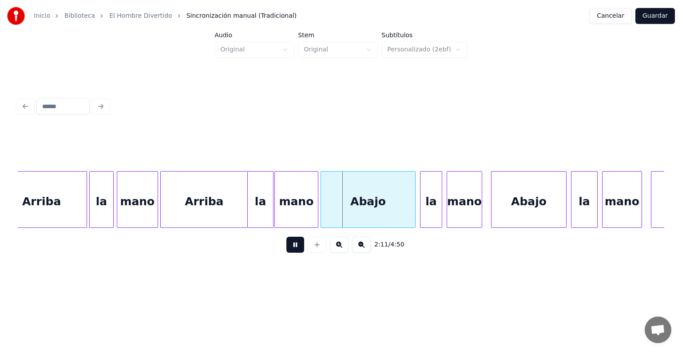
click at [286, 253] on button at bounding box center [295, 245] width 18 height 16
click at [259, 207] on div "la" at bounding box center [260, 202] width 25 height 60
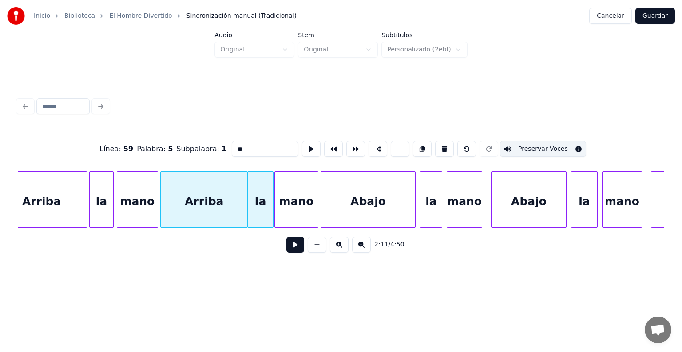
click at [286, 248] on button at bounding box center [295, 245] width 18 height 16
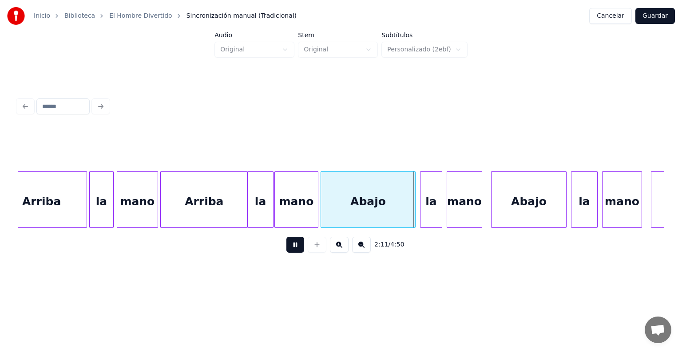
click at [257, 206] on div "la" at bounding box center [260, 202] width 25 height 60
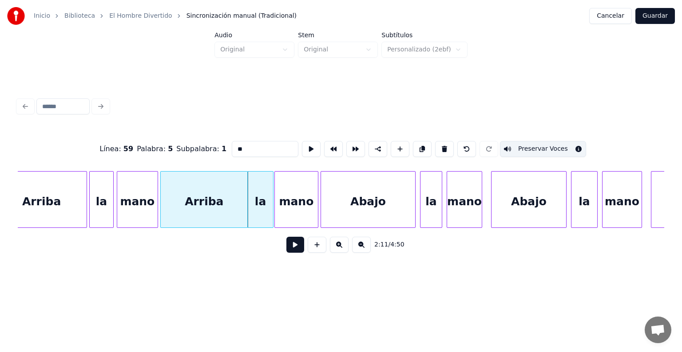
click at [302, 146] on button at bounding box center [311, 149] width 19 height 16
click at [283, 209] on div "mano" at bounding box center [296, 202] width 43 height 60
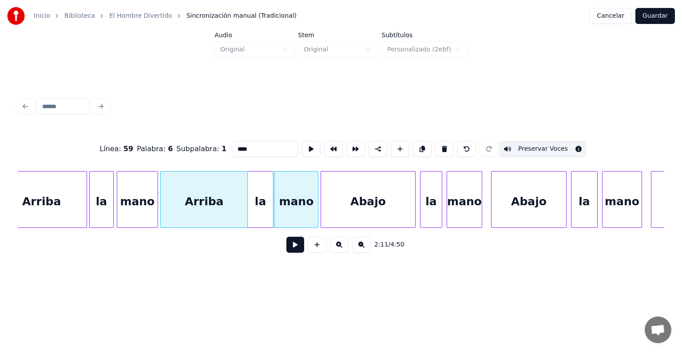
click at [302, 146] on button at bounding box center [311, 149] width 19 height 16
click at [501, 198] on div "Abajo" at bounding box center [528, 202] width 75 height 60
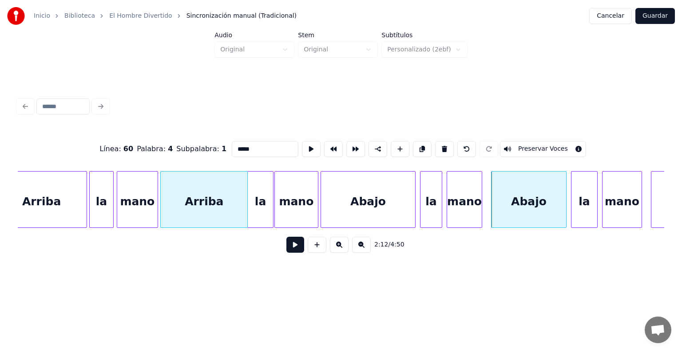
click at [302, 147] on button at bounding box center [311, 149] width 19 height 16
click at [302, 146] on button at bounding box center [311, 149] width 19 height 16
click at [530, 142] on button "Preservar Voces" at bounding box center [543, 149] width 86 height 16
click at [293, 197] on div "mano" at bounding box center [296, 202] width 43 height 60
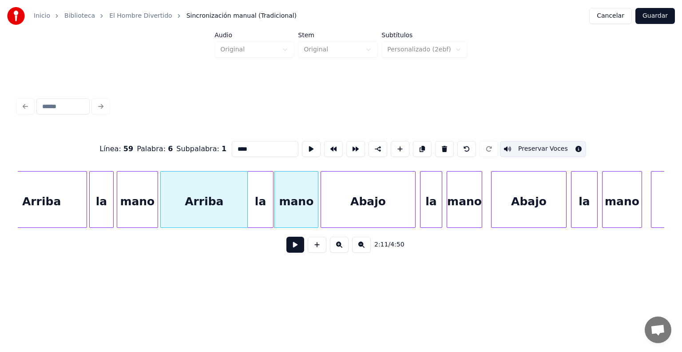
click at [260, 201] on div "la" at bounding box center [260, 202] width 25 height 60
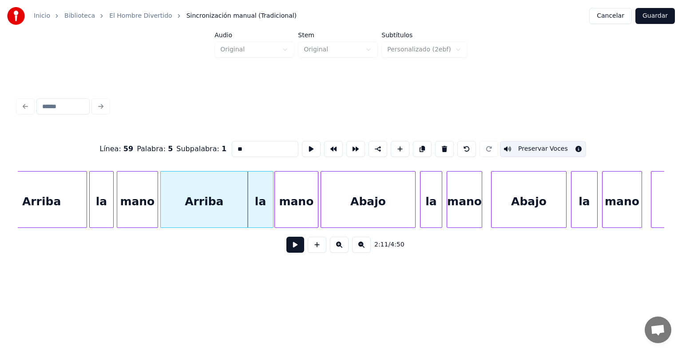
click at [216, 198] on div "Arriba" at bounding box center [204, 202] width 87 height 60
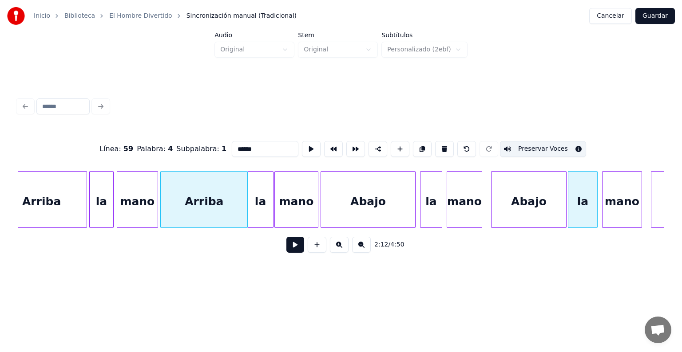
click at [580, 202] on div "la" at bounding box center [582, 202] width 29 height 60
click at [542, 148] on button "Preservar Voces" at bounding box center [543, 149] width 86 height 16
click at [616, 197] on div "mano" at bounding box center [621, 202] width 39 height 60
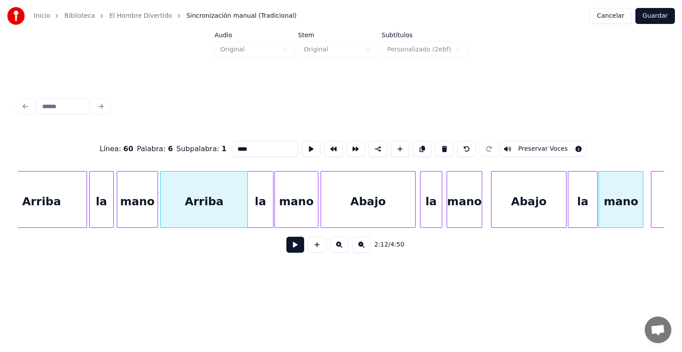
click at [536, 142] on button "Preservar Voces" at bounding box center [543, 149] width 86 height 16
click at [532, 197] on div "Abajo" at bounding box center [528, 202] width 75 height 60
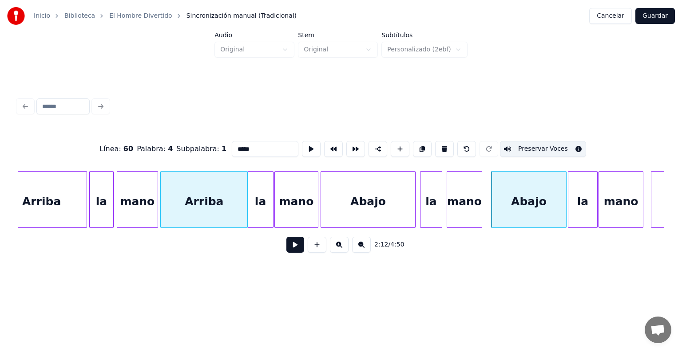
click at [585, 200] on div "la" at bounding box center [582, 202] width 29 height 60
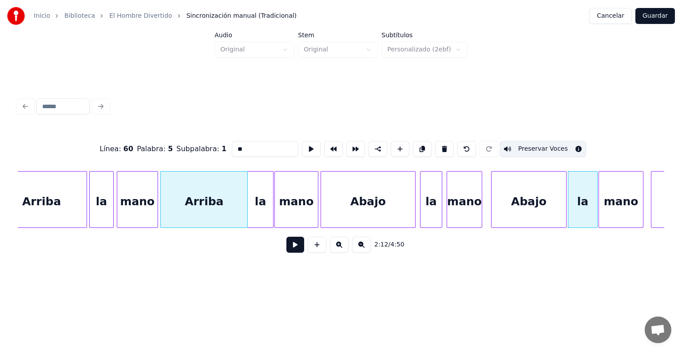
click at [618, 203] on div "mano" at bounding box center [621, 202] width 44 height 60
type input "****"
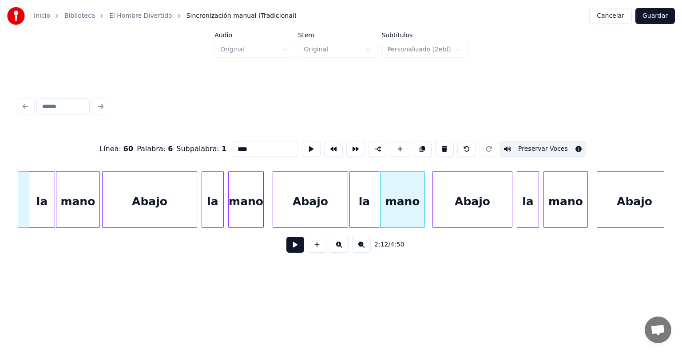
scroll to position [0, 29062]
click at [290, 249] on button at bounding box center [295, 245] width 18 height 16
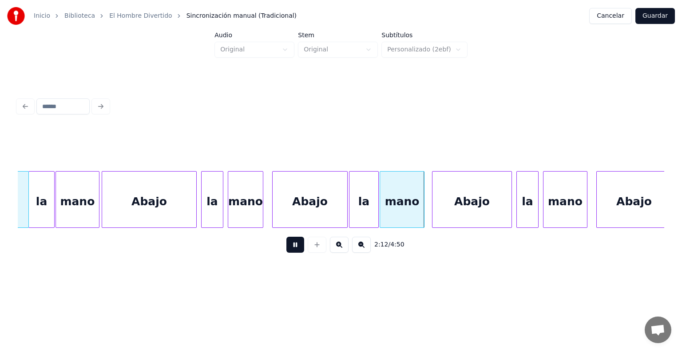
click at [290, 247] on button at bounding box center [295, 245] width 18 height 16
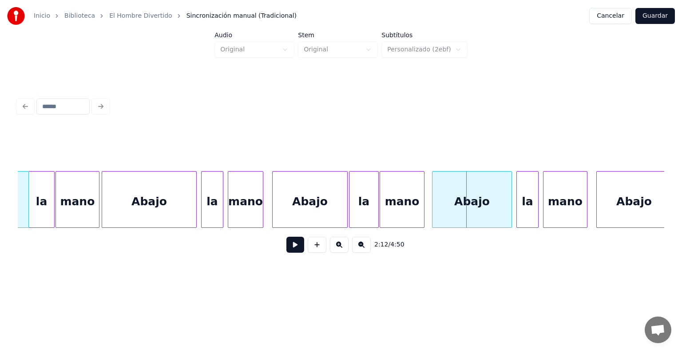
click at [401, 206] on div "mano" at bounding box center [402, 202] width 44 height 60
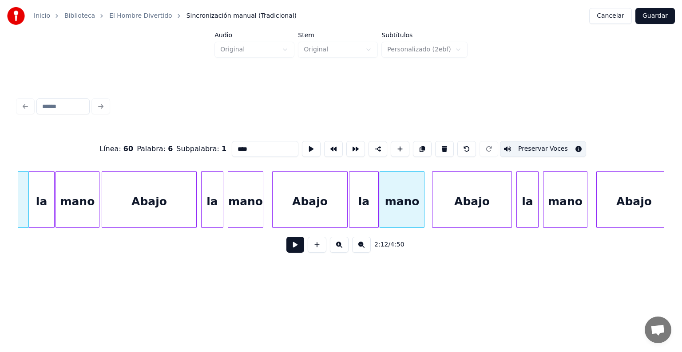
click at [289, 251] on button at bounding box center [295, 245] width 18 height 16
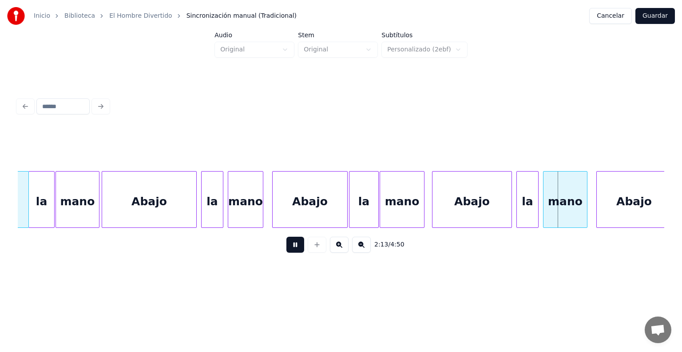
click at [286, 249] on button at bounding box center [295, 245] width 18 height 16
click at [393, 206] on div "mano" at bounding box center [402, 202] width 44 height 60
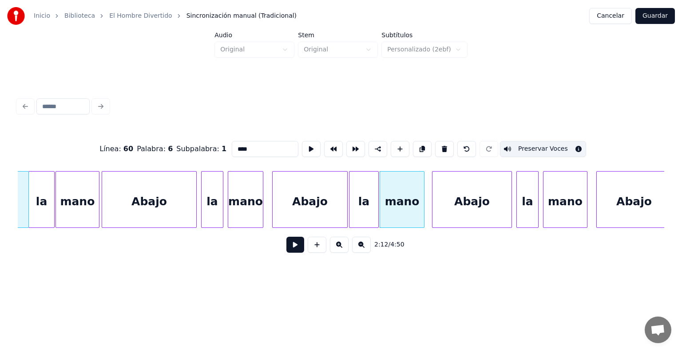
click at [286, 249] on button at bounding box center [295, 245] width 18 height 16
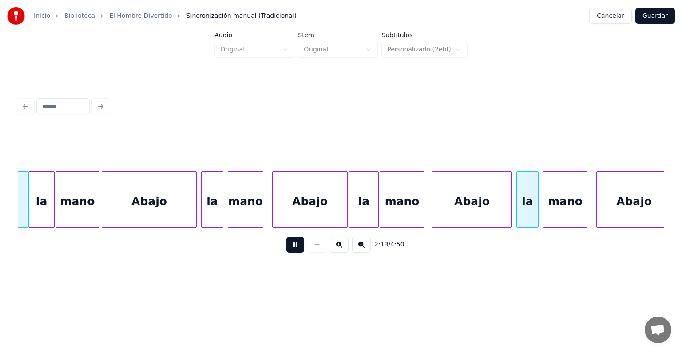
click at [286, 247] on button at bounding box center [295, 245] width 18 height 16
click at [286, 248] on button at bounding box center [295, 245] width 18 height 16
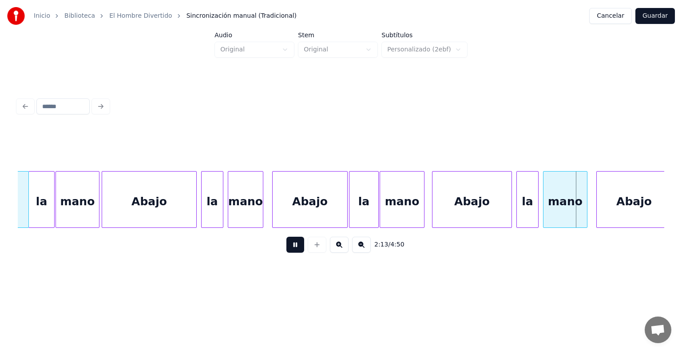
click at [412, 202] on div "mano" at bounding box center [402, 202] width 44 height 60
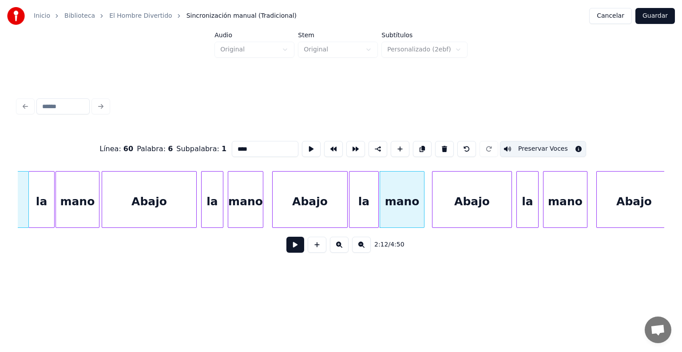
click at [286, 247] on button at bounding box center [295, 245] width 18 height 16
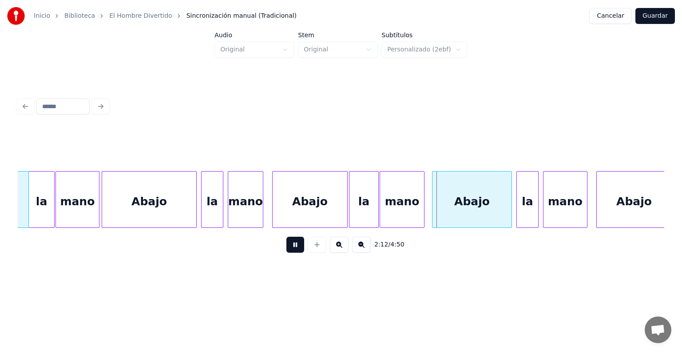
click at [286, 245] on button at bounding box center [295, 245] width 18 height 16
click at [434, 212] on div "Abajo" at bounding box center [468, 202] width 85 height 60
click at [353, 205] on div "la" at bounding box center [363, 202] width 29 height 60
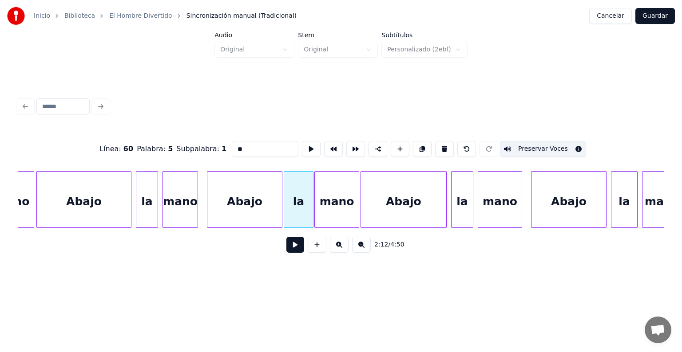
scroll to position [0, 29129]
click at [541, 204] on div "Abajo" at bounding box center [566, 202] width 75 height 60
type input "*****"
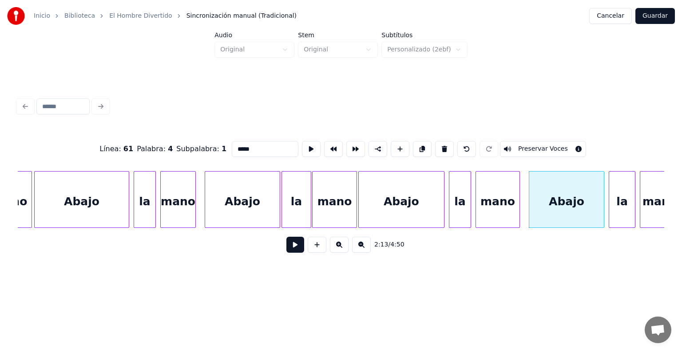
click at [287, 251] on button at bounding box center [295, 245] width 18 height 16
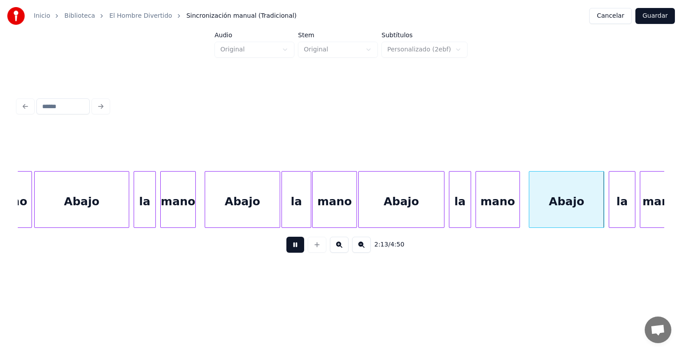
click at [286, 248] on button at bounding box center [295, 245] width 18 height 16
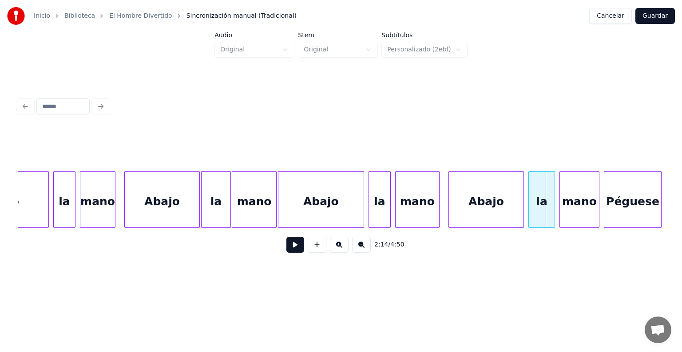
scroll to position [0, 29211]
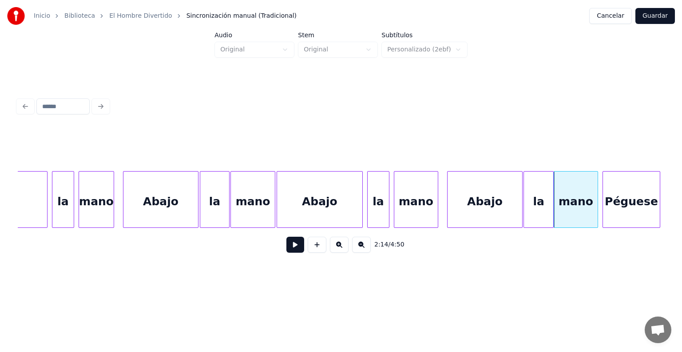
click at [480, 209] on div "Abajo" at bounding box center [484, 202] width 75 height 60
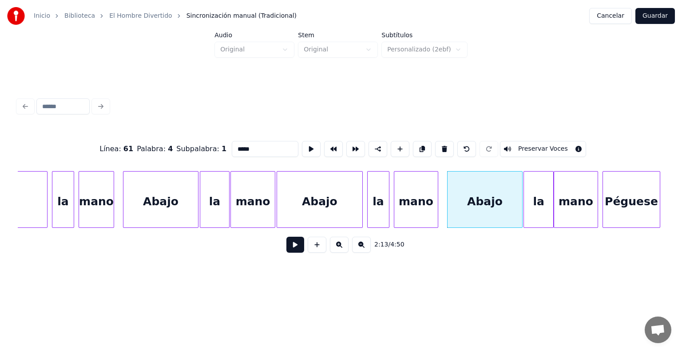
click at [529, 145] on button "Preservar Voces" at bounding box center [543, 149] width 86 height 16
click at [539, 197] on div "la" at bounding box center [538, 202] width 29 height 60
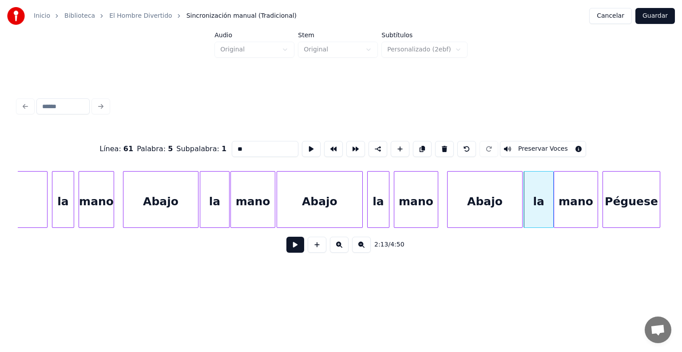
click at [540, 146] on button "Preservar Voces" at bounding box center [543, 149] width 86 height 16
click at [572, 204] on div "mano" at bounding box center [575, 202] width 43 height 60
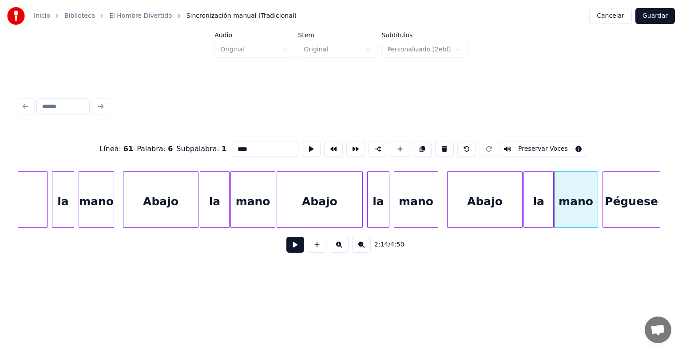
click at [544, 147] on button "Preservar Voces" at bounding box center [543, 149] width 86 height 16
click at [157, 205] on div "Abajo" at bounding box center [160, 202] width 75 height 60
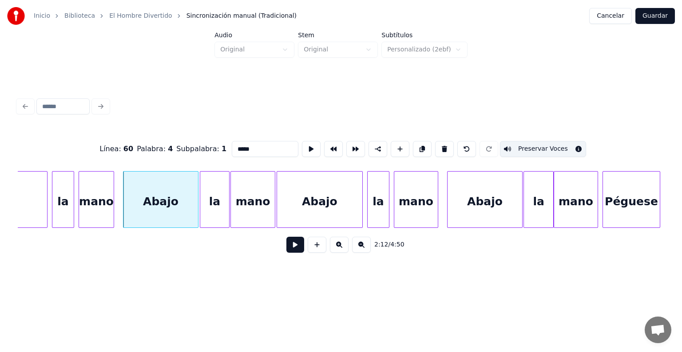
click at [97, 208] on div "mano" at bounding box center [96, 202] width 35 height 60
type input "****"
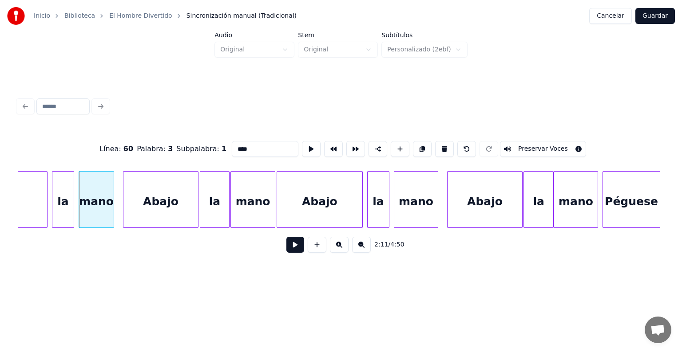
click at [545, 146] on button "Preservar Voces" at bounding box center [543, 149] width 86 height 16
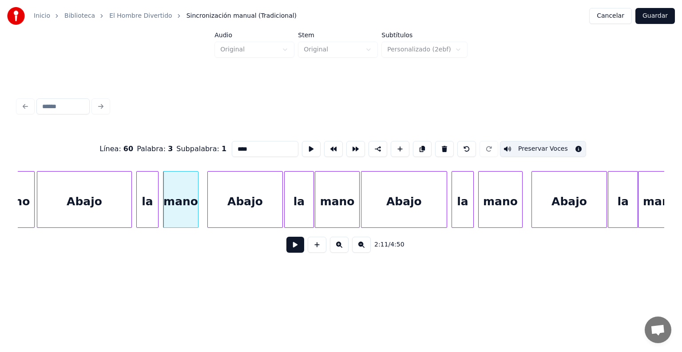
scroll to position [0, 29143]
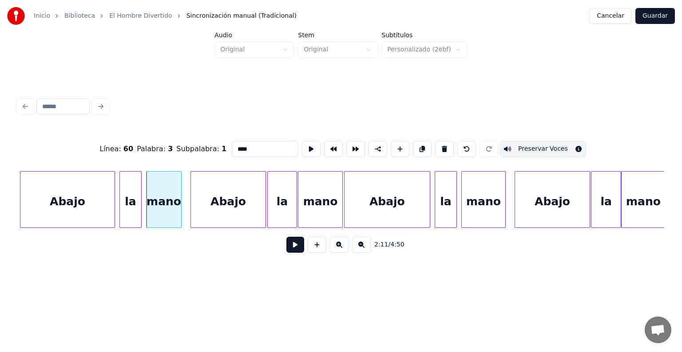
click at [291, 253] on button at bounding box center [295, 245] width 18 height 16
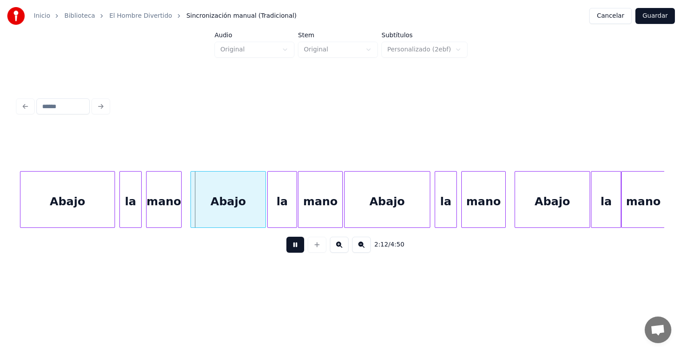
click at [134, 207] on div "la" at bounding box center [130, 202] width 21 height 60
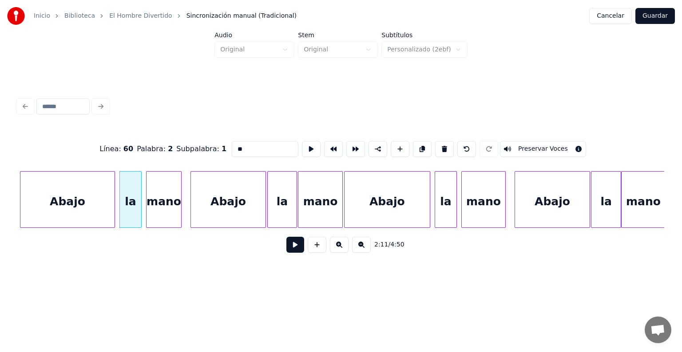
click at [82, 203] on div "Abajo" at bounding box center [67, 202] width 94 height 60
type input "*****"
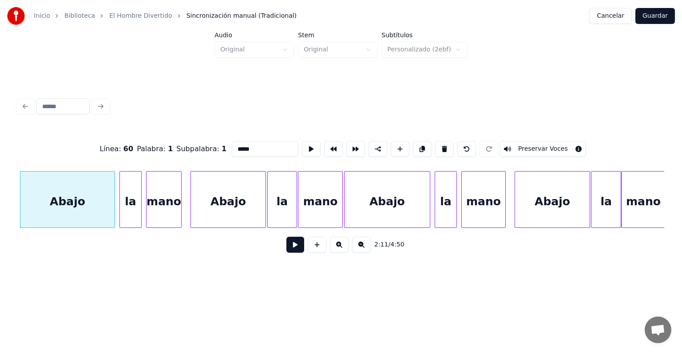
click at [286, 250] on button at bounding box center [295, 245] width 18 height 16
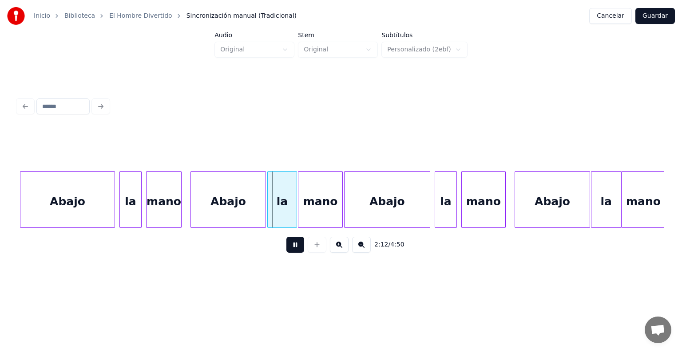
click at [155, 208] on div "mano" at bounding box center [163, 202] width 35 height 60
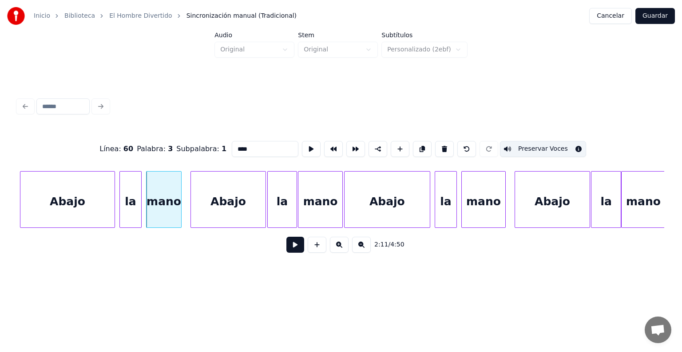
click at [541, 144] on button "Preservar Voces" at bounding box center [543, 149] width 86 height 16
click at [217, 207] on div "Abajo" at bounding box center [228, 202] width 75 height 60
type input "*****"
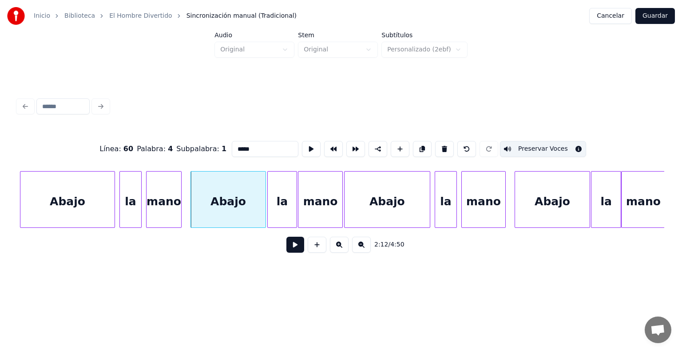
click at [287, 253] on button at bounding box center [295, 245] width 18 height 16
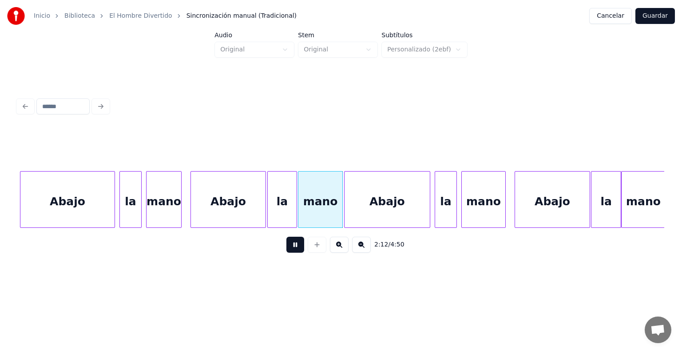
click at [286, 253] on button at bounding box center [295, 245] width 18 height 16
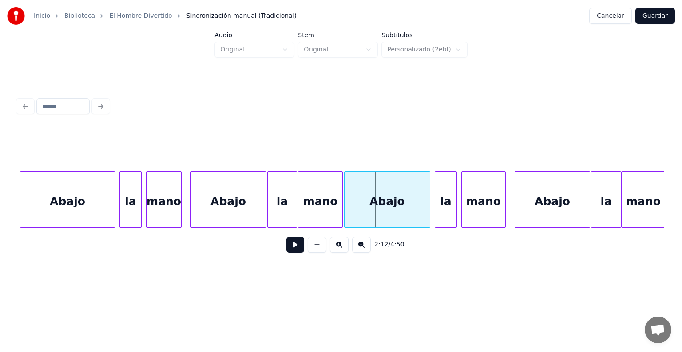
click at [286, 253] on button at bounding box center [295, 245] width 18 height 16
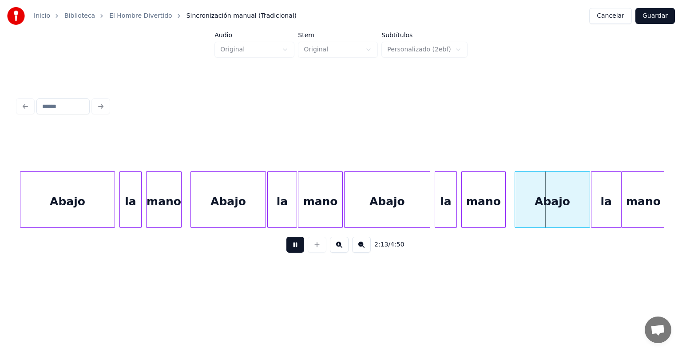
click at [286, 253] on button at bounding box center [295, 245] width 18 height 16
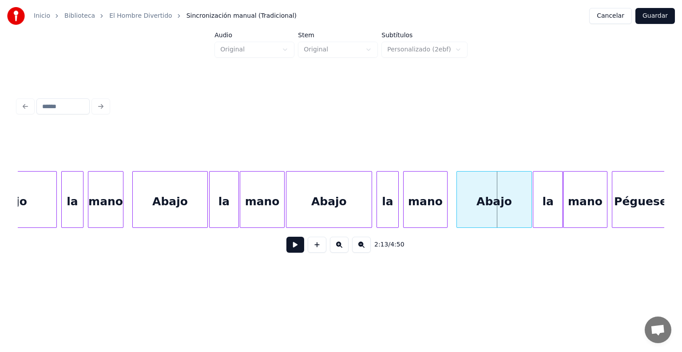
scroll to position [0, 29202]
click at [497, 199] on div "Abajo" at bounding box center [493, 202] width 75 height 60
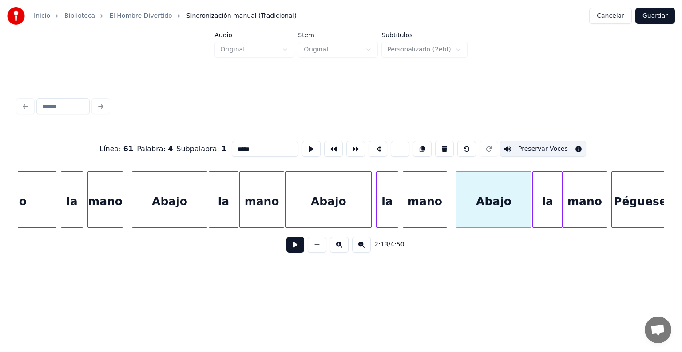
click at [552, 198] on div "la" at bounding box center [547, 202] width 29 height 60
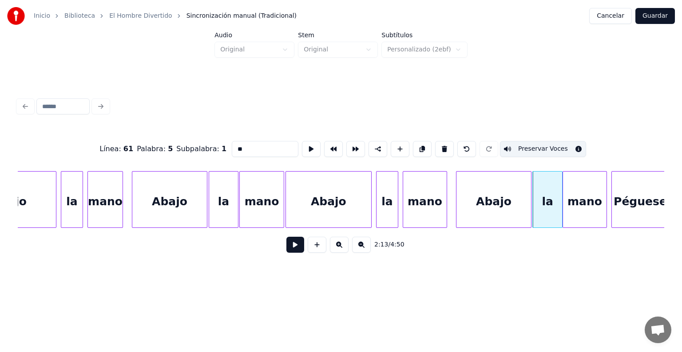
click at [585, 205] on div "mano" at bounding box center [584, 202] width 43 height 60
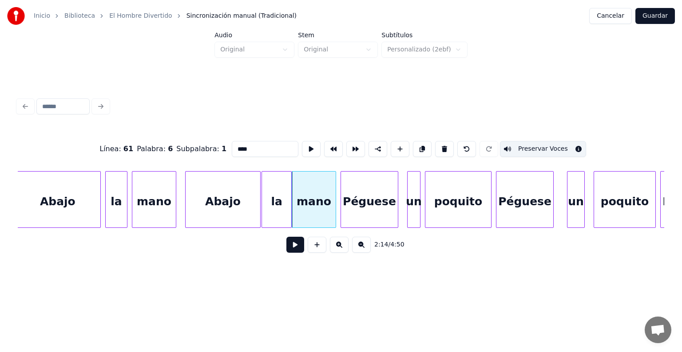
scroll to position [0, 29486]
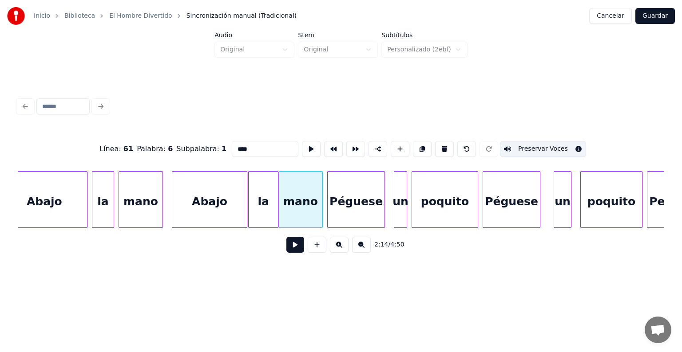
click at [498, 204] on div "Péguese" at bounding box center [511, 202] width 57 height 60
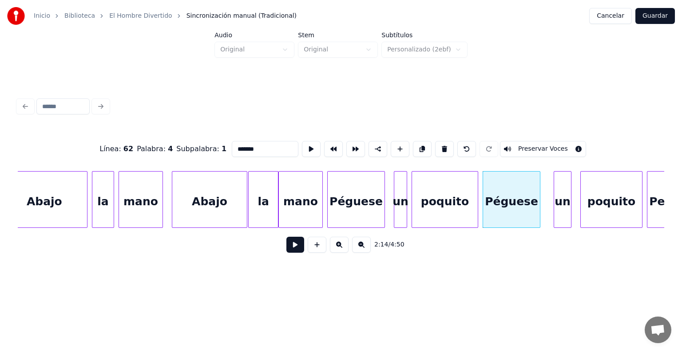
click at [529, 145] on button "Preservar Voces" at bounding box center [543, 149] width 86 height 16
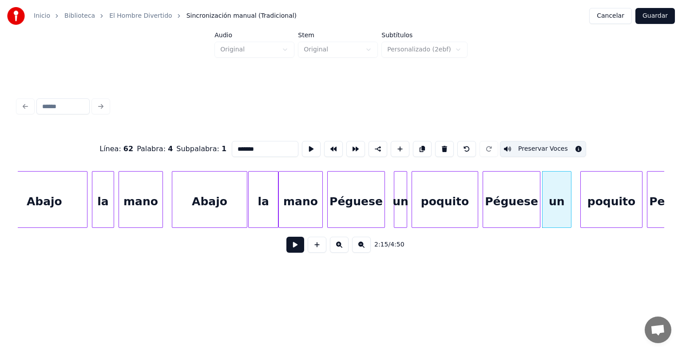
click at [543, 147] on button "Preservar Voces" at bounding box center [543, 149] width 86 height 16
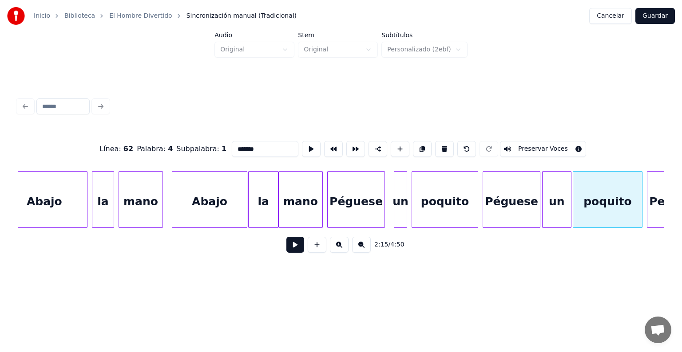
click at [509, 201] on div "Péguese" at bounding box center [511, 202] width 57 height 60
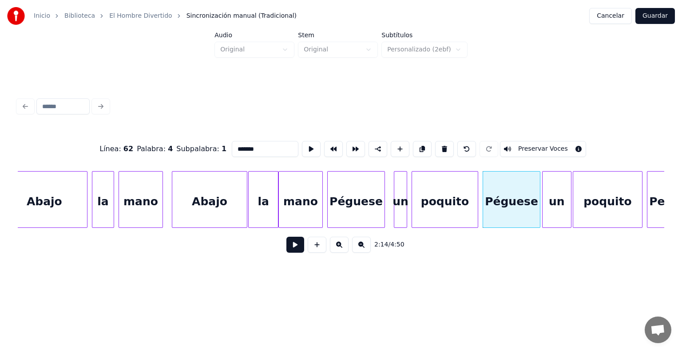
click at [534, 148] on button "Preservar Voces" at bounding box center [543, 149] width 86 height 16
click at [553, 207] on div "un" at bounding box center [556, 202] width 28 height 60
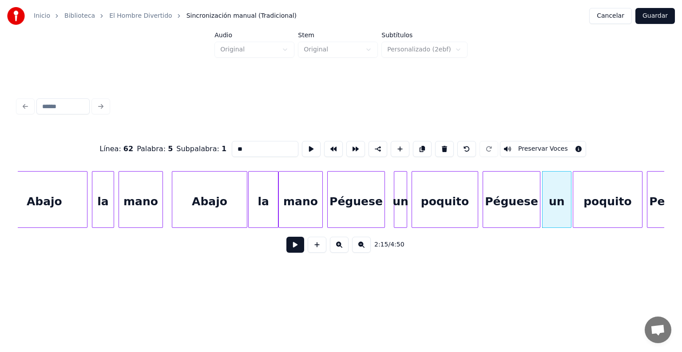
click at [538, 146] on button "Preservar Voces" at bounding box center [543, 149] width 86 height 16
click at [599, 205] on div "poquito" at bounding box center [607, 202] width 69 height 60
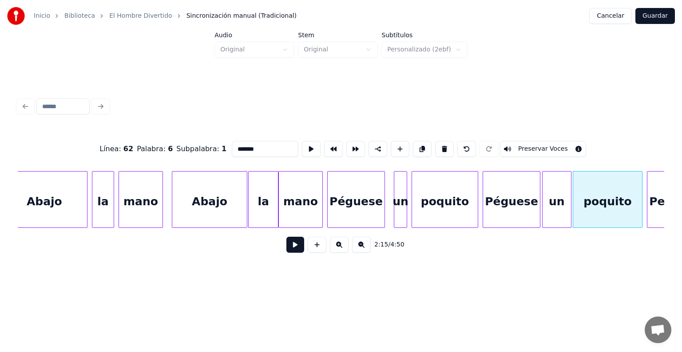
click at [537, 144] on button "Preservar Voces" at bounding box center [543, 149] width 86 height 16
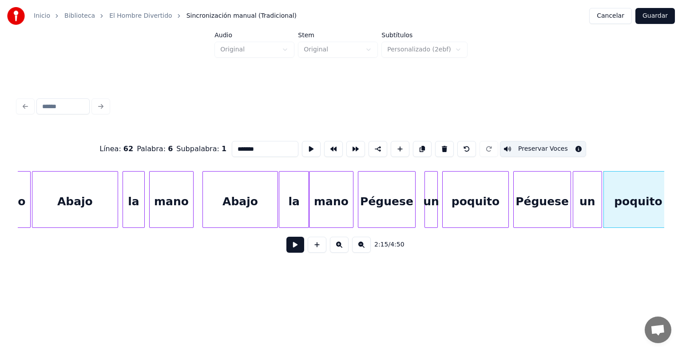
scroll to position [0, 29460]
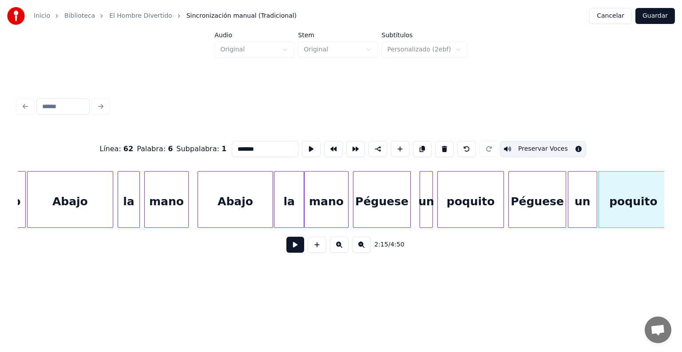
click at [87, 204] on div "Abajo" at bounding box center [70, 202] width 85 height 60
type input "*****"
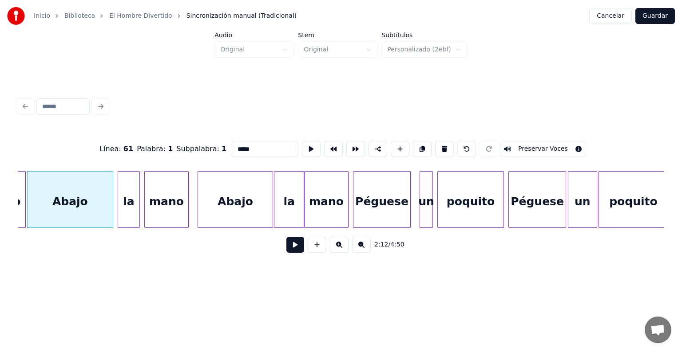
click at [286, 253] on button at bounding box center [295, 245] width 18 height 16
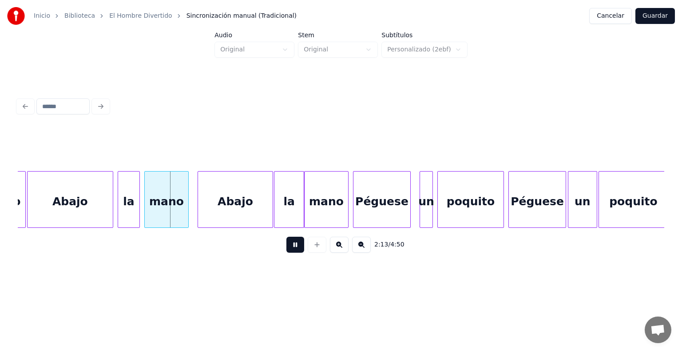
click at [287, 253] on button at bounding box center [295, 245] width 18 height 16
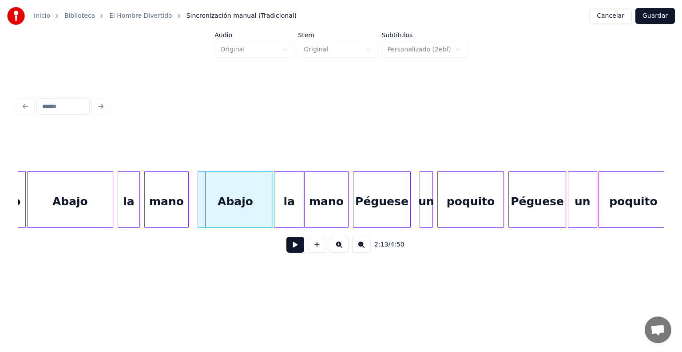
click at [225, 215] on div "Abajo" at bounding box center [235, 202] width 75 height 60
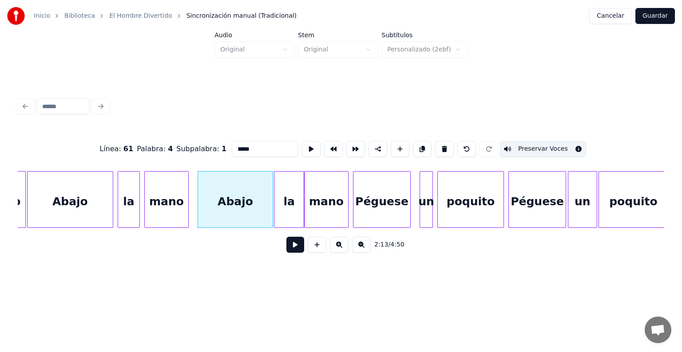
click at [282, 201] on div "la" at bounding box center [288, 202] width 29 height 60
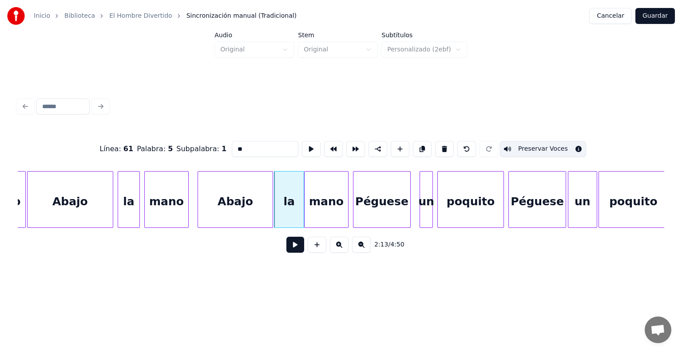
click at [325, 201] on div "mano" at bounding box center [325, 202] width 43 height 60
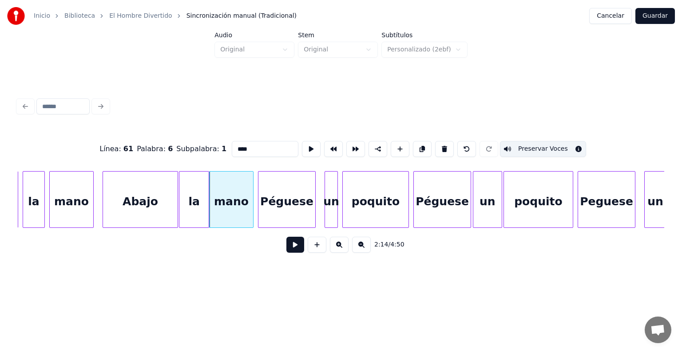
scroll to position [0, 29557]
click at [438, 208] on div "Péguese" at bounding box center [440, 202] width 57 height 60
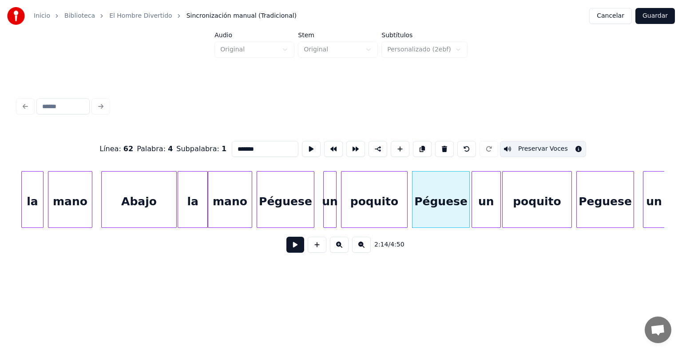
click at [491, 197] on div "un" at bounding box center [486, 202] width 28 height 60
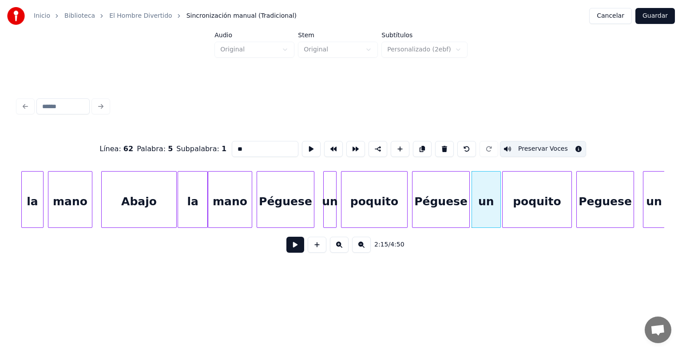
click at [527, 194] on div "poquito" at bounding box center [536, 202] width 69 height 60
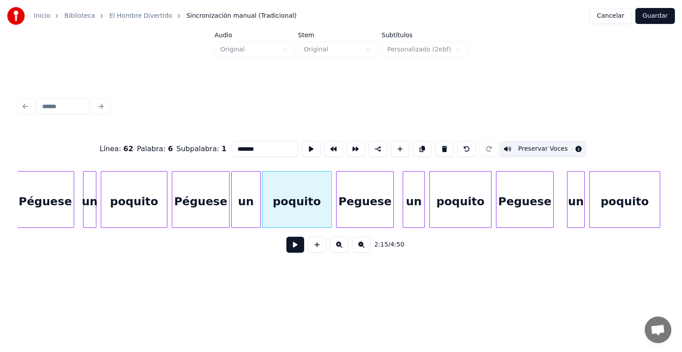
scroll to position [0, 29815]
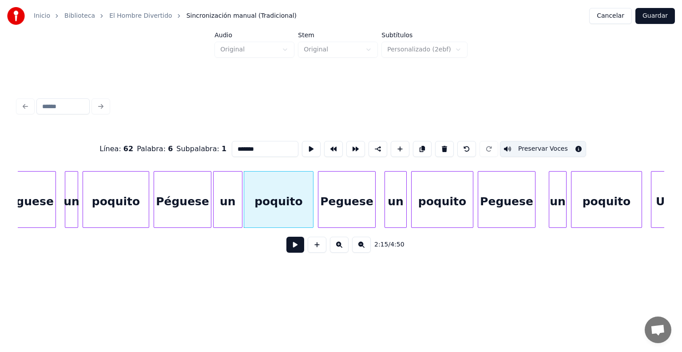
click at [502, 193] on div "Peguese" at bounding box center [506, 202] width 57 height 60
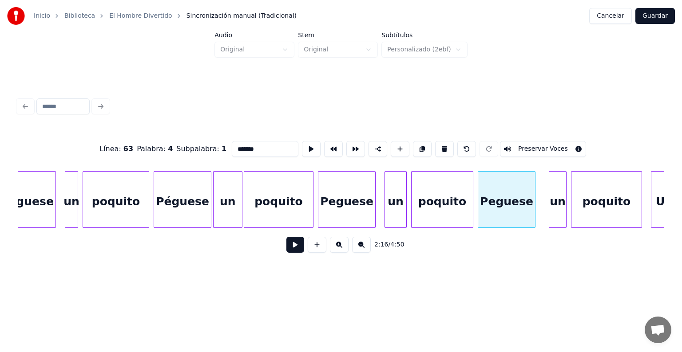
click at [529, 146] on button "Preservar Voces" at bounding box center [543, 149] width 86 height 16
click at [556, 197] on div "un" at bounding box center [557, 202] width 17 height 60
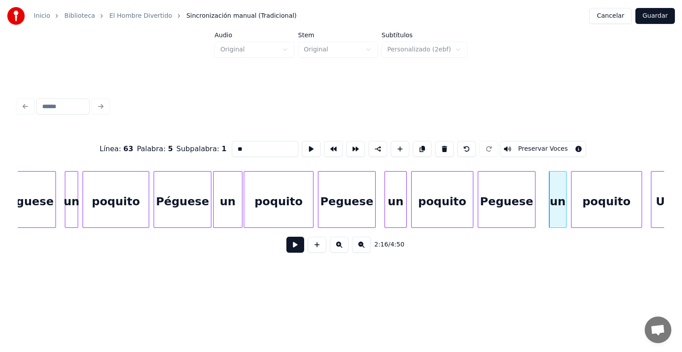
click at [549, 145] on button "Preservar Voces" at bounding box center [543, 149] width 86 height 16
click at [592, 203] on div "poquito" at bounding box center [606, 202] width 70 height 60
type input "*******"
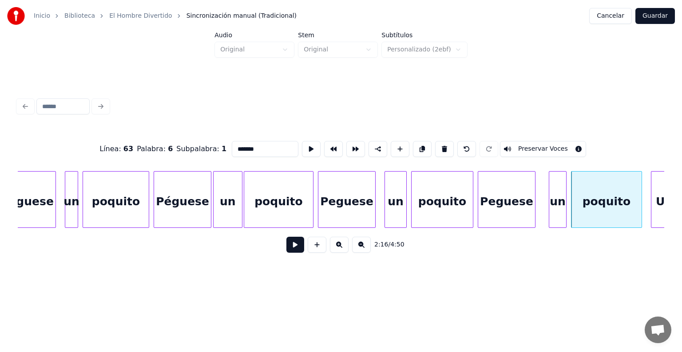
click at [544, 149] on button "Preservar Voces" at bounding box center [543, 149] width 86 height 16
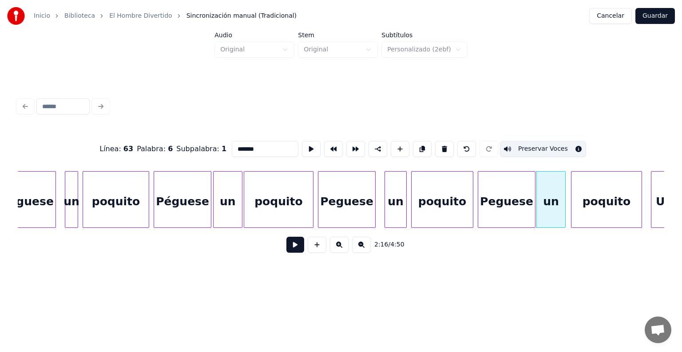
click at [564, 198] on div at bounding box center [563, 200] width 3 height 56
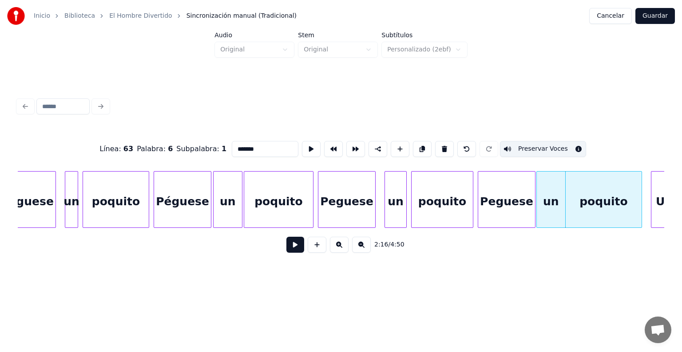
click at [286, 249] on button at bounding box center [295, 245] width 18 height 16
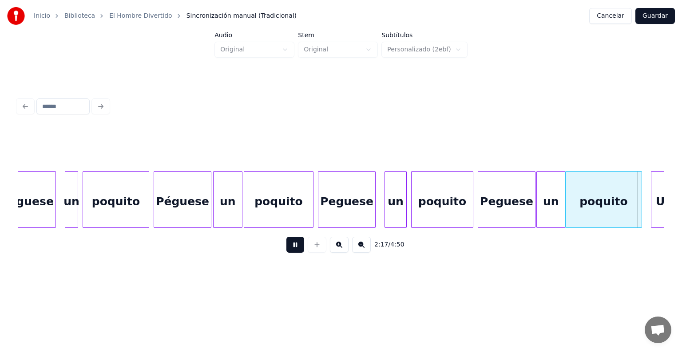
scroll to position [0, 30464]
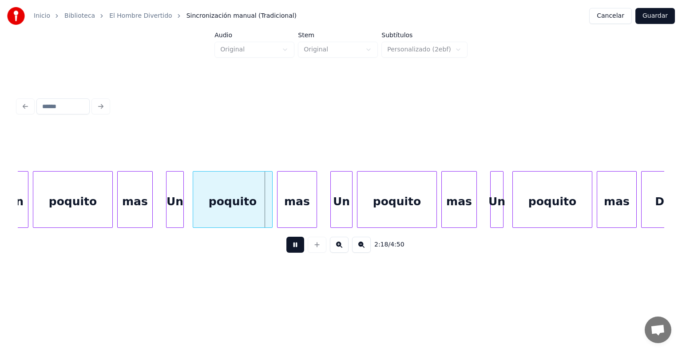
click at [167, 204] on div at bounding box center [167, 200] width 3 height 56
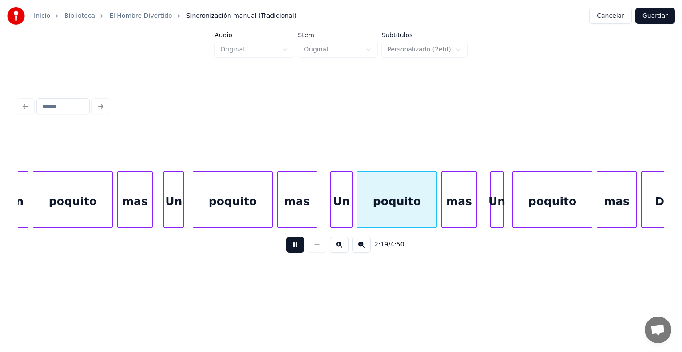
click at [168, 210] on div "Un" at bounding box center [174, 202] width 20 height 60
click at [194, 216] on div "poquito" at bounding box center [230, 202] width 84 height 60
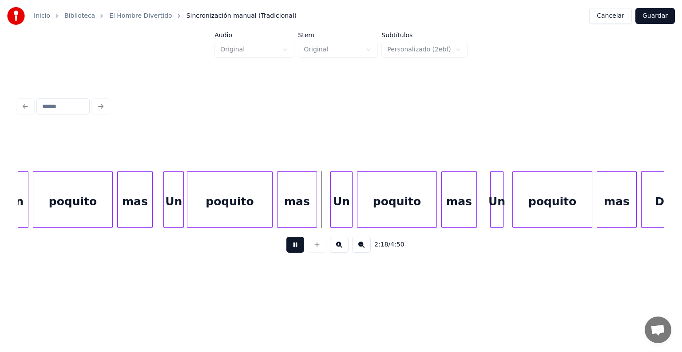
click at [173, 210] on div "Un" at bounding box center [174, 202] width 20 height 60
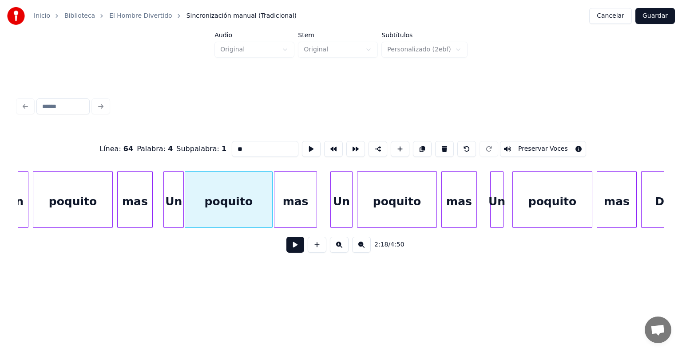
click at [278, 208] on div "mas" at bounding box center [295, 202] width 42 height 60
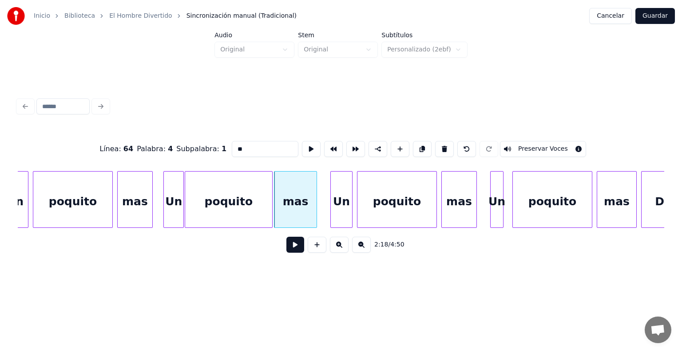
click at [173, 205] on div "Un" at bounding box center [174, 202] width 20 height 60
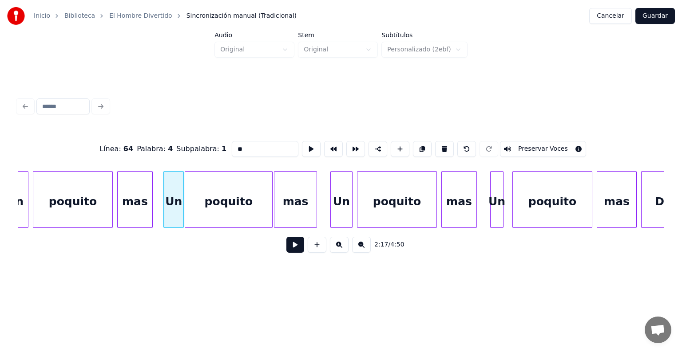
click at [547, 145] on button "Preservar Voces" at bounding box center [543, 149] width 86 height 16
click at [217, 201] on div "poquito" at bounding box center [228, 202] width 87 height 60
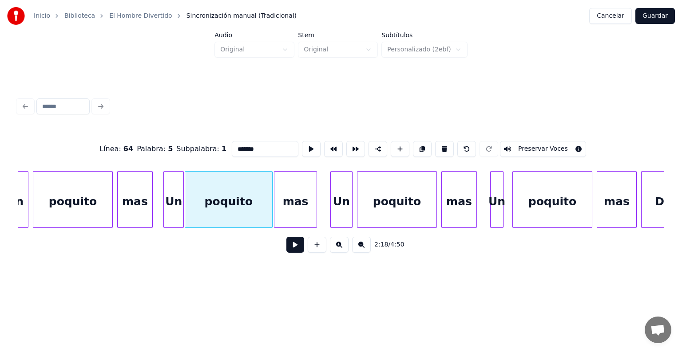
click at [537, 149] on button "Preservar Voces" at bounding box center [543, 149] width 86 height 16
click at [291, 205] on div "mas" at bounding box center [295, 202] width 42 height 60
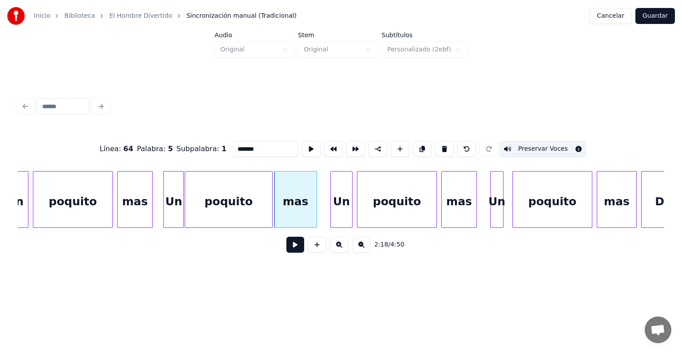
type input "***"
click at [546, 145] on button "Preservar Voces" at bounding box center [543, 149] width 86 height 16
click at [286, 249] on button at bounding box center [295, 245] width 18 height 16
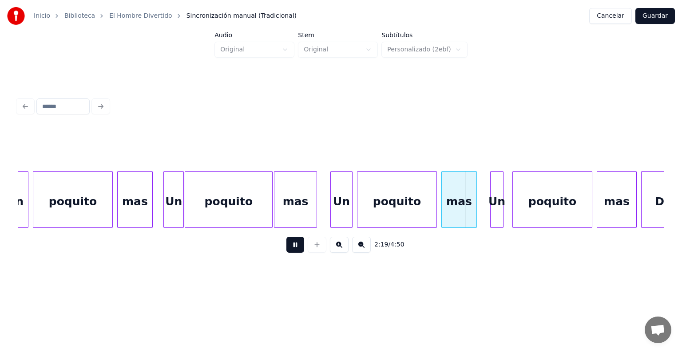
click
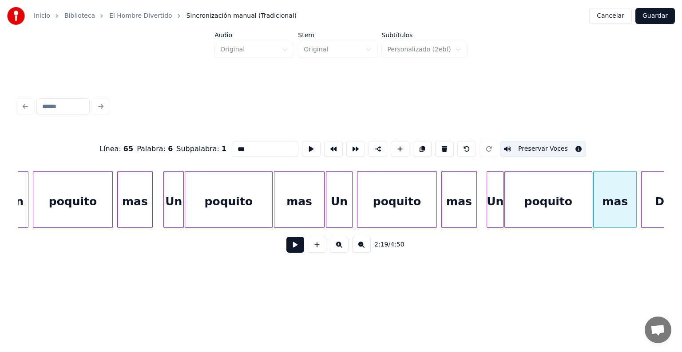
type input "**"
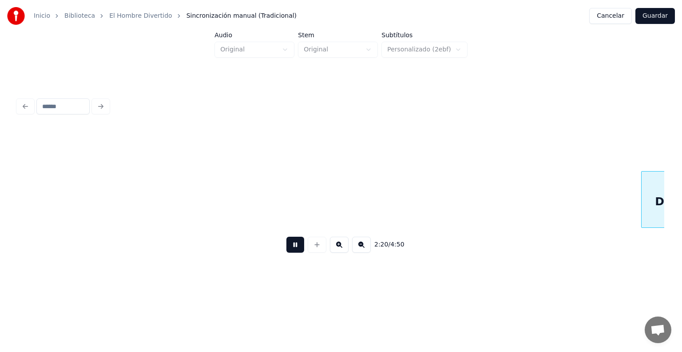
scroll to position [0, 31112]
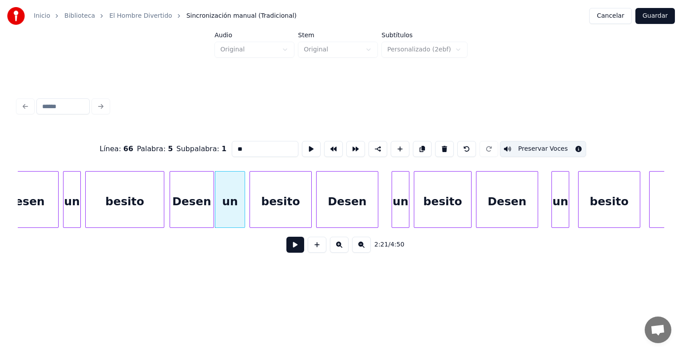
type input "******"
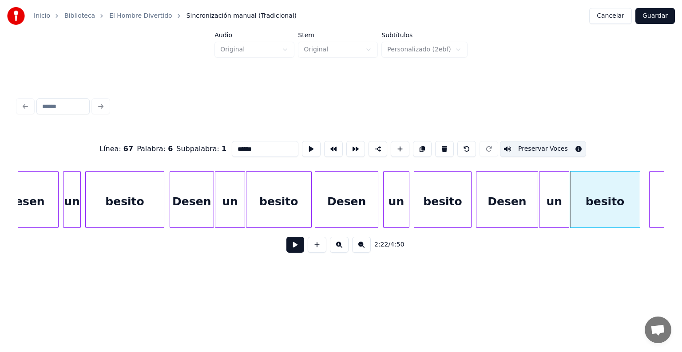
type input "*****"
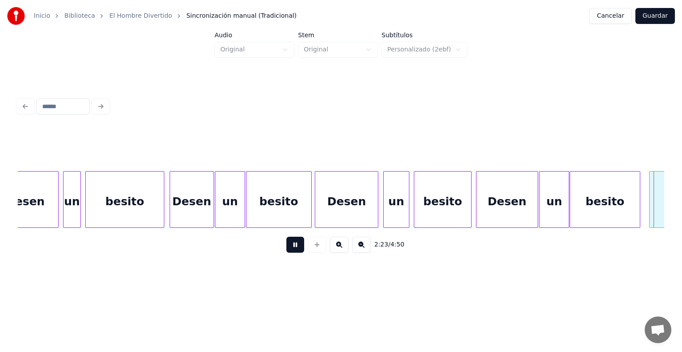
scroll to position [0, 31762]
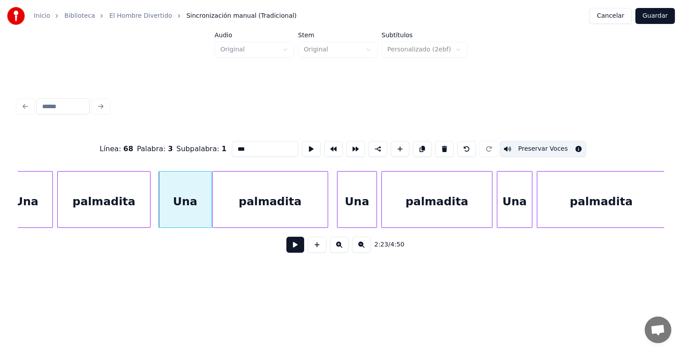
type input "*********"
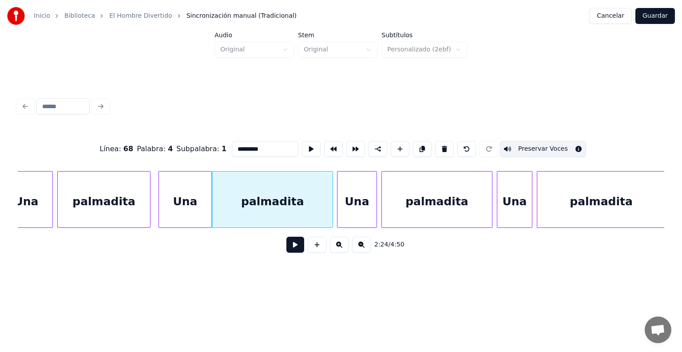
type input "***"
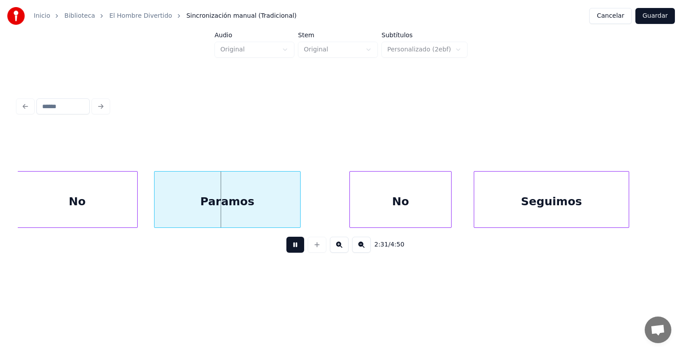
scroll to position [0, 33319]
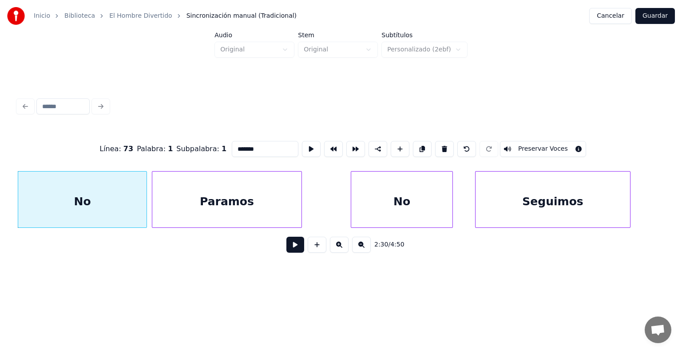
type input "**"
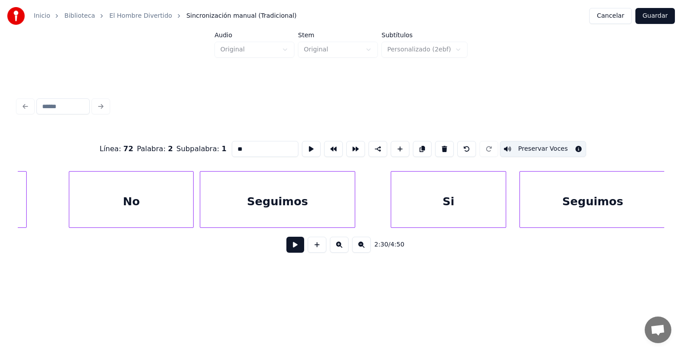
scroll to position [0, 33599]
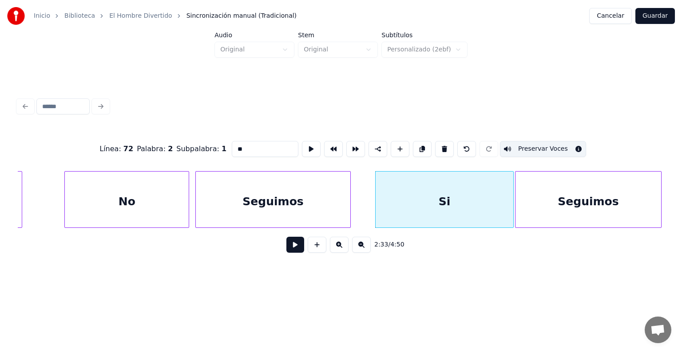
type input "**"
type input "********"
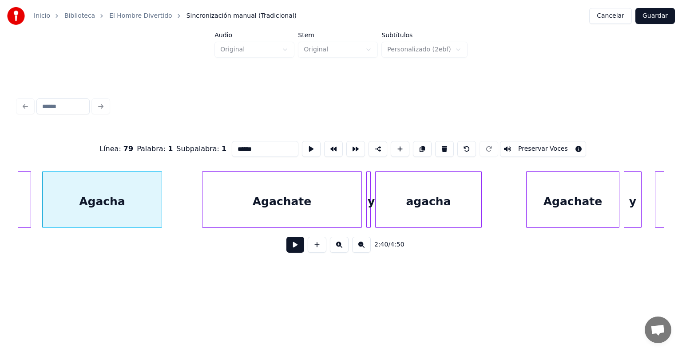
scroll to position [0, 35376]
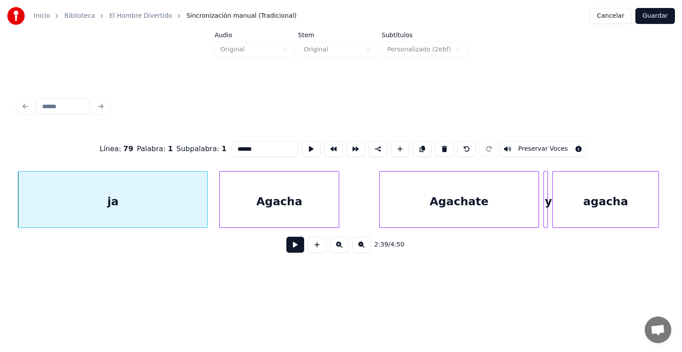
type input "**"
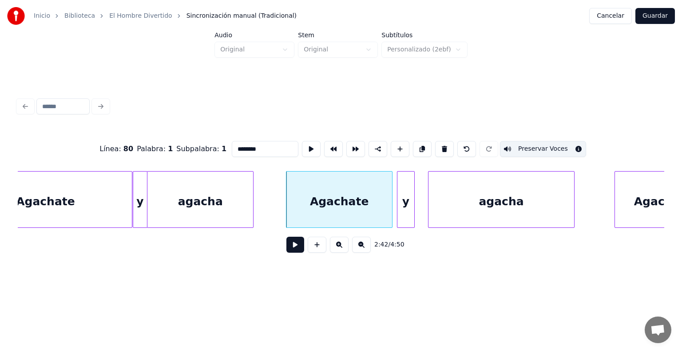
scroll to position [0, 35781]
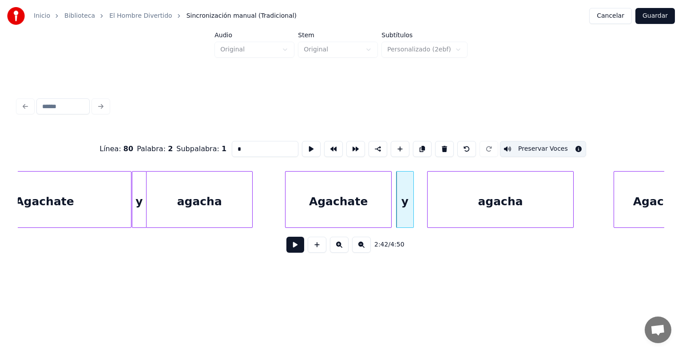
type input "******"
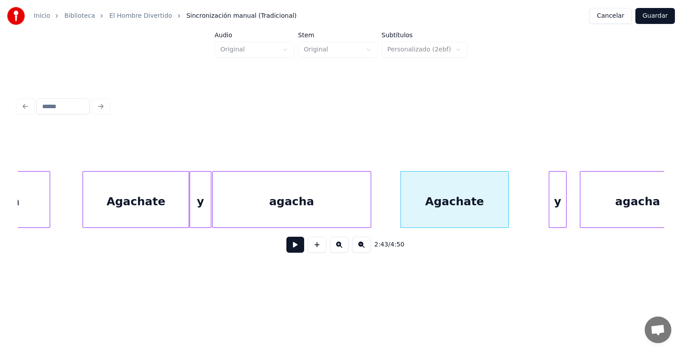
scroll to position [0, 35985]
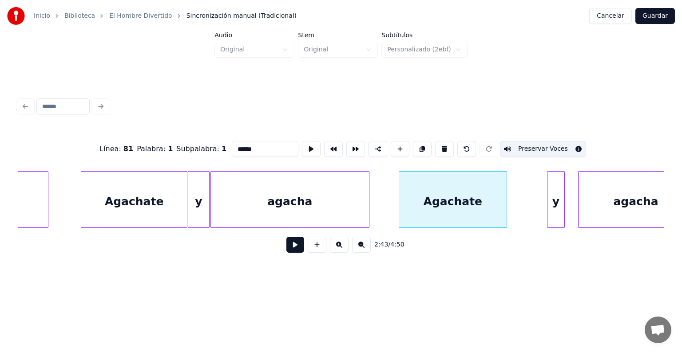
type input "********"
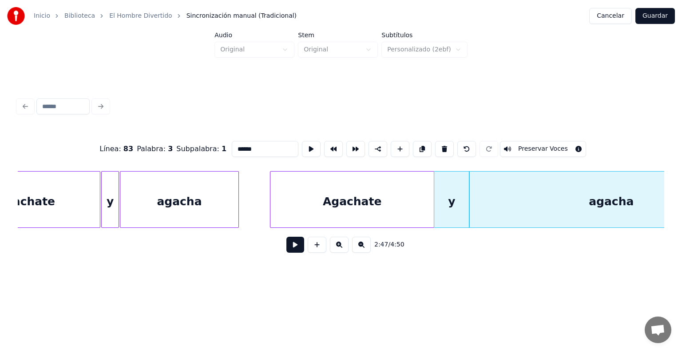
scroll to position [0, 36751]
type input "********"
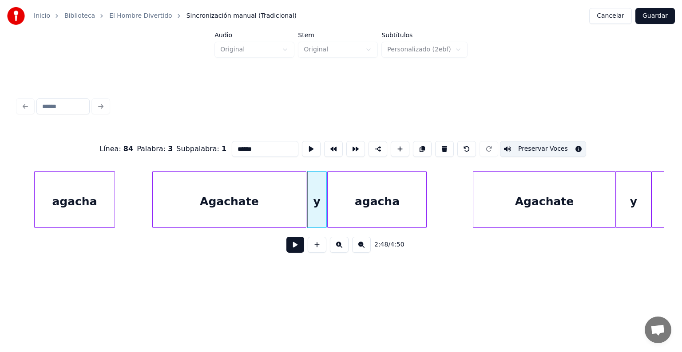
scroll to position [0, 37211]
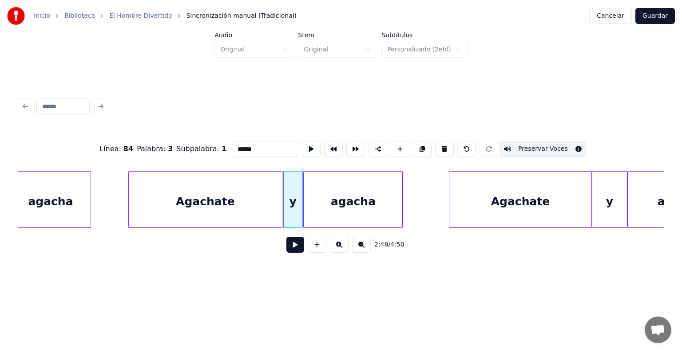
click at [474, 198] on div "Agachate" at bounding box center [520, 202] width 142 height 60
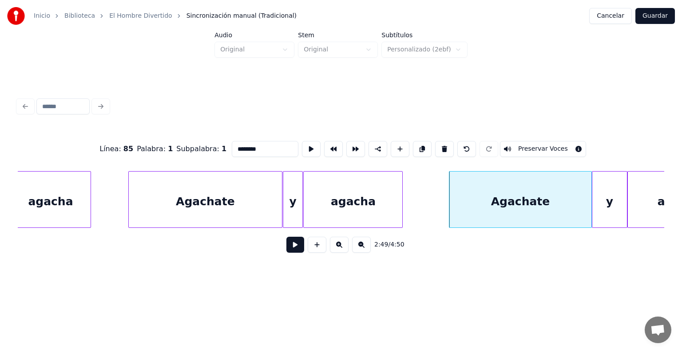
click at [529, 145] on button "Preservar Voces" at bounding box center [543, 149] width 86 height 16
click at [607, 193] on div "y" at bounding box center [609, 202] width 35 height 60
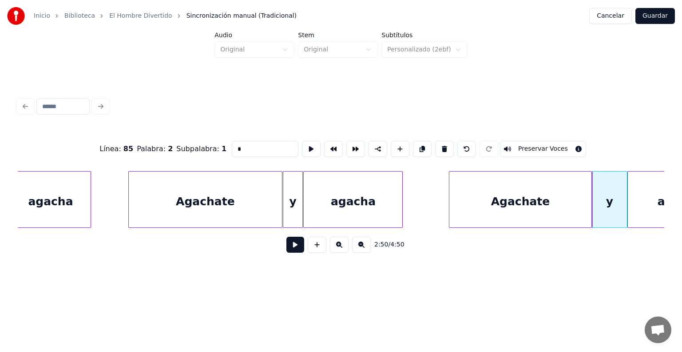
click at [549, 148] on button "Preservar Voces" at bounding box center [543, 149] width 86 height 16
click at [643, 196] on div "agacha" at bounding box center [680, 202] width 104 height 60
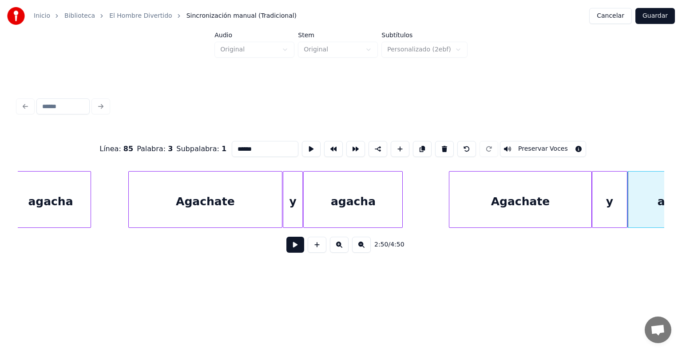
click at [541, 146] on button "Preservar Voces" at bounding box center [543, 149] width 86 height 16
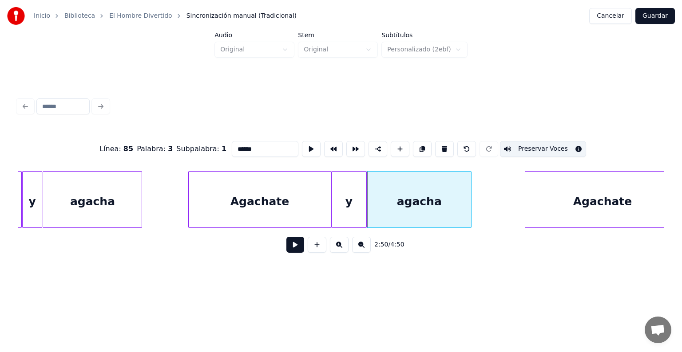
scroll to position [0, 37472]
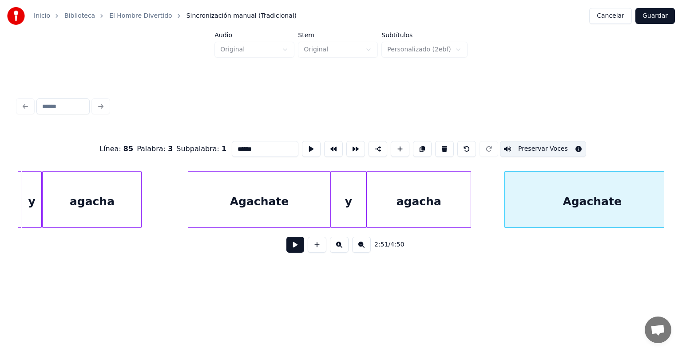
click at [532, 204] on div "Agachate" at bounding box center [592, 202] width 174 height 60
click at [532, 146] on button "Preservar Voces" at bounding box center [543, 149] width 86 height 16
click at [417, 207] on div "agacha" at bounding box center [419, 202] width 104 height 60
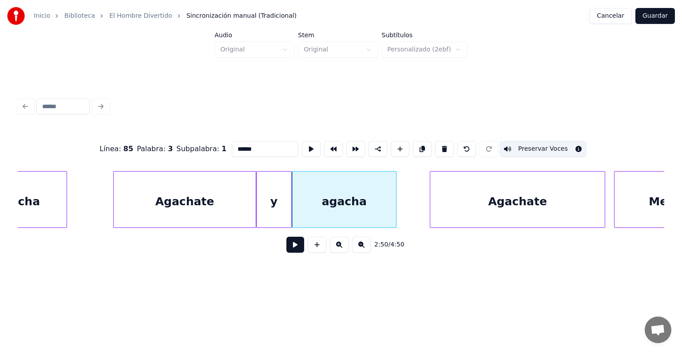
click at [464, 199] on div "Agachate" at bounding box center [517, 202] width 174 height 60
type input "********"
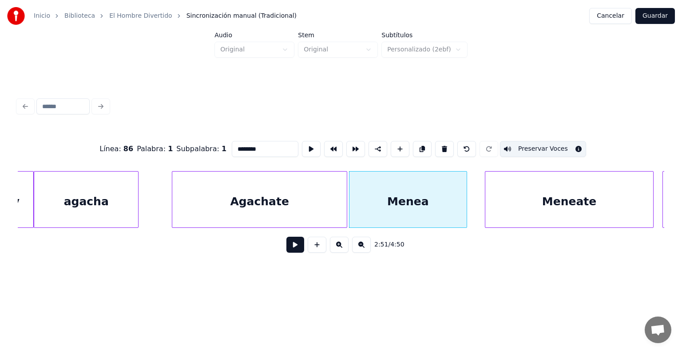
scroll to position [0, 37811]
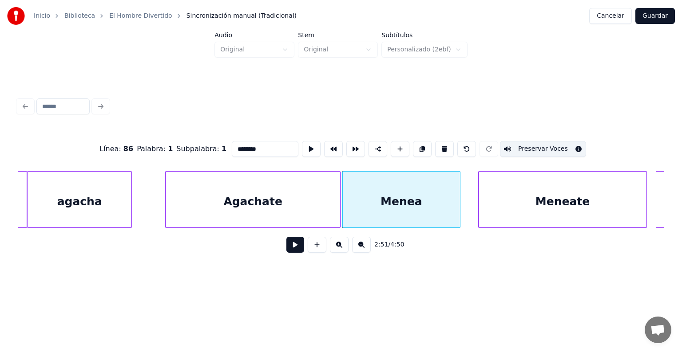
click at [287, 250] on button at bounding box center [295, 245] width 18 height 16
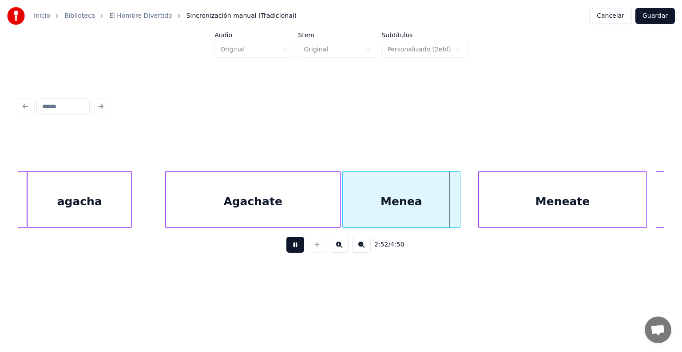
click at [288, 251] on button at bounding box center [295, 245] width 18 height 16
click at [418, 206] on div "Menea" at bounding box center [405, 202] width 125 height 60
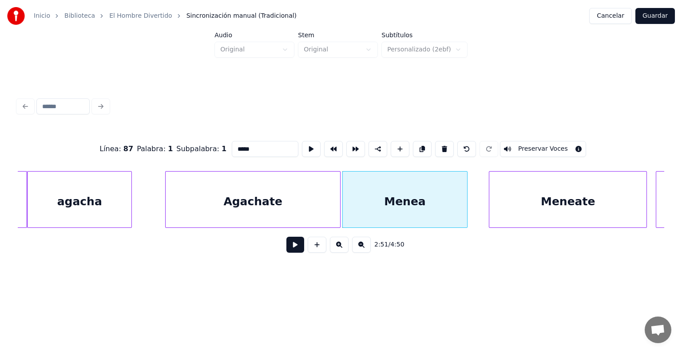
click at [528, 143] on button "Preservar Voces" at bounding box center [543, 149] width 86 height 16
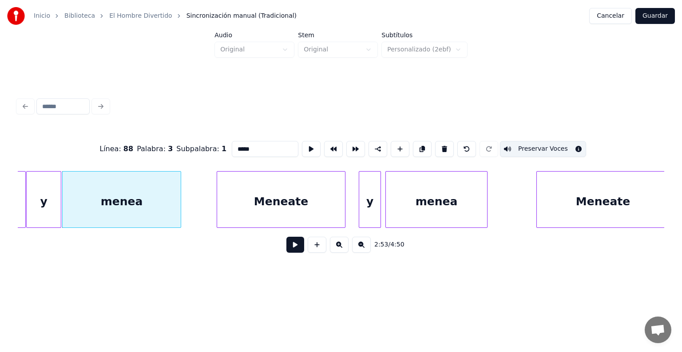
scroll to position [0, 38434]
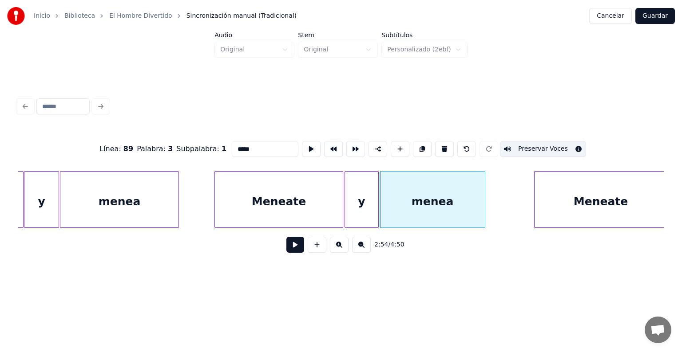
type input "*******"
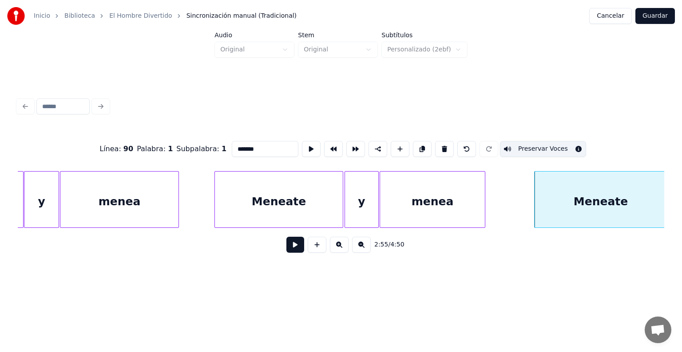
click at [286, 249] on button at bounding box center [295, 245] width 18 height 16
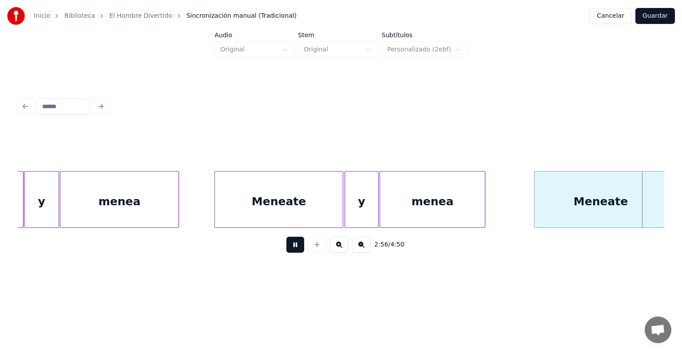
click at [286, 248] on button at bounding box center [295, 245] width 18 height 16
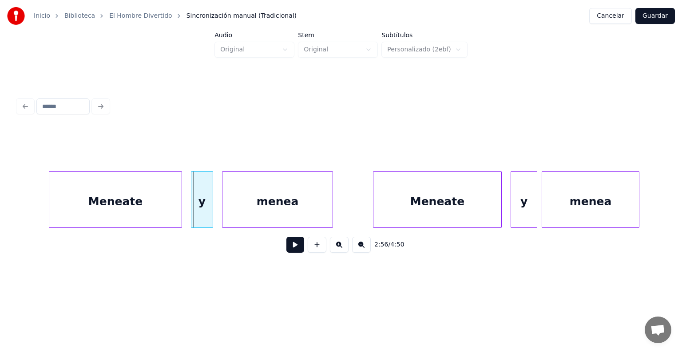
scroll to position [0, 38916]
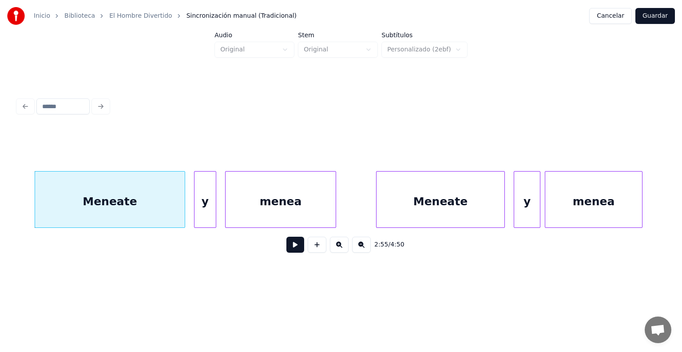
click at [286, 246] on button at bounding box center [295, 245] width 18 height 16
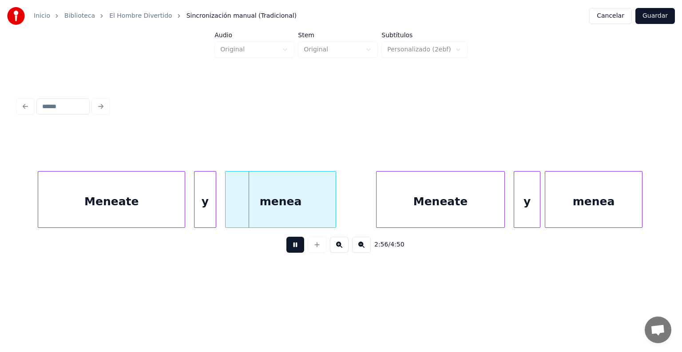
click at [207, 209] on div "y" at bounding box center [204, 202] width 21 height 60
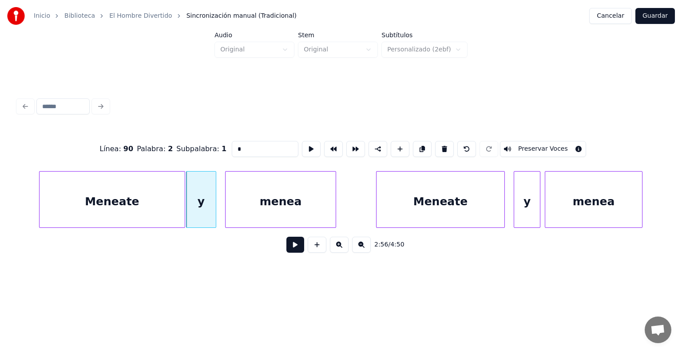
click at [155, 205] on div "Meneate" at bounding box center [111, 202] width 145 height 60
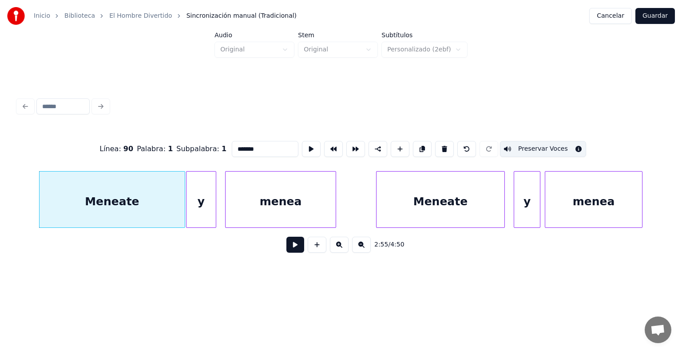
click at [197, 207] on div "y" at bounding box center [200, 202] width 29 height 60
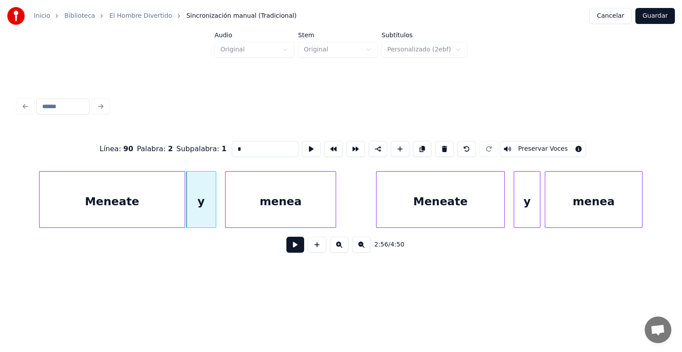
click at [560, 144] on button "Preservar Voces" at bounding box center [543, 149] width 86 height 16
click at [246, 204] on div "menea" at bounding box center [280, 202] width 110 height 60
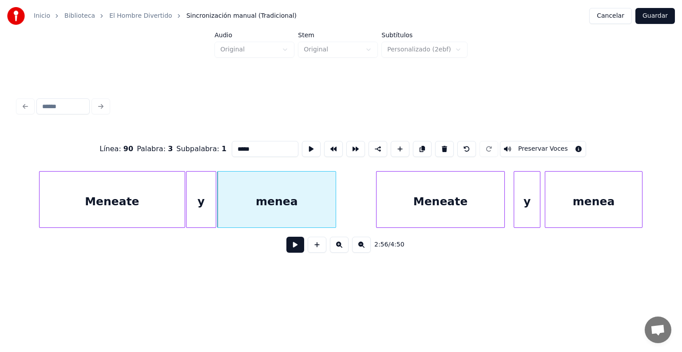
click at [553, 146] on button "Preservar Voces" at bounding box center [543, 149] width 86 height 16
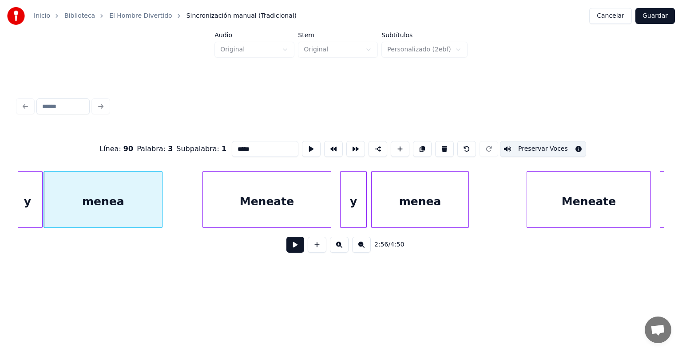
scroll to position [0, 39090]
click at [248, 208] on div "Meneate" at bounding box center [266, 202] width 128 height 60
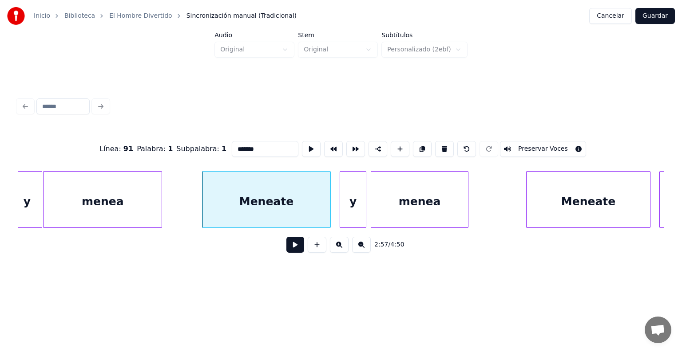
click at [548, 142] on button "Preservar Voces" at bounding box center [543, 149] width 86 height 16
click at [356, 205] on div "y" at bounding box center [353, 202] width 26 height 60
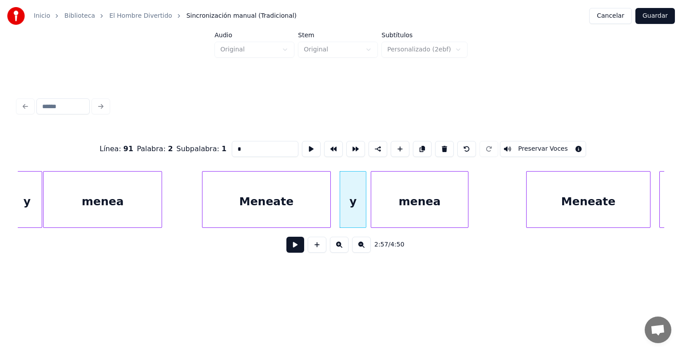
click at [541, 143] on button "Preservar Voces" at bounding box center [543, 149] width 86 height 16
click at [392, 213] on div "menea" at bounding box center [419, 202] width 97 height 60
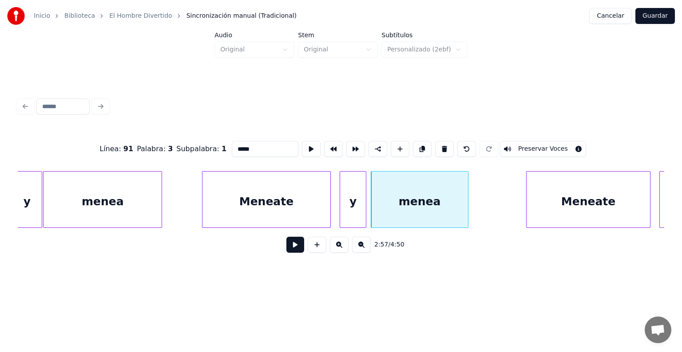
click at [547, 143] on button "Preservar Voces" at bounding box center [543, 149] width 86 height 16
click at [276, 209] on div "Meneate" at bounding box center [266, 202] width 128 height 60
type input "*******"
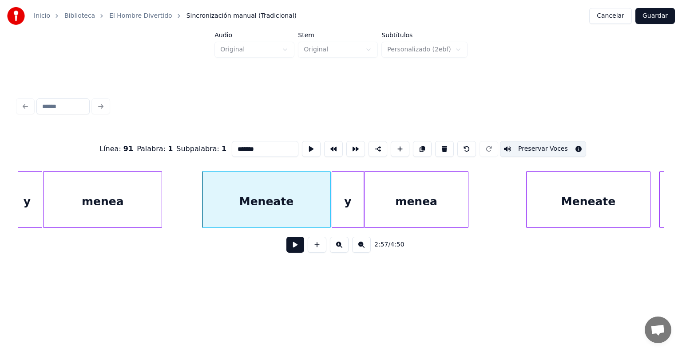
click at [290, 252] on button at bounding box center [295, 245] width 18 height 16
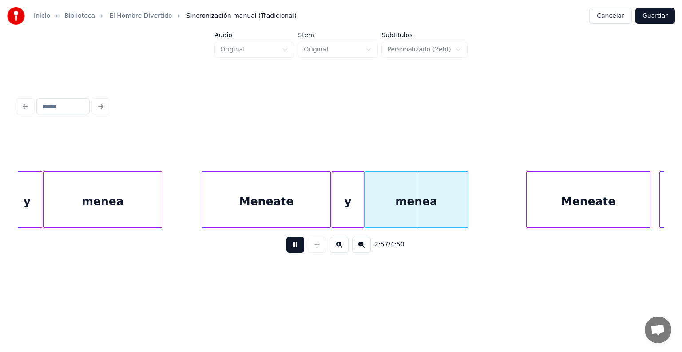
click at [286, 249] on button at bounding box center [295, 245] width 18 height 16
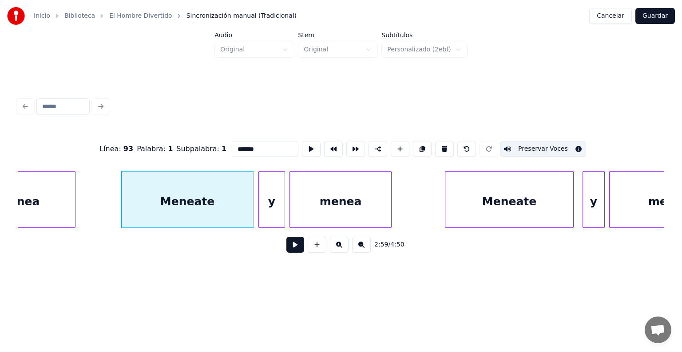
scroll to position [0, 39816]
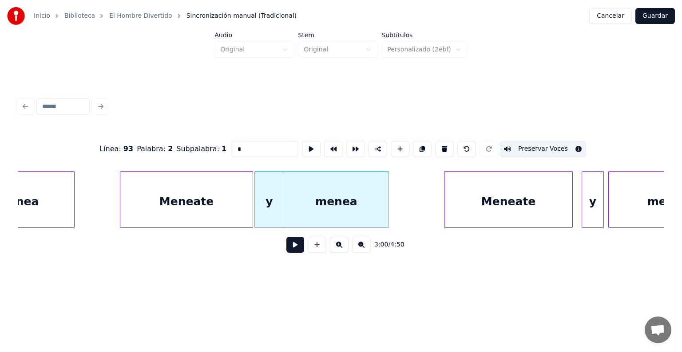
click at [210, 209] on div "Meneate" at bounding box center [186, 202] width 132 height 60
type input "*******"
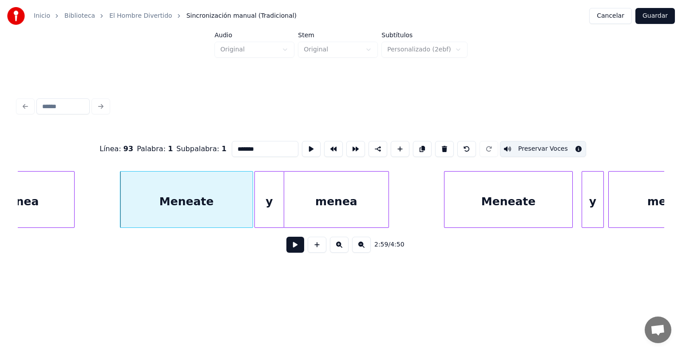
click at [286, 245] on button at bounding box center [295, 245] width 18 height 16
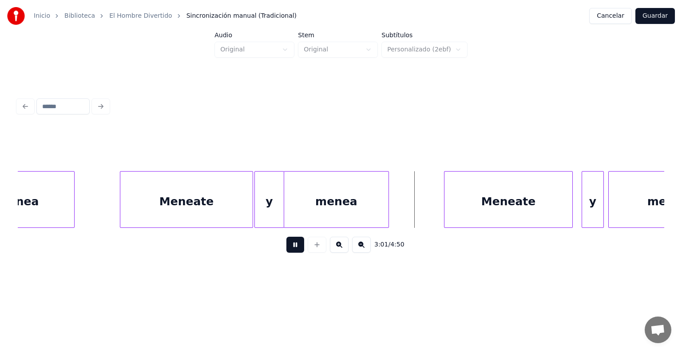
click at [288, 249] on button at bounding box center [295, 245] width 18 height 16
click at [468, 196] on div "Meneate" at bounding box center [508, 202] width 128 height 60
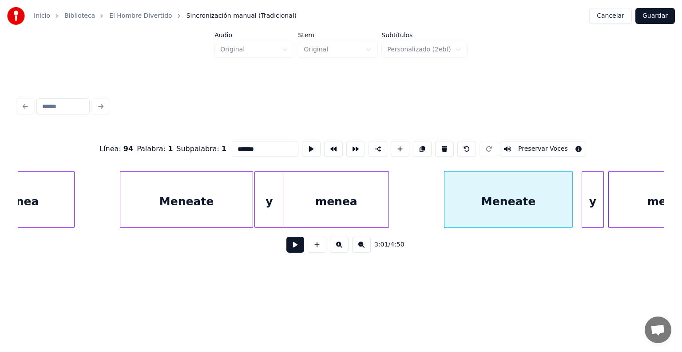
click at [521, 198] on div "Meneate" at bounding box center [508, 202] width 128 height 60
click at [529, 145] on button "Preservar Voces" at bounding box center [543, 149] width 86 height 16
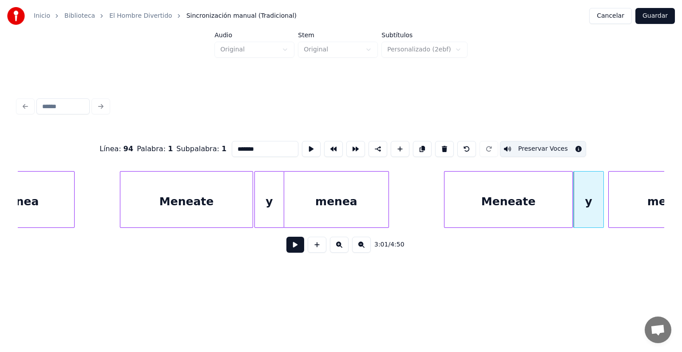
click at [587, 204] on div "y" at bounding box center [588, 202] width 30 height 60
click at [552, 149] on button "Preservar Voces" at bounding box center [543, 149] width 86 height 16
click at [617, 198] on div "menea" at bounding box center [667, 202] width 119 height 60
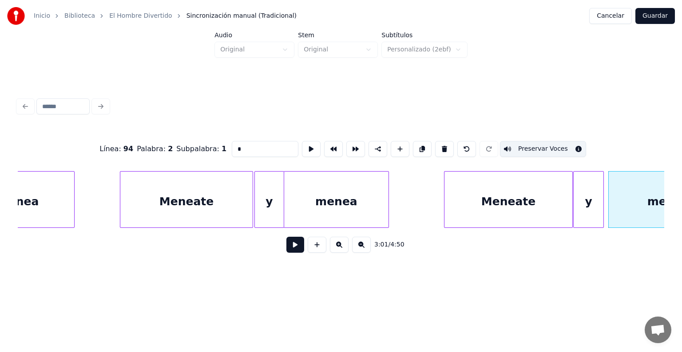
type input "*****"
click at [627, 203] on div "menea" at bounding box center [665, 202] width 123 height 60
click at [541, 146] on button "Preservar Voces" at bounding box center [543, 149] width 86 height 16
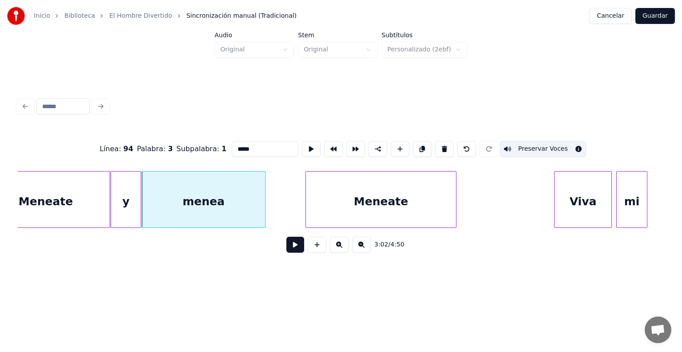
scroll to position [0, 40280]
click at [286, 250] on button at bounding box center [295, 245] width 18 height 16
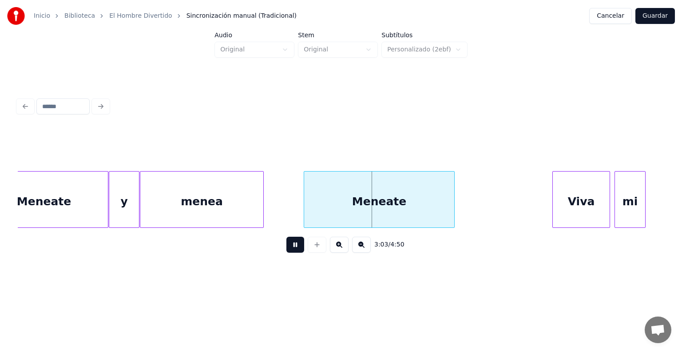
click at [305, 210] on div "Meneate" at bounding box center [379, 202] width 150 height 60
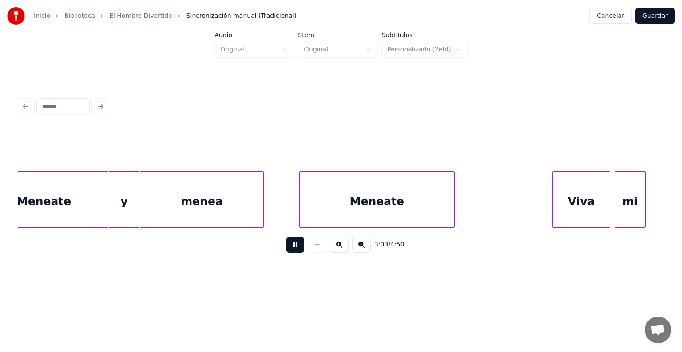
click at [306, 208] on div "Meneate" at bounding box center [377, 202] width 155 height 60
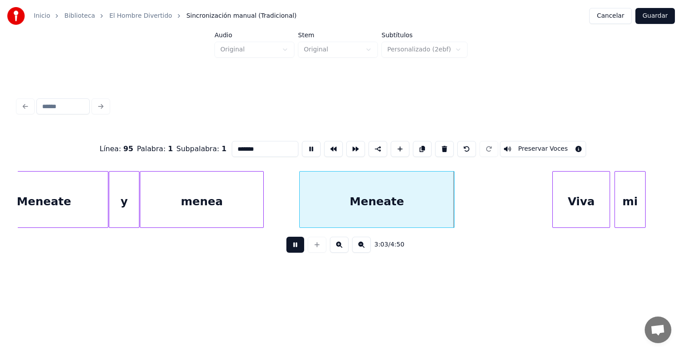
click at [529, 145] on button "Preservar Voces" at bounding box center [543, 149] width 86 height 16
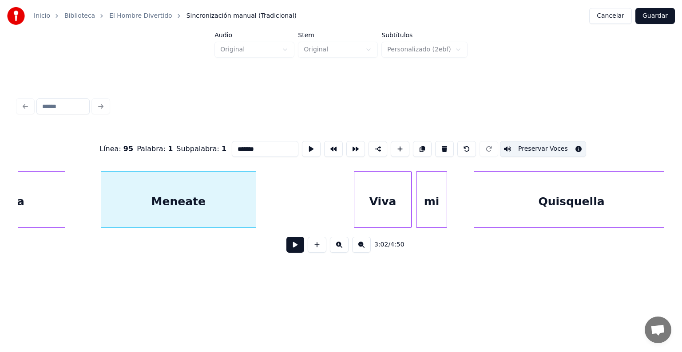
scroll to position [0, 40479]
click at [362, 208] on div "Viva" at bounding box center [381, 202] width 57 height 60
type input "****"
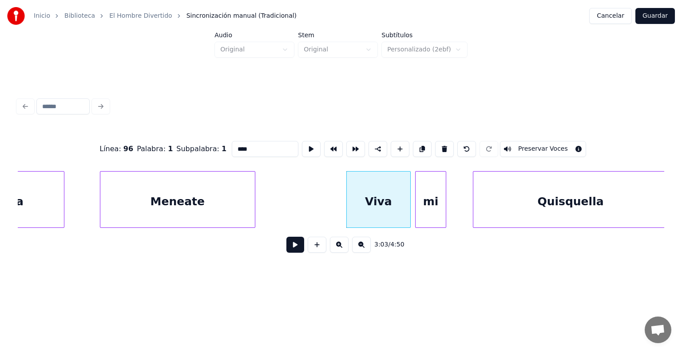
click at [286, 252] on button at bounding box center [295, 245] width 18 height 16
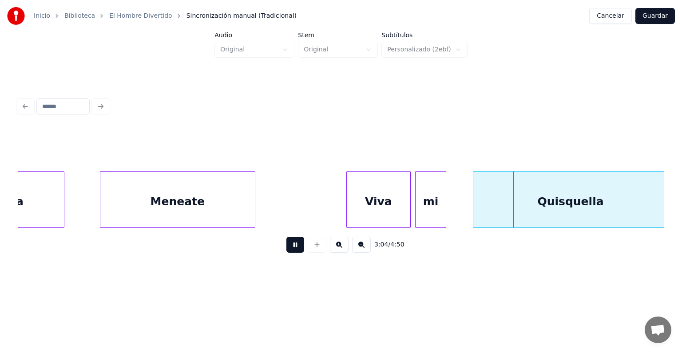
click at [416, 204] on div at bounding box center [416, 200] width 3 height 56
click at [454, 205] on div "Quisquella" at bounding box center [559, 202] width 215 height 60
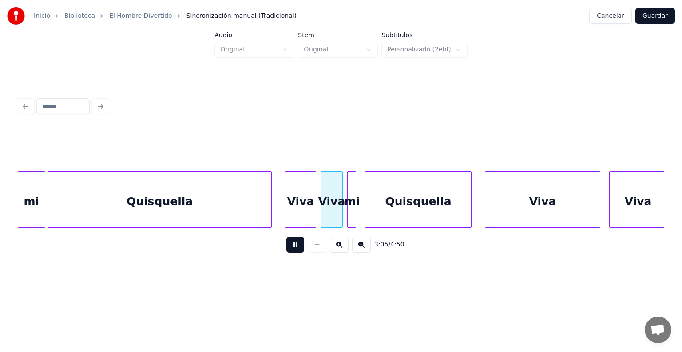
click at [53, 207] on div "Quisquella" at bounding box center [159, 202] width 223 height 60
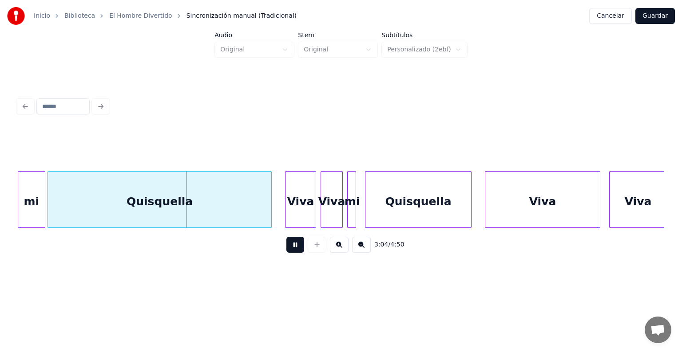
click at [38, 207] on div "mi" at bounding box center [31, 202] width 27 height 60
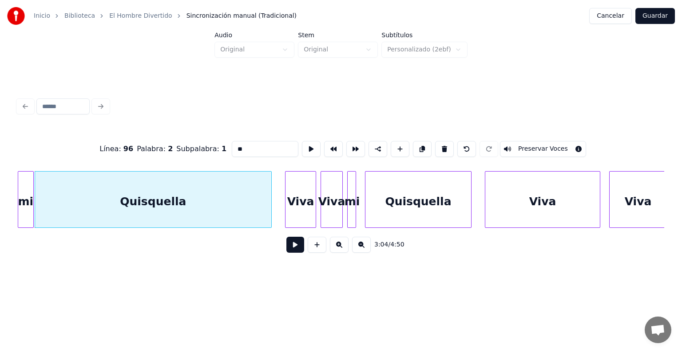
click at [286, 249] on button at bounding box center [295, 245] width 18 height 16
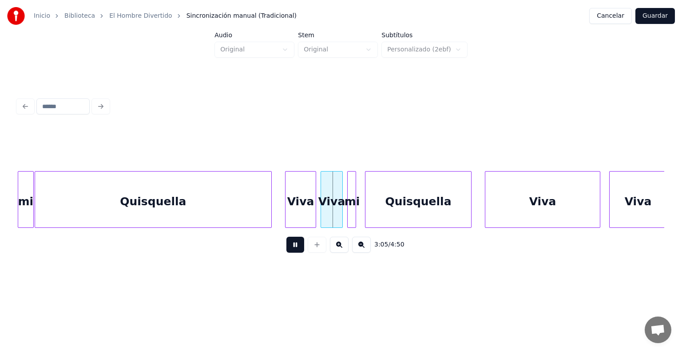
click at [178, 212] on div "Quisquella" at bounding box center [153, 202] width 236 height 60
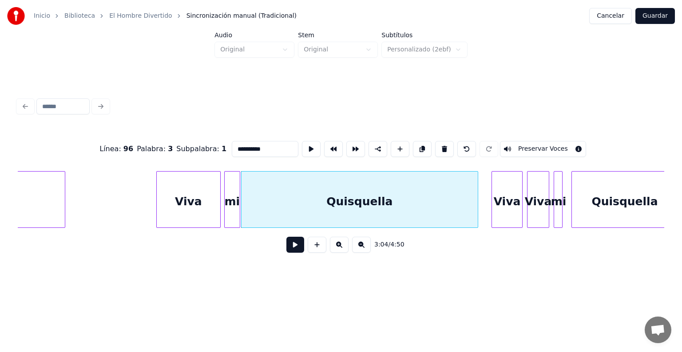
scroll to position [0, 40668]
click at [183, 204] on div "Viva" at bounding box center [189, 202] width 63 height 60
type input "****"
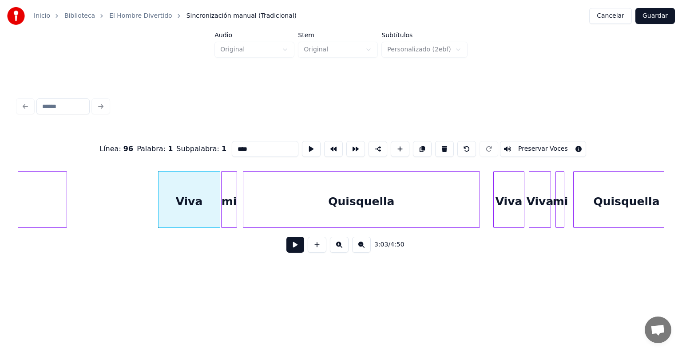
click at [232, 211] on div "mi" at bounding box center [229, 202] width 16 height 60
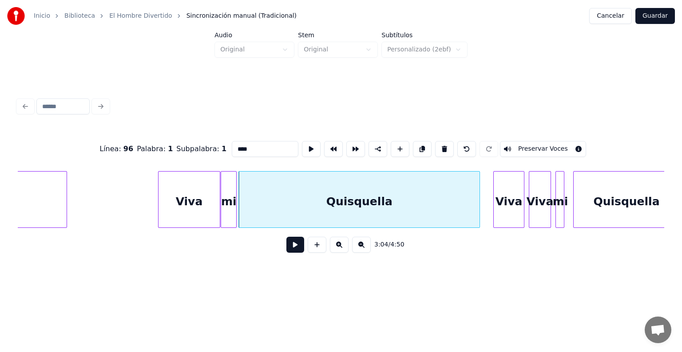
click at [244, 213] on div "Quisquella" at bounding box center [359, 202] width 241 height 60
click at [286, 250] on button at bounding box center [295, 245] width 18 height 16
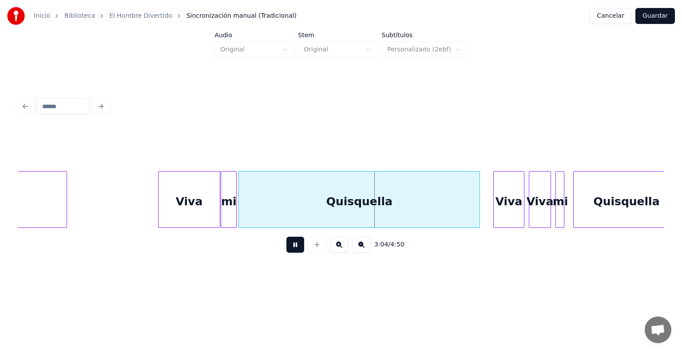
click at [253, 211] on div "Quisquella" at bounding box center [359, 202] width 241 height 60
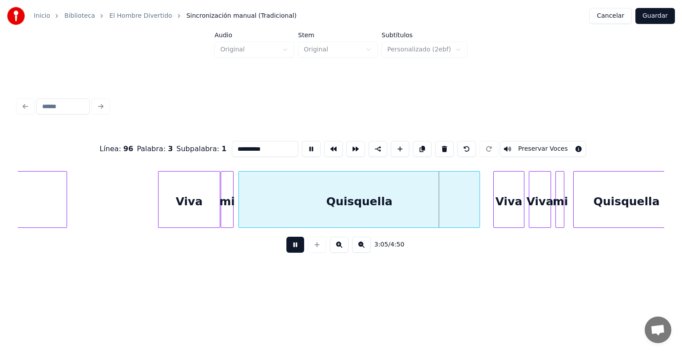
click at [286, 253] on button at bounding box center [295, 245] width 18 height 16
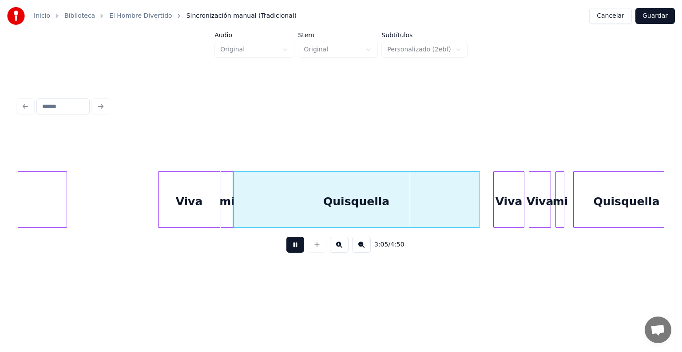
click at [286, 253] on button at bounding box center [295, 245] width 18 height 16
click at [414, 209] on div "Quisquella" at bounding box center [356, 202] width 246 height 60
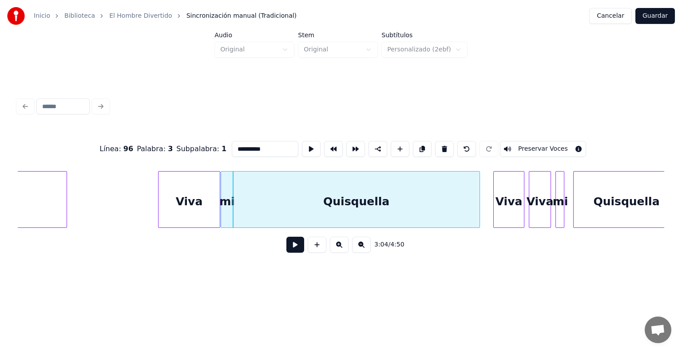
click at [286, 251] on button at bounding box center [295, 245] width 18 height 16
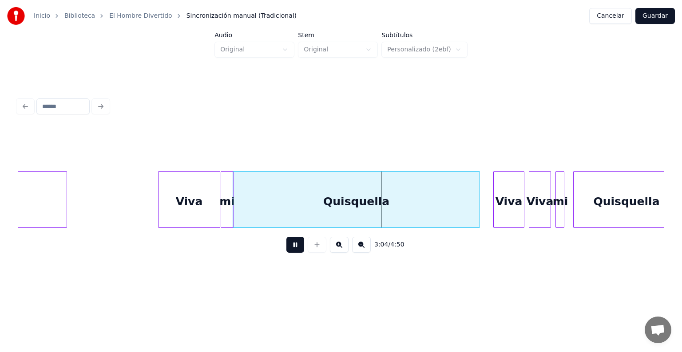
click at [286, 249] on button at bounding box center [295, 245] width 18 height 16
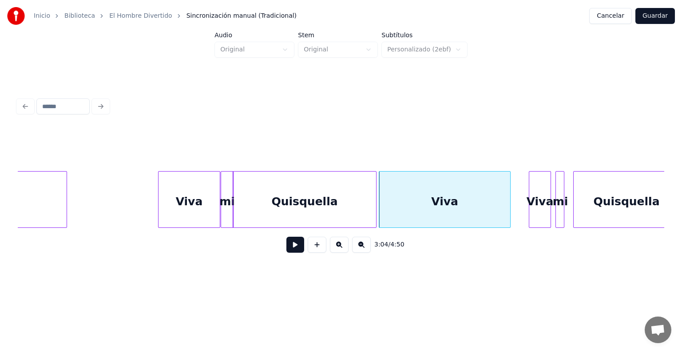
click at [286, 250] on button at bounding box center [295, 245] width 18 height 16
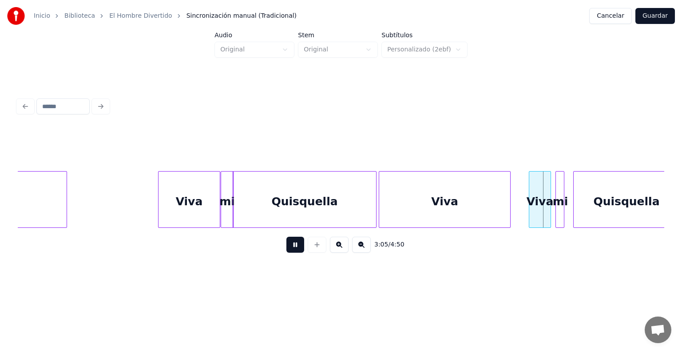
click at [286, 252] on button at bounding box center [295, 245] width 18 height 16
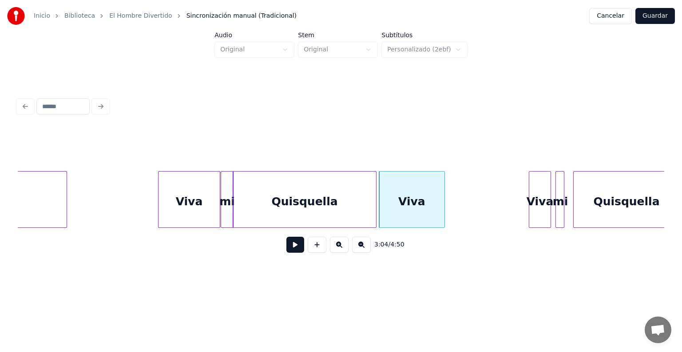
click at [286, 251] on button at bounding box center [295, 245] width 18 height 16
click at [286, 253] on button at bounding box center [295, 245] width 18 height 16
click at [286, 250] on button at bounding box center [295, 245] width 18 height 16
click at [286, 252] on button at bounding box center [295, 245] width 18 height 16
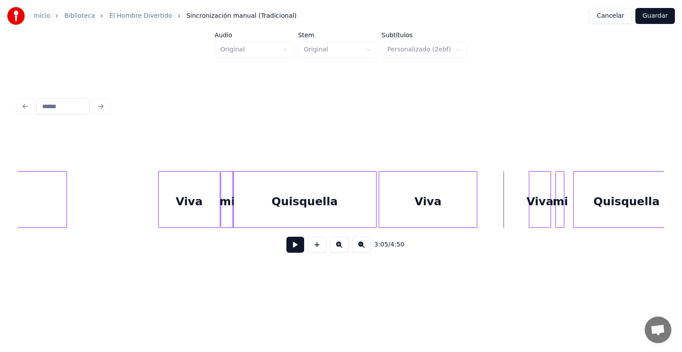
click at [411, 208] on div "Viva" at bounding box center [428, 202] width 98 height 60
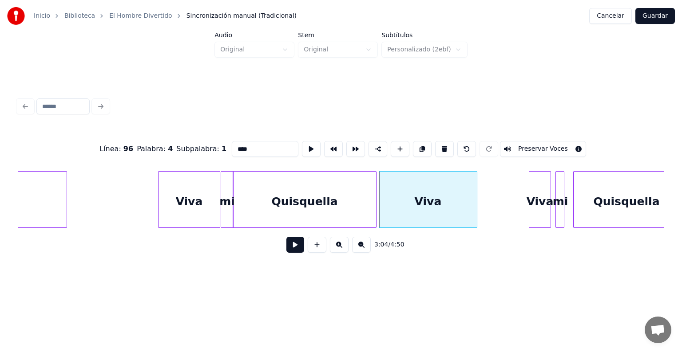
click at [286, 252] on button at bounding box center [295, 245] width 18 height 16
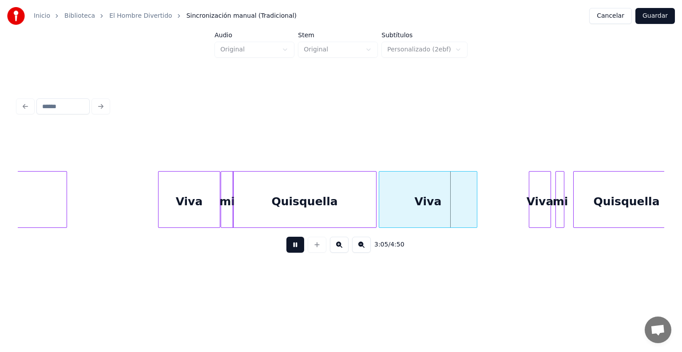
click at [286, 249] on button at bounding box center [295, 245] width 18 height 16
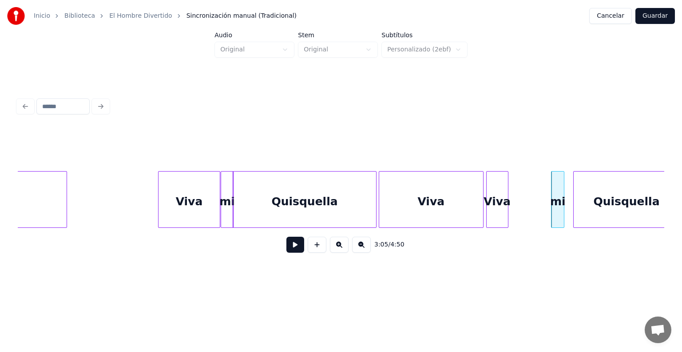
click at [556, 200] on div "mi" at bounding box center [557, 202] width 12 height 60
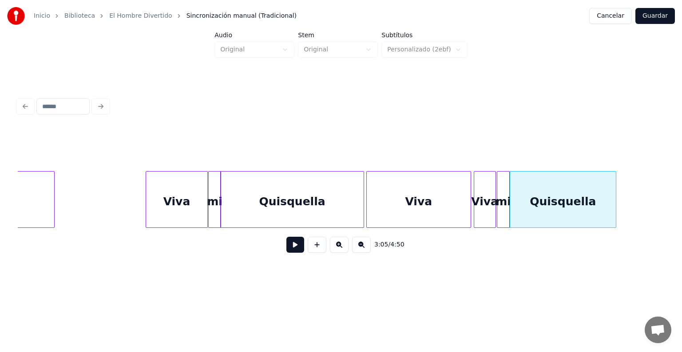
click at [168, 193] on div "Viva" at bounding box center [176, 202] width 61 height 60
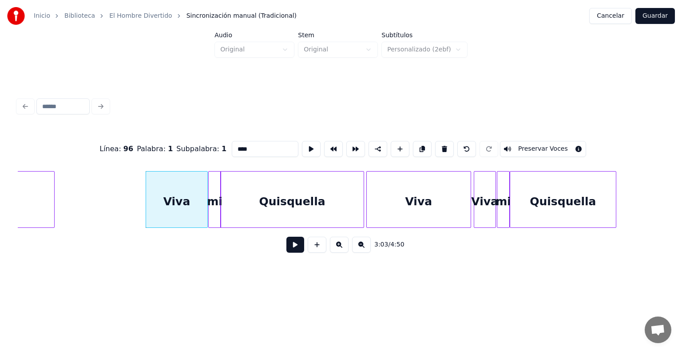
click at [286, 245] on button at bounding box center [295, 245] width 18 height 16
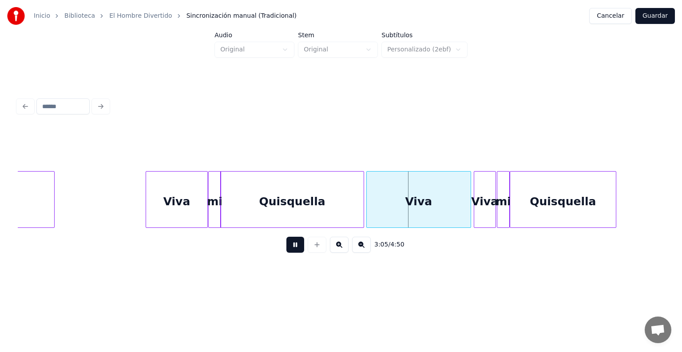
click at [289, 248] on button at bounding box center [295, 245] width 18 height 16
click at [286, 252] on button at bounding box center [295, 245] width 18 height 16
click at [286, 249] on button at bounding box center [295, 245] width 18 height 16
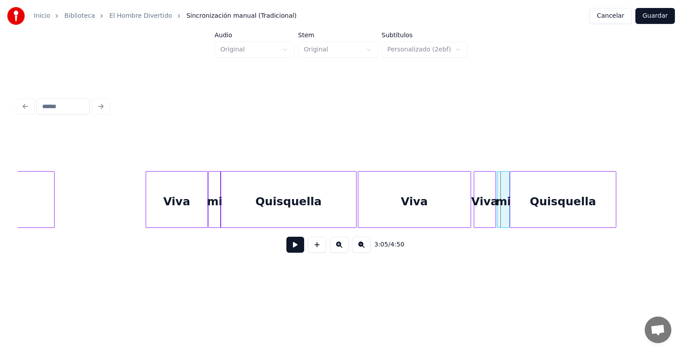
click at [382, 205] on div "Viva" at bounding box center [414, 202] width 112 height 60
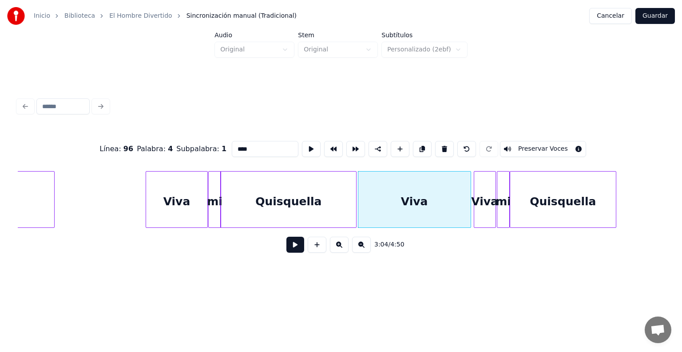
click at [533, 144] on button "Preservar Voces" at bounding box center [543, 149] width 86 height 16
click at [482, 210] on div "Viva" at bounding box center [484, 202] width 21 height 60
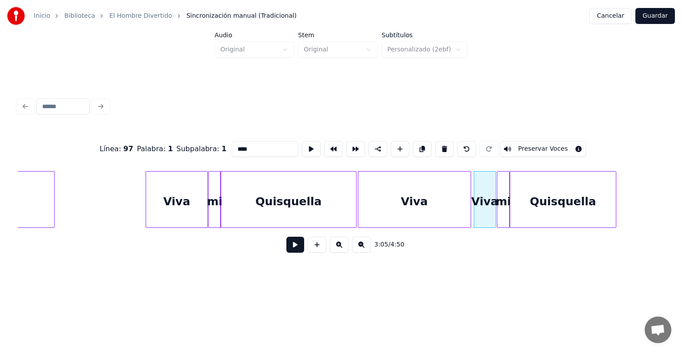
click at [286, 251] on button at bounding box center [295, 245] width 18 height 16
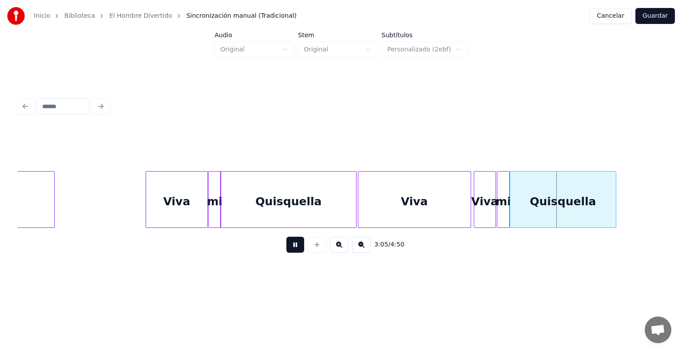
click at [286, 252] on button at bounding box center [295, 245] width 18 height 16
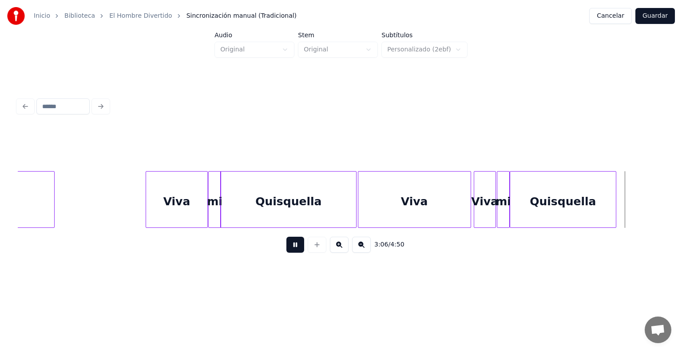
click at [286, 251] on button at bounding box center [295, 245] width 18 height 16
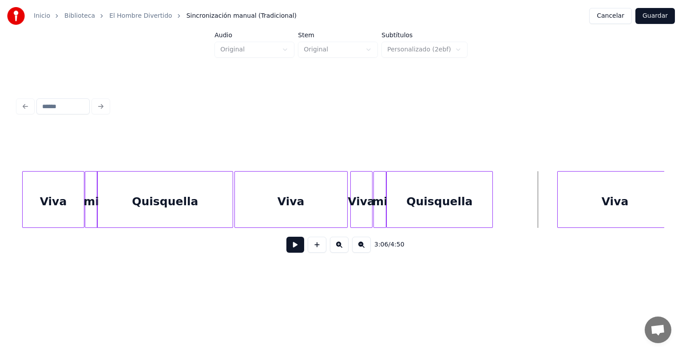
scroll to position [0, 40807]
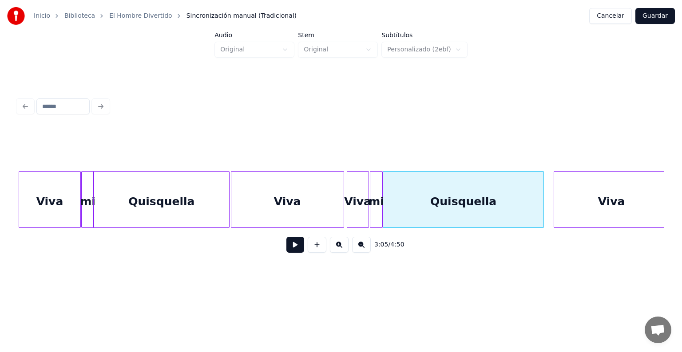
click at [568, 204] on div "Viva" at bounding box center [611, 202] width 114 height 60
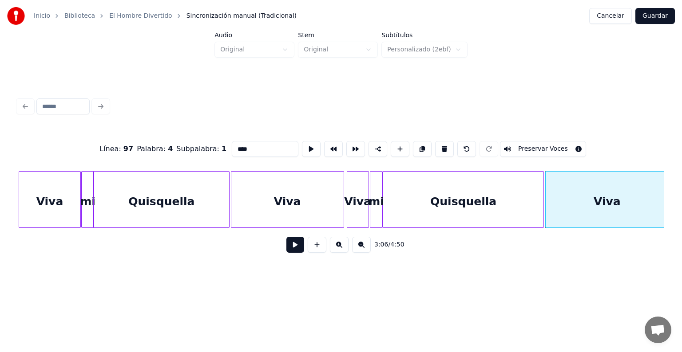
click at [572, 204] on div "Viva" at bounding box center [606, 202] width 123 height 60
click at [530, 146] on button "Preservar Voces" at bounding box center [543, 149] width 86 height 16
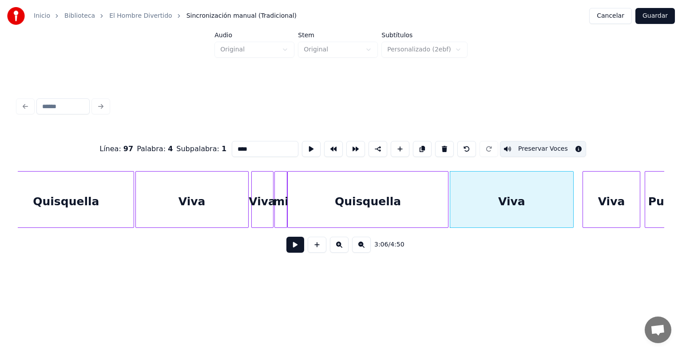
scroll to position [0, 40905]
click at [290, 252] on button at bounding box center [295, 245] width 18 height 16
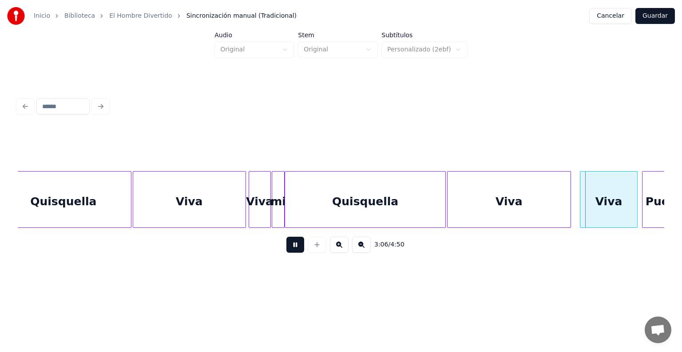
click at [286, 252] on button at bounding box center [295, 245] width 18 height 16
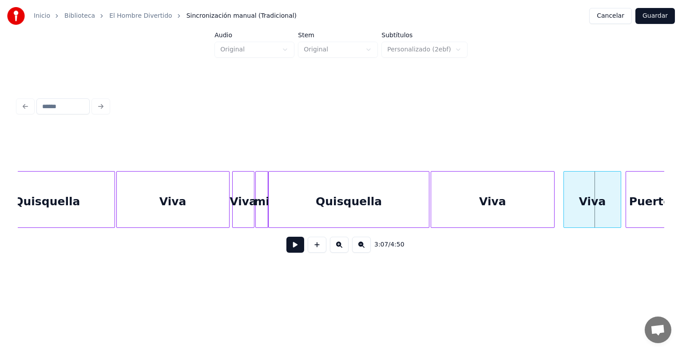
scroll to position [0, 40924]
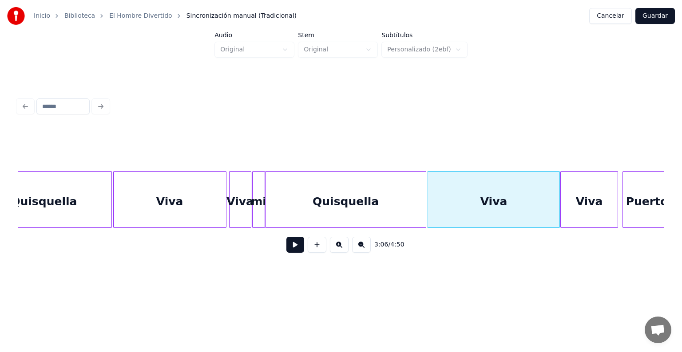
click at [582, 198] on div "Viva" at bounding box center [588, 202] width 57 height 60
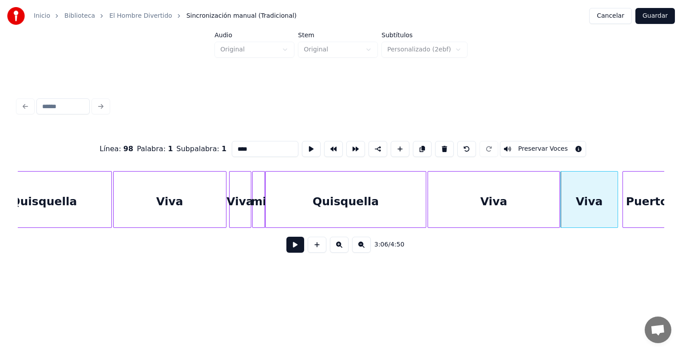
click at [292, 253] on button at bounding box center [295, 245] width 18 height 16
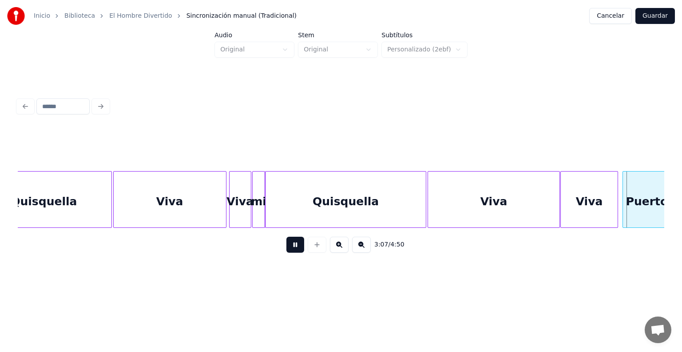
click at [290, 250] on button at bounding box center [295, 245] width 18 height 16
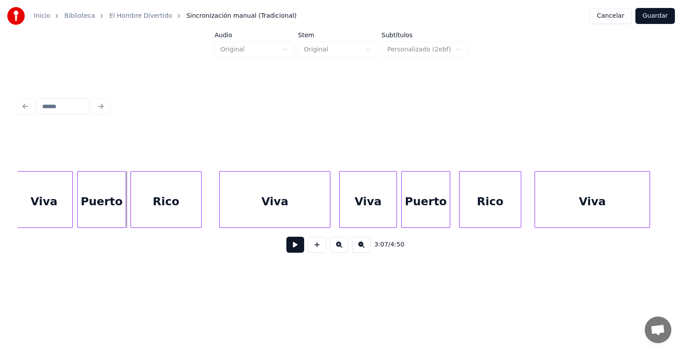
scroll to position [0, 41469]
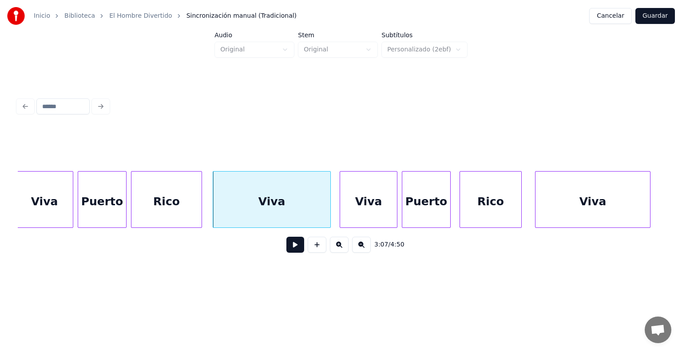
click at [288, 249] on button at bounding box center [295, 245] width 18 height 16
click at [236, 215] on div "Viva" at bounding box center [271, 202] width 117 height 60
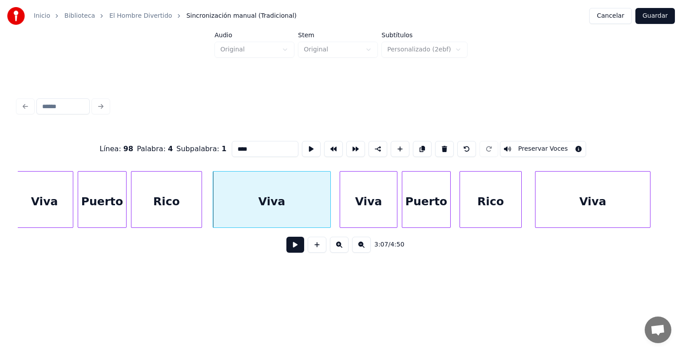
click at [550, 143] on button "Preservar Voces" at bounding box center [543, 149] width 86 height 16
click at [261, 202] on div "Viva" at bounding box center [271, 202] width 117 height 60
click at [289, 253] on button at bounding box center [295, 245] width 18 height 16
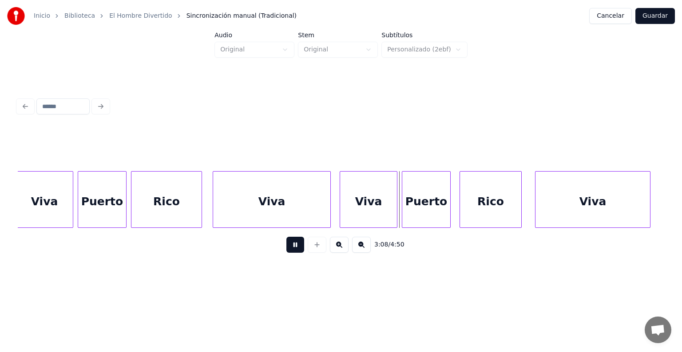
click at [340, 214] on div "Viva" at bounding box center [368, 202] width 57 height 60
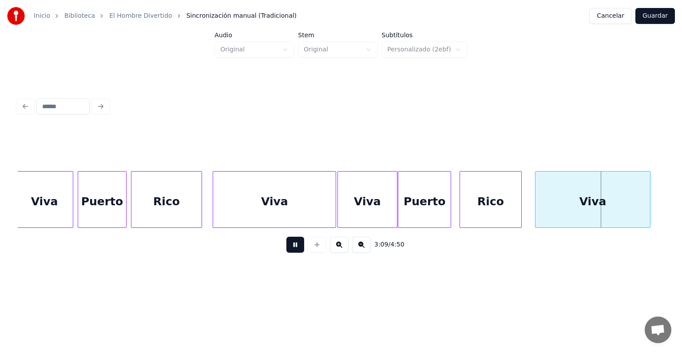
click at [448, 204] on div "Puerto" at bounding box center [424, 202] width 52 height 60
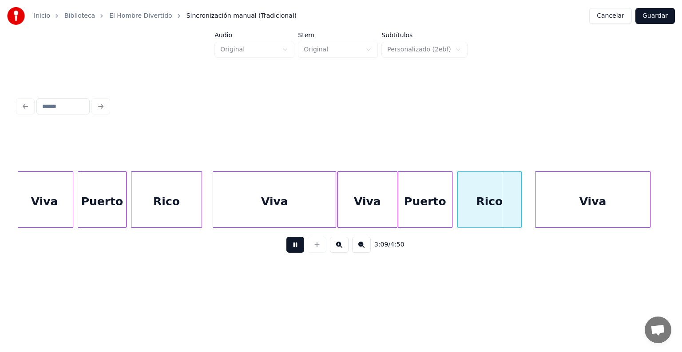
click at [461, 203] on div "Rico" at bounding box center [489, 202] width 63 height 60
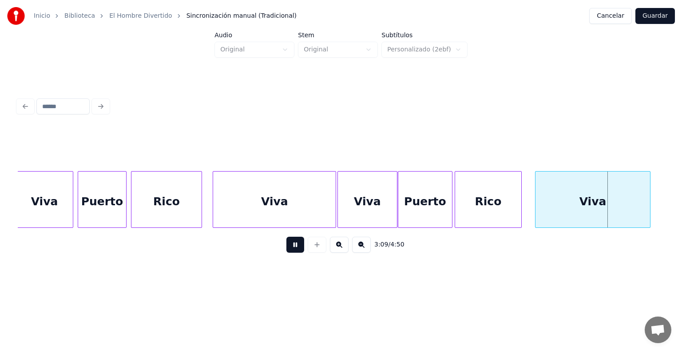
click at [458, 206] on div "Rico" at bounding box center [488, 202] width 66 height 60
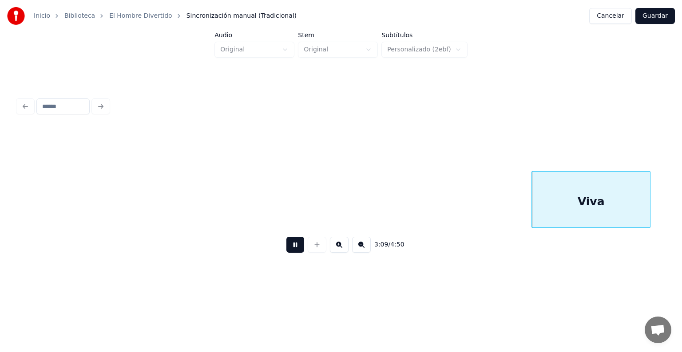
scroll to position [0, 41982]
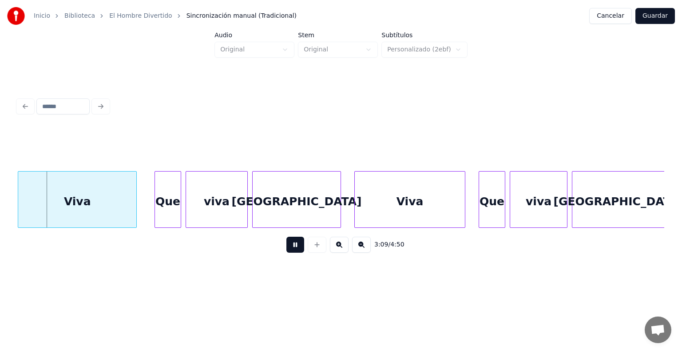
click at [531, 205] on div "viva" at bounding box center [538, 202] width 57 height 60
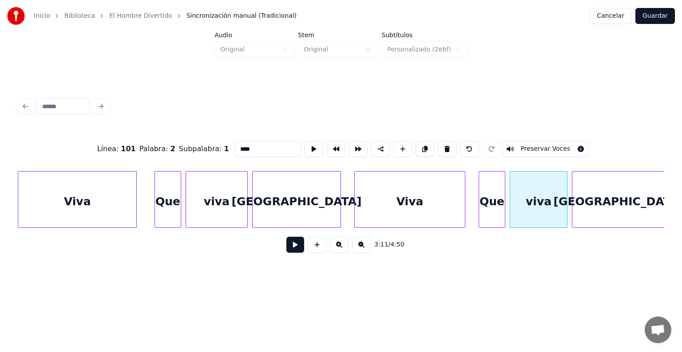
click at [84, 203] on div "Viva" at bounding box center [77, 202] width 118 height 60
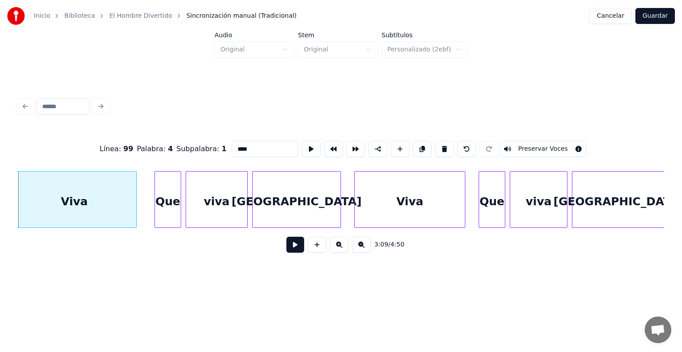
scroll to position [0, 41976]
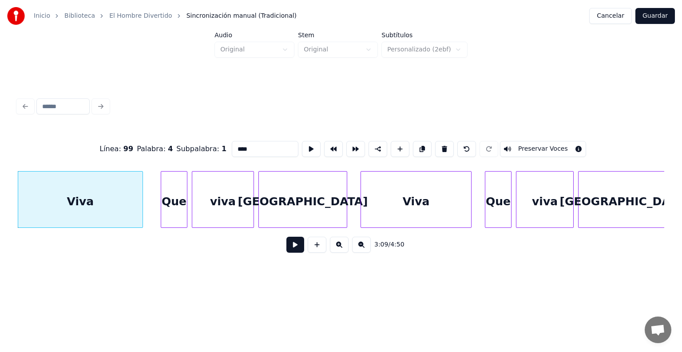
click at [553, 142] on button "Preservar Voces" at bounding box center [543, 149] width 86 height 16
click at [162, 216] on div "Que" at bounding box center [173, 202] width 28 height 60
click at [160, 215] on div "Que" at bounding box center [171, 202] width 31 height 60
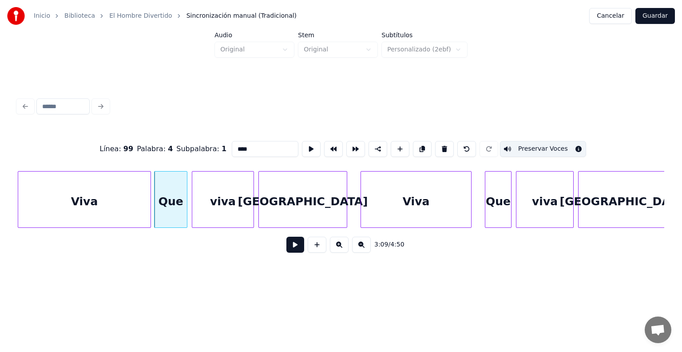
click at [163, 213] on div "Que" at bounding box center [170, 202] width 32 height 60
type input "***"
click at [286, 253] on button at bounding box center [295, 245] width 18 height 16
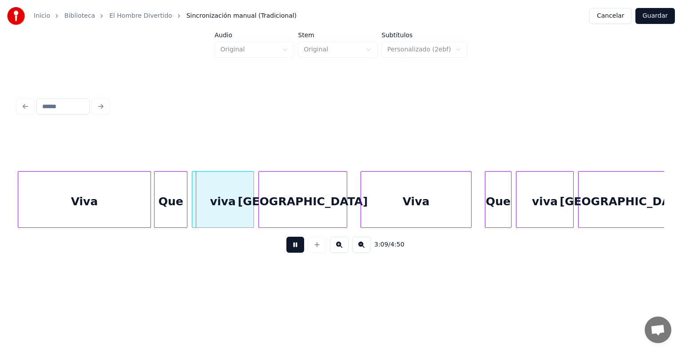
click at [286, 253] on button at bounding box center [295, 245] width 18 height 16
click at [290, 253] on button at bounding box center [295, 245] width 18 height 16
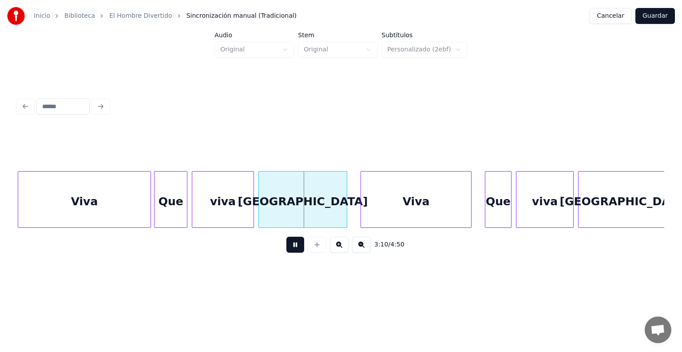
click at [288, 253] on button at bounding box center [295, 245] width 18 height 16
click at [367, 211] on div "Viva" at bounding box center [416, 202] width 110 height 60
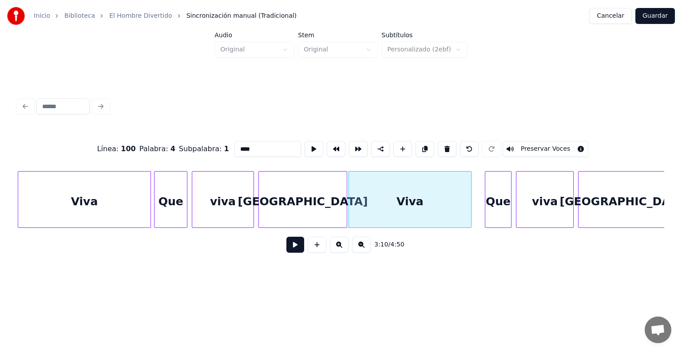
click at [367, 211] on div "Viva" at bounding box center [410, 202] width 122 height 60
click at [552, 141] on button "Preservar Voces" at bounding box center [545, 149] width 86 height 16
click at [401, 203] on div "Viva" at bounding box center [414, 202] width 131 height 60
click at [286, 253] on button at bounding box center [295, 245] width 18 height 16
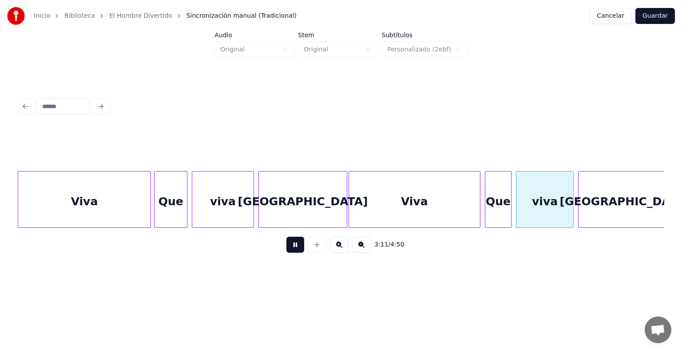
click at [286, 247] on button at bounding box center [295, 245] width 18 height 16
click at [286, 249] on button at bounding box center [295, 245] width 18 height 16
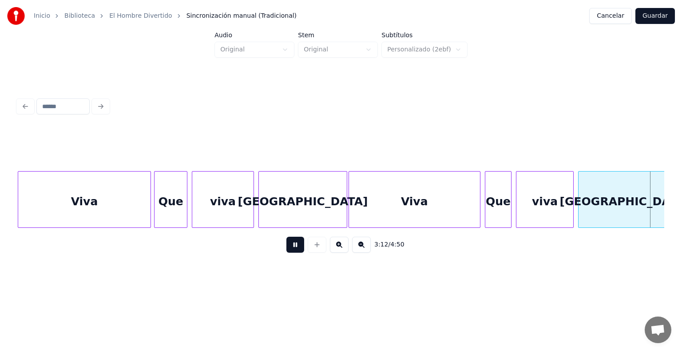
scroll to position [0, 42623]
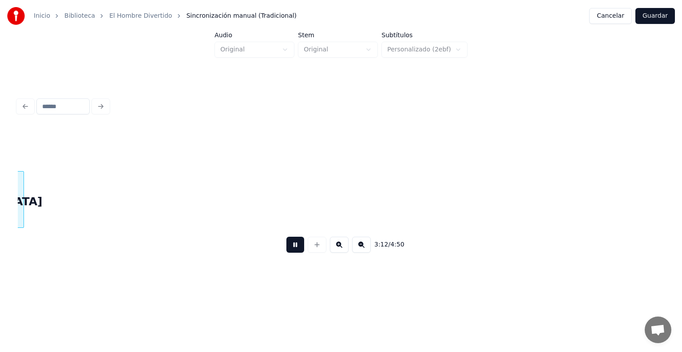
click at [289, 249] on button at bounding box center [295, 245] width 18 height 16
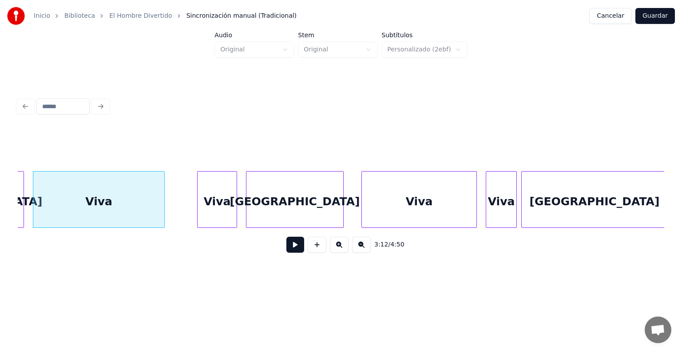
click at [291, 253] on button at bounding box center [295, 245] width 18 height 16
click at [288, 253] on button at bounding box center [295, 245] width 18 height 16
click at [140, 206] on div "Viva" at bounding box center [105, 202] width 144 height 60
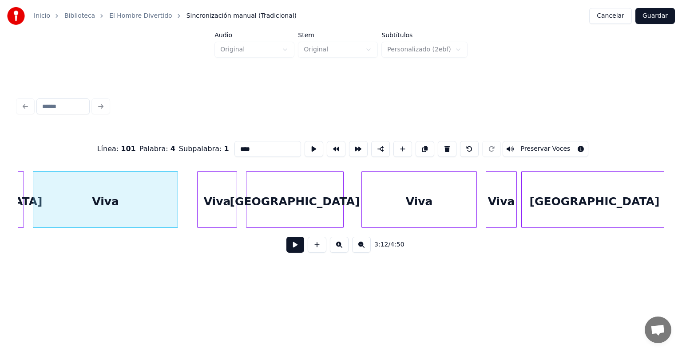
click at [544, 146] on button "Preservar Voces" at bounding box center [545, 149] width 86 height 16
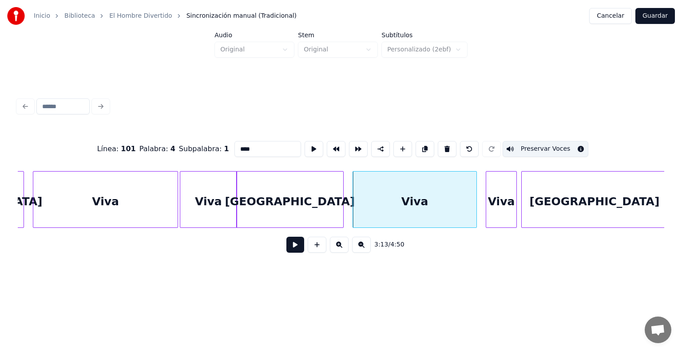
click at [368, 210] on div "Viva" at bounding box center [414, 202] width 123 height 60
click at [559, 144] on button "Preservar Voces" at bounding box center [545, 149] width 86 height 16
click at [487, 207] on div "Viva" at bounding box center [498, 202] width 36 height 60
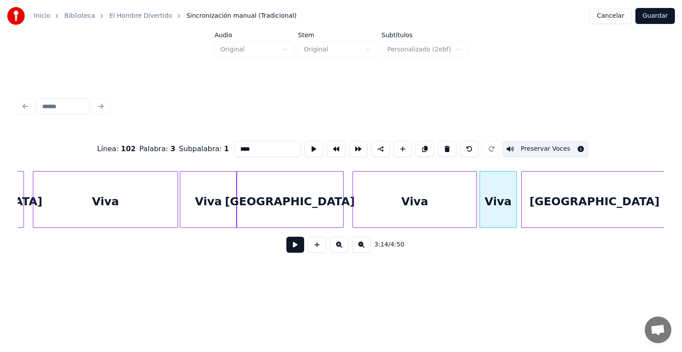
click at [286, 249] on button at bounding box center [295, 245] width 18 height 16
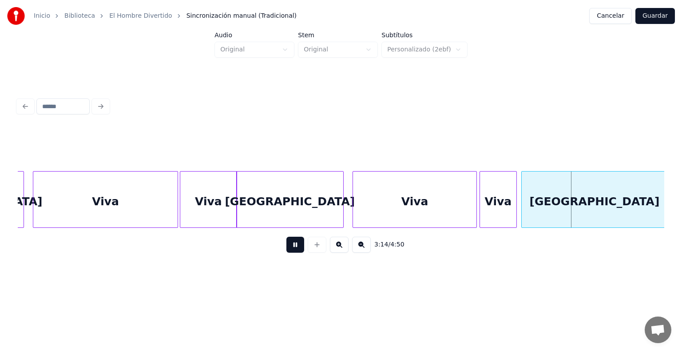
click at [286, 250] on button at bounding box center [295, 245] width 18 height 16
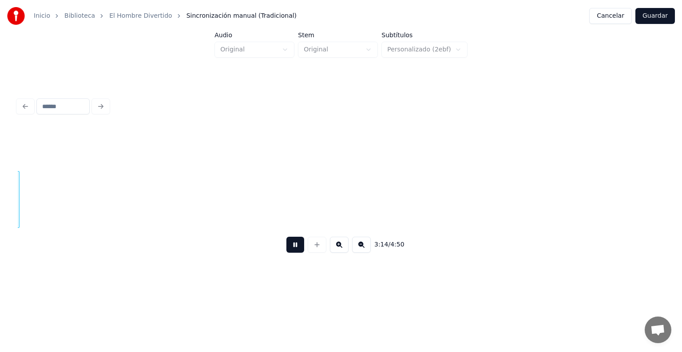
click at [286, 250] on button at bounding box center [295, 245] width 18 height 16
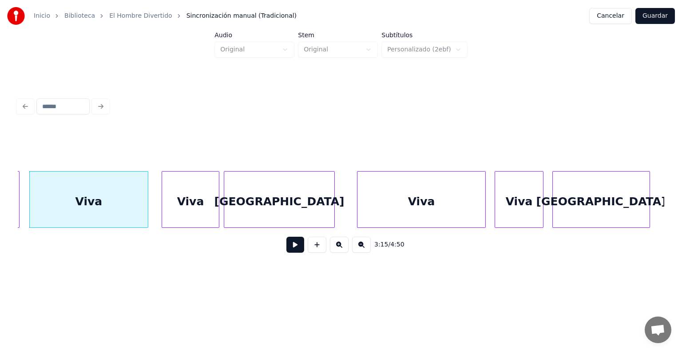
click at [64, 207] on div "Viva" at bounding box center [89, 202] width 118 height 60
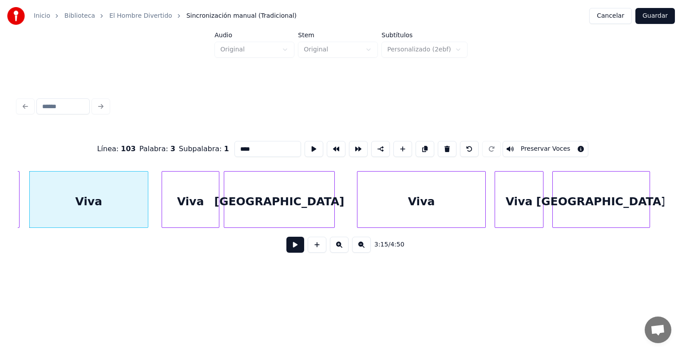
click at [556, 145] on button "Preservar Voces" at bounding box center [545, 149] width 86 height 16
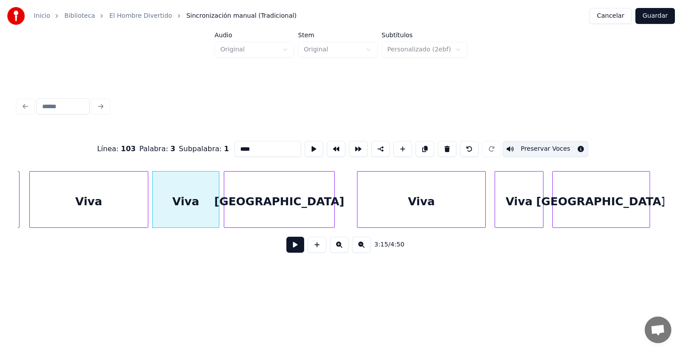
click at [175, 212] on div "Viva" at bounding box center [186, 202] width 66 height 60
click at [541, 148] on button "Preservar Voces" at bounding box center [545, 149] width 86 height 16
click at [544, 148] on button "Preservar Voces" at bounding box center [545, 149] width 86 height 16
click at [106, 208] on div "Viva" at bounding box center [89, 202] width 118 height 60
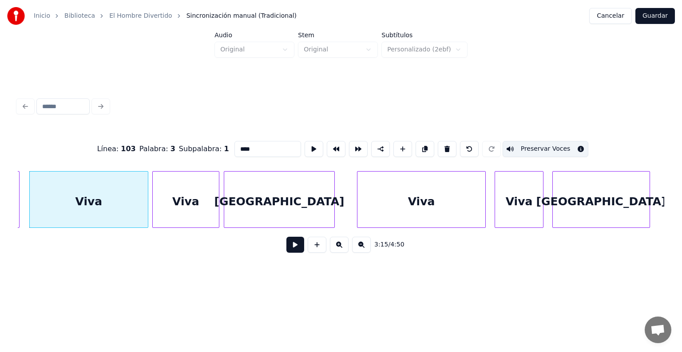
click at [286, 253] on button at bounding box center [295, 245] width 18 height 16
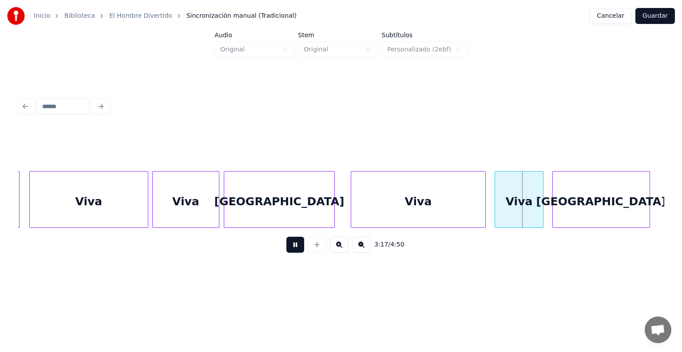
click at [352, 214] on div "Viva" at bounding box center [418, 202] width 134 height 60
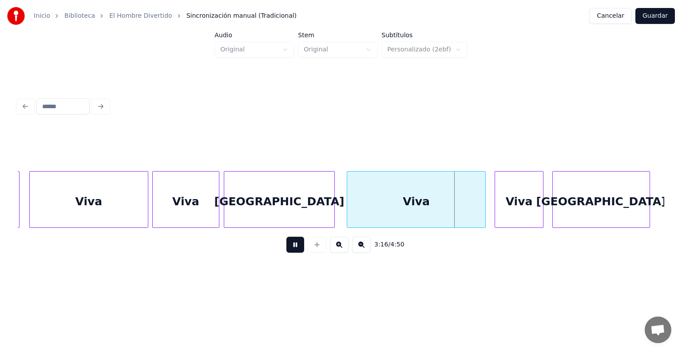
click at [364, 209] on div "Viva" at bounding box center [416, 202] width 138 height 60
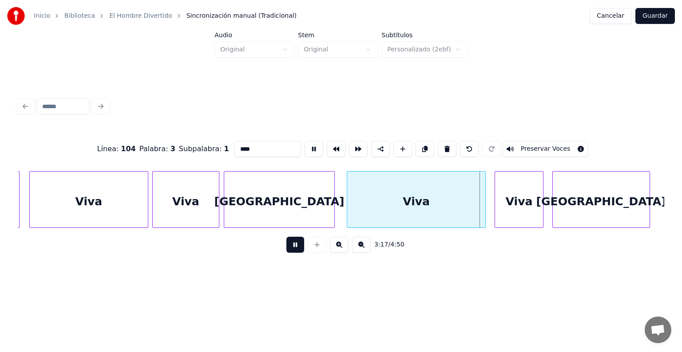
click at [556, 146] on button "Preservar Voces" at bounding box center [545, 149] width 86 height 16
click at [459, 208] on div "Viva" at bounding box center [420, 202] width 146 height 60
click at [286, 251] on button at bounding box center [295, 245] width 18 height 16
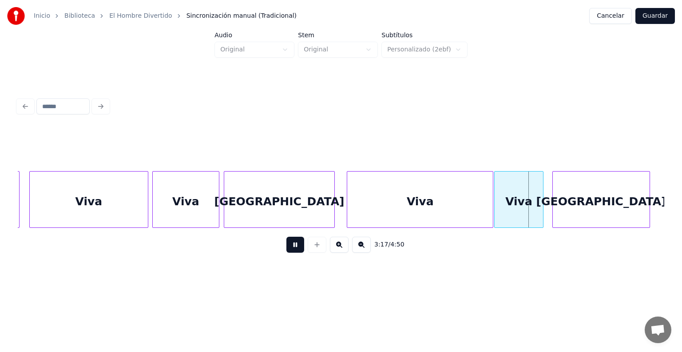
click at [286, 244] on button at bounding box center [295, 245] width 18 height 16
click at [286, 243] on button at bounding box center [295, 245] width 18 height 16
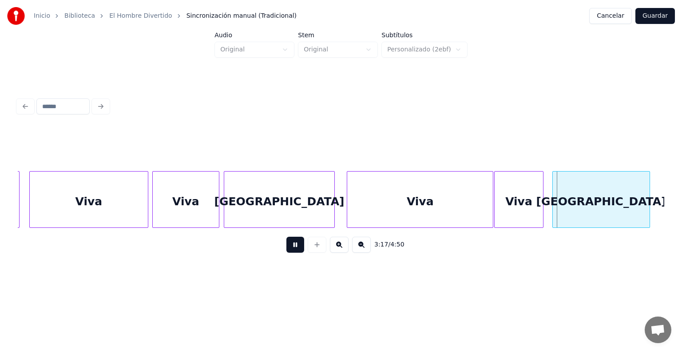
click at [286, 243] on button at bounding box center [295, 245] width 18 height 16
click at [286, 248] on button at bounding box center [295, 245] width 18 height 16
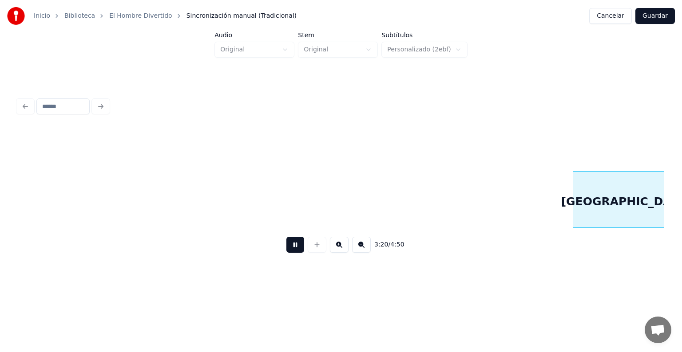
scroll to position [0, 44570]
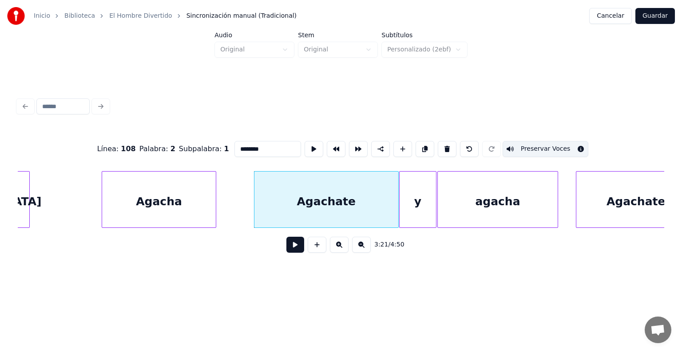
type input "******"
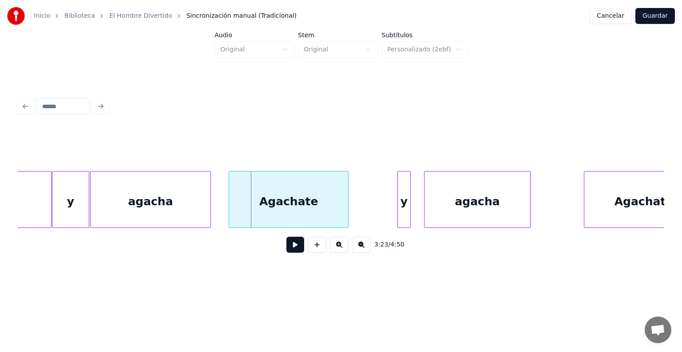
scroll to position [0, 44921]
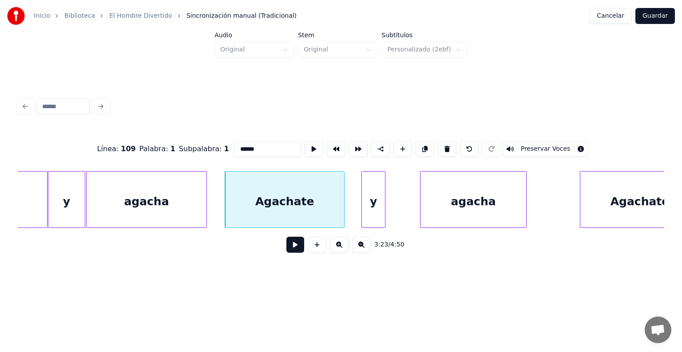
type input "********"
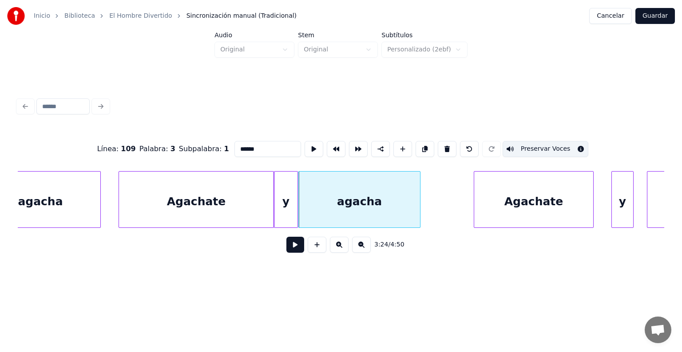
scroll to position [0, 45028]
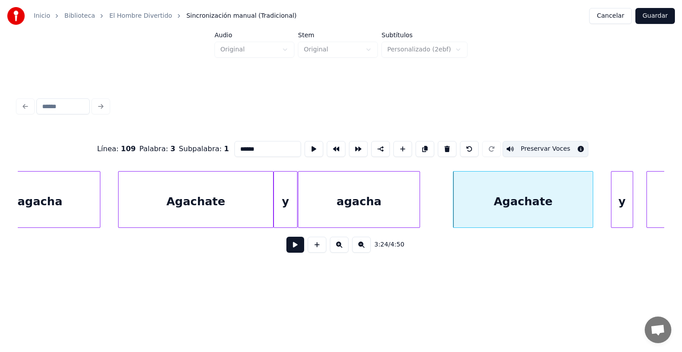
type input "********"
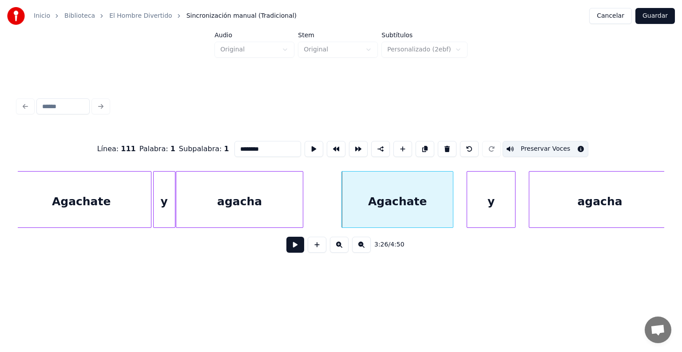
scroll to position [0, 45470]
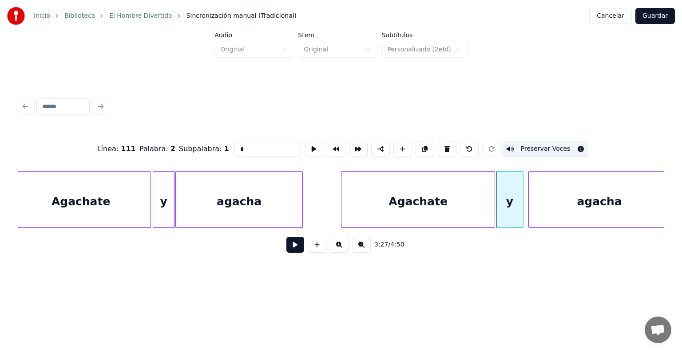
type input "******"
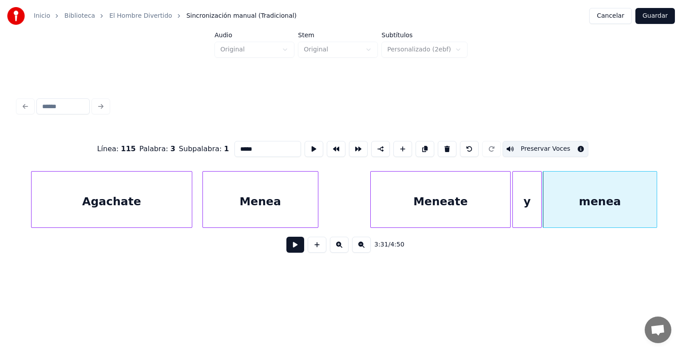
scroll to position [0, 46440]
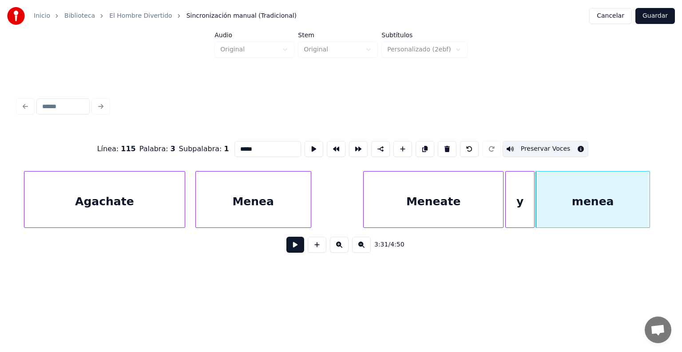
type input "*******"
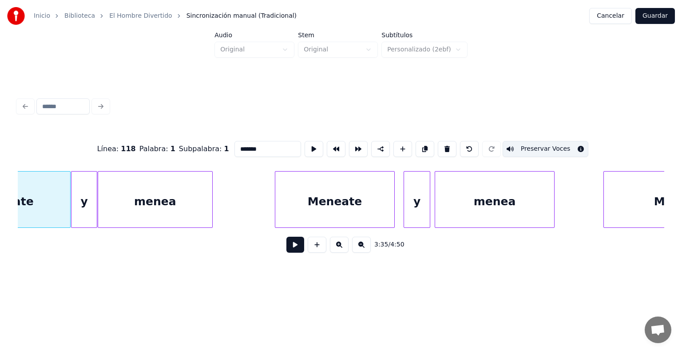
scroll to position [0, 47851]
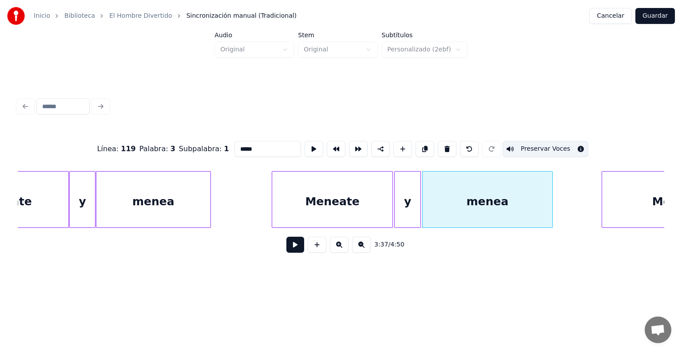
type input "*******"
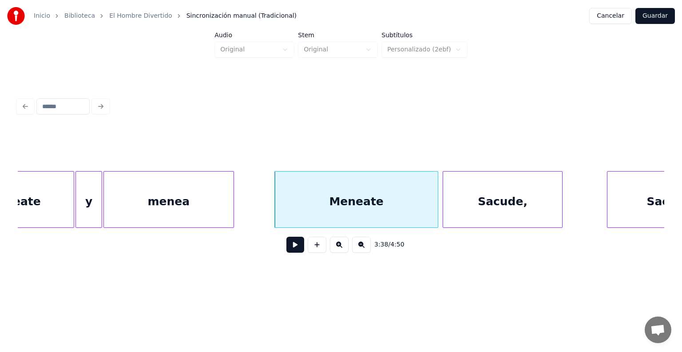
scroll to position [0, 48170]
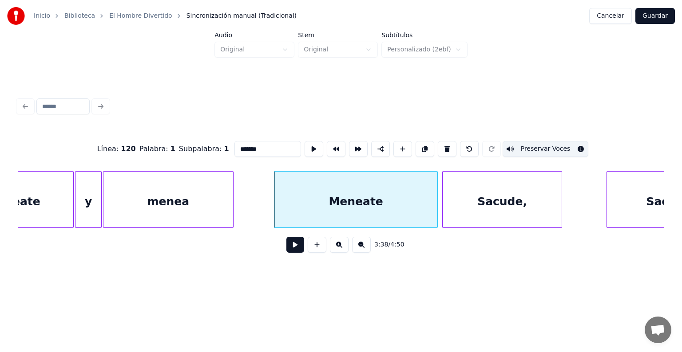
type input "*******"
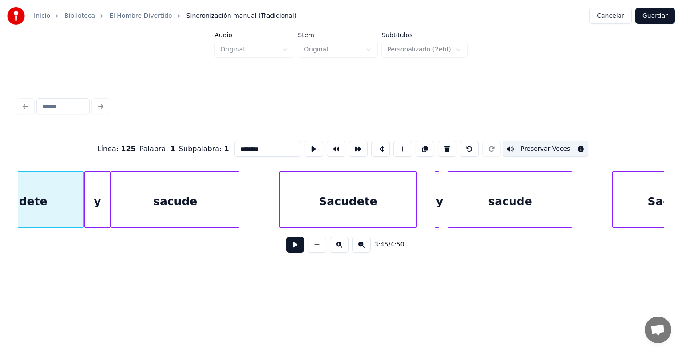
scroll to position [0, 50139]
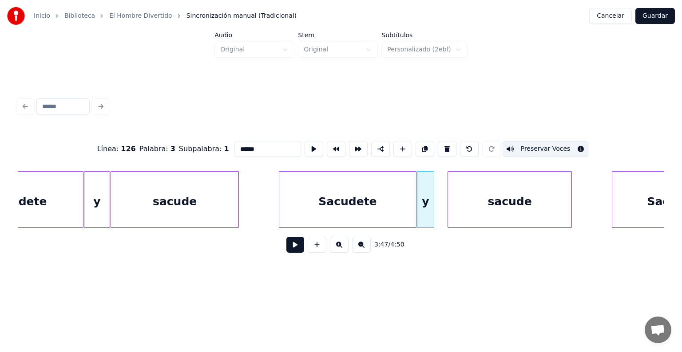
type input "*"
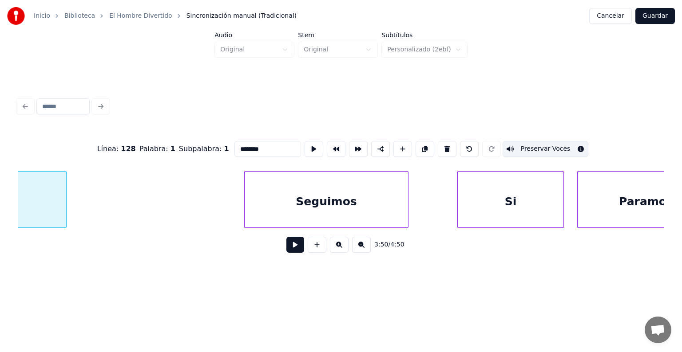
scroll to position [0, 51173]
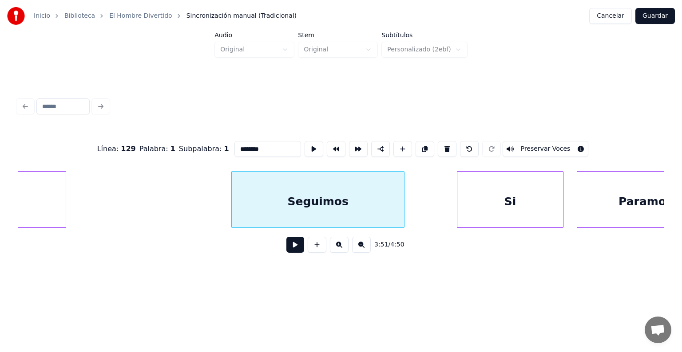
type input "**"
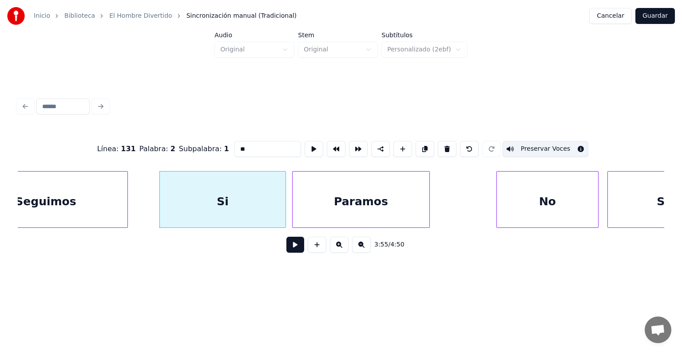
scroll to position [0, 52112]
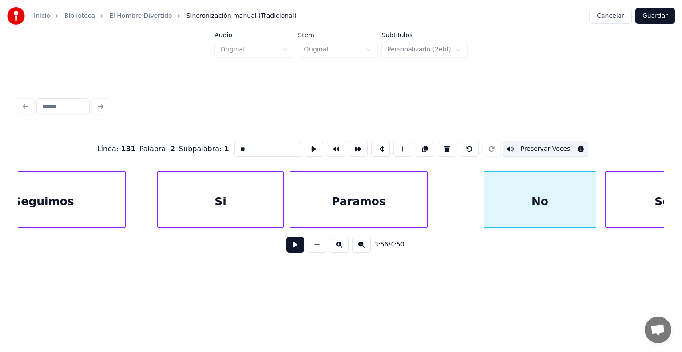
type input "**"
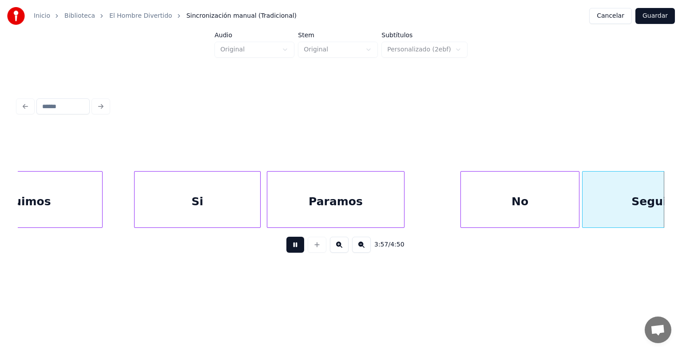
scroll to position [0, 52784]
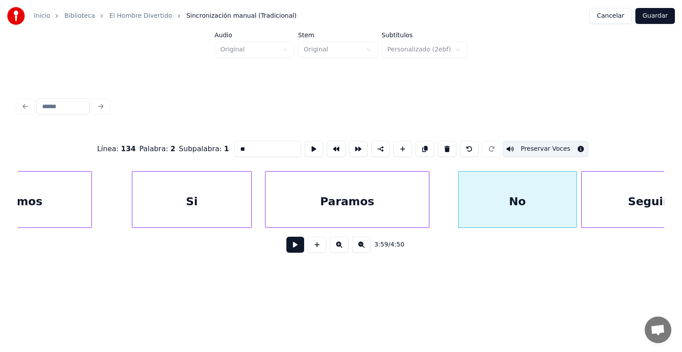
type input "**"
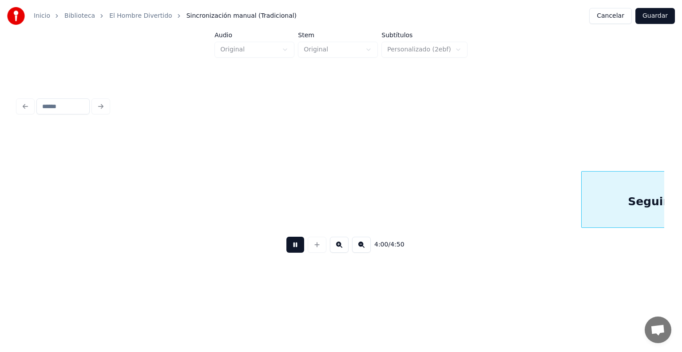
scroll to position [0, 53431]
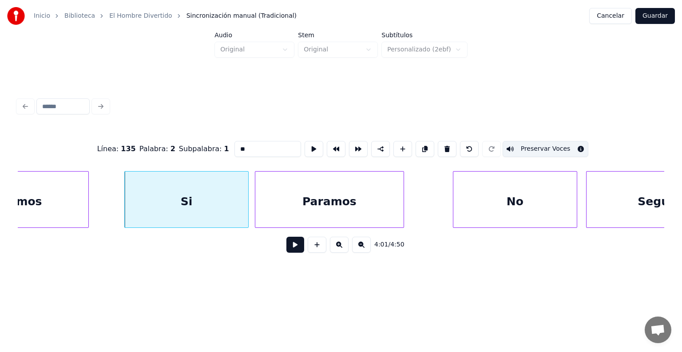
type input "**"
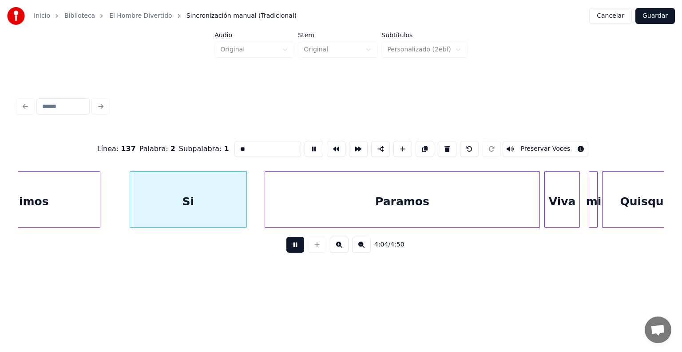
scroll to position [0, 54084]
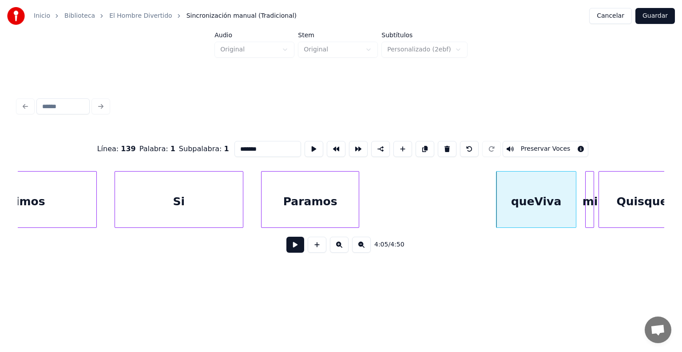
type input "********"
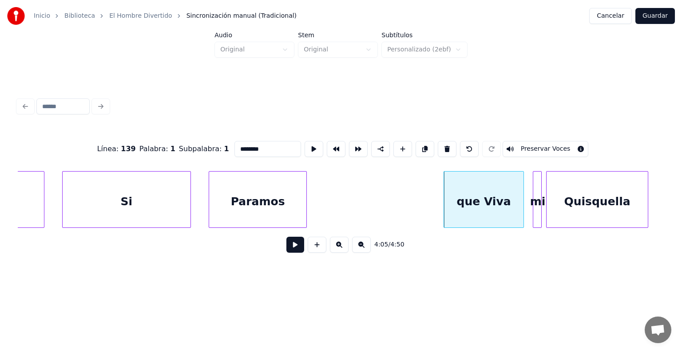
scroll to position [0, 54138]
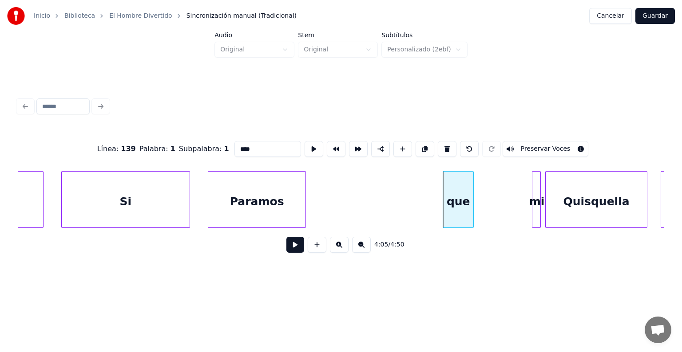
type input "***"
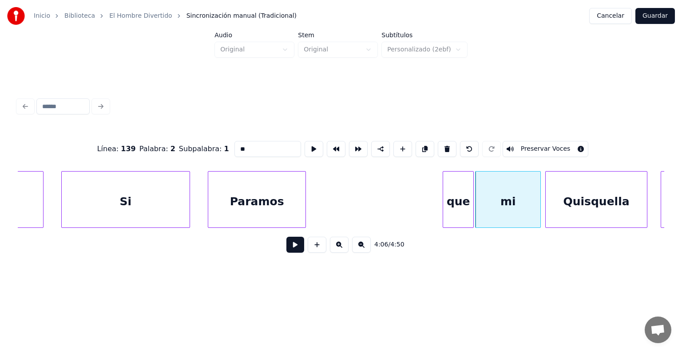
drag, startPoint x: 264, startPoint y: 140, endPoint x: 200, endPoint y: 143, distance: 64.0
type input "****"
type input "***"
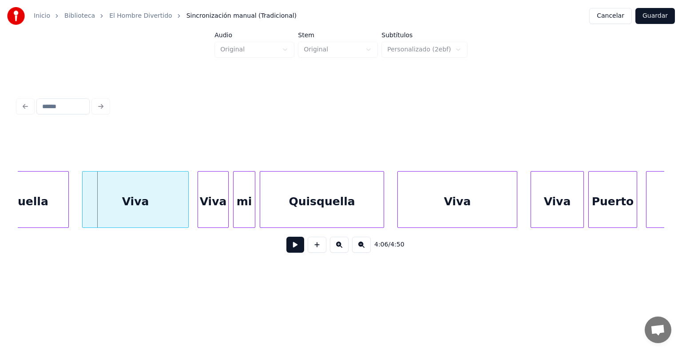
scroll to position [0, 54715]
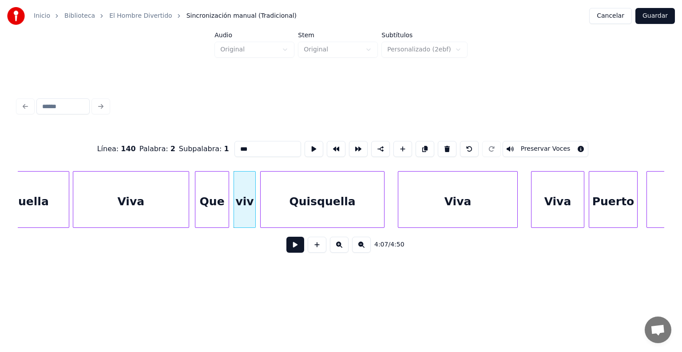
type input "****"
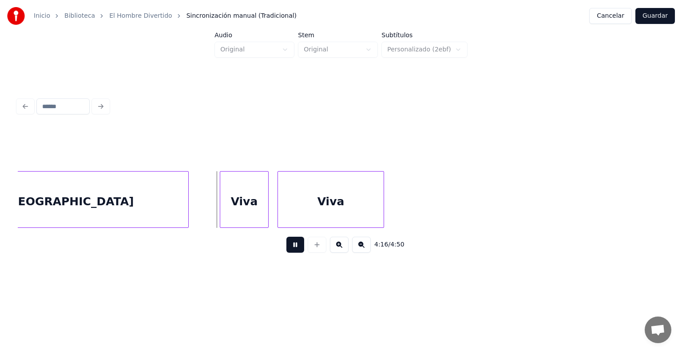
scroll to position [0, 56591]
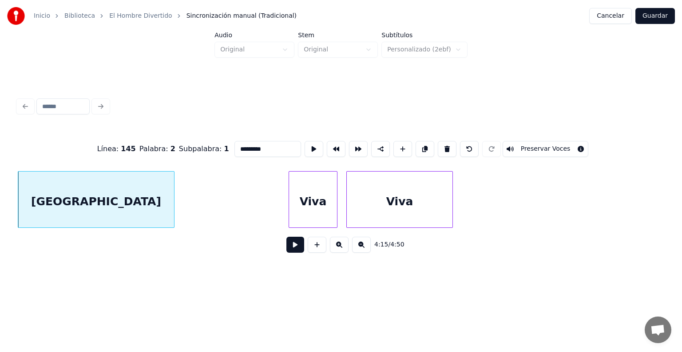
type input "****"
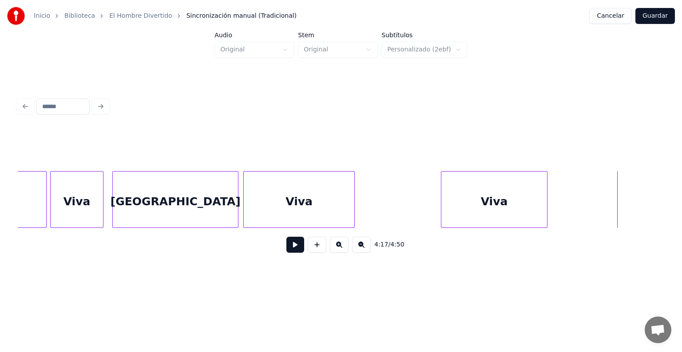
scroll to position [0, 56494]
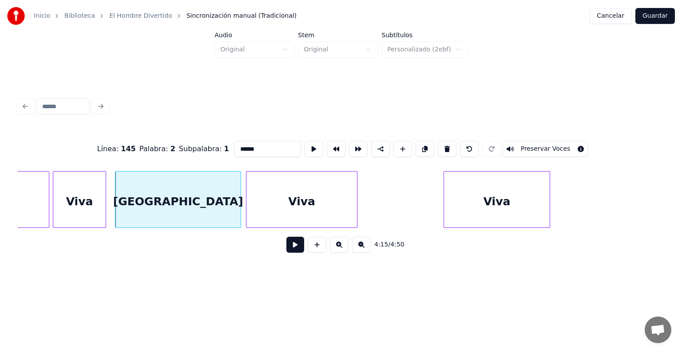
type input "****"
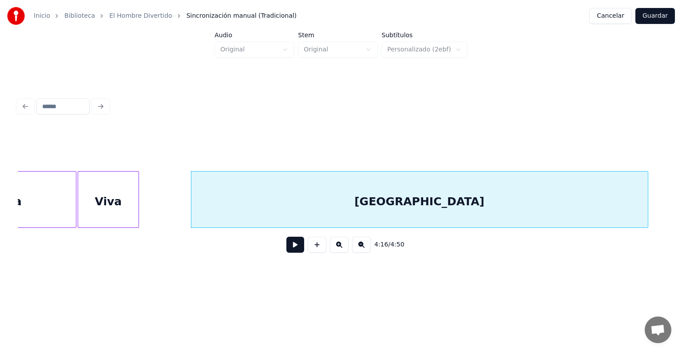
scroll to position [0, 56814]
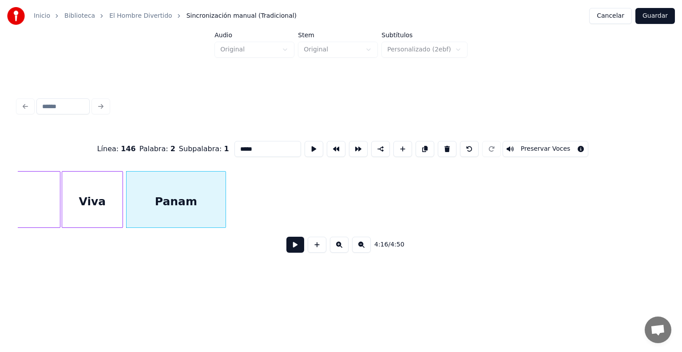
type input "******"
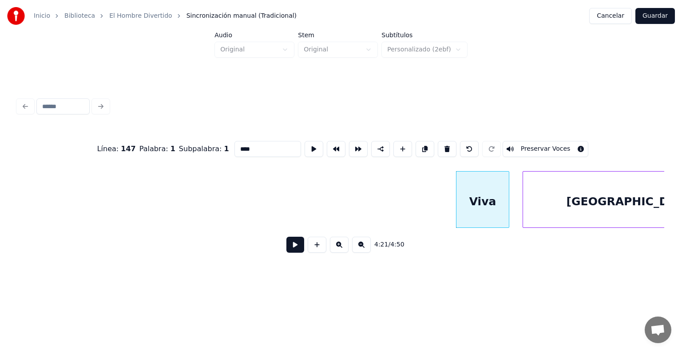
scroll to position [0, 57666]
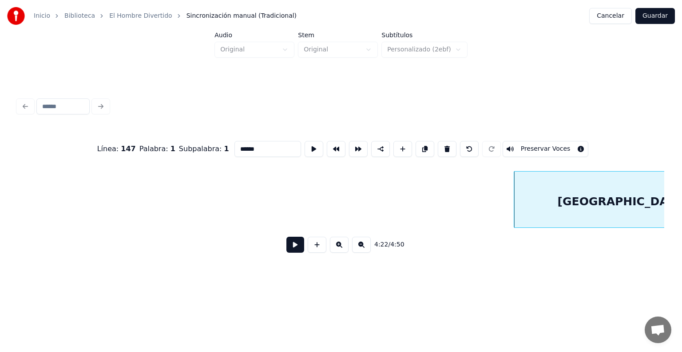
type input "****"
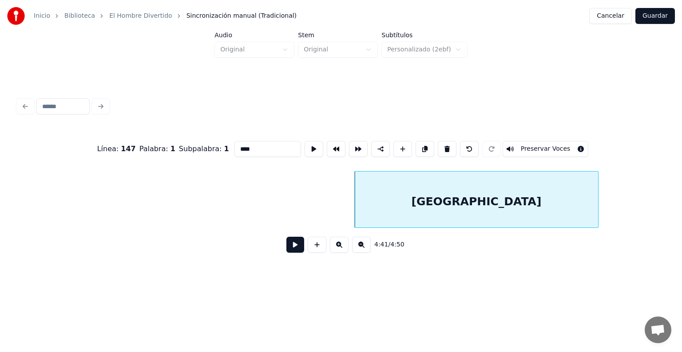
scroll to position [0, 62941]
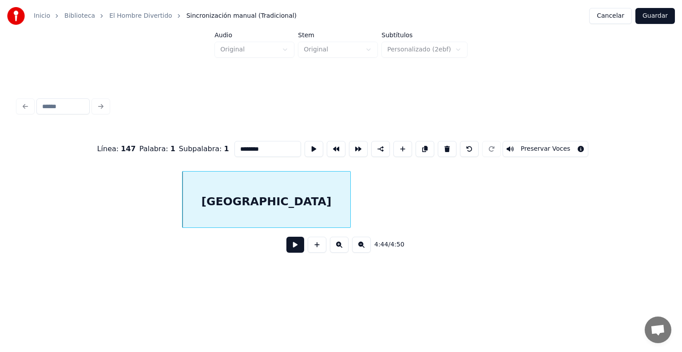
type input "******"
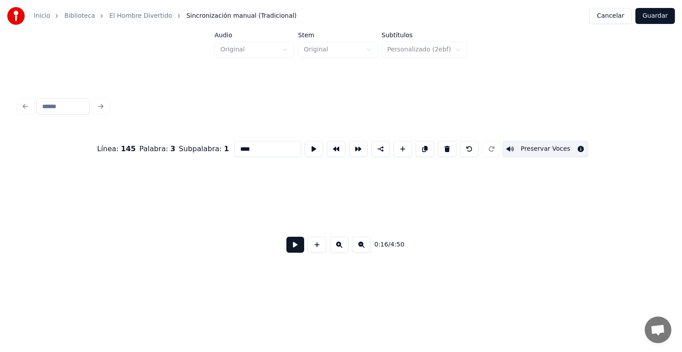
scroll to position [0, 3666]
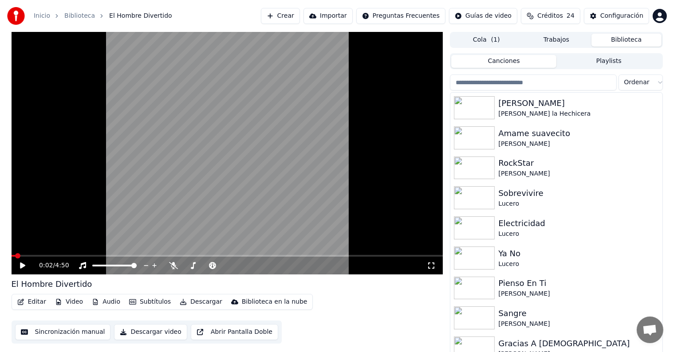
click at [17, 275] on div "0:02 / 4:50" at bounding box center [228, 266] width 432 height 18
click at [21, 268] on icon at bounding box center [22, 266] width 5 height 6
click at [20, 266] on icon at bounding box center [22, 265] width 4 height 5
click at [29, 298] on button "Editar" at bounding box center [32, 302] width 36 height 12
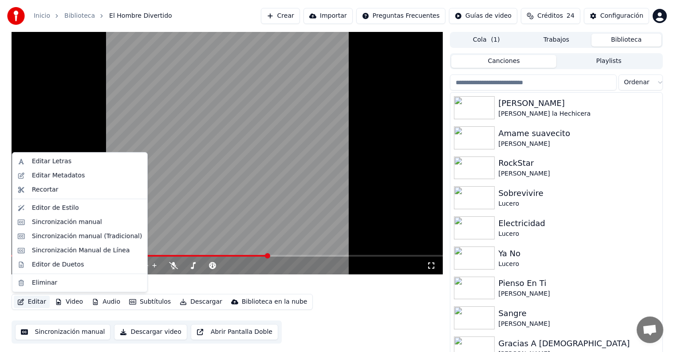
click at [44, 237] on div "Sincronización manual (Tradicional)" at bounding box center [87, 236] width 110 height 9
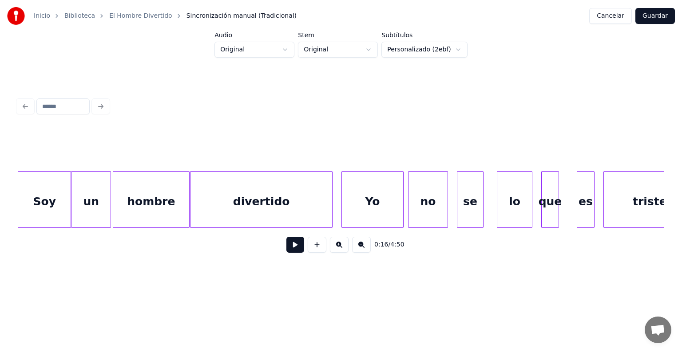
scroll to position [0, 3101]
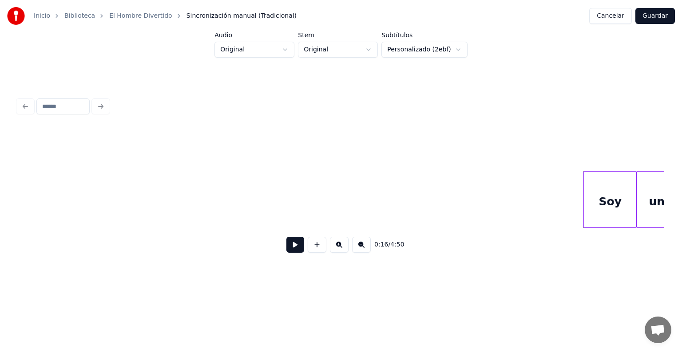
click at [612, 14] on button "Cancelar" at bounding box center [610, 16] width 43 height 16
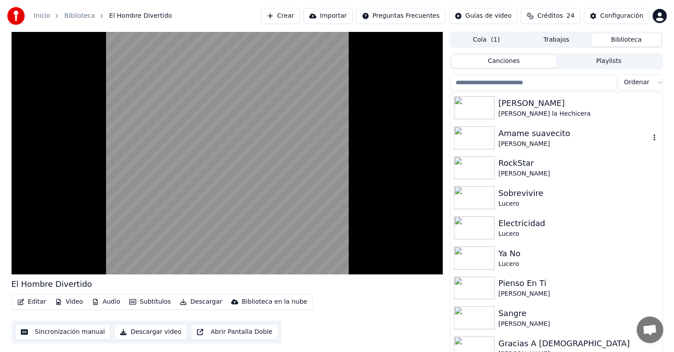
click at [60, 193] on video at bounding box center [228, 153] width 432 height 243
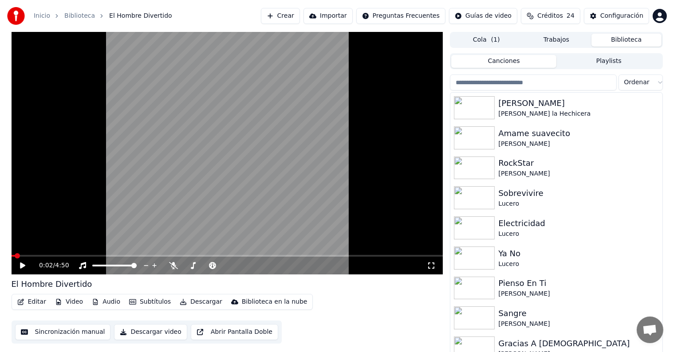
click at [571, 83] on input "search" at bounding box center [533, 83] width 166 height 16
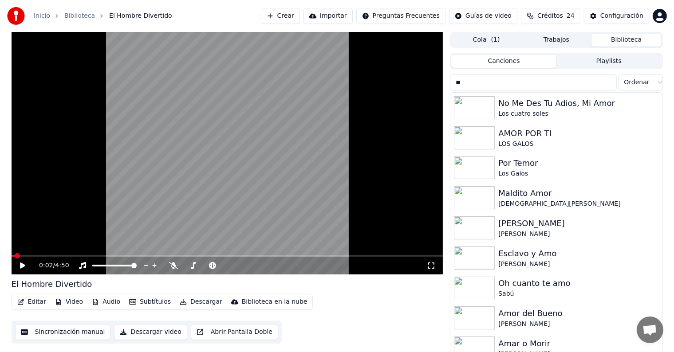
type input "*"
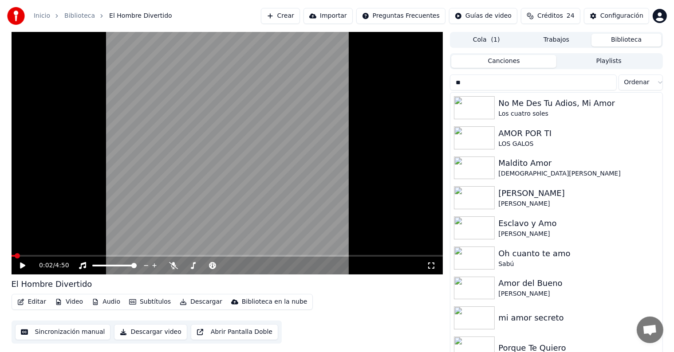
type input "*"
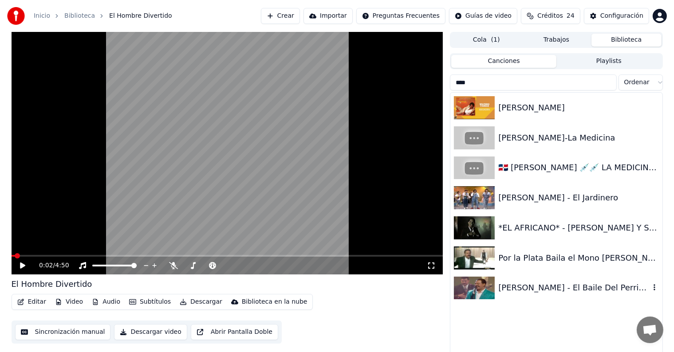
type input "****"
click at [563, 291] on div "[PERSON_NAME] - El Baile Del Perrito HD Nitro Vdj" at bounding box center [573, 288] width 151 height 12
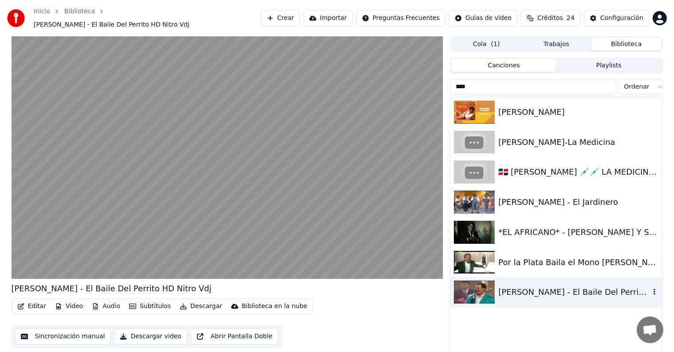
click at [62, 213] on video at bounding box center [228, 157] width 432 height 243
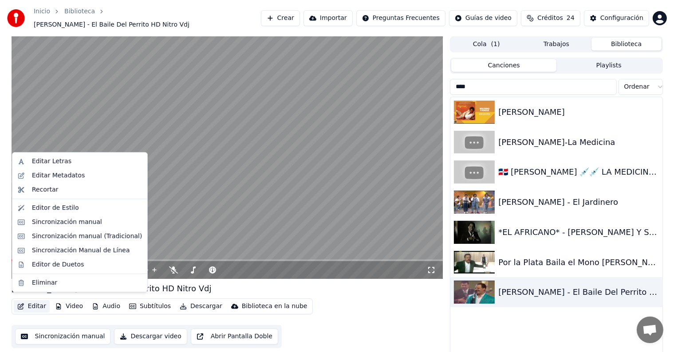
click at [29, 301] on button "Editar" at bounding box center [32, 306] width 36 height 12
click at [36, 236] on div "Sincronización manual (Tradicional)" at bounding box center [87, 236] width 110 height 9
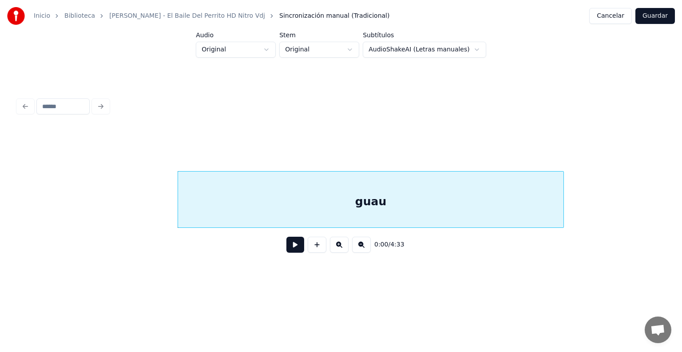
click at [218, 201] on div "guau" at bounding box center [370, 202] width 385 height 60
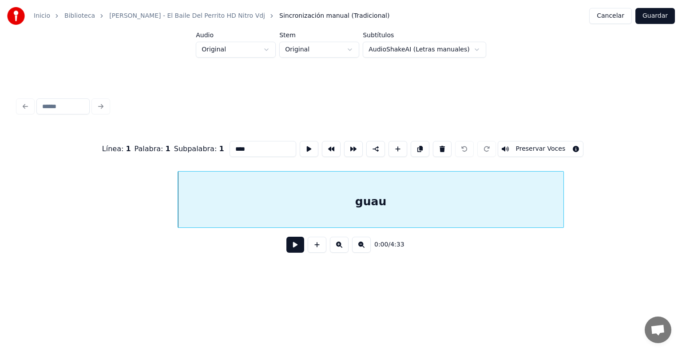
click at [548, 142] on button "Preservar Voces" at bounding box center [540, 149] width 86 height 16
click at [288, 249] on button at bounding box center [295, 245] width 18 height 16
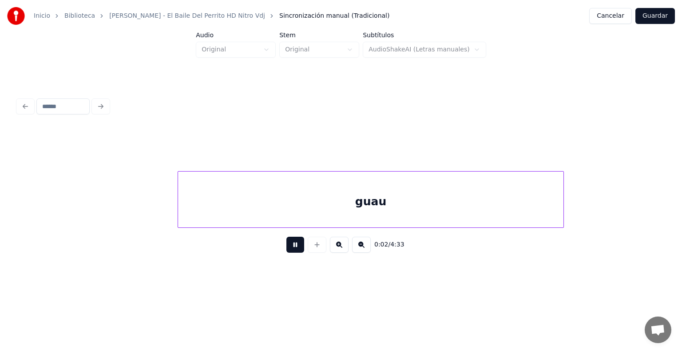
scroll to position [0, 650]
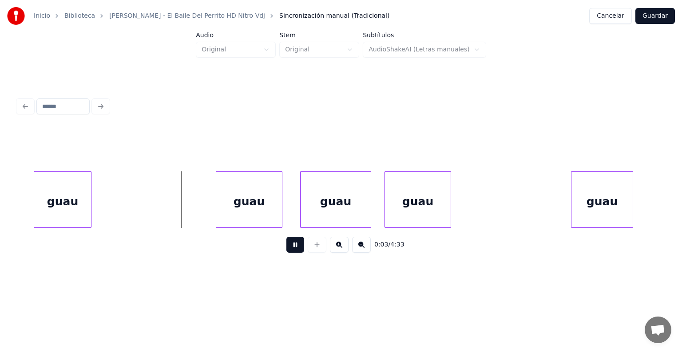
click at [73, 203] on div "guau" at bounding box center [62, 202] width 57 height 60
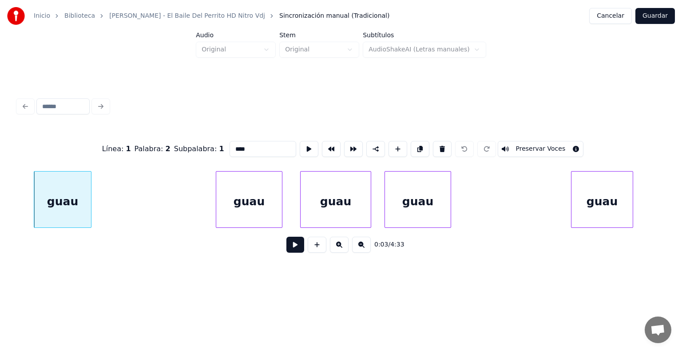
click at [541, 142] on button "Preservar Voces" at bounding box center [540, 149] width 86 height 16
click at [240, 197] on div "guau" at bounding box center [249, 202] width 66 height 60
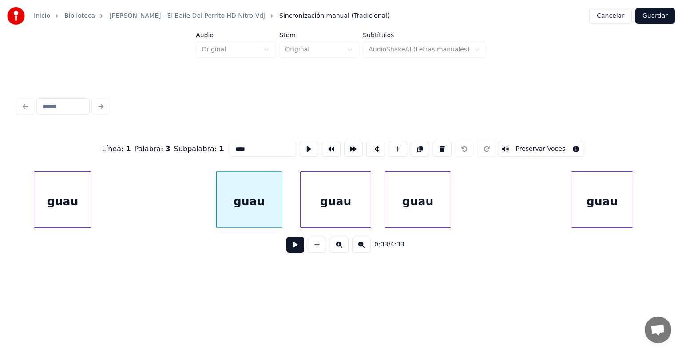
click at [541, 144] on button "Preservar Voces" at bounding box center [540, 149] width 86 height 16
click at [325, 203] on div "guau" at bounding box center [335, 202] width 70 height 60
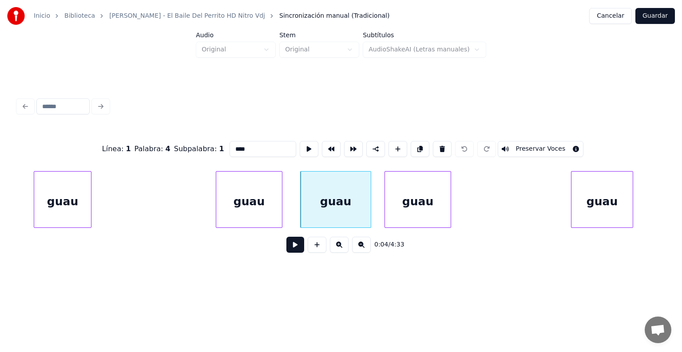
click at [542, 142] on button "Preservar Voces" at bounding box center [540, 149] width 86 height 16
click at [399, 204] on div "guau" at bounding box center [418, 202] width 66 height 60
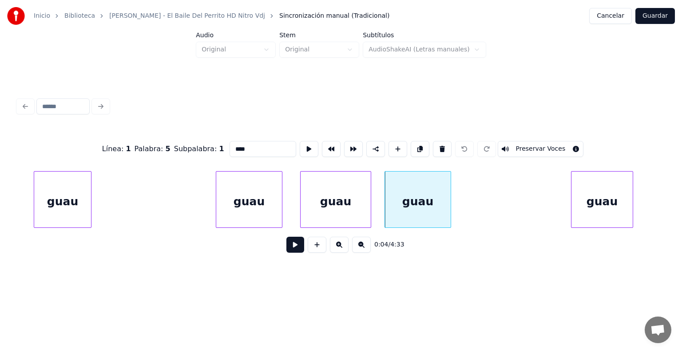
click at [543, 144] on button "Preservar Voces" at bounding box center [540, 149] width 86 height 16
click at [217, 209] on div "guau" at bounding box center [246, 202] width 72 height 60
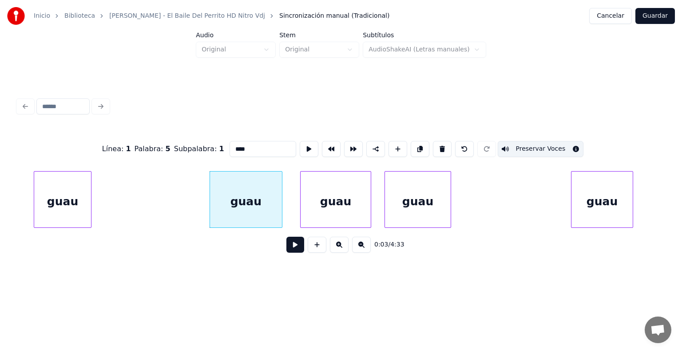
click at [590, 205] on div "guau" at bounding box center [601, 202] width 61 height 60
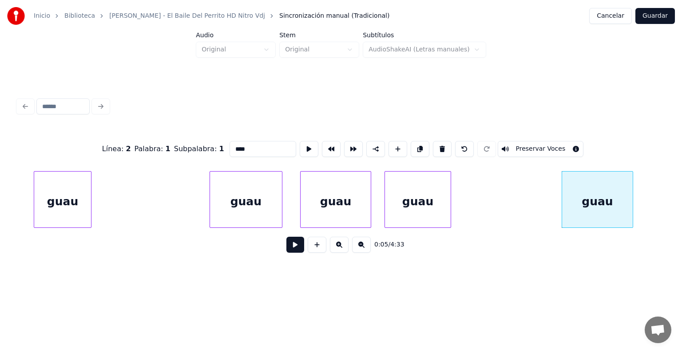
click at [553, 146] on button "Preservar Voces" at bounding box center [540, 149] width 86 height 16
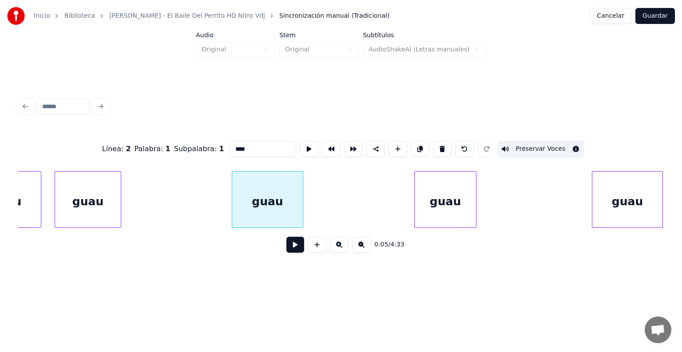
scroll to position [0, 981]
click at [414, 203] on div "guau" at bounding box center [442, 202] width 63 height 60
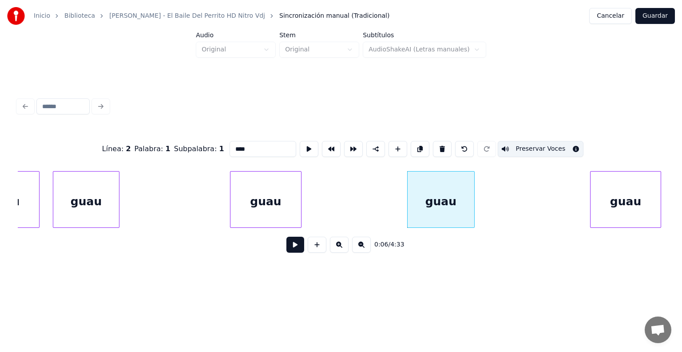
click at [444, 193] on div "guau" at bounding box center [440, 202] width 67 height 60
click at [527, 146] on button "Preservar Voces" at bounding box center [540, 149] width 86 height 16
click at [283, 198] on div "guau" at bounding box center [265, 202] width 71 height 60
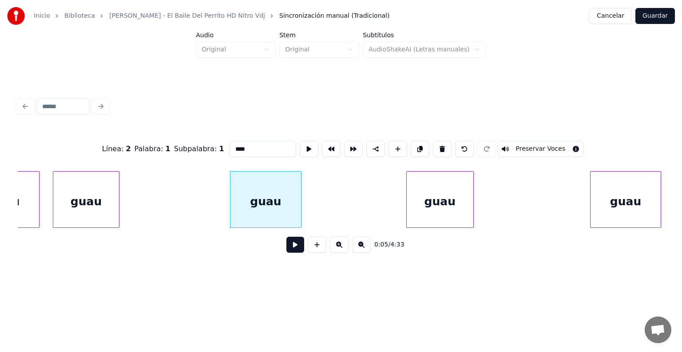
click at [440, 203] on div "guau" at bounding box center [440, 202] width 67 height 60
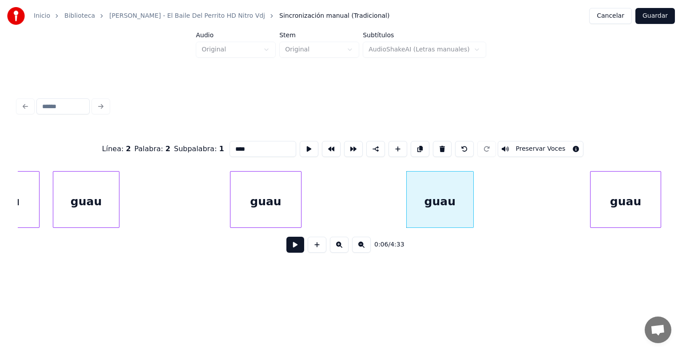
click at [528, 145] on button "Preservar Voces" at bounding box center [540, 149] width 86 height 16
click at [275, 194] on div "guau" at bounding box center [265, 202] width 71 height 60
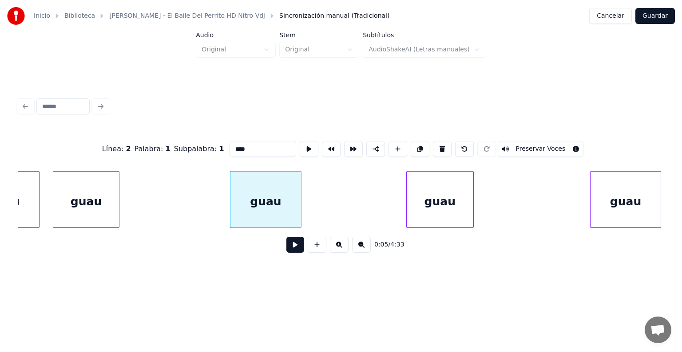
click at [528, 145] on button "Preservar Voces" at bounding box center [540, 149] width 86 height 16
click at [615, 201] on div "guau" at bounding box center [625, 202] width 70 height 60
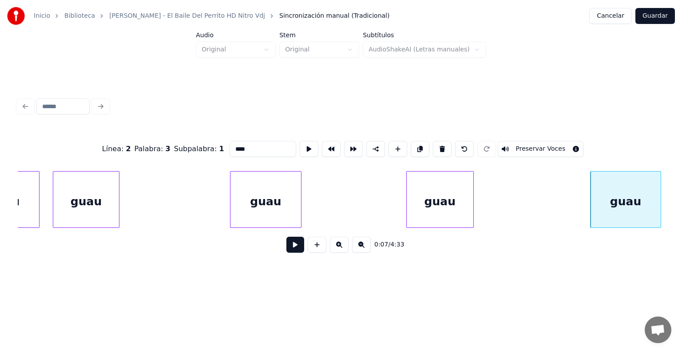
click at [528, 144] on button "Preservar Voces" at bounding box center [540, 149] width 86 height 16
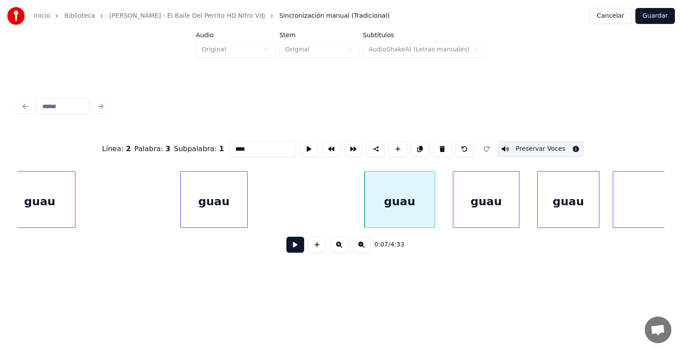
scroll to position [0, 1208]
click at [470, 203] on div "guau" at bounding box center [485, 202] width 66 height 60
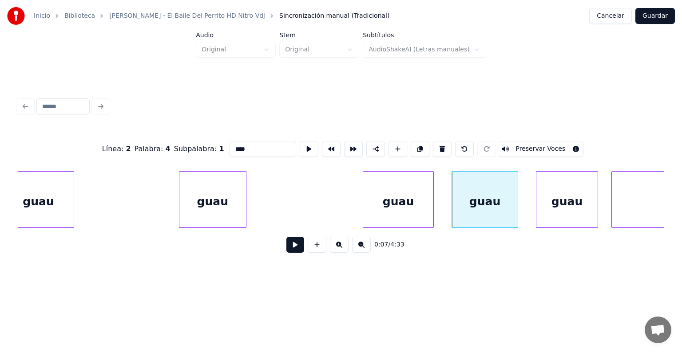
click at [526, 145] on button "Preservar Voces" at bounding box center [540, 149] width 86 height 16
click at [557, 203] on div "guau" at bounding box center [566, 202] width 61 height 60
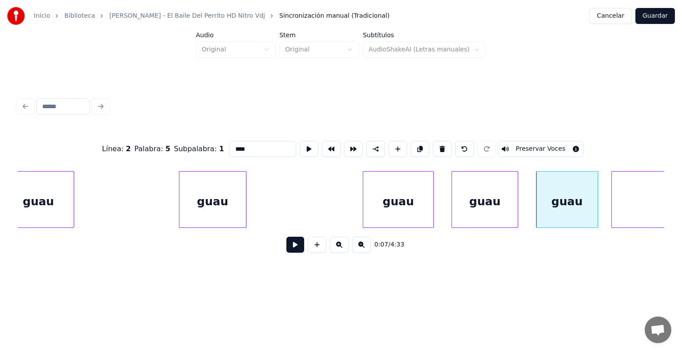
click at [534, 143] on button "Preservar Voces" at bounding box center [540, 149] width 86 height 16
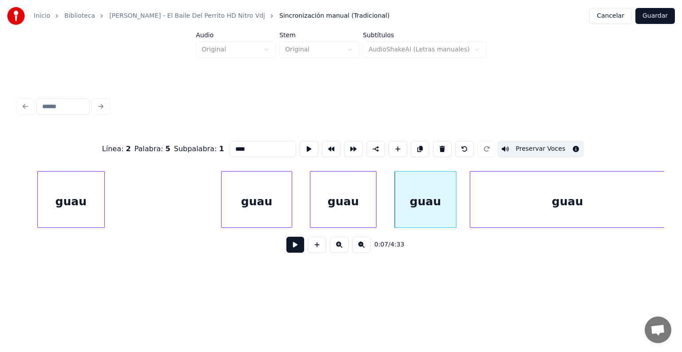
scroll to position [0, 1350]
click at [535, 201] on div "guau" at bounding box center [567, 202] width 194 height 60
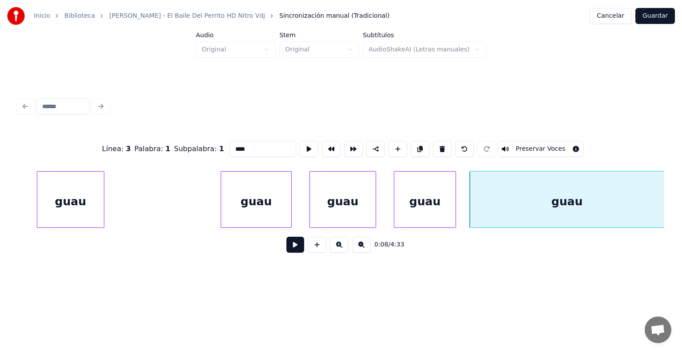
click at [528, 146] on button "Preservar Voces" at bounding box center [540, 149] width 86 height 16
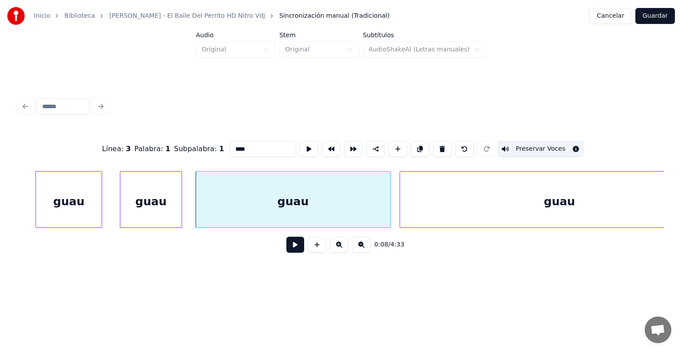
click at [445, 195] on div "guau" at bounding box center [559, 202] width 319 height 60
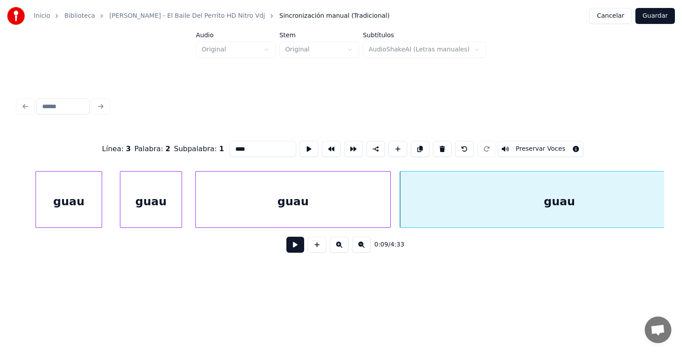
click at [527, 146] on button "Preservar Voces" at bounding box center [540, 149] width 86 height 16
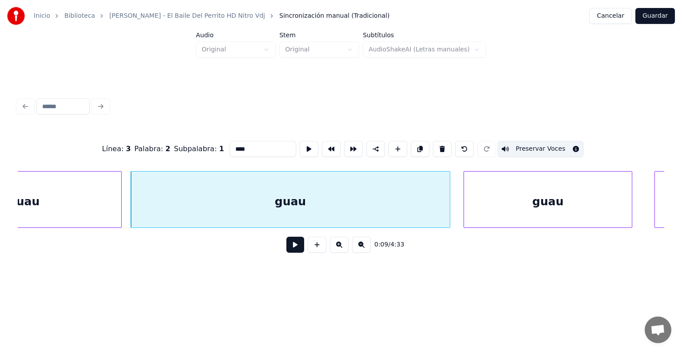
scroll to position [0, 1895]
click at [528, 146] on button "Preservar Voces" at bounding box center [540, 149] width 86 height 16
click at [379, 197] on div "guau" at bounding box center [288, 202] width 319 height 60
click at [527, 142] on button "Preservar Voces" at bounding box center [540, 149] width 86 height 16
click at [521, 181] on div "guau" at bounding box center [546, 202] width 168 height 60
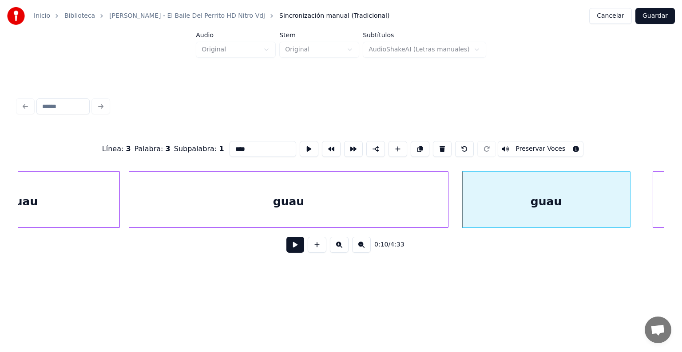
click at [531, 147] on button "Preservar Voces" at bounding box center [540, 149] width 86 height 16
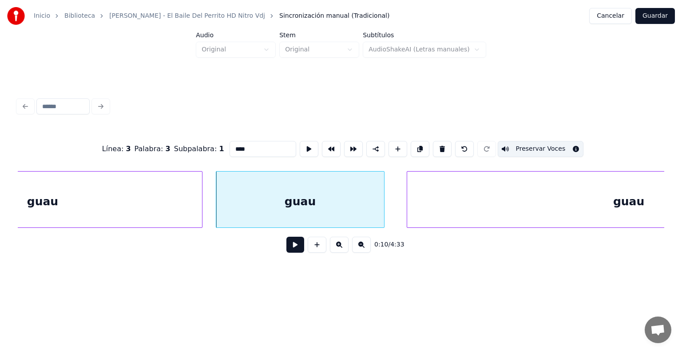
scroll to position [0, 2179]
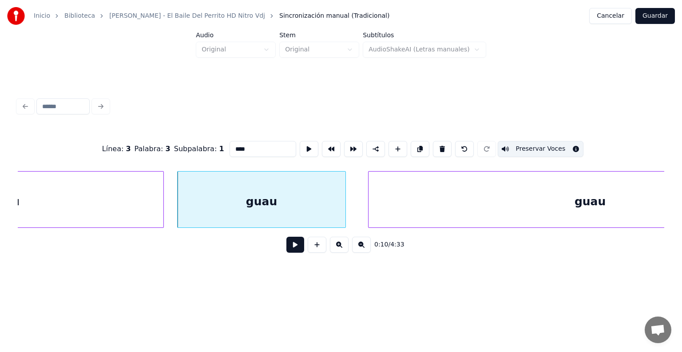
click at [452, 206] on div "guau" at bounding box center [589, 202] width 443 height 60
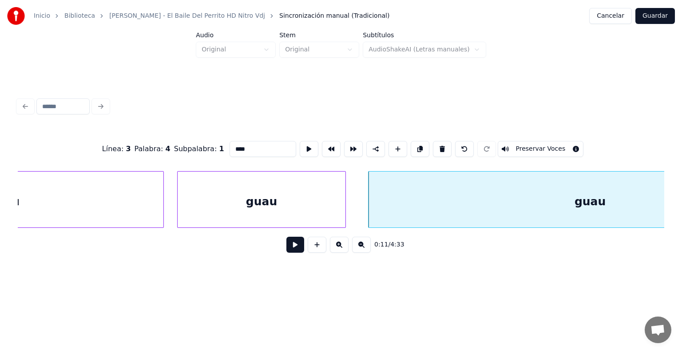
click at [530, 146] on button "Preservar Voces" at bounding box center [540, 149] width 86 height 16
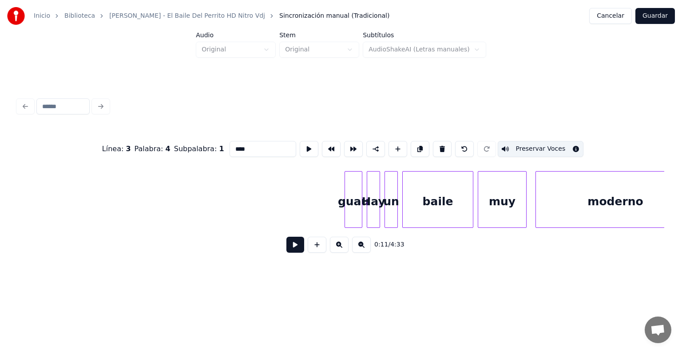
scroll to position [0, 4285]
click at [350, 213] on div "guau" at bounding box center [352, 202] width 17 height 60
click at [287, 250] on button at bounding box center [295, 245] width 18 height 16
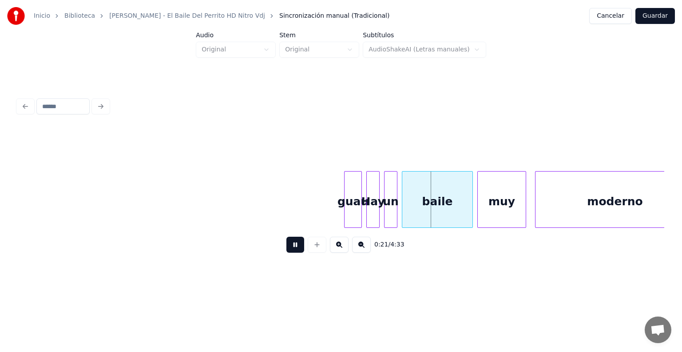
click at [286, 252] on button at bounding box center [295, 245] width 18 height 16
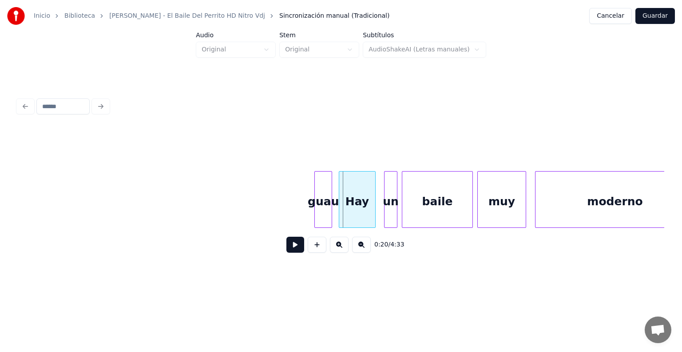
click at [362, 212] on div "Hay" at bounding box center [357, 202] width 36 height 60
click at [316, 211] on div at bounding box center [316, 200] width 3 height 56
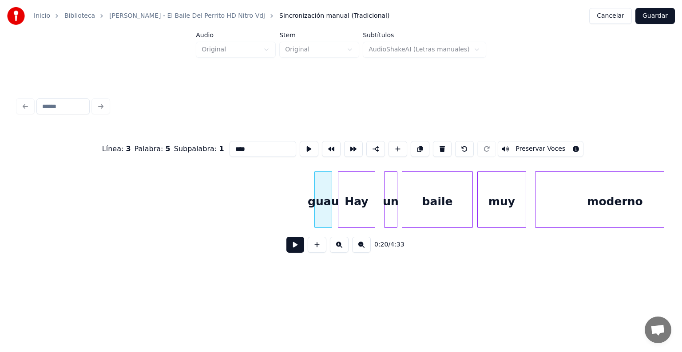
click at [446, 150] on button at bounding box center [442, 149] width 19 height 16
type input "***"
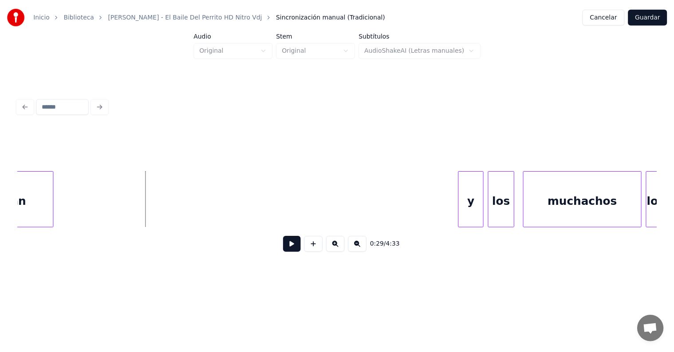
scroll to position [0, 6323]
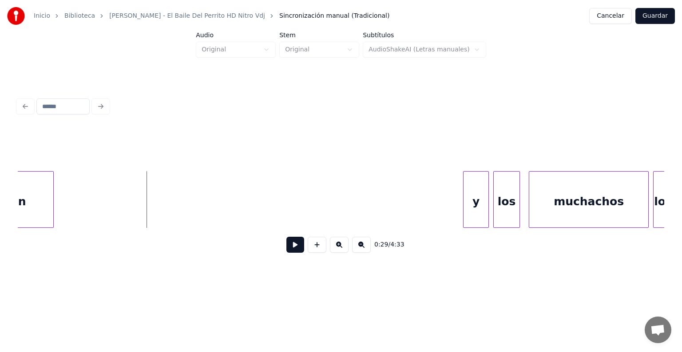
click at [601, 22] on button "Cancelar" at bounding box center [610, 16] width 43 height 16
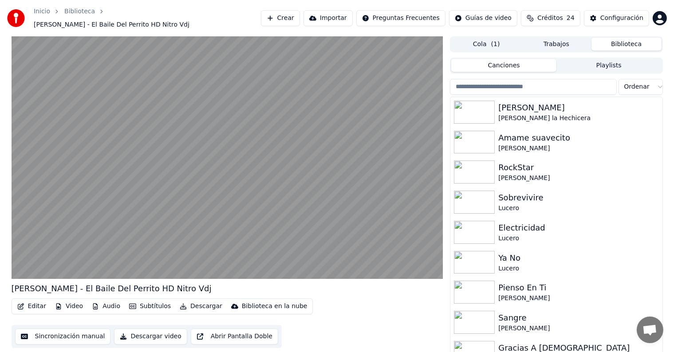
click at [130, 182] on video at bounding box center [228, 157] width 432 height 243
